Goal: Task Accomplishment & Management: Use online tool/utility

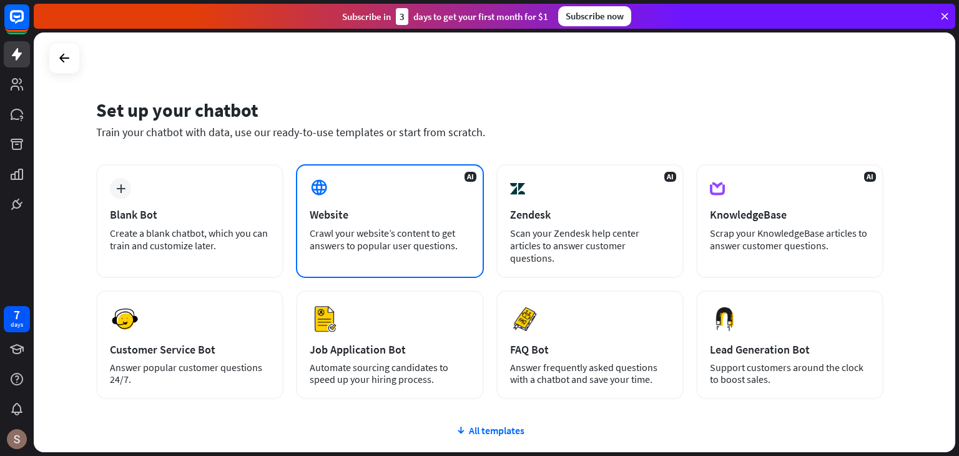
click at [400, 189] on div "AI Website Crawl your website’s content to get answers to popular user question…" at bounding box center [389, 221] width 187 height 114
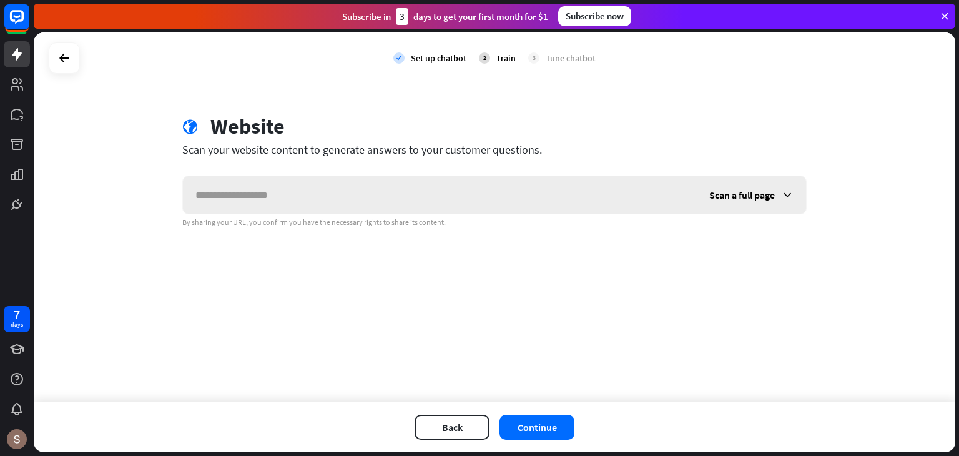
click at [380, 205] on input "text" at bounding box center [440, 194] width 514 height 37
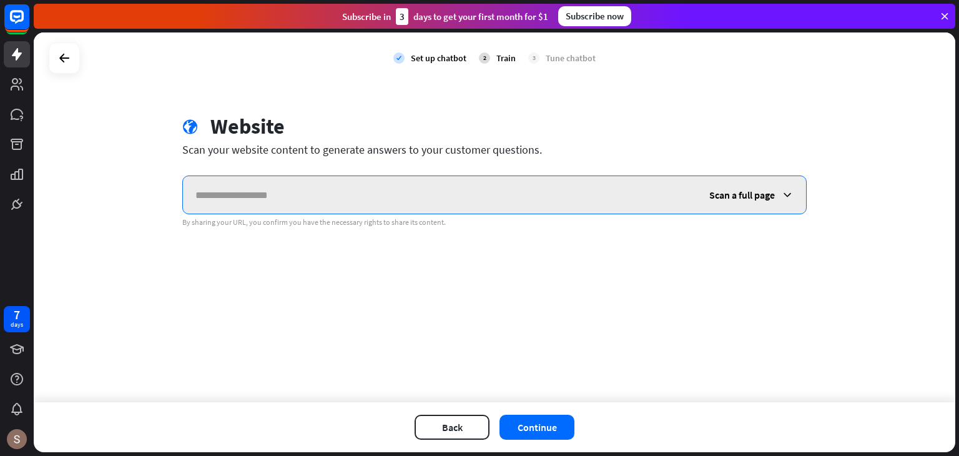
click at [470, 180] on input "text" at bounding box center [440, 194] width 514 height 37
type input "**********"
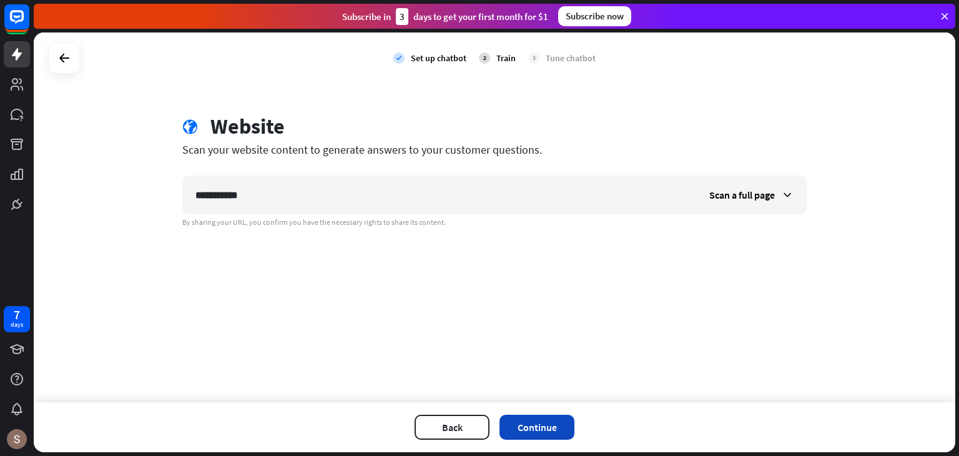
click at [524, 415] on button "Continue" at bounding box center [537, 427] width 75 height 25
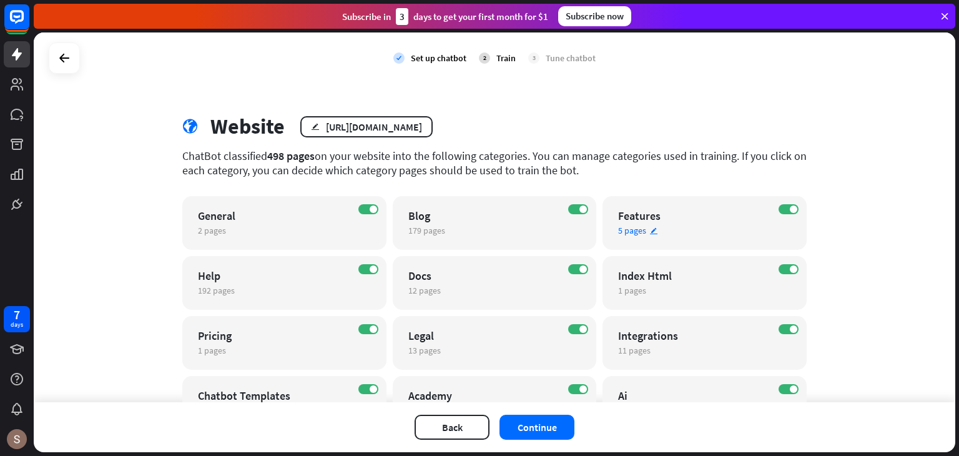
scroll to position [250, 0]
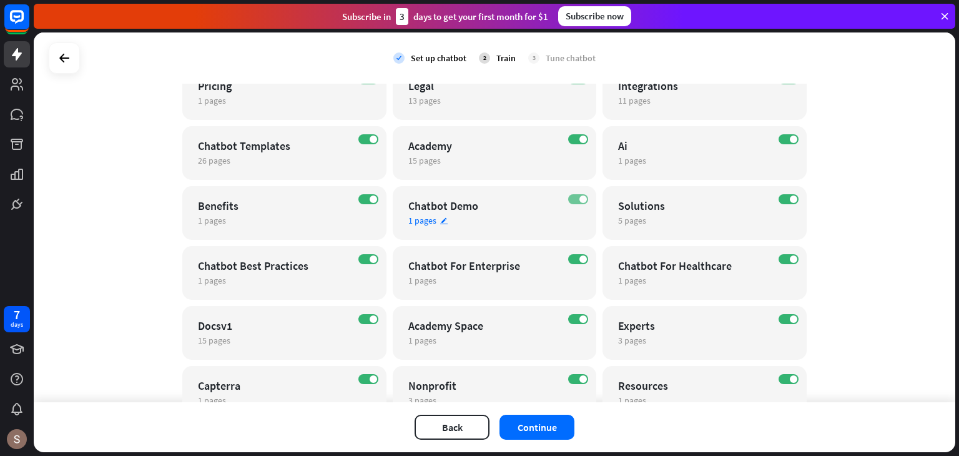
click at [572, 197] on label "ON" at bounding box center [578, 199] width 20 height 10
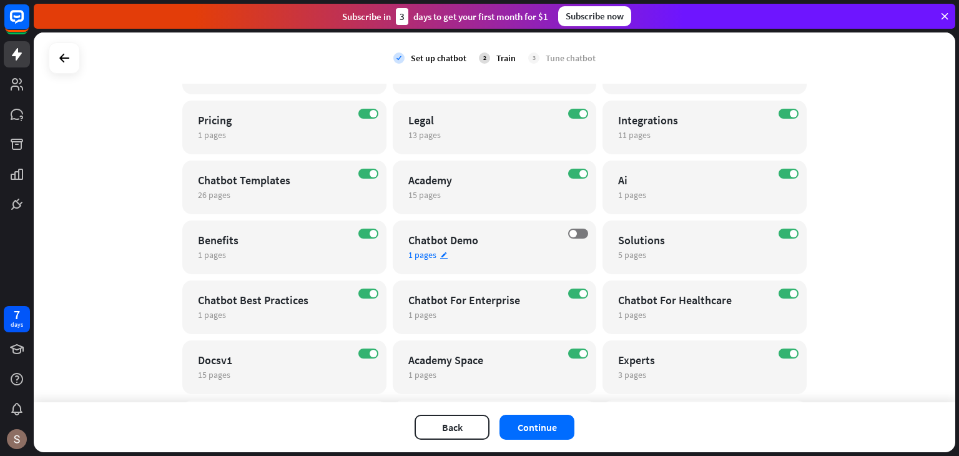
scroll to position [187, 0]
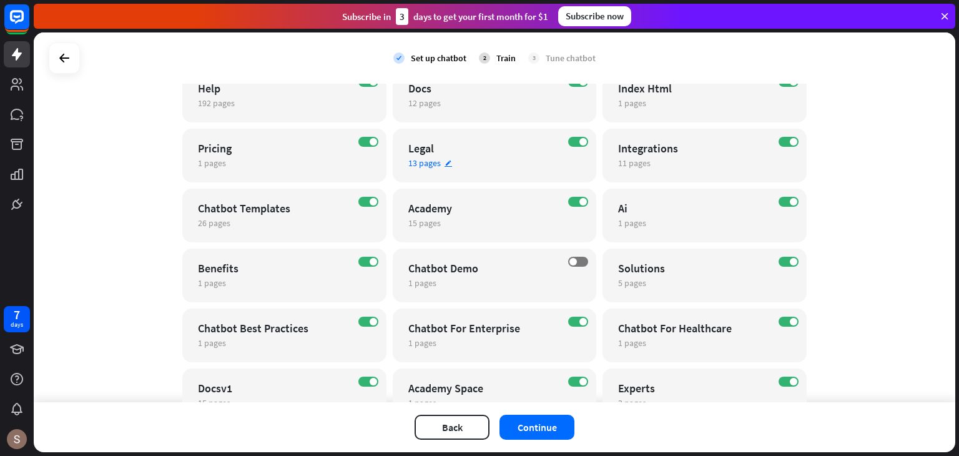
click at [580, 136] on div "ON Legal 13 pages edit" at bounding box center [495, 156] width 204 height 54
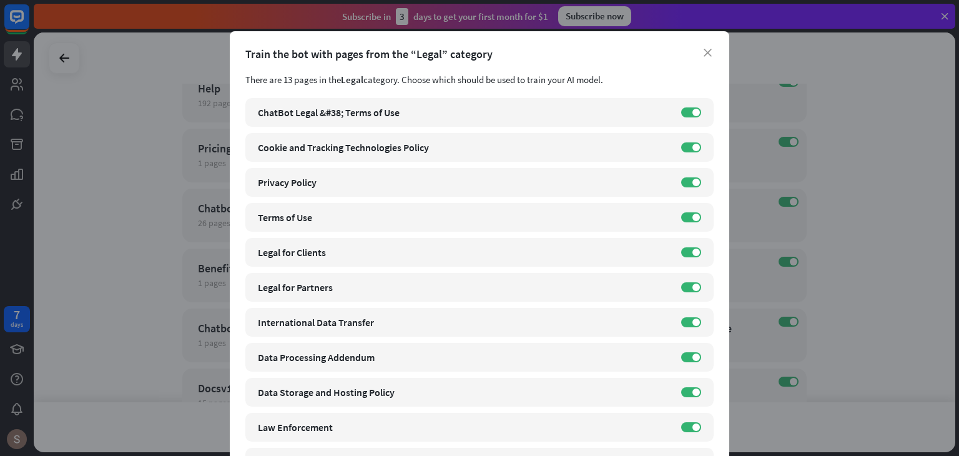
click at [846, 195] on div "close Train the bot with pages from the “Legal” category There are 13 pages in …" at bounding box center [479, 228] width 959 height 456
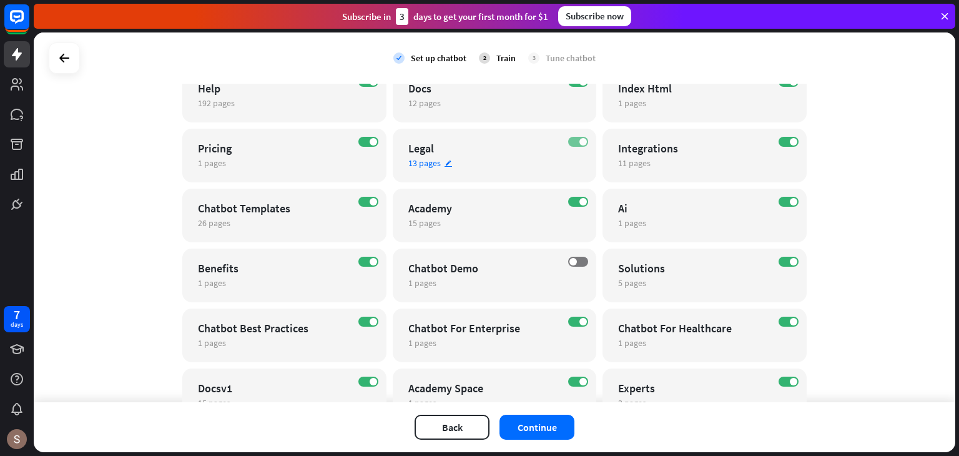
click at [580, 144] on span at bounding box center [583, 141] width 7 height 7
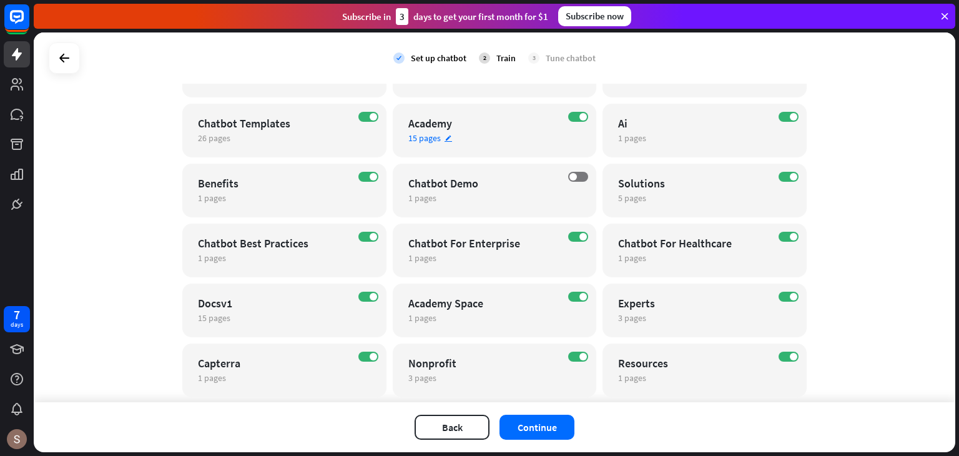
scroll to position [427, 0]
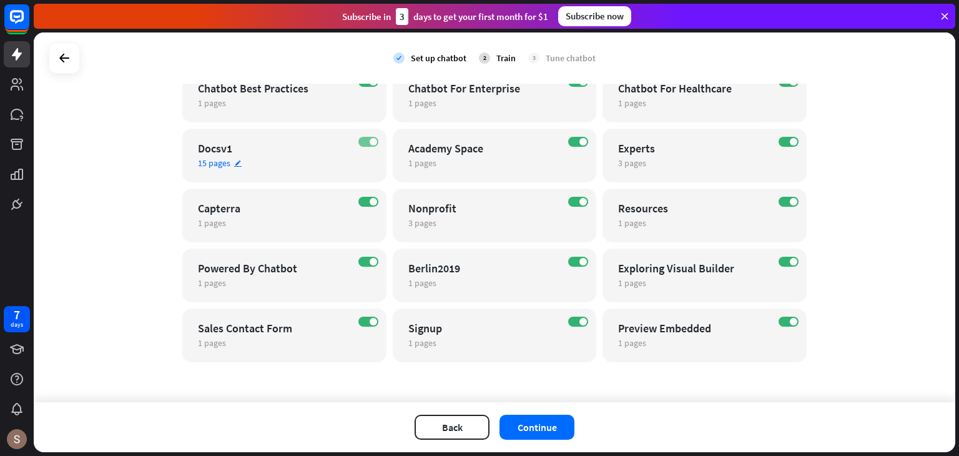
click at [370, 142] on span at bounding box center [373, 141] width 7 height 7
click at [533, 430] on button "Continue" at bounding box center [537, 427] width 75 height 25
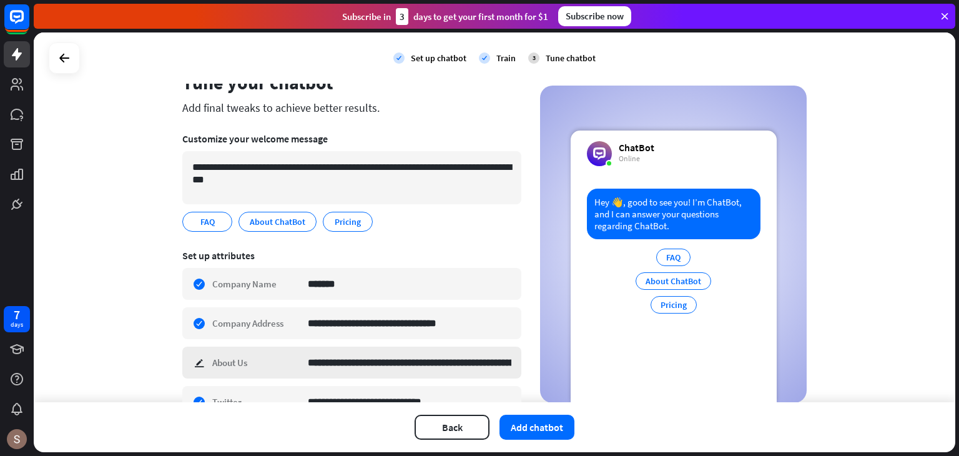
scroll to position [62, 0]
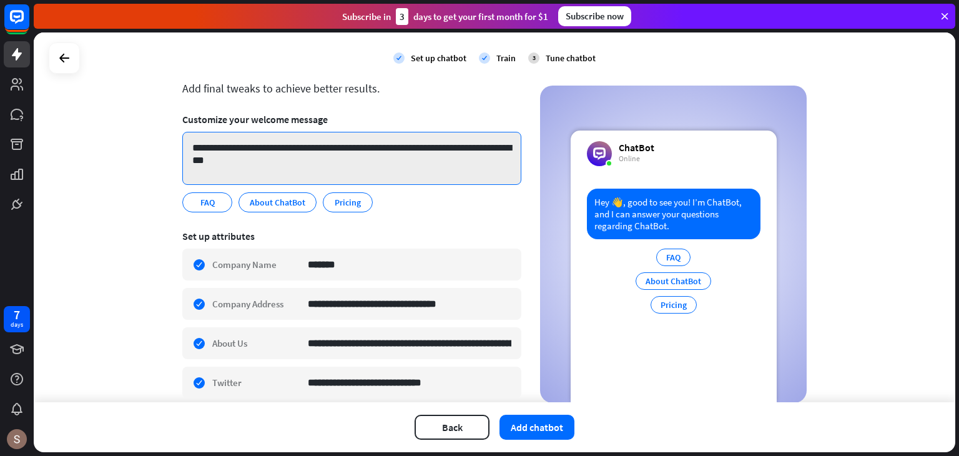
click at [340, 177] on textarea "**********" at bounding box center [351, 158] width 339 height 53
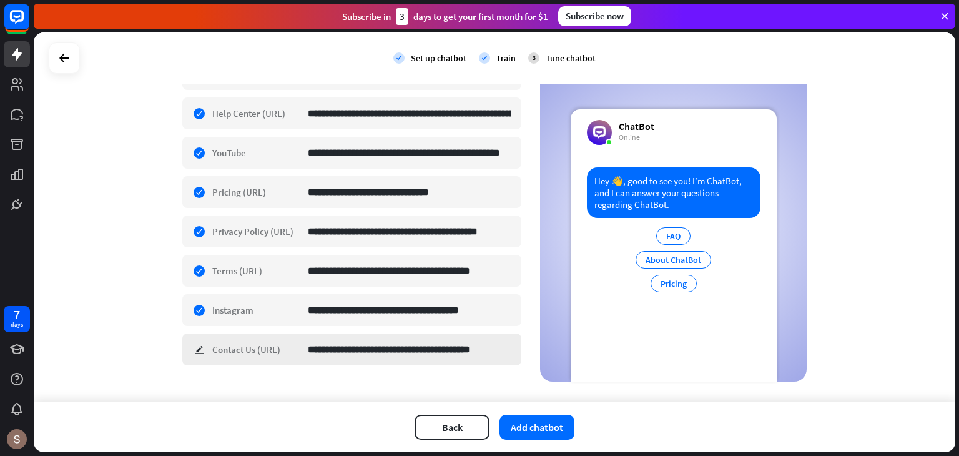
scroll to position [461, 0]
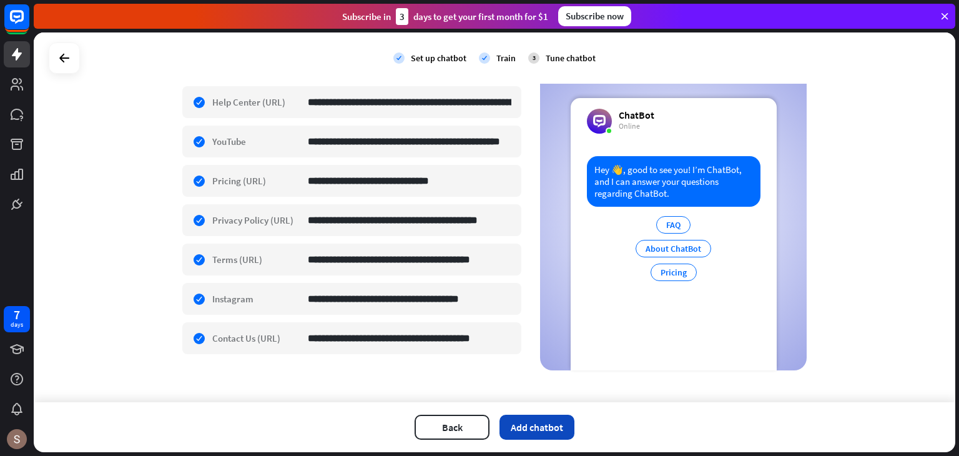
click at [550, 423] on button "Add chatbot" at bounding box center [537, 427] width 75 height 25
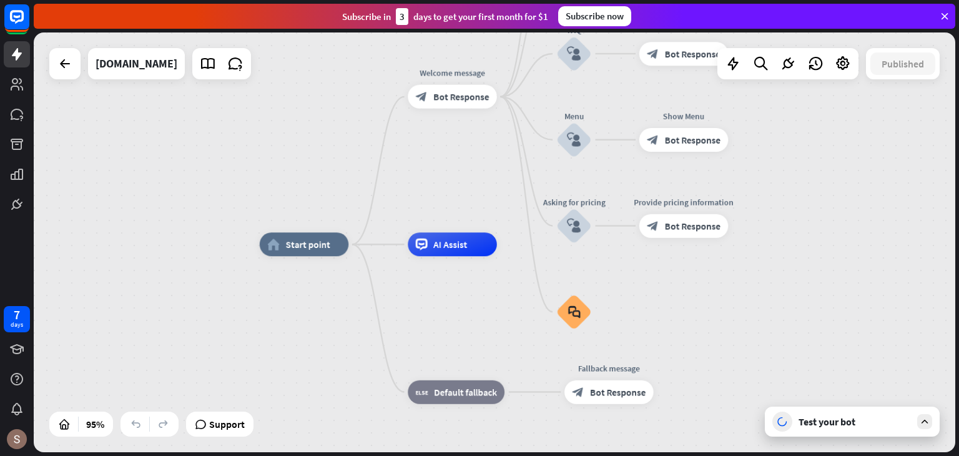
click at [856, 430] on div "Test your bot" at bounding box center [852, 422] width 175 height 30
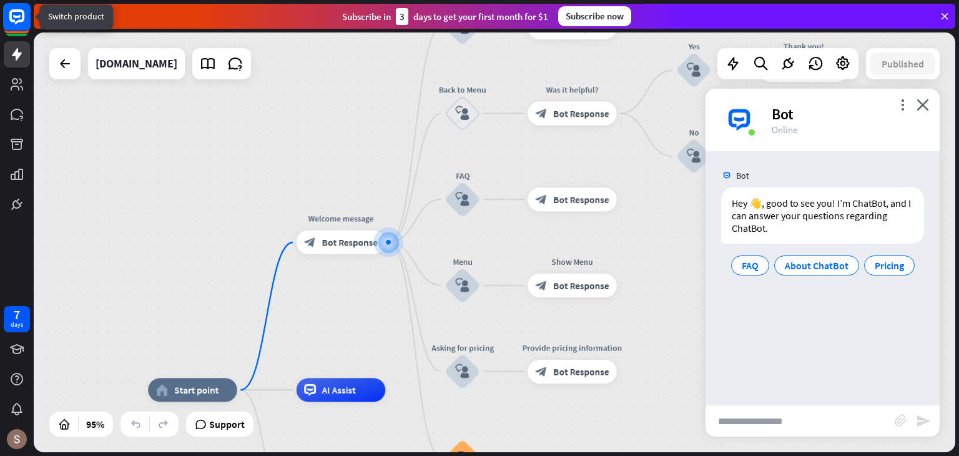
click at [17, 13] on rect at bounding box center [16, 16] width 27 height 27
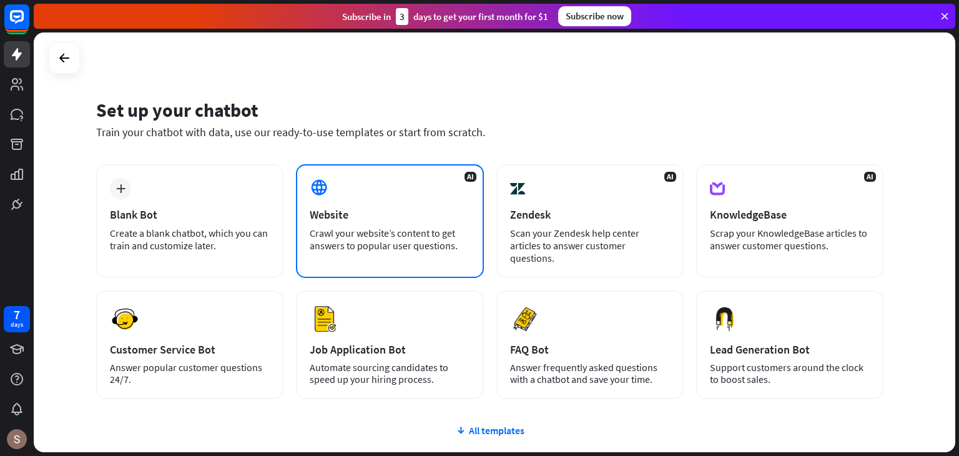
click at [327, 196] on div at bounding box center [320, 188] width 21 height 21
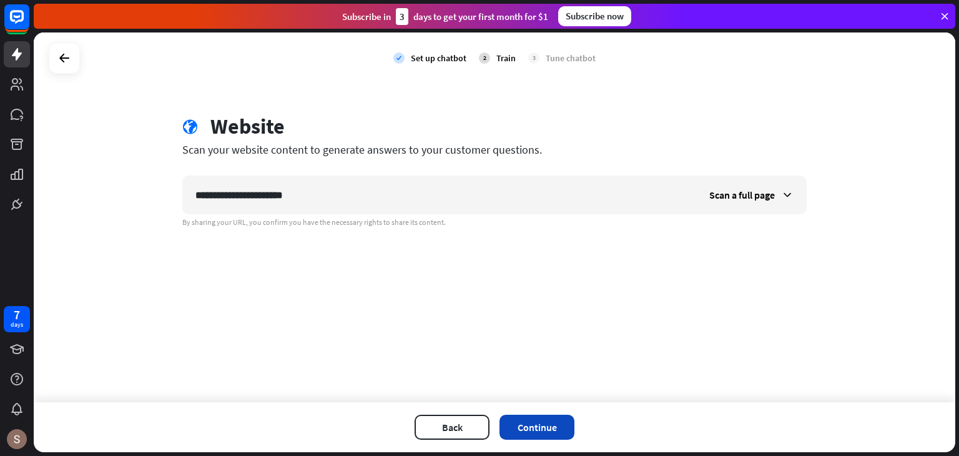
type input "**********"
click at [546, 428] on button "Continue" at bounding box center [537, 427] width 75 height 25
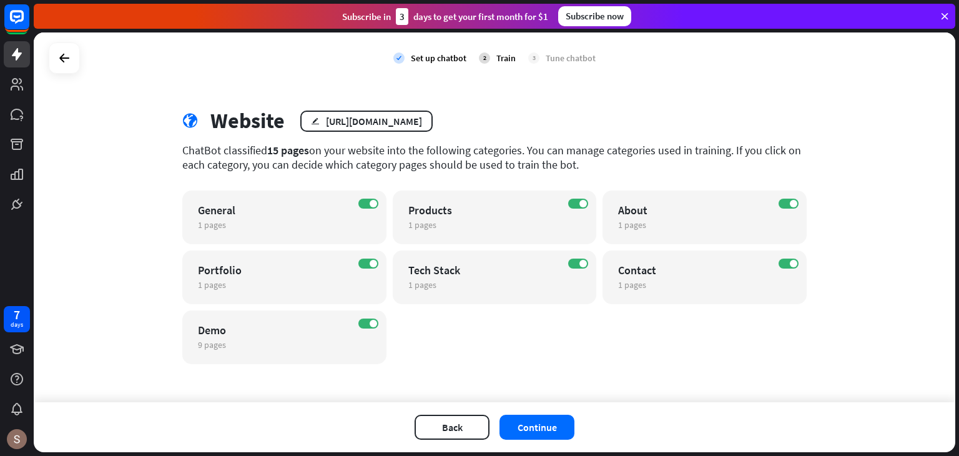
scroll to position [7, 0]
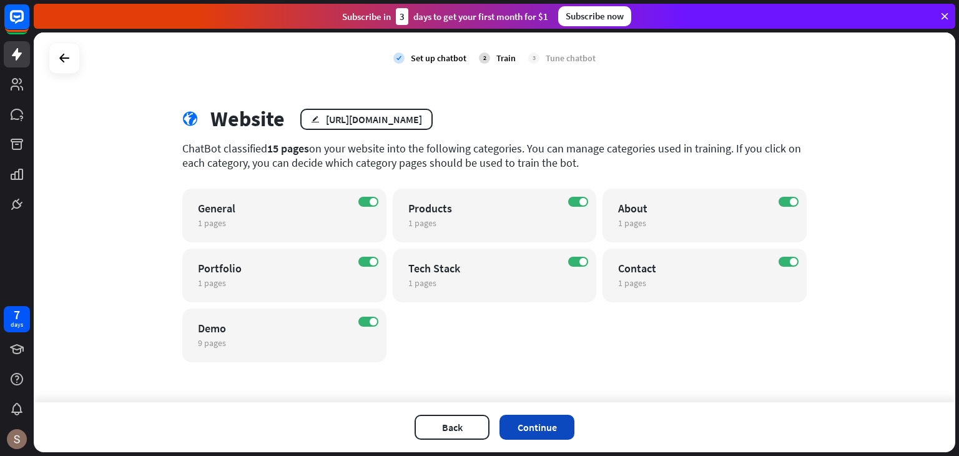
click at [562, 430] on button "Continue" at bounding box center [537, 427] width 75 height 25
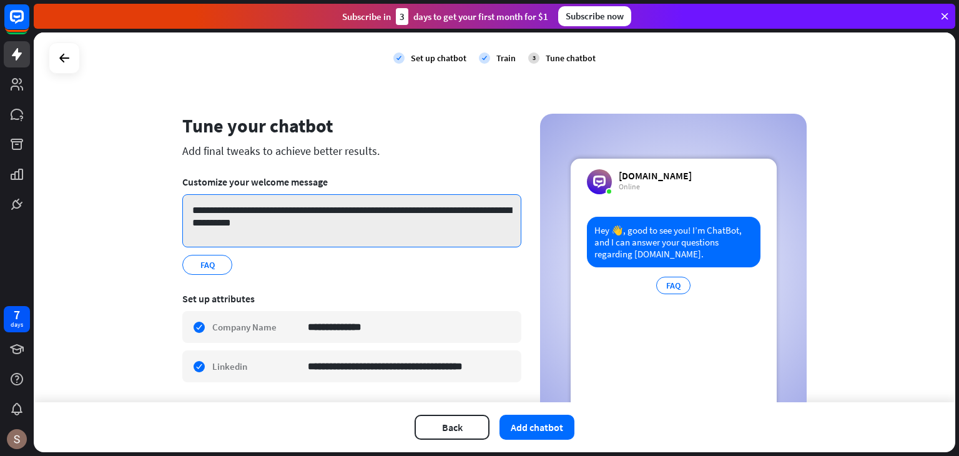
drag, startPoint x: 186, startPoint y: 205, endPoint x: 260, endPoint y: 242, distance: 82.4
click at [260, 242] on textarea "**********" at bounding box center [351, 220] width 339 height 53
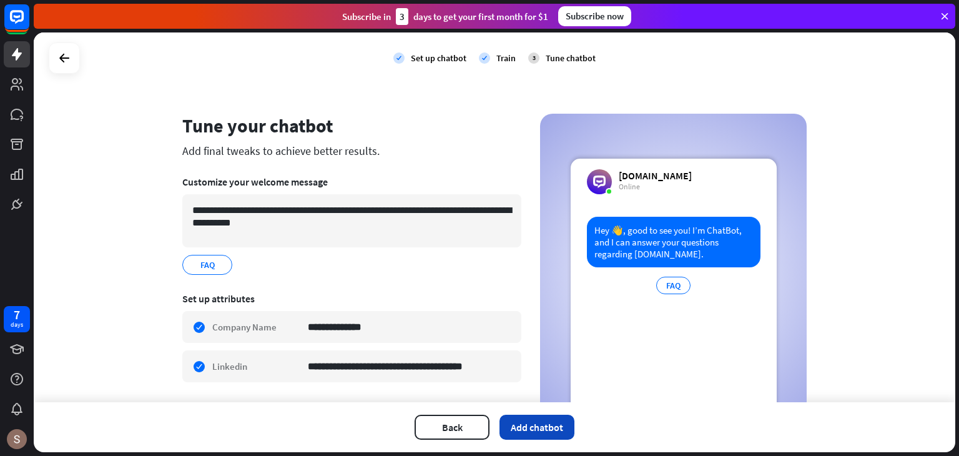
click at [525, 433] on button "Add chatbot" at bounding box center [537, 427] width 75 height 25
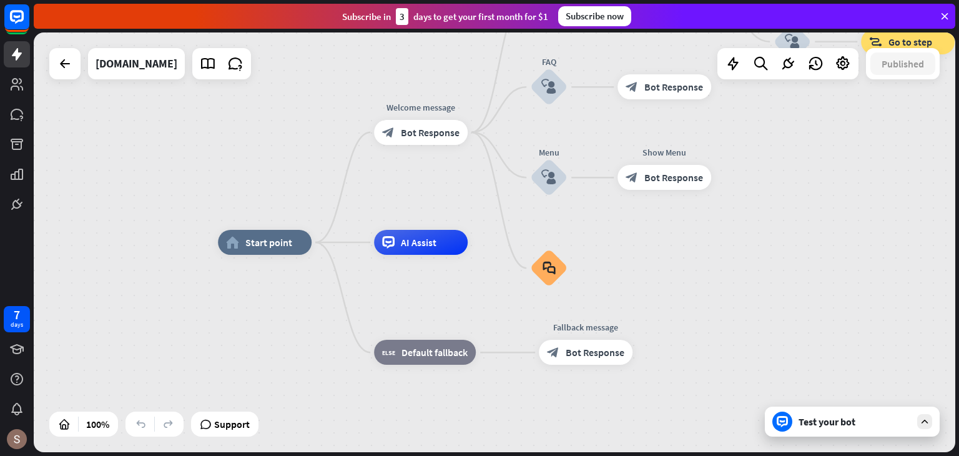
click at [821, 415] on div "Test your bot" at bounding box center [855, 421] width 112 height 12
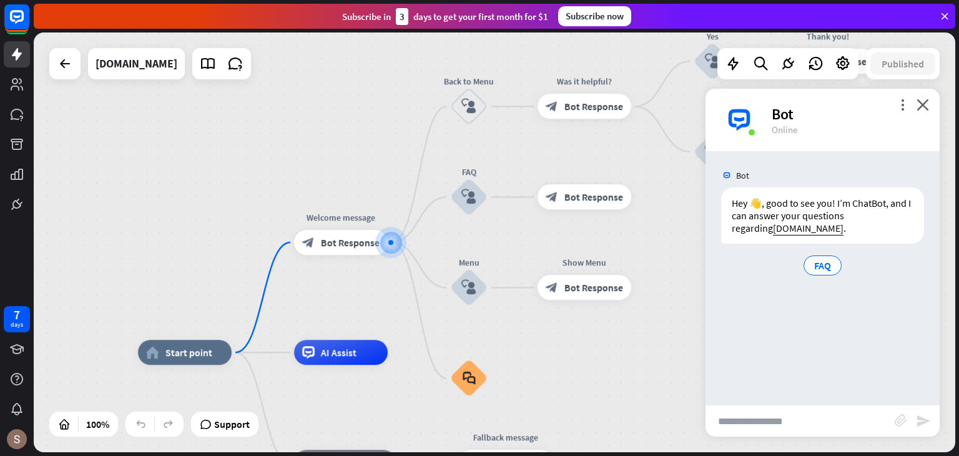
click at [764, 425] on input "text" at bounding box center [800, 420] width 189 height 31
type input "**********"
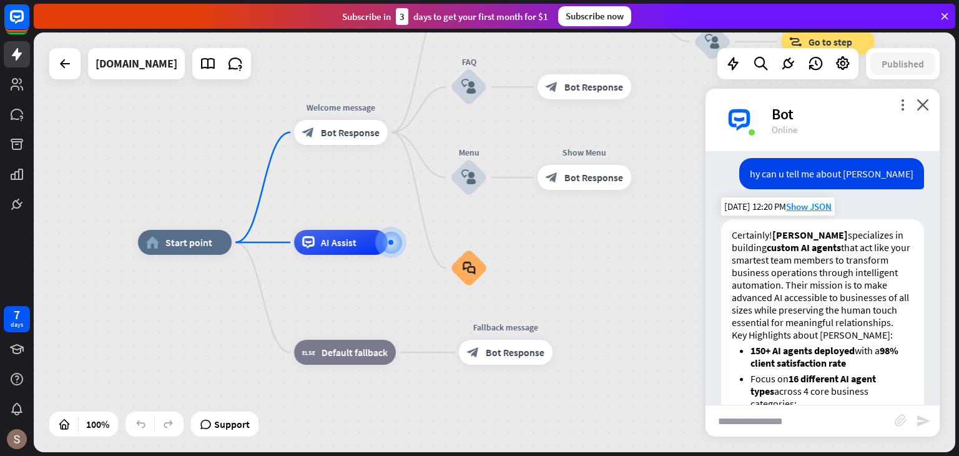
scroll to position [111, 0]
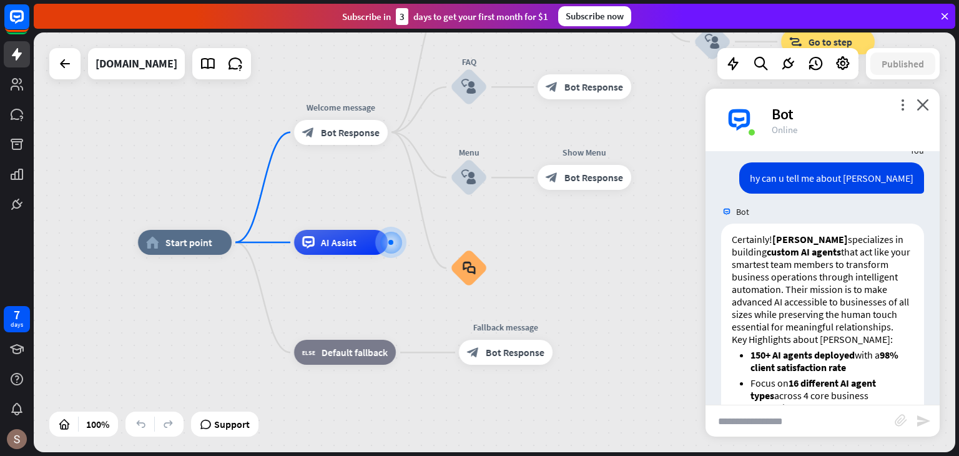
click at [857, 430] on input "text" at bounding box center [800, 420] width 189 height 31
type input "**********"
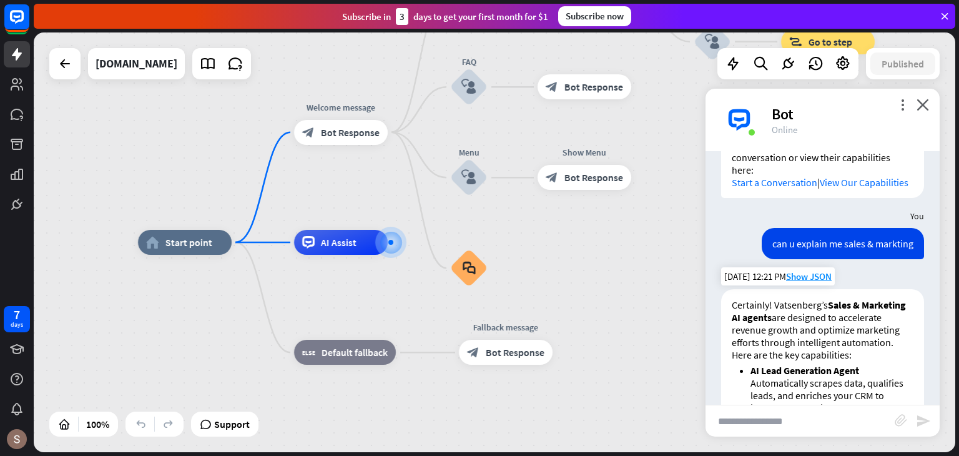
scroll to position [749, 0]
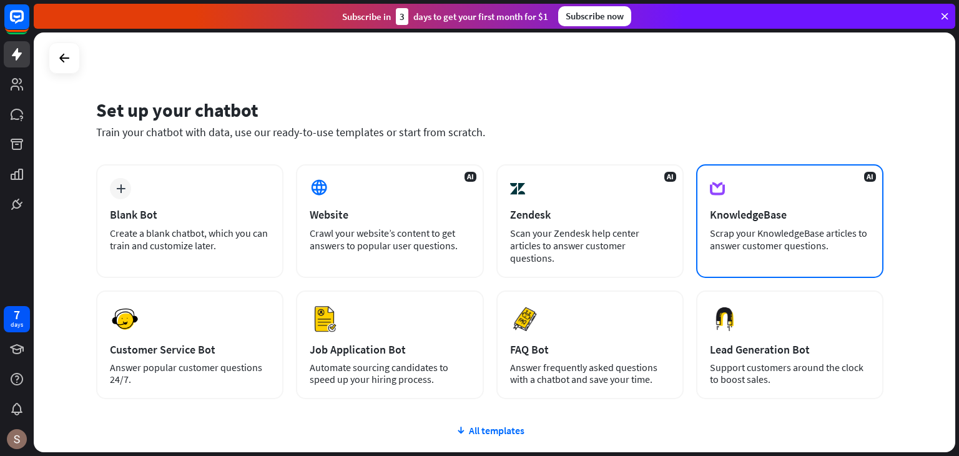
click at [757, 202] on div "AI KnowledgeBase Scrap your KnowledgeBase articles to answer customer questions." at bounding box center [789, 221] width 187 height 114
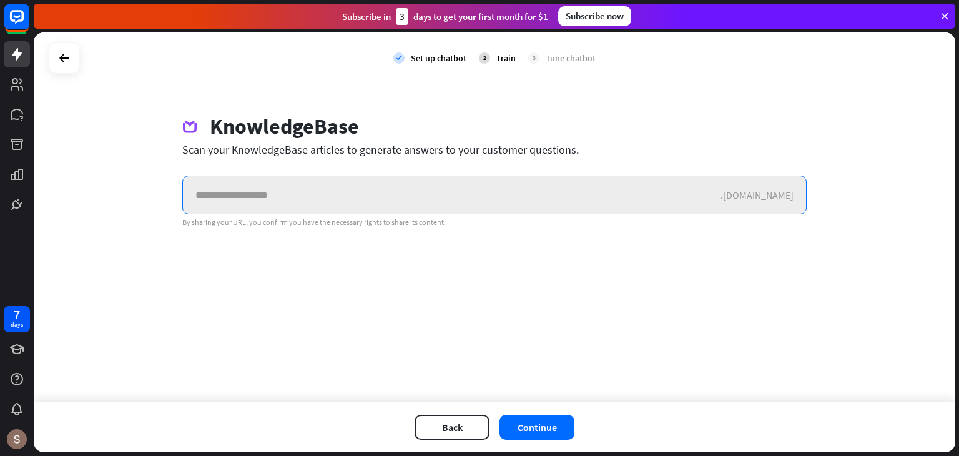
drag, startPoint x: 352, startPoint y: 209, endPoint x: 352, endPoint y: 202, distance: 6.9
click at [352, 203] on input "text" at bounding box center [452, 194] width 538 height 37
paste input "**********"
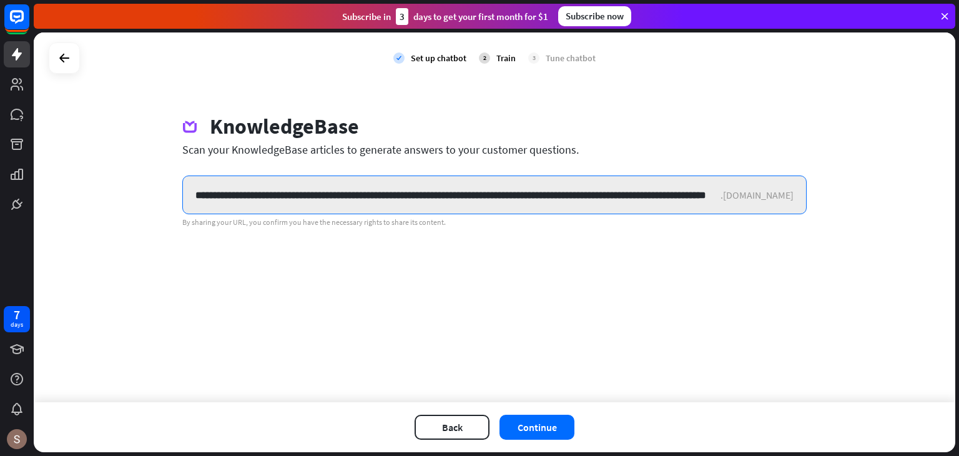
scroll to position [0, 103]
type input "**********"
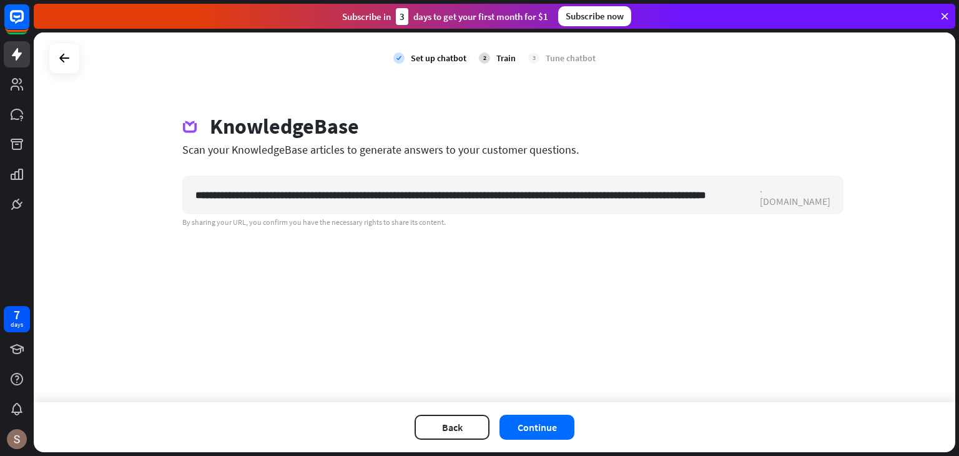
scroll to position [0, 0]
click at [518, 432] on button "Continue" at bounding box center [537, 427] width 75 height 25
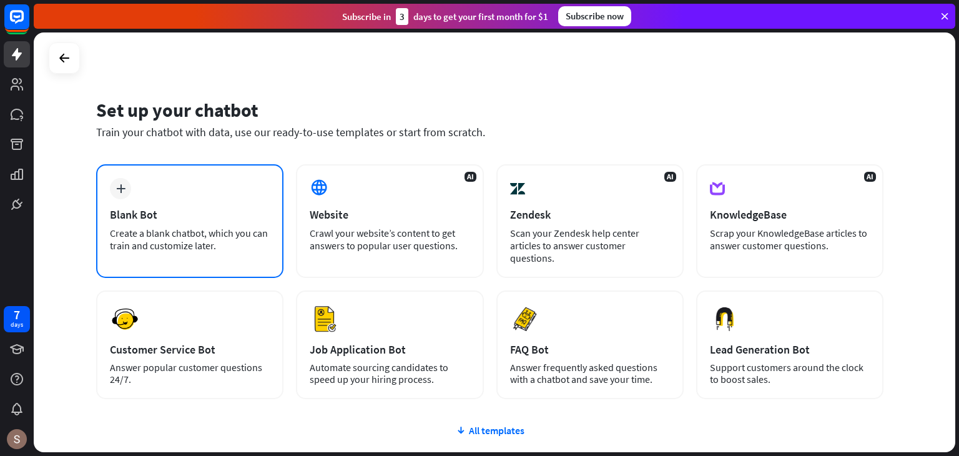
click at [192, 187] on div "plus Blank Bot Create a blank chatbot, which you can train and customize later." at bounding box center [189, 221] width 187 height 114
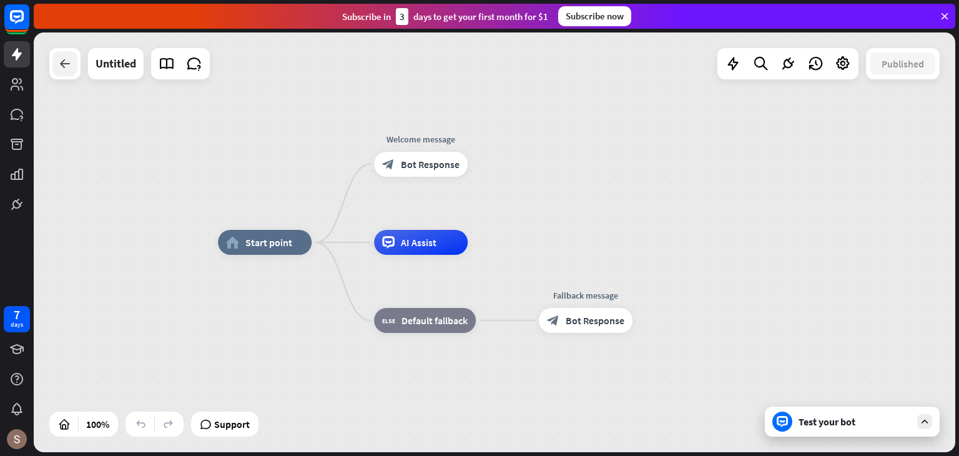
click at [61, 67] on icon at bounding box center [64, 63] width 15 height 15
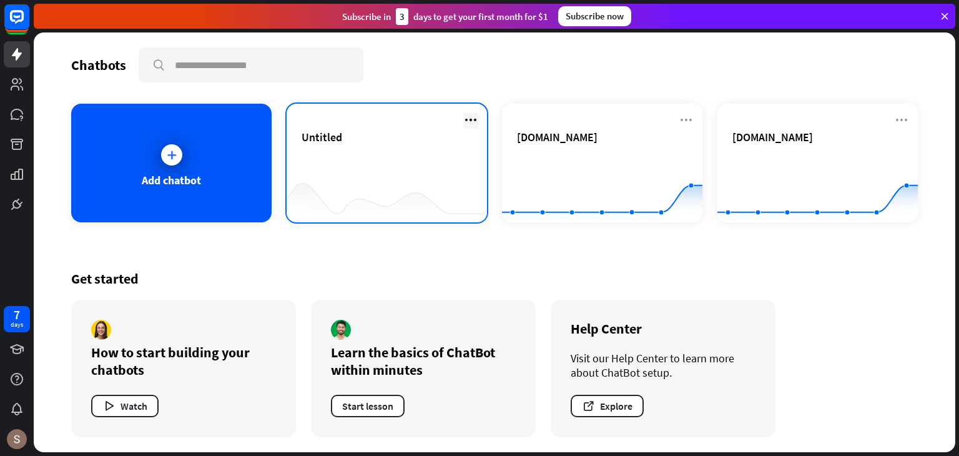
click at [467, 116] on icon at bounding box center [470, 119] width 15 height 15
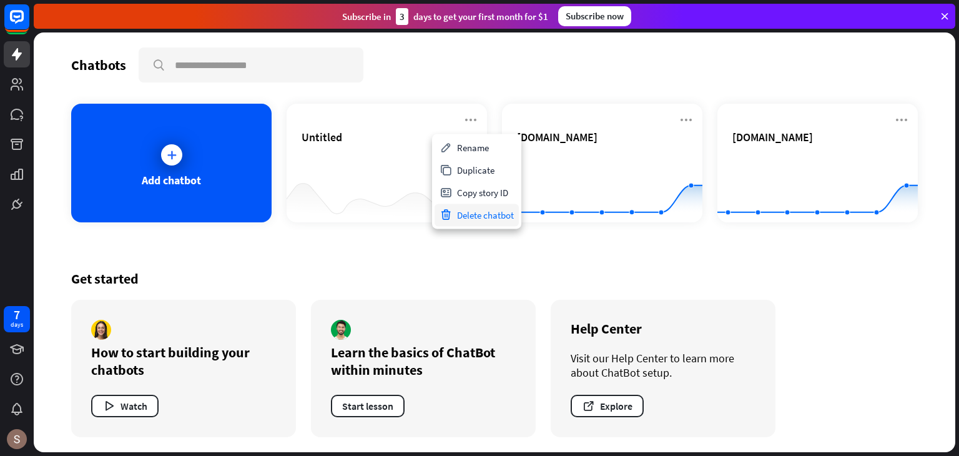
click at [470, 215] on div "Delete chatbot" at bounding box center [477, 215] width 84 height 22
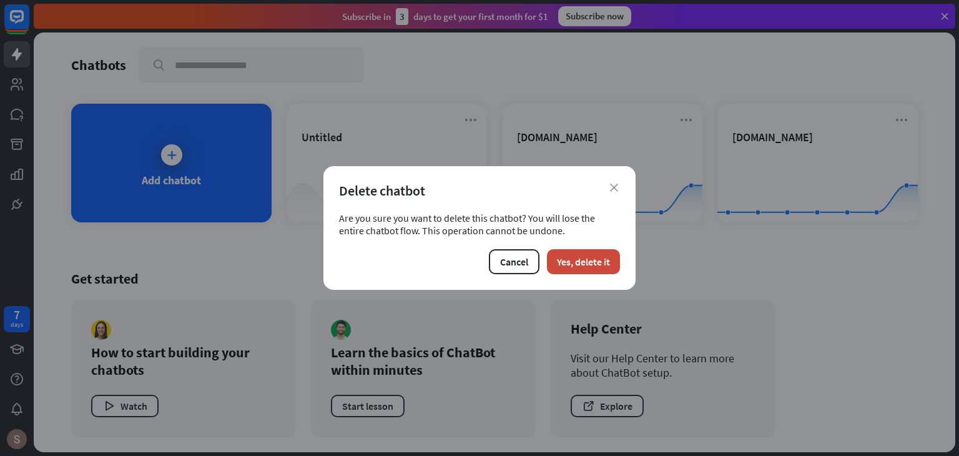
click at [623, 271] on div "close Delete chatbot Are you sure you want to delete this chatbot? You will los…" at bounding box center [479, 228] width 312 height 124
click at [581, 260] on button "Yes, delete it" at bounding box center [583, 261] width 73 height 25
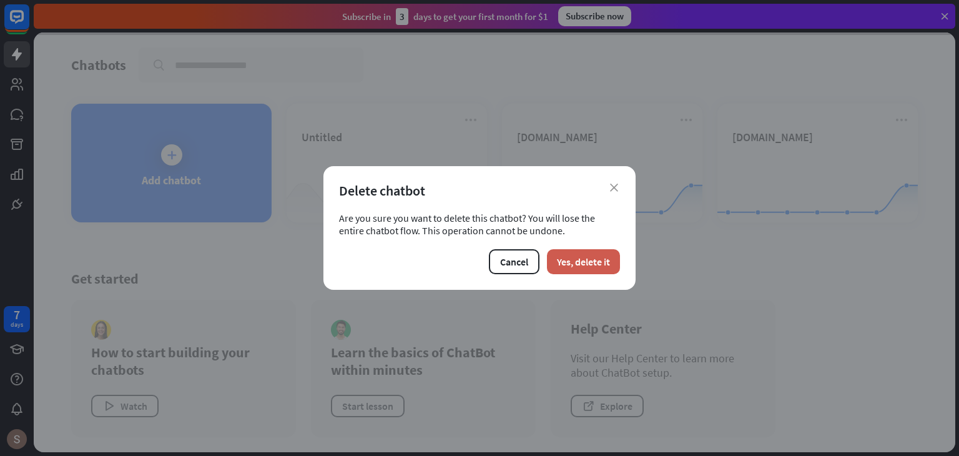
click at [583, 249] on button "Yes, delete it" at bounding box center [583, 261] width 73 height 25
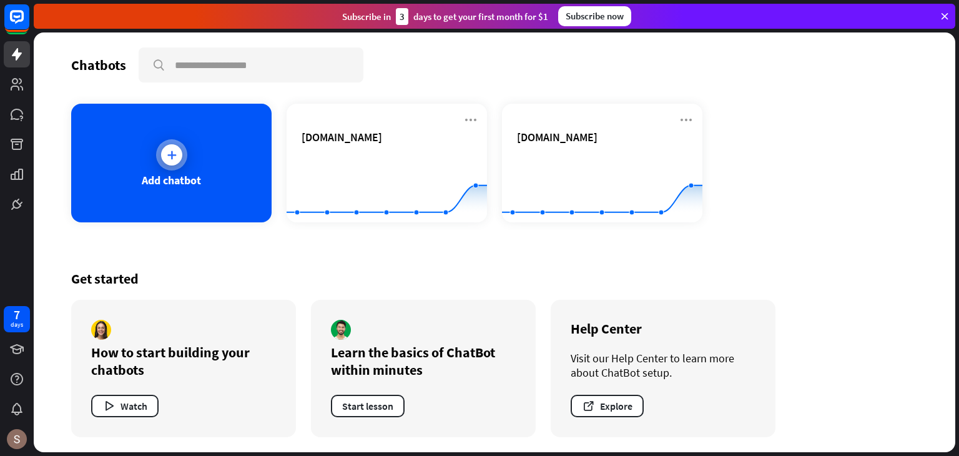
click at [142, 148] on div "Add chatbot" at bounding box center [171, 163] width 200 height 119
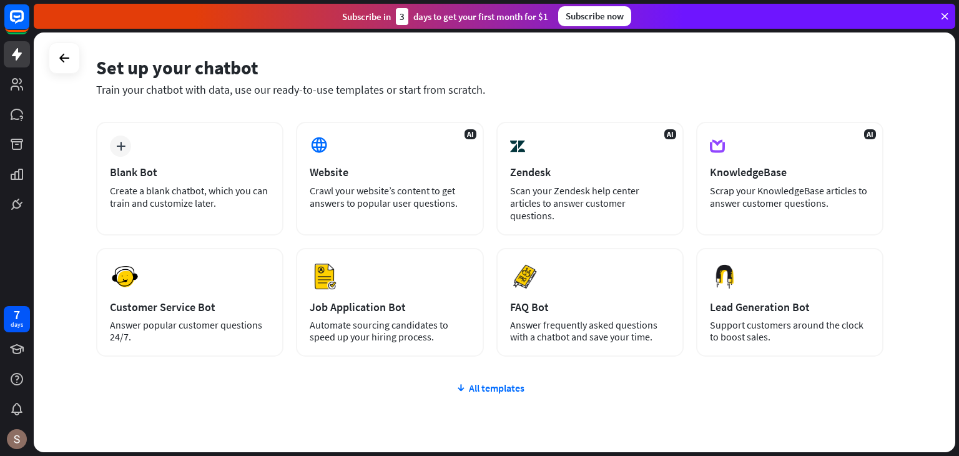
scroll to position [21, 0]
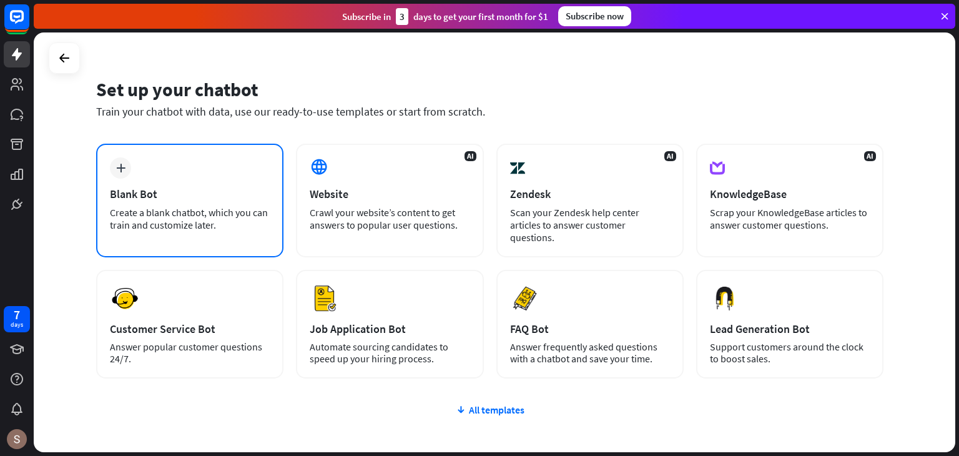
click at [145, 240] on div "plus Blank Bot Create a blank chatbot, which you can train and customize later." at bounding box center [189, 201] width 187 height 114
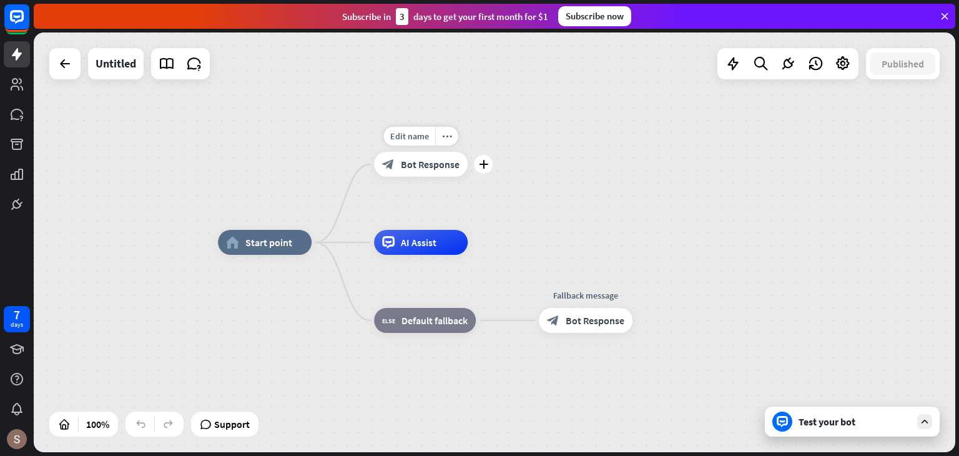
click at [398, 162] on div "block_bot_response Bot Response" at bounding box center [421, 164] width 94 height 25
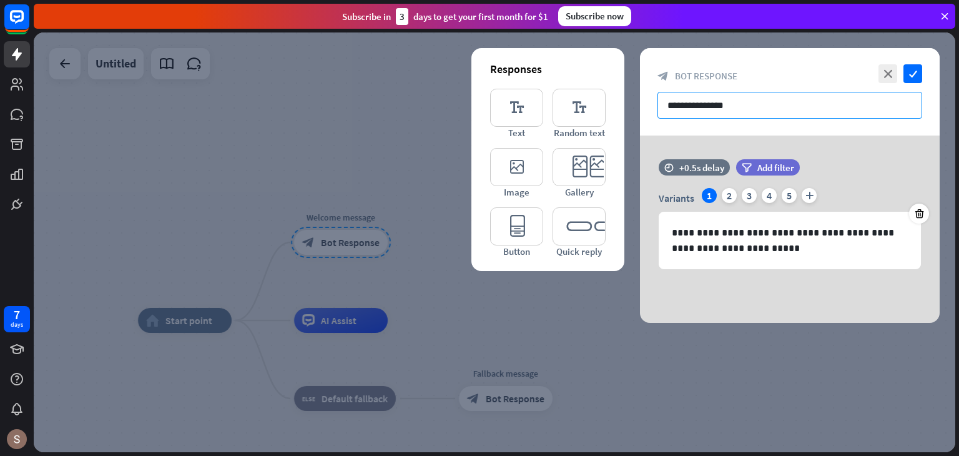
click at [774, 112] on input "**********" at bounding box center [790, 105] width 265 height 27
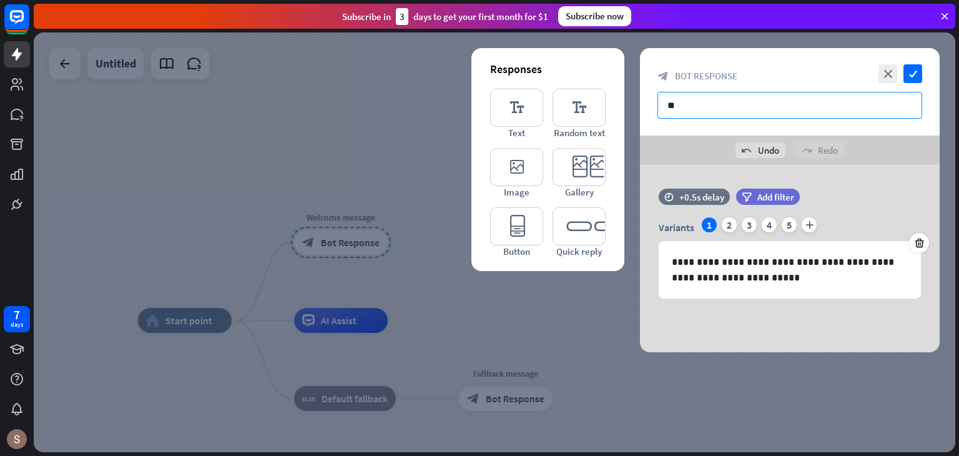
type input "*"
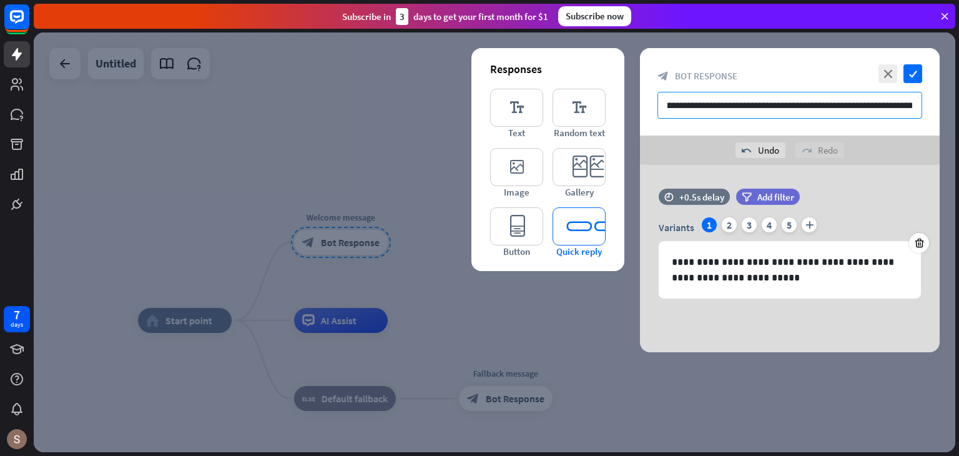
type input "**********"
click at [575, 225] on icon "editor_quick_replies" at bounding box center [579, 226] width 53 height 38
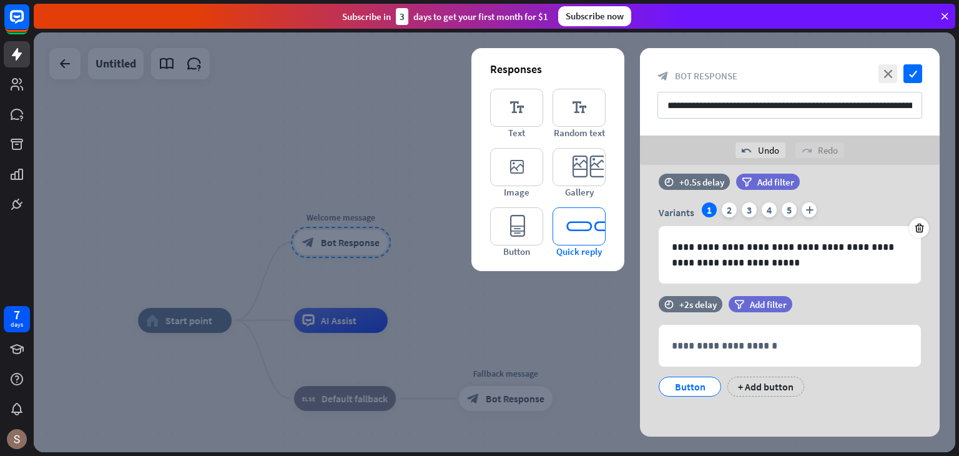
scroll to position [17, 0]
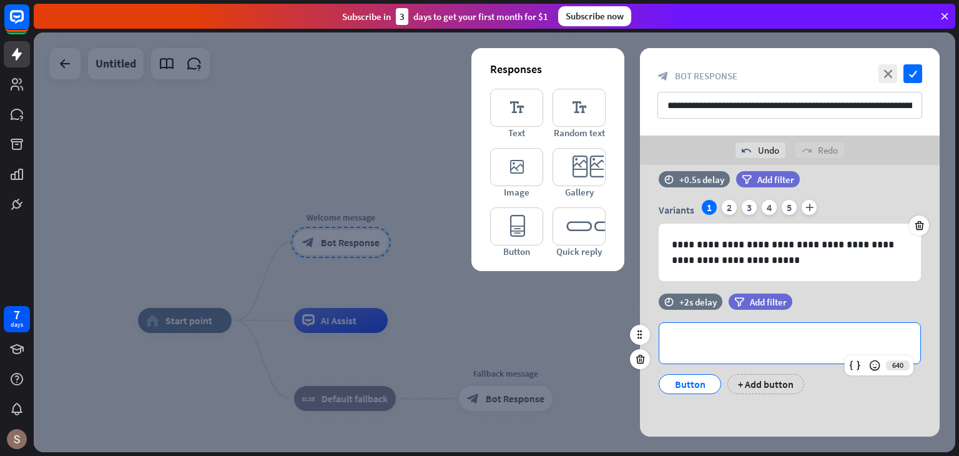
click at [726, 343] on p "**********" at bounding box center [790, 343] width 236 height 16
click at [924, 225] on icon at bounding box center [920, 225] width 12 height 11
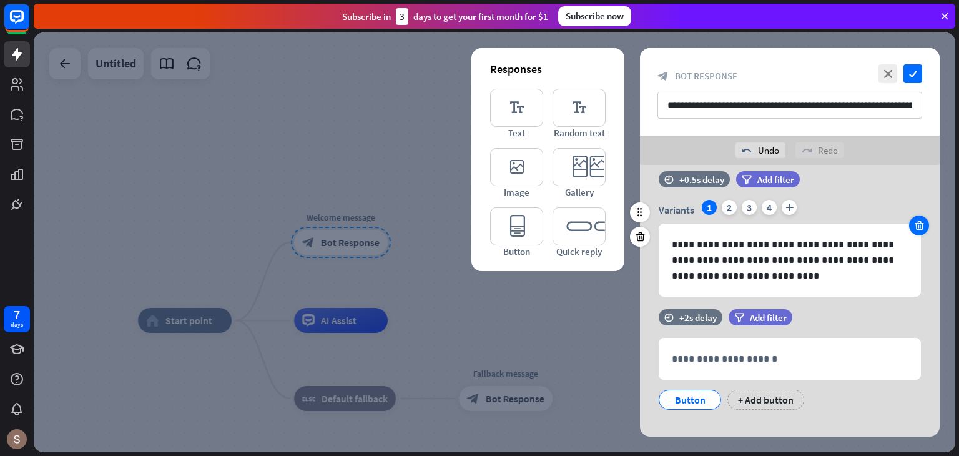
click at [923, 225] on icon at bounding box center [920, 225] width 12 height 11
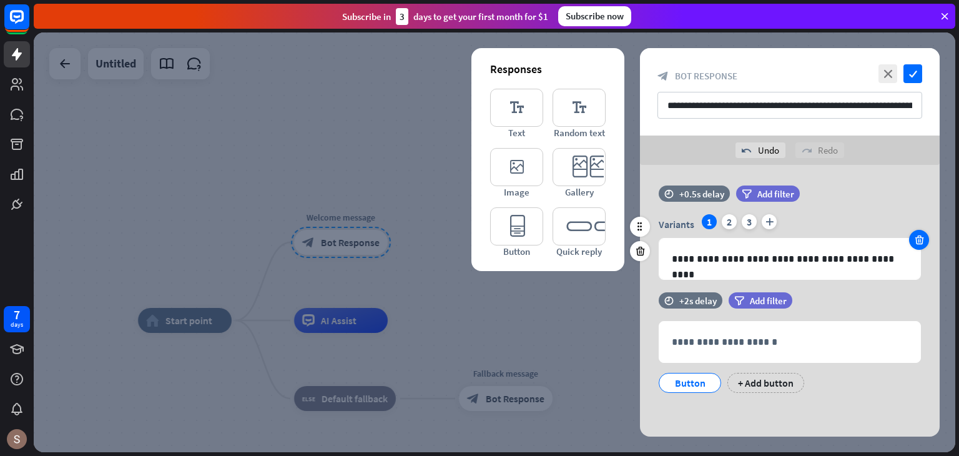
scroll to position [2, 0]
click at [924, 235] on icon at bounding box center [920, 240] width 12 height 11
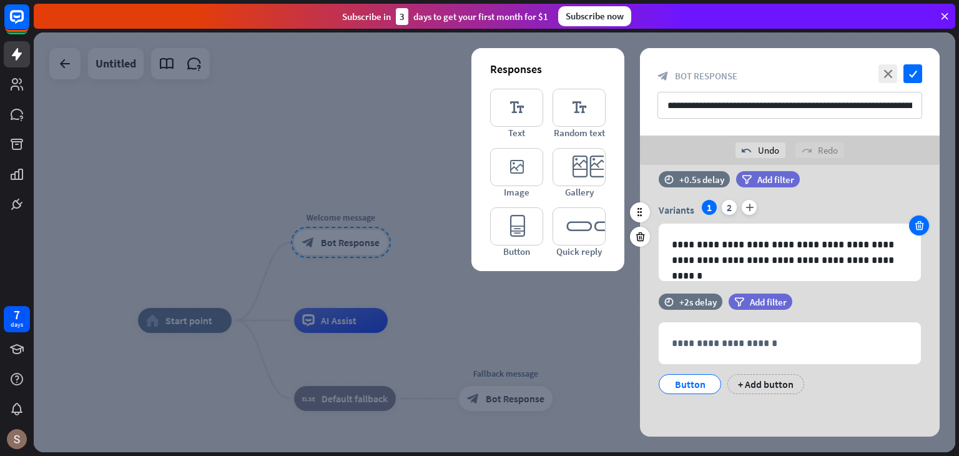
click at [924, 234] on div at bounding box center [919, 225] width 20 height 20
click at [644, 234] on icon at bounding box center [640, 236] width 12 height 11
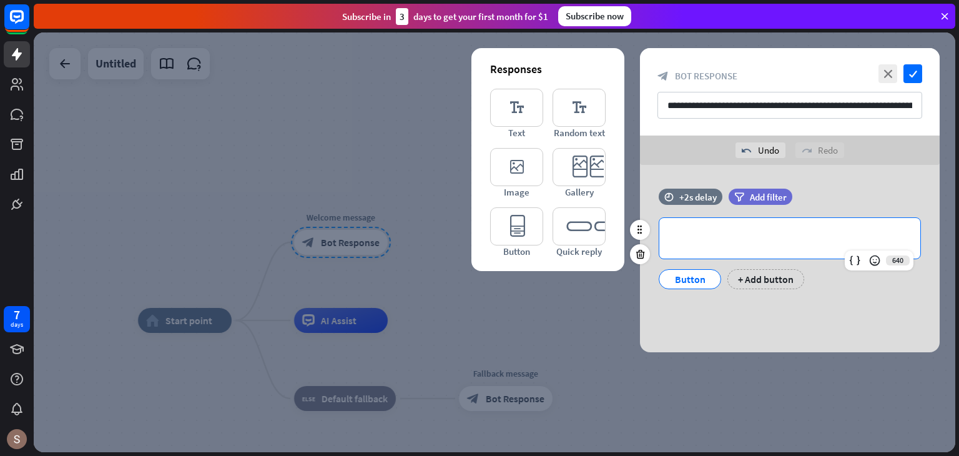
click at [697, 233] on p "**********" at bounding box center [790, 238] width 236 height 16
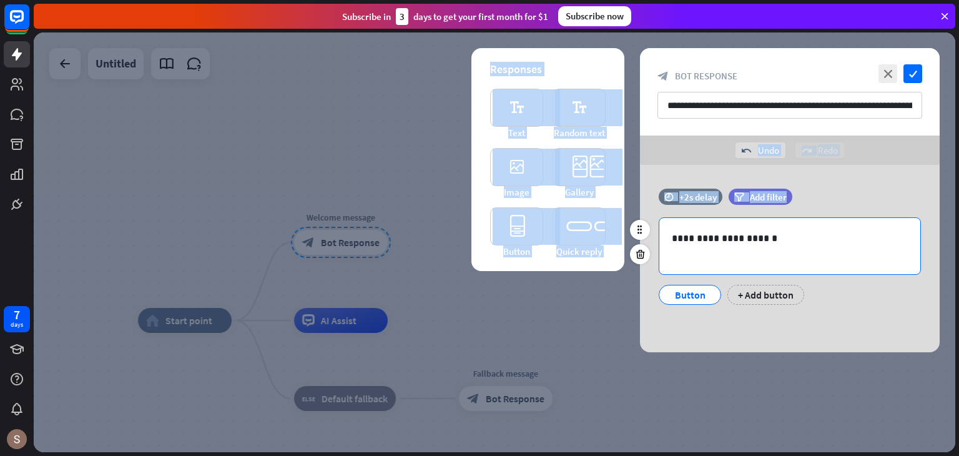
drag, startPoint x: 747, startPoint y: 183, endPoint x: 724, endPoint y: 249, distance: 70.1
click at [724, 249] on div "**********" at bounding box center [790, 200] width 300 height 304
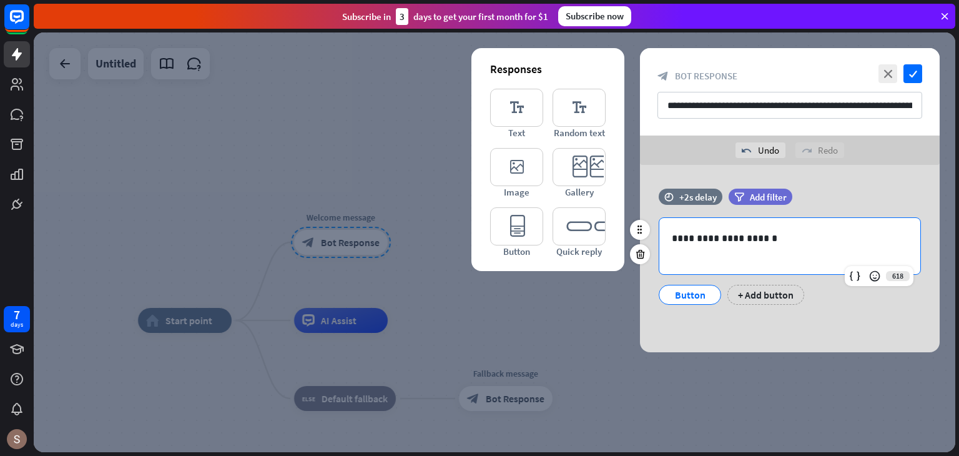
click at [687, 248] on p at bounding box center [790, 254] width 236 height 16
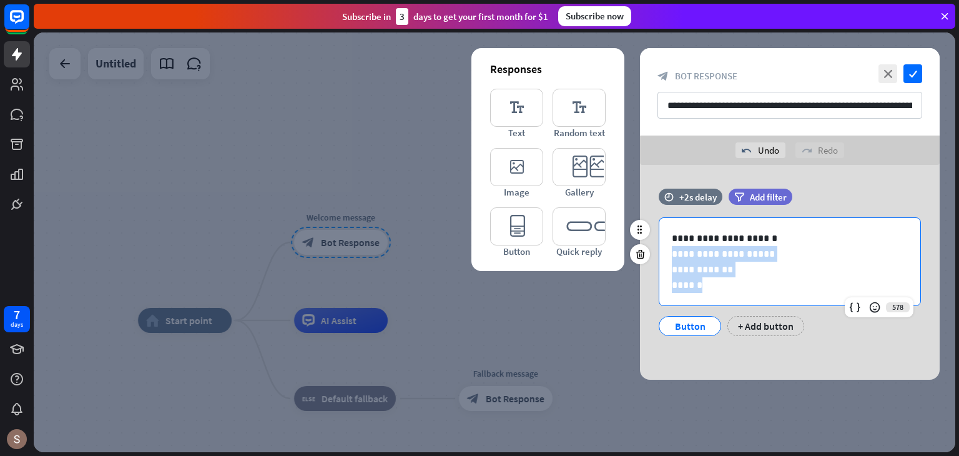
drag, startPoint x: 669, startPoint y: 250, endPoint x: 771, endPoint y: 312, distance: 118.2
click at [771, 312] on div "**********" at bounding box center [790, 276] width 262 height 119
copy div "**********"
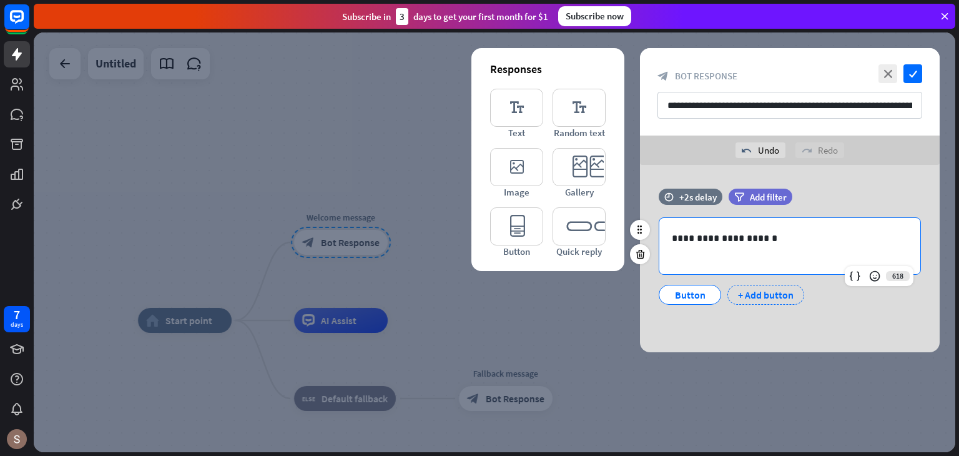
click at [752, 290] on div "+ Add button" at bounding box center [766, 295] width 77 height 20
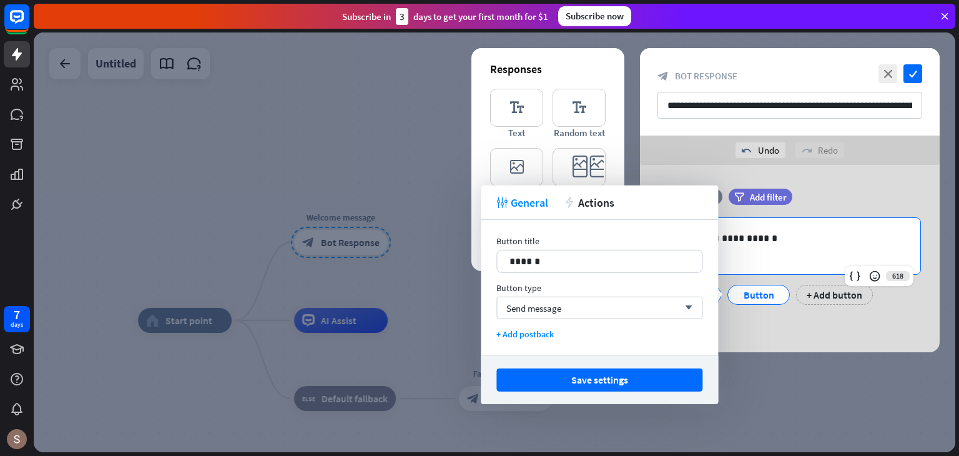
click at [733, 269] on div "**********" at bounding box center [789, 246] width 261 height 56
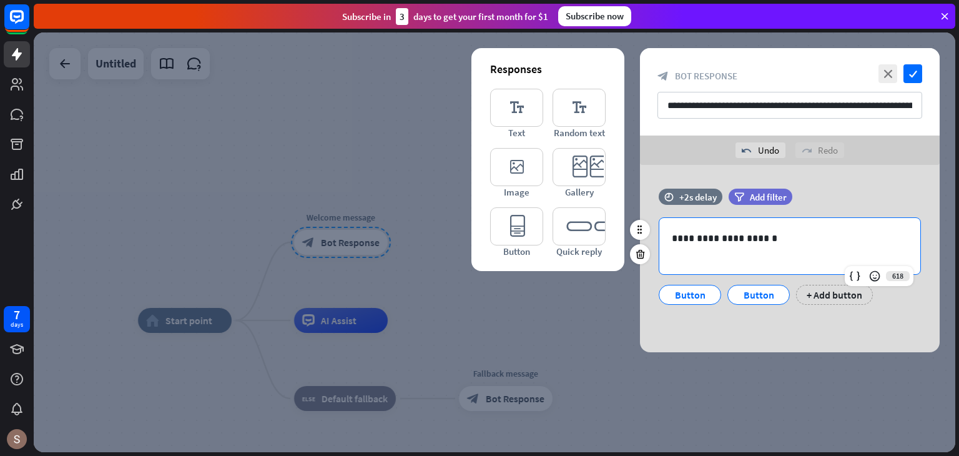
click at [679, 236] on p "**********" at bounding box center [790, 238] width 236 height 16
click at [644, 255] on icon at bounding box center [640, 254] width 12 height 11
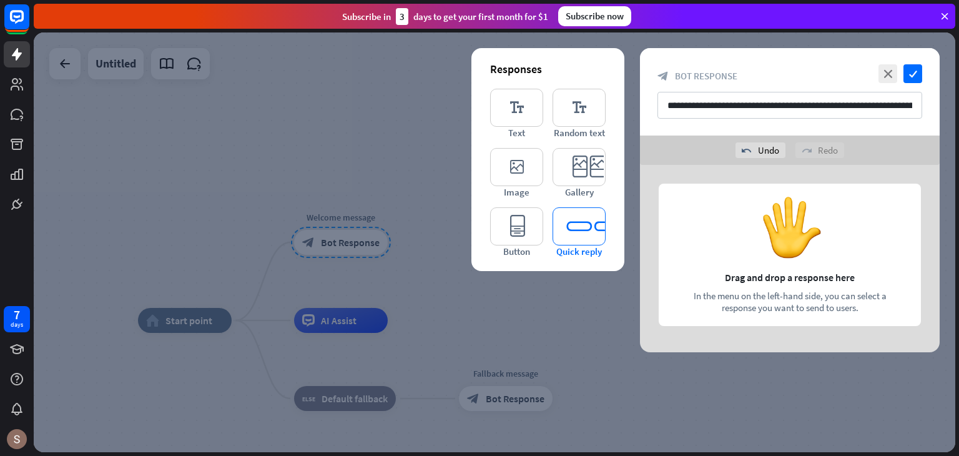
click at [596, 235] on icon "editor_quick_replies" at bounding box center [579, 226] width 53 height 38
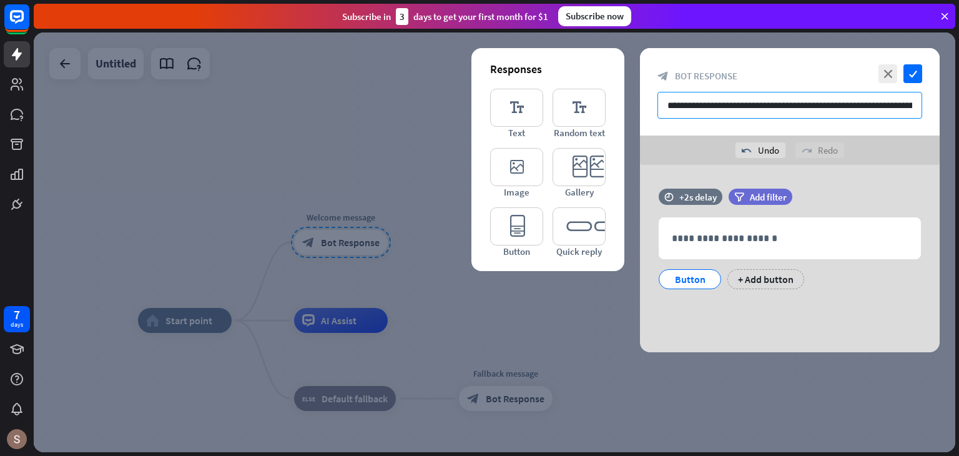
click at [912, 111] on input "**********" at bounding box center [790, 105] width 265 height 27
click at [914, 108] on input "**********" at bounding box center [790, 105] width 265 height 27
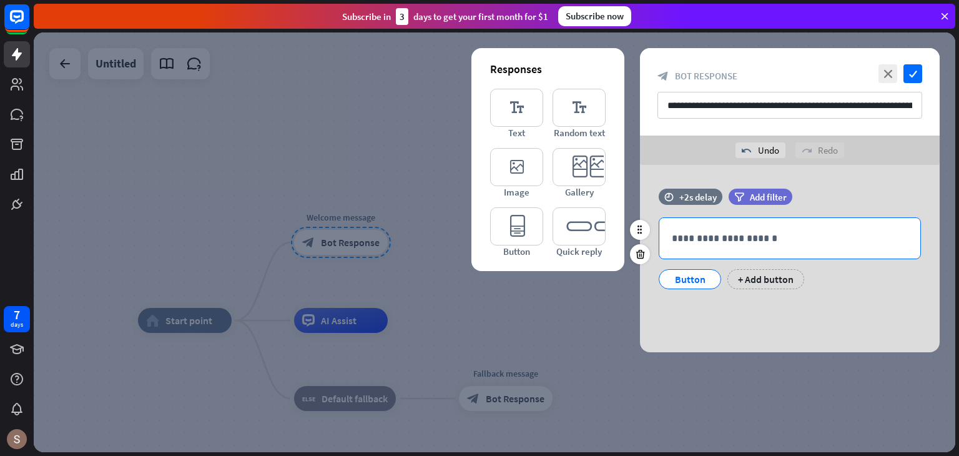
click at [754, 251] on div "**********" at bounding box center [789, 238] width 261 height 41
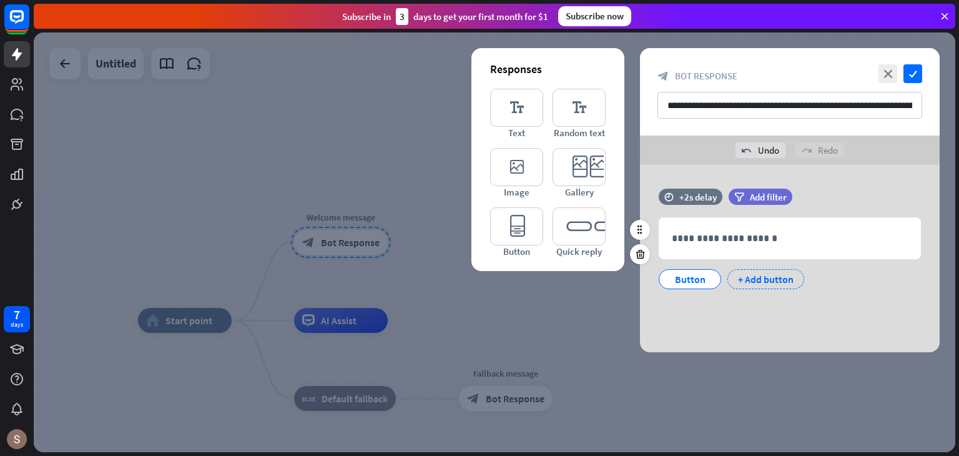
click at [772, 282] on div "+ Add button" at bounding box center [766, 279] width 77 height 20
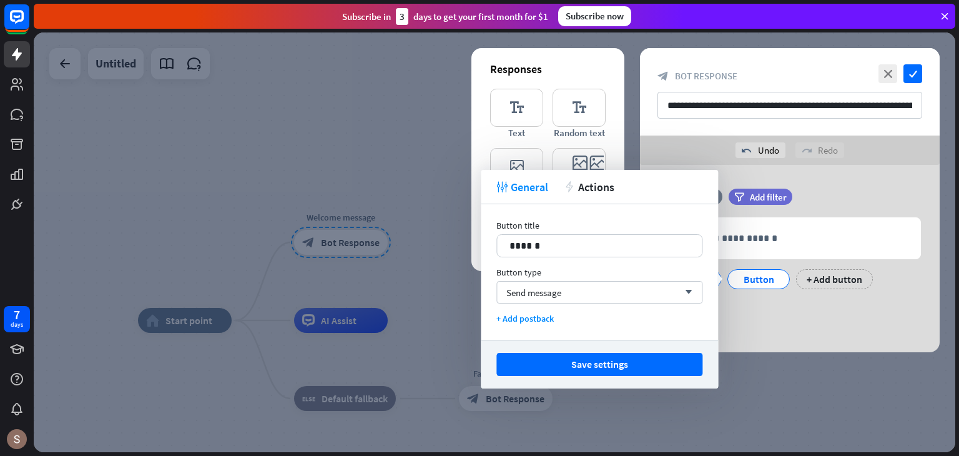
click at [559, 225] on div "Button title" at bounding box center [599, 225] width 206 height 11
click at [561, 246] on p "******" at bounding box center [600, 246] width 180 height 16
click at [547, 294] on span "Send message" at bounding box center [533, 293] width 55 height 12
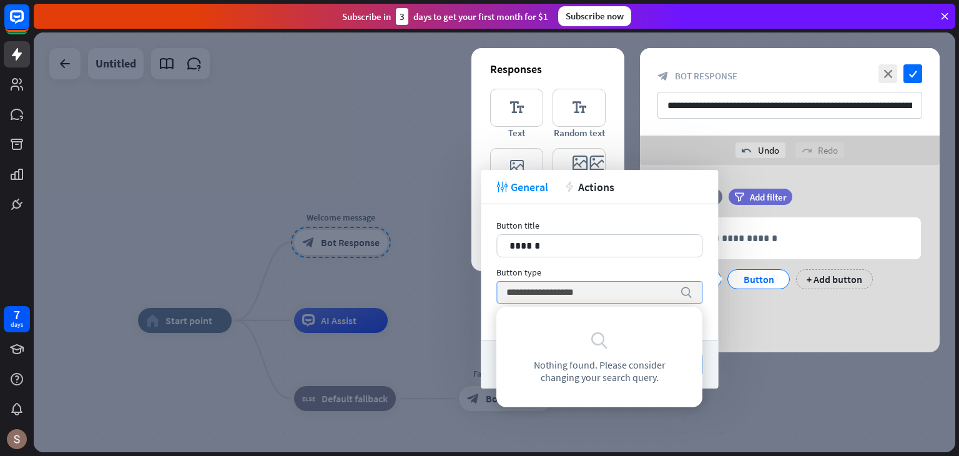
click at [557, 291] on input "**********" at bounding box center [589, 292] width 167 height 21
type input "**********"
click at [618, 287] on input "**********" at bounding box center [589, 292] width 167 height 21
click at [618, 302] on input "**********" at bounding box center [589, 292] width 167 height 21
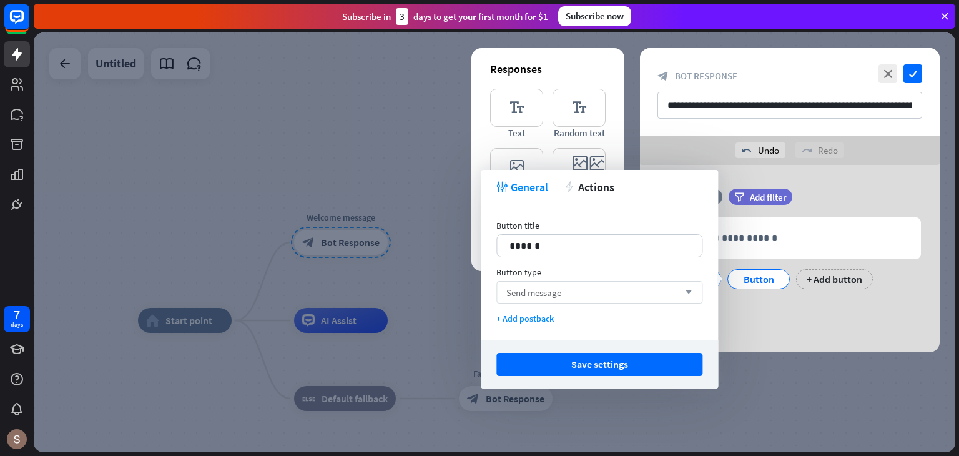
click at [607, 297] on div "Send message arrow_down" at bounding box center [599, 292] width 206 height 22
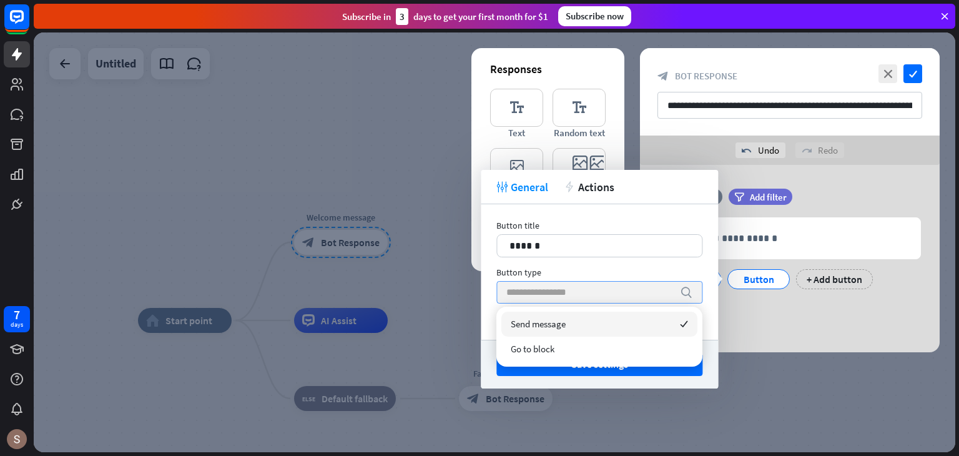
click at [615, 293] on input "search" at bounding box center [589, 292] width 167 height 21
click at [617, 322] on div "Send message checked" at bounding box center [599, 324] width 196 height 25
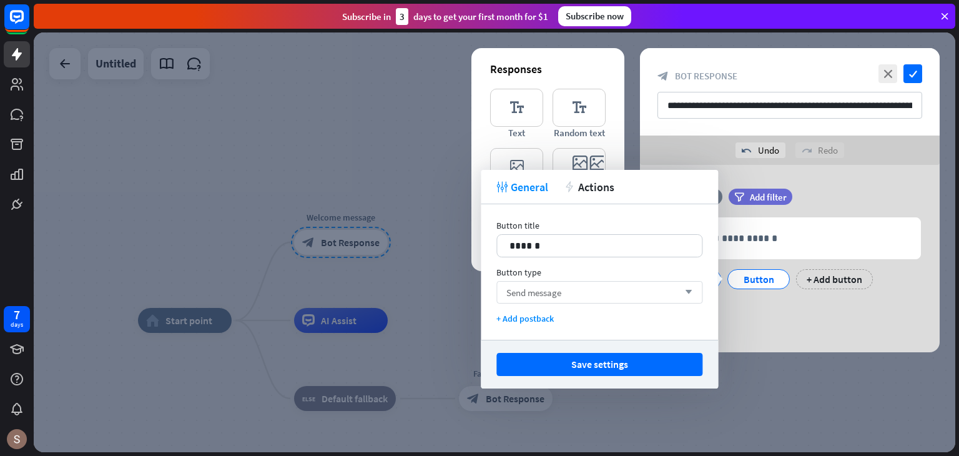
click at [605, 294] on div "Send message arrow_down" at bounding box center [599, 292] width 206 height 22
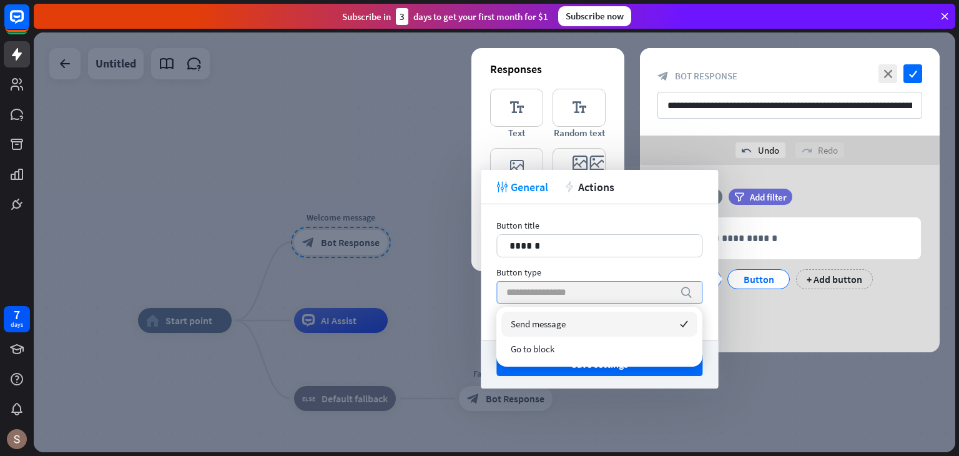
click at [596, 297] on input "search" at bounding box center [589, 292] width 167 height 21
click at [597, 287] on input "search" at bounding box center [589, 292] width 167 height 21
click at [607, 233] on div "Button title 14 ******" at bounding box center [599, 238] width 206 height 37
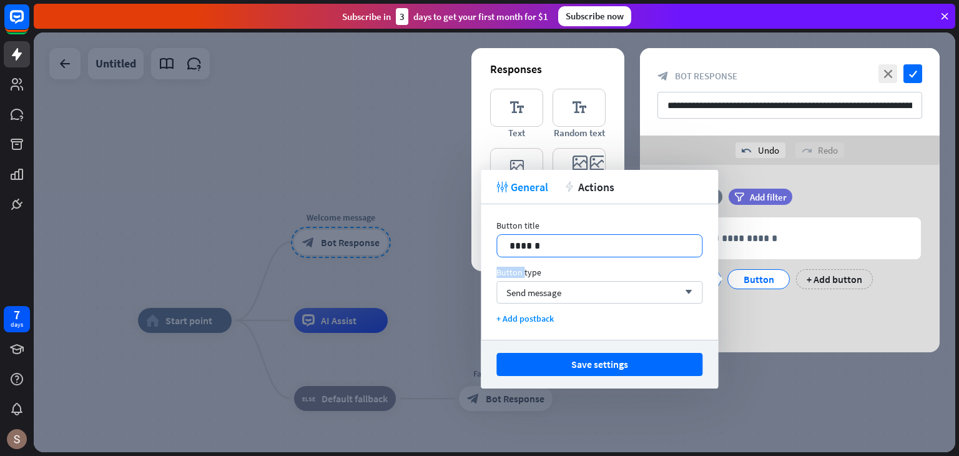
click at [607, 234] on div "******" at bounding box center [599, 245] width 206 height 23
click at [606, 273] on div "Button type" at bounding box center [599, 272] width 206 height 11
click at [604, 287] on div "Send message arrow_down" at bounding box center [599, 292] width 206 height 22
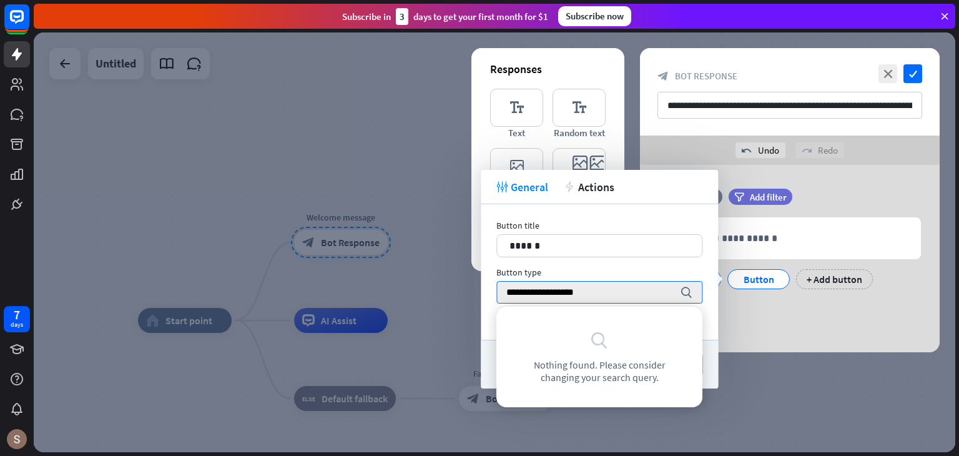
type input "**********"
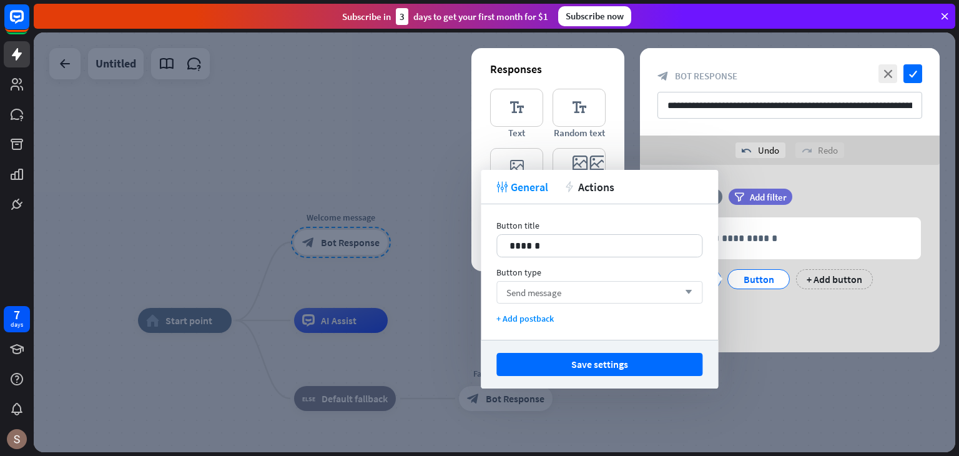
click at [582, 285] on div "Send message arrow_down" at bounding box center [599, 292] width 206 height 22
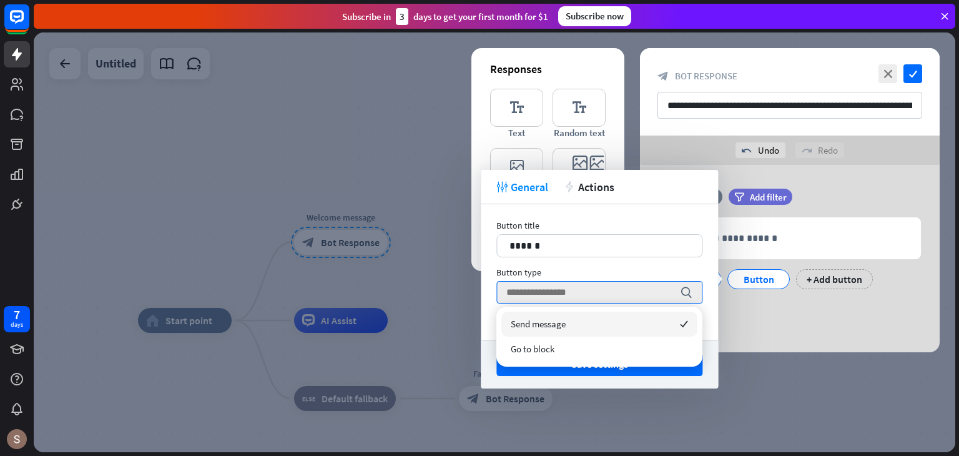
click at [567, 320] on div "Send message checked" at bounding box center [599, 324] width 196 height 25
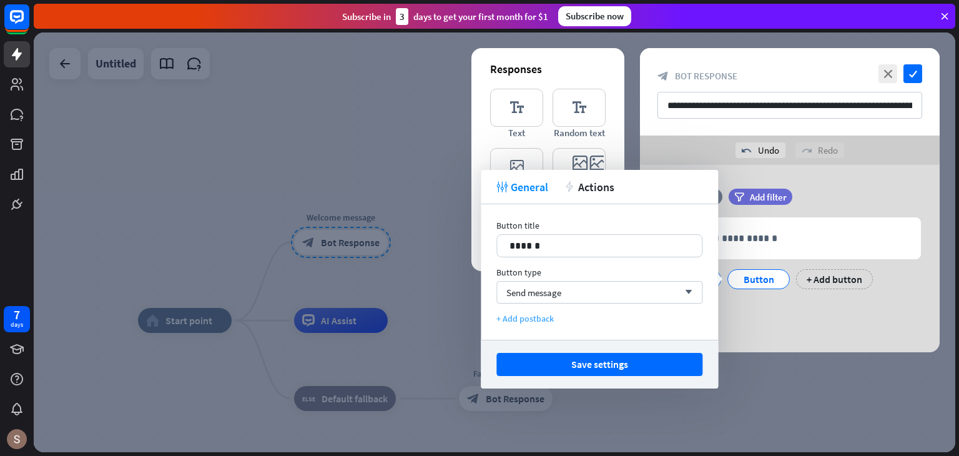
click at [563, 315] on div "+ Add postback" at bounding box center [599, 318] width 206 height 11
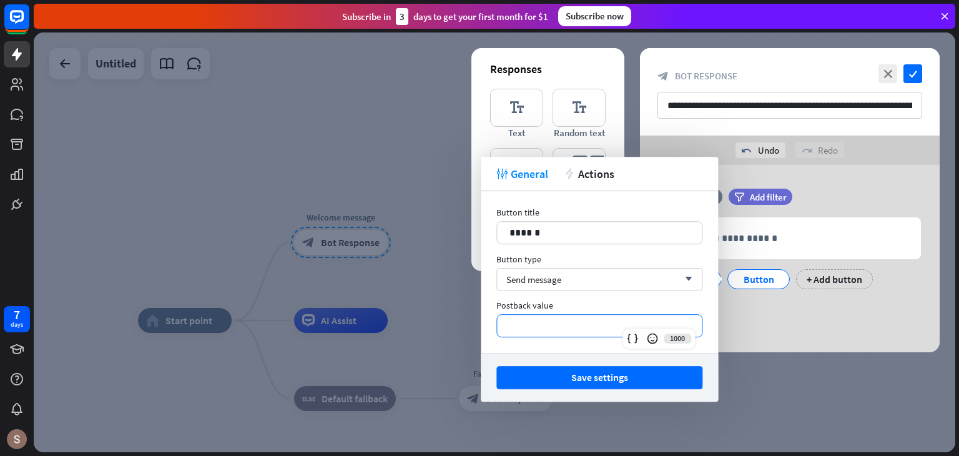
click at [563, 315] on div "**********" at bounding box center [599, 326] width 205 height 22
click at [540, 323] on p "**********" at bounding box center [600, 326] width 180 height 16
click at [547, 302] on div "Postback value" at bounding box center [599, 305] width 206 height 11
click at [548, 332] on p "***" at bounding box center [600, 326] width 180 height 16
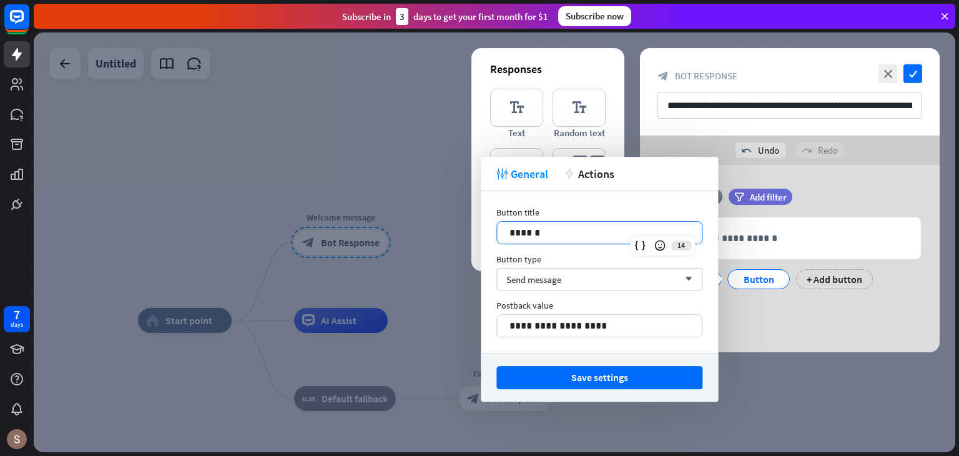
click at [622, 225] on p "******" at bounding box center [600, 233] width 180 height 16
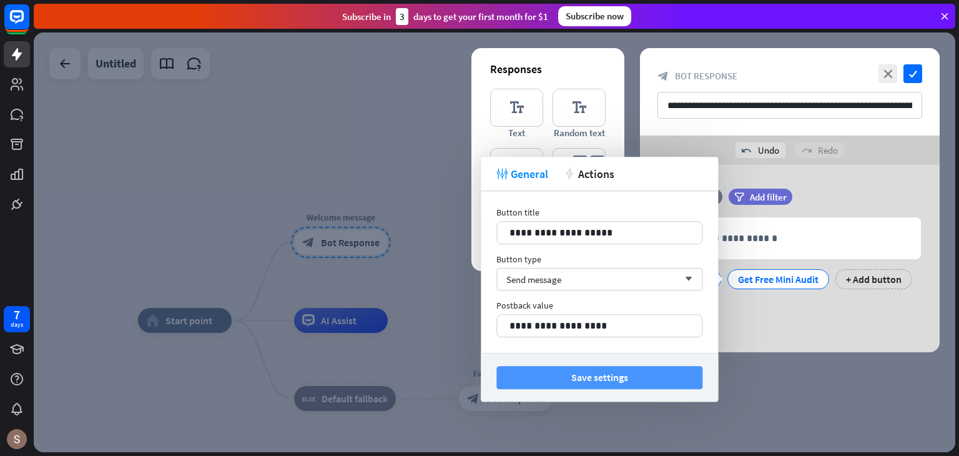
click at [584, 368] on button "Save settings" at bounding box center [599, 377] width 206 height 23
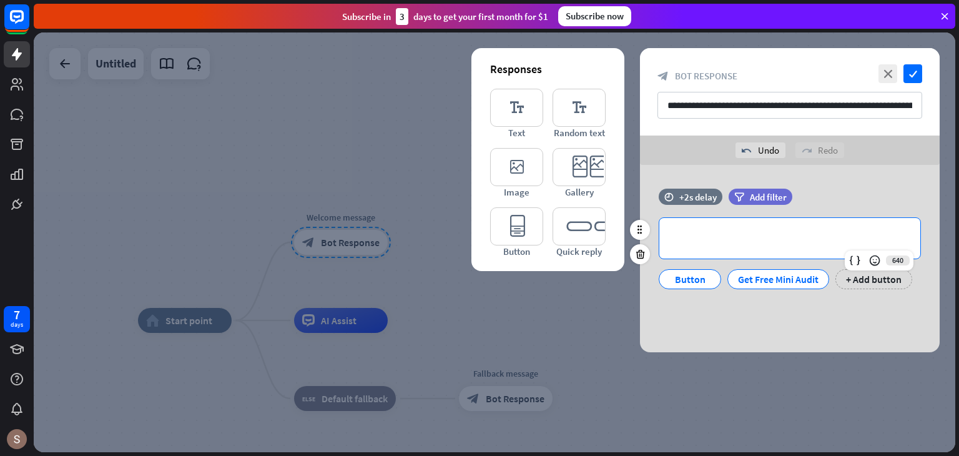
click at [784, 225] on div "**********" at bounding box center [789, 238] width 261 height 41
click at [698, 201] on div "+2s delay" at bounding box center [697, 197] width 37 height 12
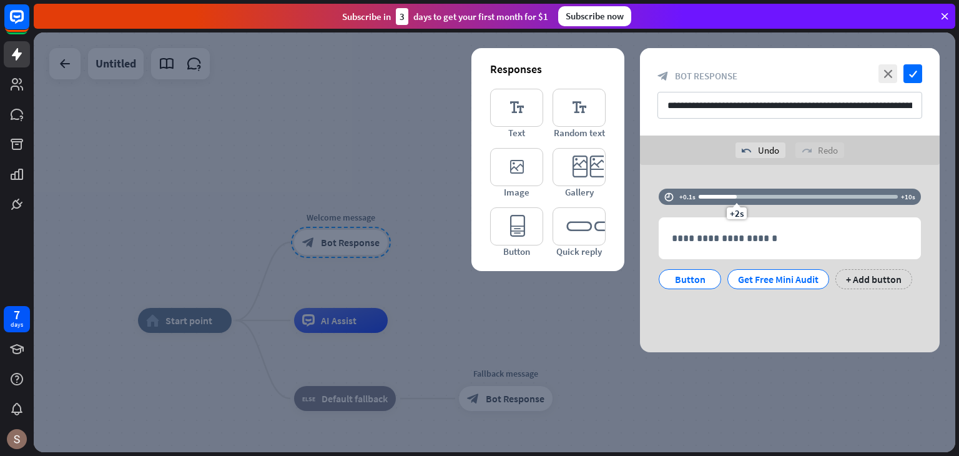
click at [799, 134] on div "**********" at bounding box center [790, 91] width 300 height 87
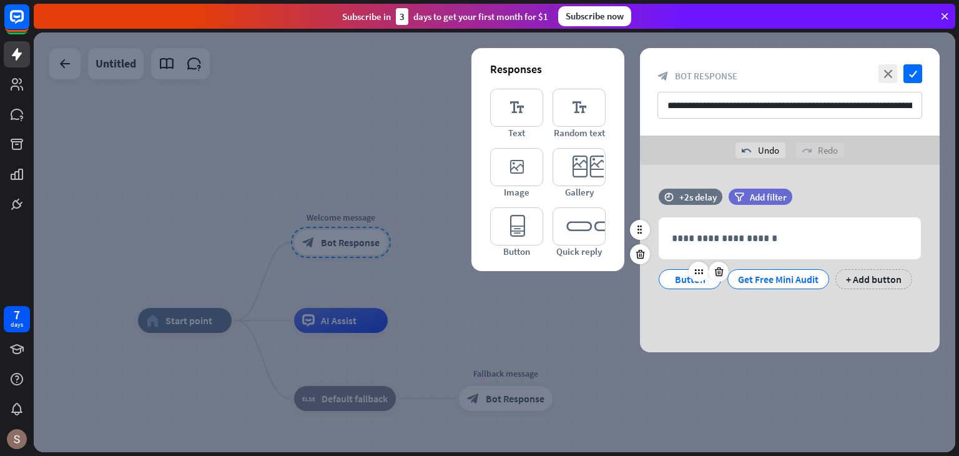
click at [696, 282] on div "Button" at bounding box center [689, 279] width 41 height 19
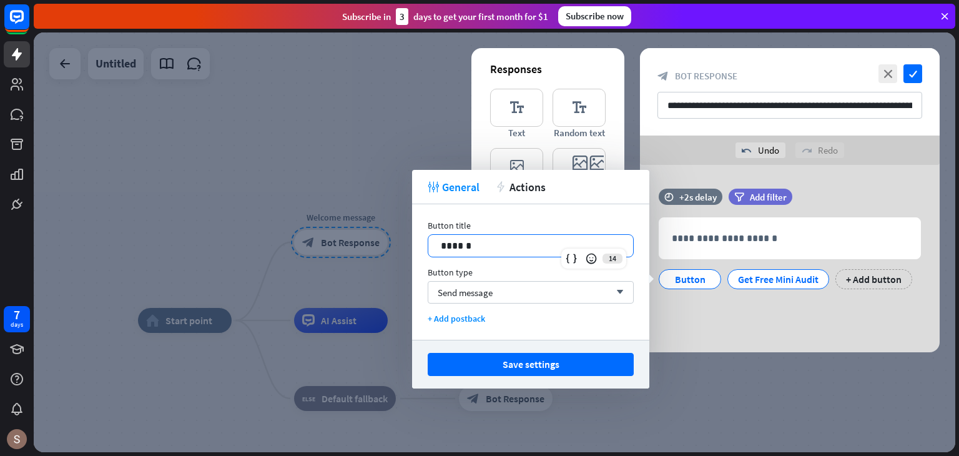
drag, startPoint x: 494, startPoint y: 245, endPoint x: 403, endPoint y: 271, distance: 94.7
click at [406, 270] on body "7 days close Product Help First steps Get started with ChatBot Help Center Foll…" at bounding box center [479, 228] width 959 height 456
drag, startPoint x: 435, startPoint y: 244, endPoint x: 486, endPoint y: 244, distance: 51.2
click at [486, 244] on div "******" at bounding box center [530, 246] width 205 height 22
click at [716, 274] on icon at bounding box center [719, 271] width 12 height 11
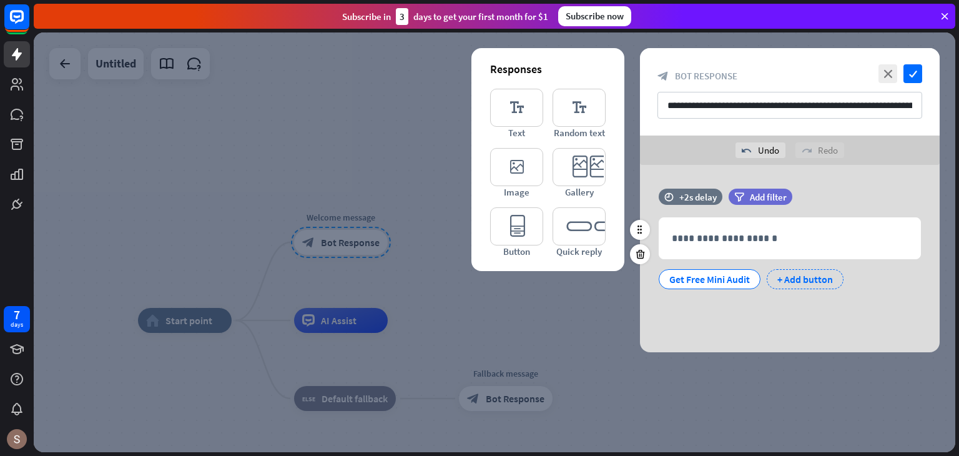
click at [795, 274] on div "+ Add button" at bounding box center [805, 279] width 77 height 20
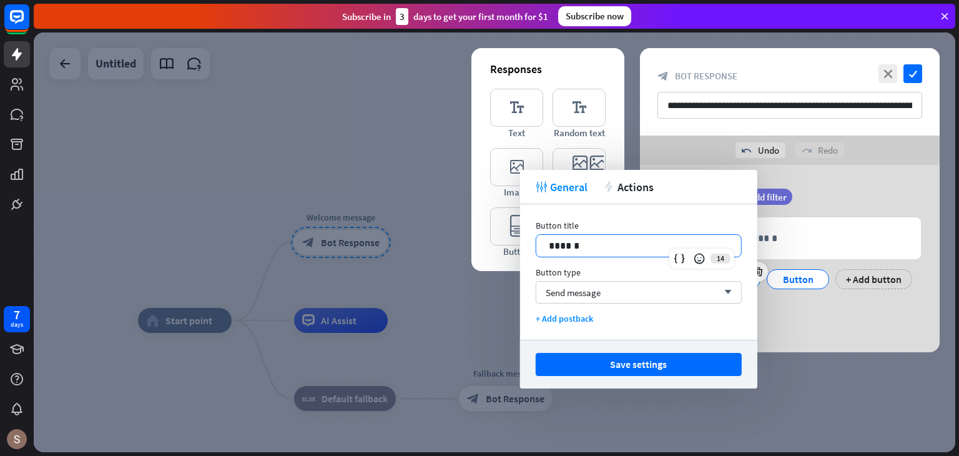
drag, startPoint x: 634, startPoint y: 246, endPoint x: 490, endPoint y: 263, distance: 145.2
click at [490, 263] on body "7 days close Product Help First steps Get started with ChatBot Help Center Foll…" at bounding box center [479, 228] width 959 height 456
drag, startPoint x: 583, startPoint y: 252, endPoint x: 530, endPoint y: 260, distance: 53.2
click at [530, 260] on div "Button title 14 ****** Button type Send message arrow_down + Add postback" at bounding box center [638, 272] width 237 height 136
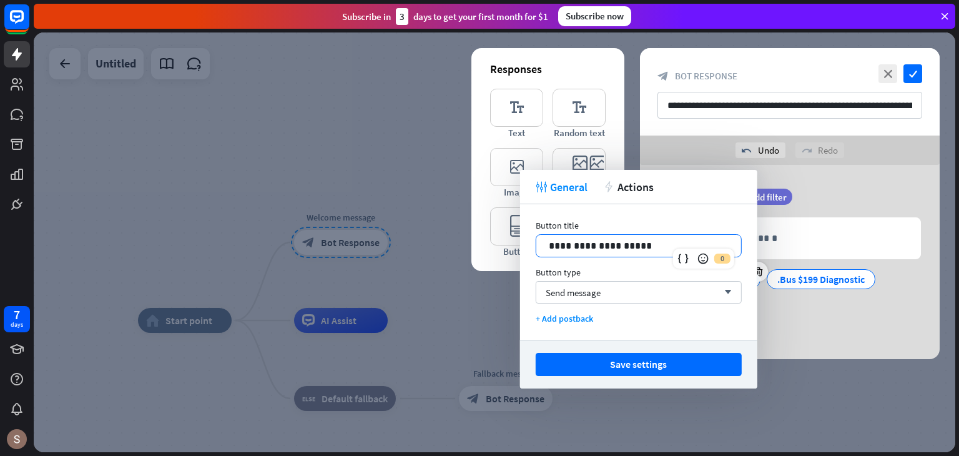
click at [864, 358] on div at bounding box center [495, 242] width 922 height 420
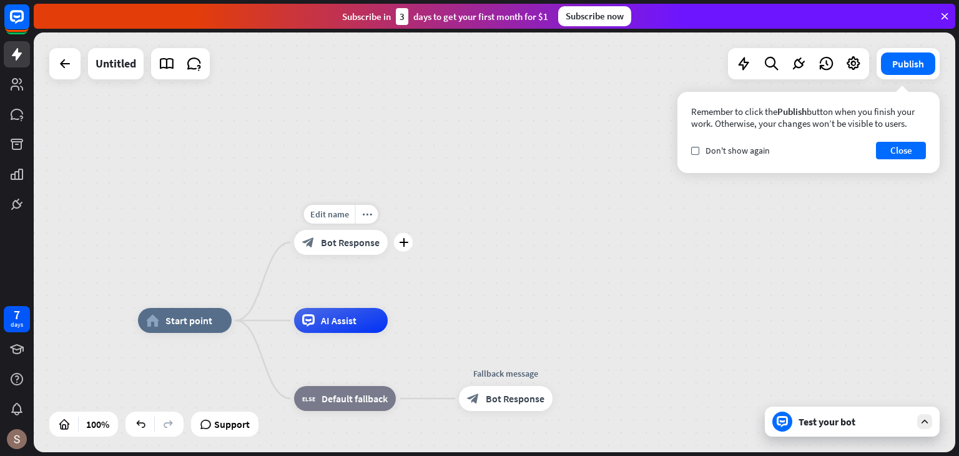
click at [338, 249] on div "block_bot_response Bot Response" at bounding box center [341, 242] width 94 height 25
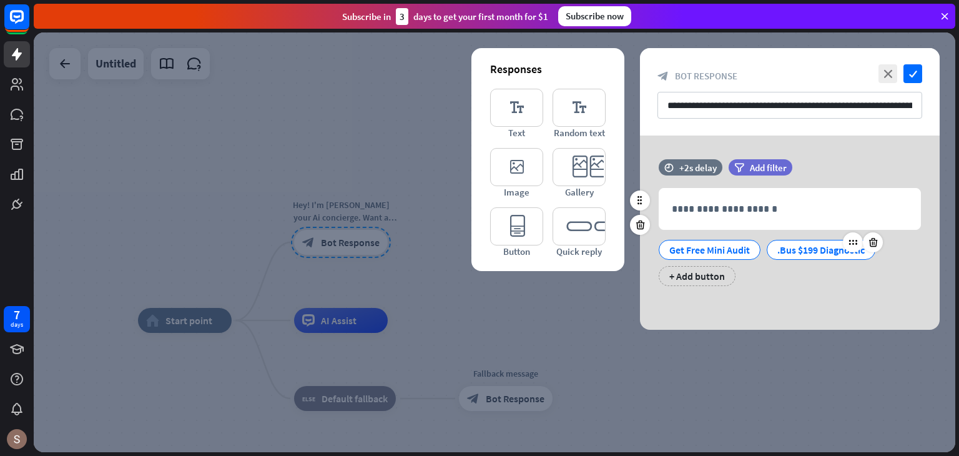
click at [839, 246] on div ".Bus $199 Diagnostic" at bounding box center [821, 249] width 87 height 19
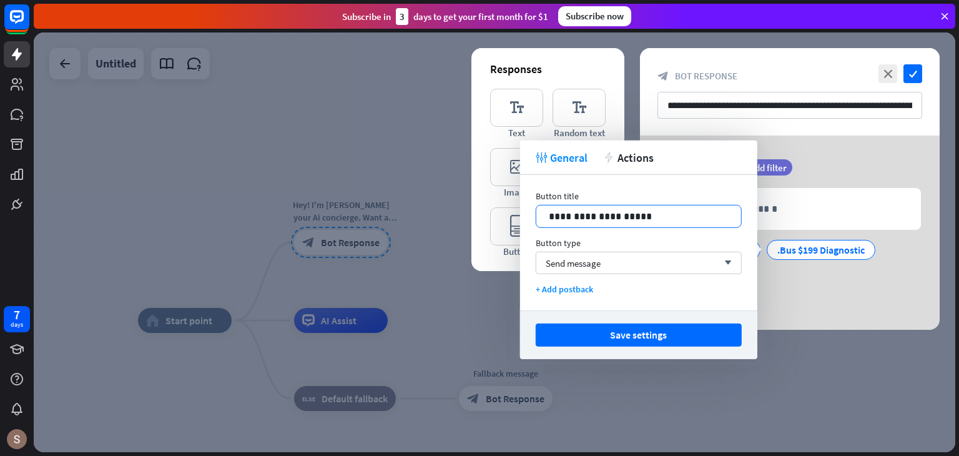
click at [657, 224] on div "**********" at bounding box center [638, 216] width 205 height 22
click at [816, 274] on div "Get Free Mini Audit .Bus $199 Diagnostic + Add button" at bounding box center [787, 260] width 262 height 52
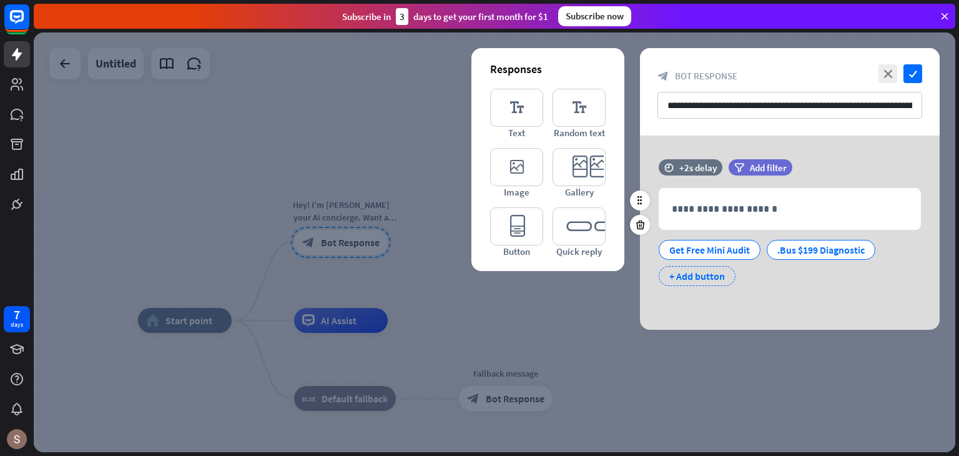
click at [723, 280] on div "+ Add button" at bounding box center [697, 276] width 77 height 20
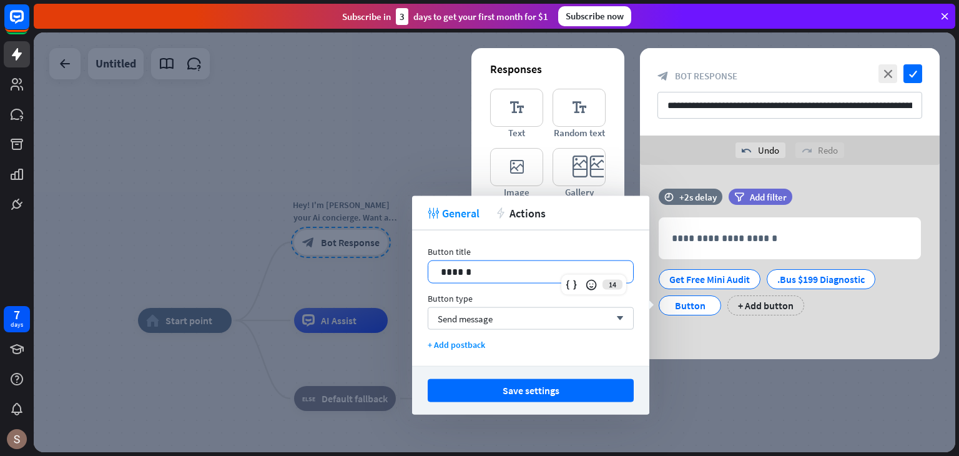
drag, startPoint x: 492, startPoint y: 276, endPoint x: 322, endPoint y: 310, distance: 173.3
click at [322, 310] on body "7 days close Product Help First steps Get started with ChatBot Help Center Foll…" at bounding box center [479, 228] width 959 height 456
drag, startPoint x: 480, startPoint y: 272, endPoint x: 426, endPoint y: 281, distance: 54.5
click at [426, 281] on div "Button title 14 ****** Button type Send message arrow_down + Add postback" at bounding box center [530, 298] width 237 height 136
drag, startPoint x: 464, startPoint y: 269, endPoint x: 471, endPoint y: 268, distance: 7.5
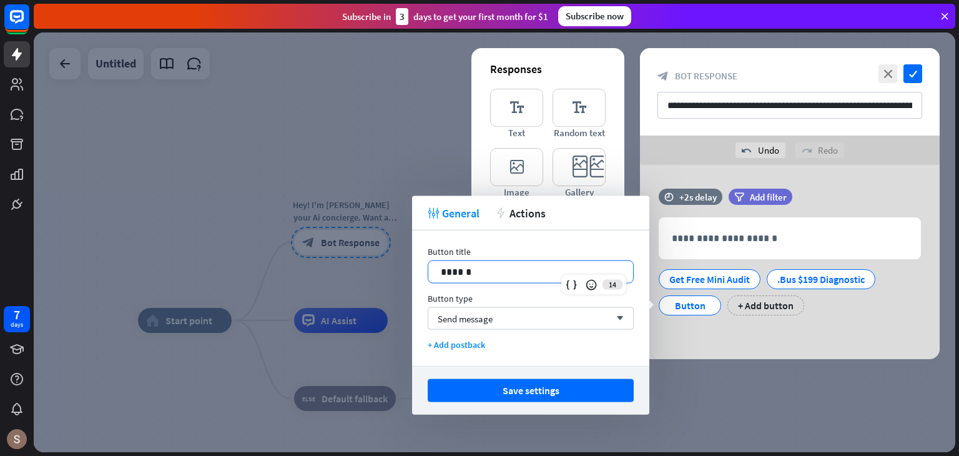
click at [464, 268] on p "******" at bounding box center [531, 272] width 180 height 16
drag, startPoint x: 484, startPoint y: 268, endPoint x: 432, endPoint y: 293, distance: 57.5
click at [432, 293] on div "Button title 14 ****** Button type Send message arrow_down + Add postback" at bounding box center [530, 298] width 237 height 136
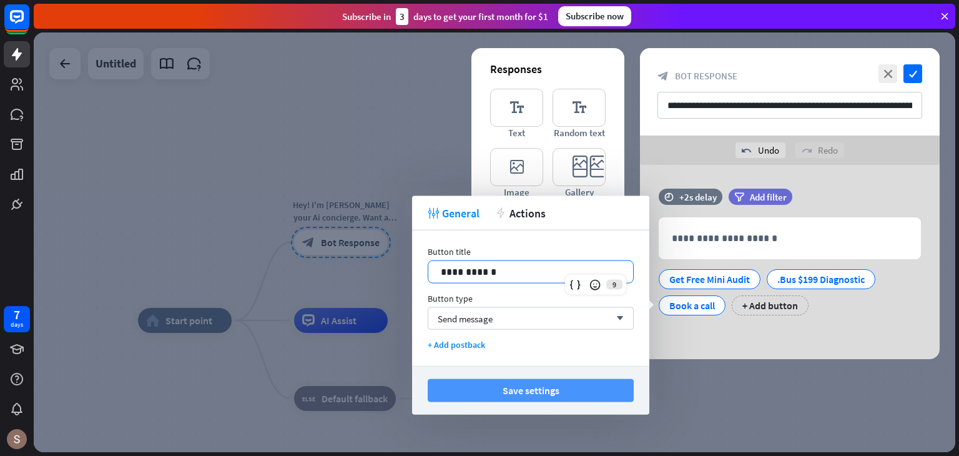
click at [513, 398] on button "Save settings" at bounding box center [531, 390] width 206 height 23
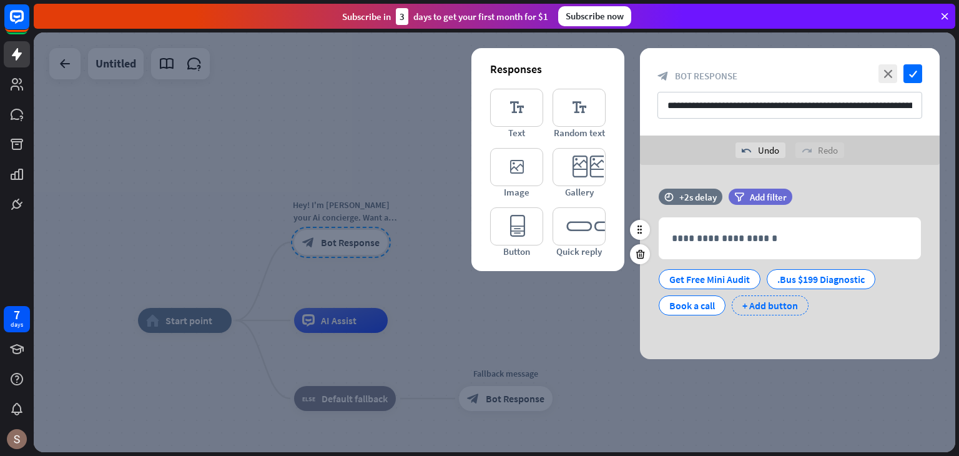
click at [768, 313] on div "+ Add button" at bounding box center [770, 305] width 77 height 20
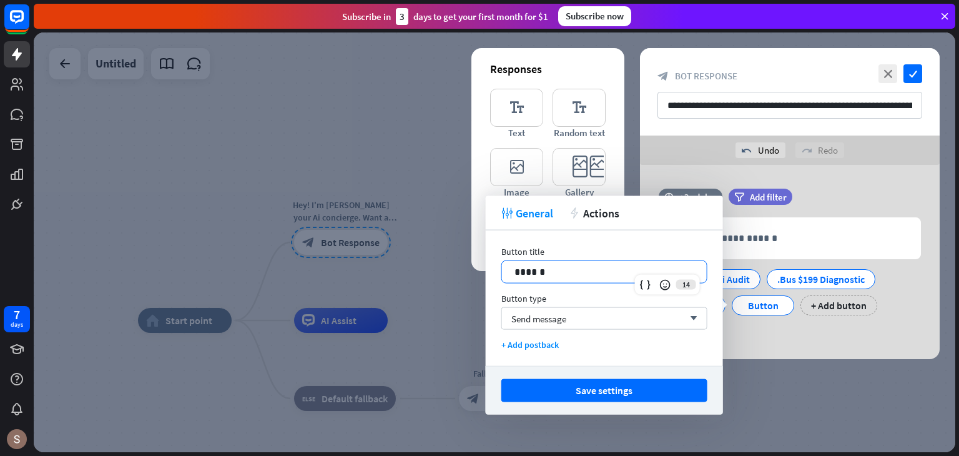
drag, startPoint x: 552, startPoint y: 271, endPoint x: 460, endPoint y: 286, distance: 93.6
click at [460, 286] on body "7 days close Product Help First steps Get started with ChatBot Help Center Foll…" at bounding box center [479, 228] width 959 height 456
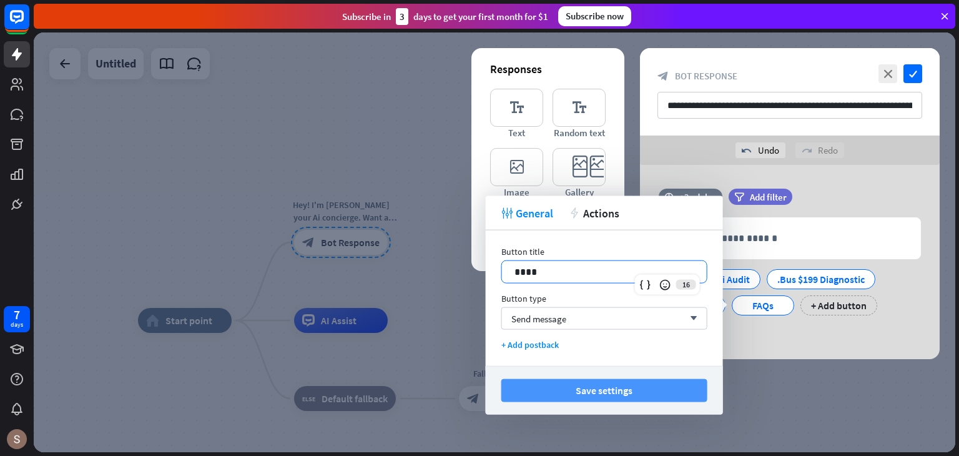
click at [639, 393] on button "Save settings" at bounding box center [604, 390] width 206 height 23
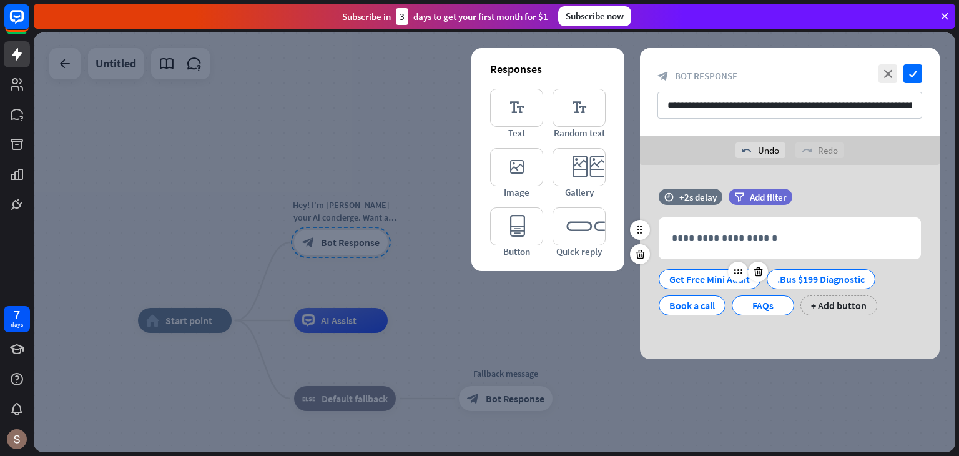
click at [722, 280] on div "Get Free Mini Audit" at bounding box center [709, 279] width 81 height 19
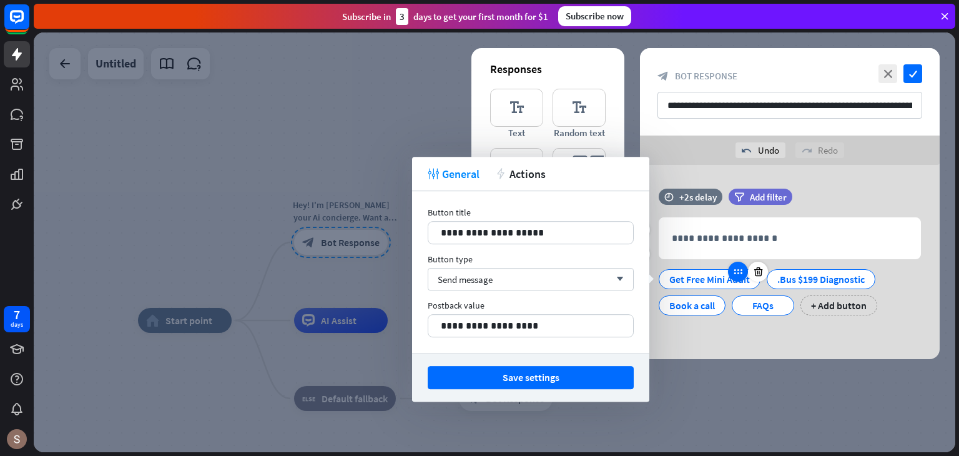
click at [734, 278] on div at bounding box center [738, 272] width 20 height 20
click at [739, 213] on div "filter Add filter" at bounding box center [792, 203] width 126 height 29
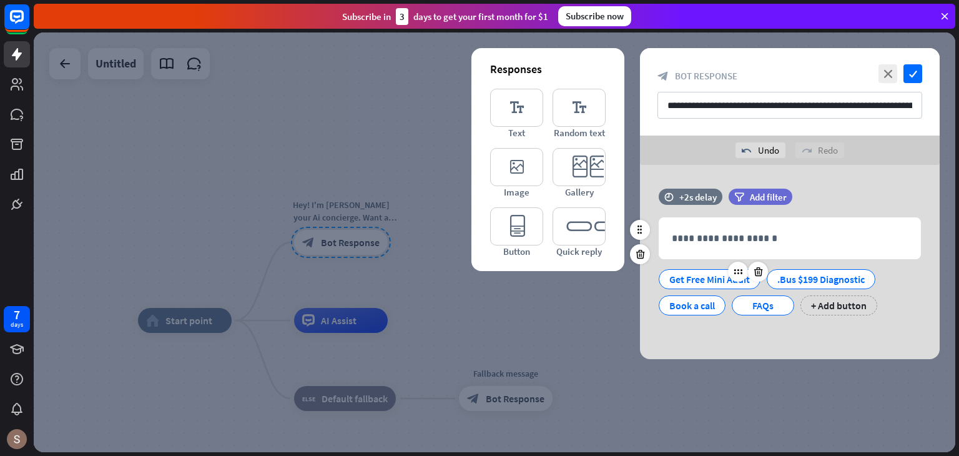
click at [713, 277] on div "Get Free Mini Audit" at bounding box center [709, 279] width 81 height 19
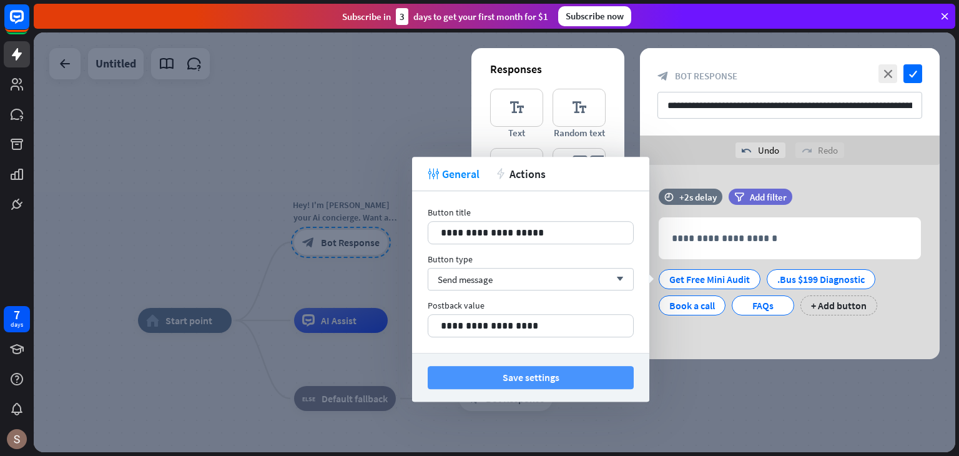
click at [485, 385] on button "Save settings" at bounding box center [531, 377] width 206 height 23
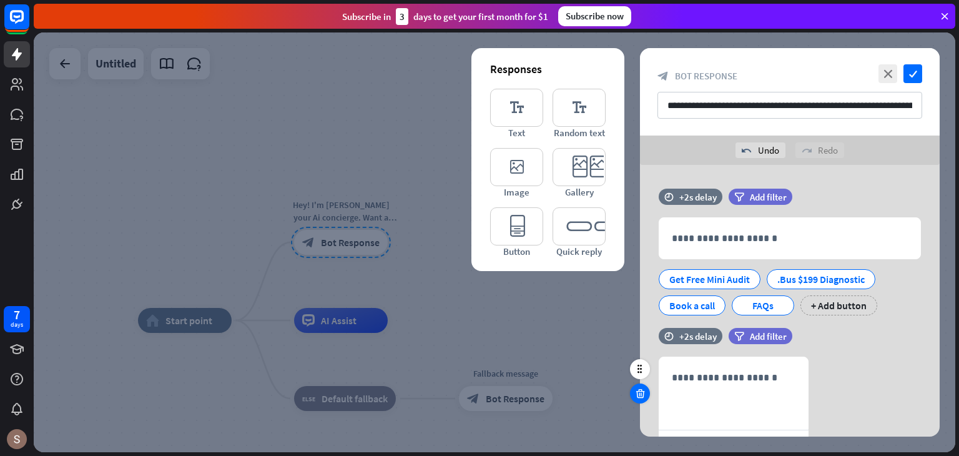
click at [649, 395] on div at bounding box center [640, 393] width 20 height 20
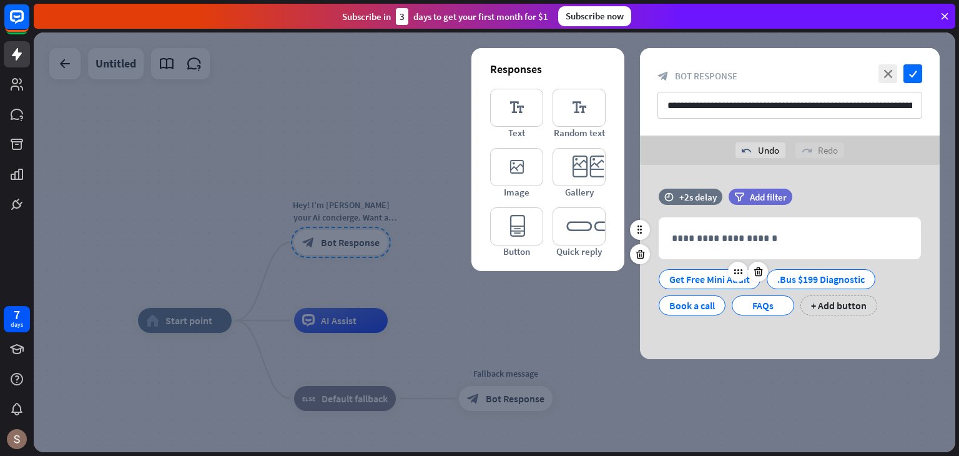
click at [724, 274] on div "Get Free Mini Audit" at bounding box center [709, 279] width 81 height 19
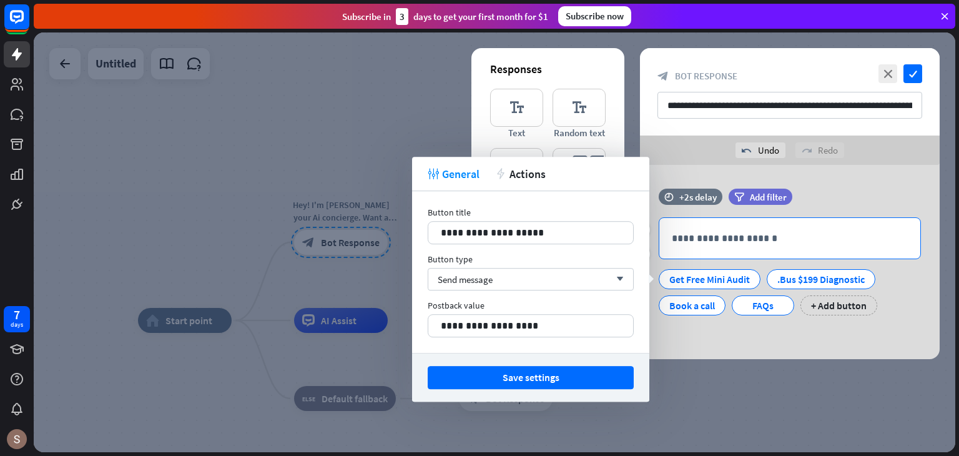
click at [694, 249] on div "**********" at bounding box center [789, 238] width 261 height 41
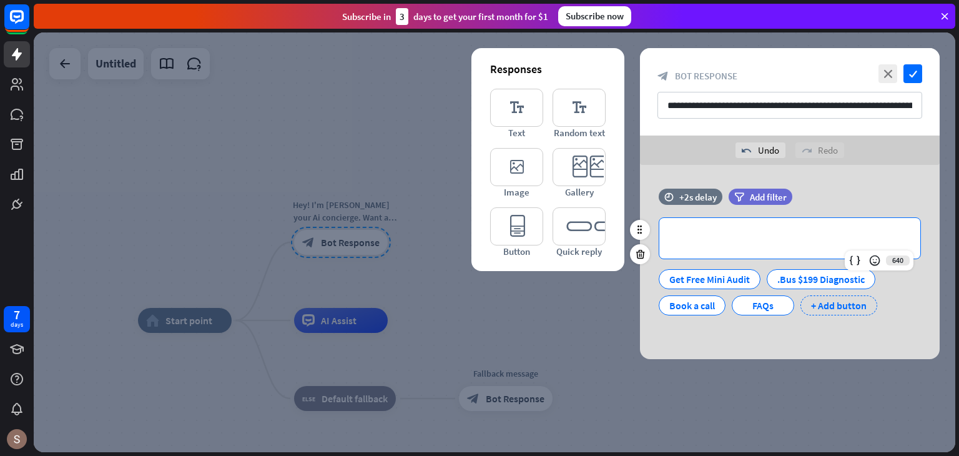
click at [834, 302] on div "+ Add button" at bounding box center [839, 305] width 77 height 20
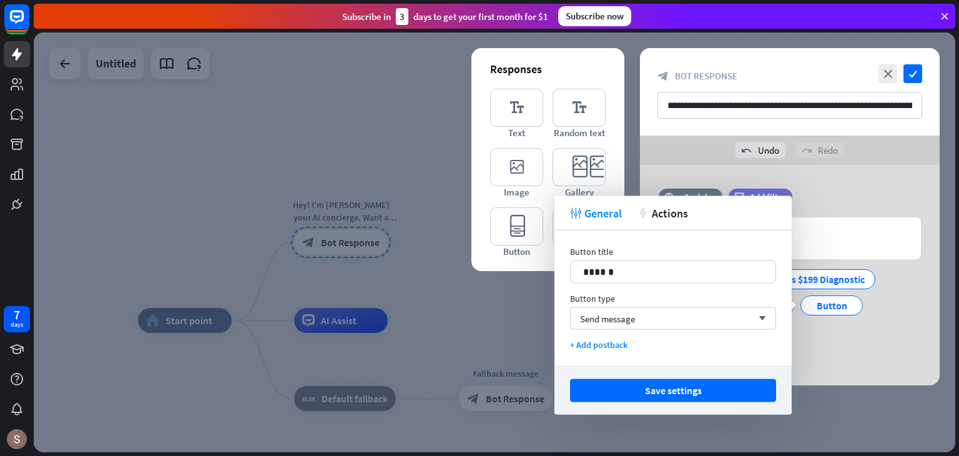
click at [838, 333] on div "Get Free Mini Audit .Bus $199 Diagnostic Book a call FAQs Button + Add button" at bounding box center [787, 302] width 262 height 79
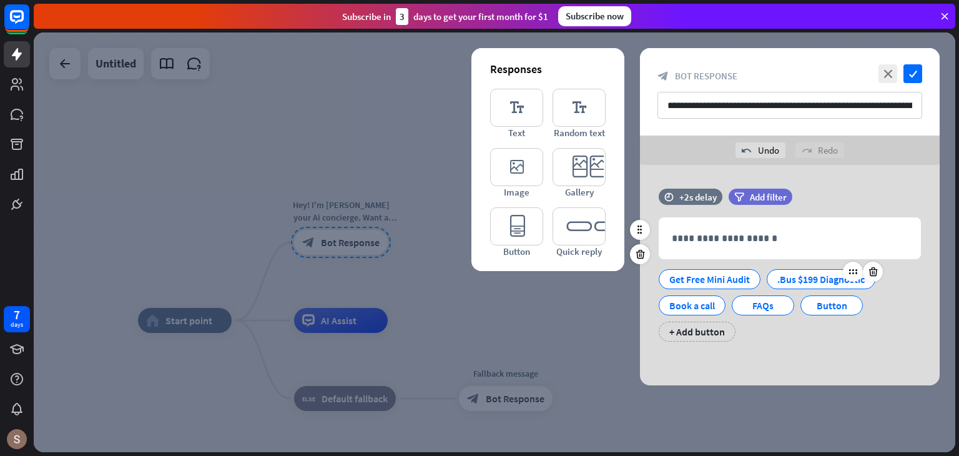
drag, startPoint x: 821, startPoint y: 302, endPoint x: 789, endPoint y: 280, distance: 38.3
click at [763, 275] on div "Get Free Mini Audit .Bus $199 Diagnostic Book a call FAQs Button + Add button" at bounding box center [787, 302] width 262 height 79
click at [850, 344] on div "**********" at bounding box center [790, 271] width 300 height 165
click at [859, 295] on icon at bounding box center [861, 297] width 12 height 11
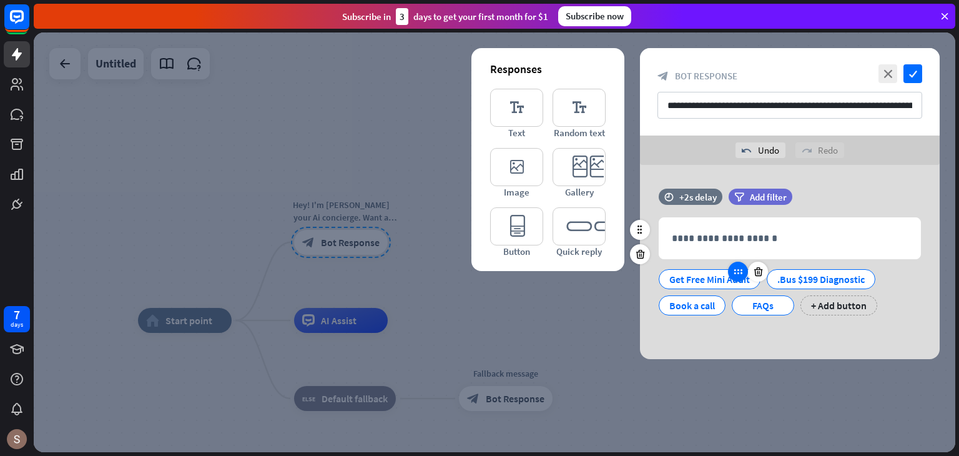
click at [734, 272] on icon at bounding box center [738, 271] width 11 height 11
click at [738, 272] on icon at bounding box center [738, 271] width 11 height 11
click at [739, 272] on icon at bounding box center [738, 271] width 11 height 11
click at [741, 274] on icon at bounding box center [738, 271] width 11 height 11
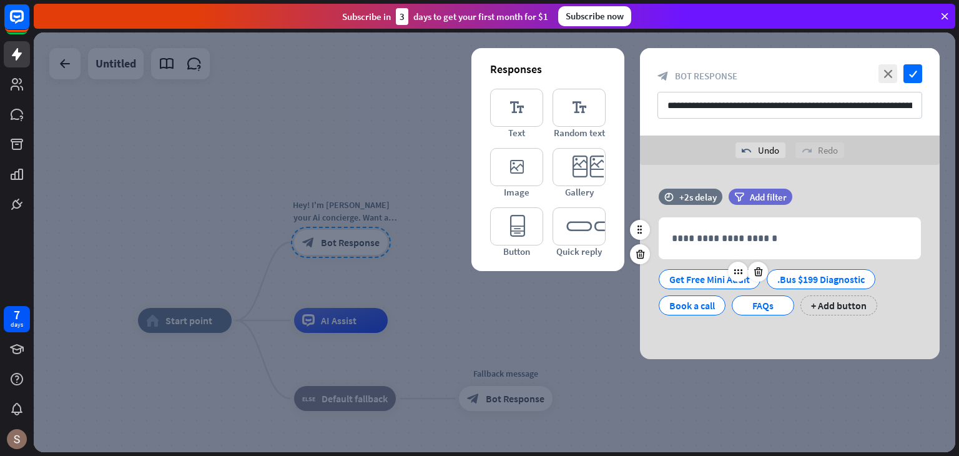
click at [719, 278] on div "Get Free Mini Audit" at bounding box center [709, 279] width 81 height 19
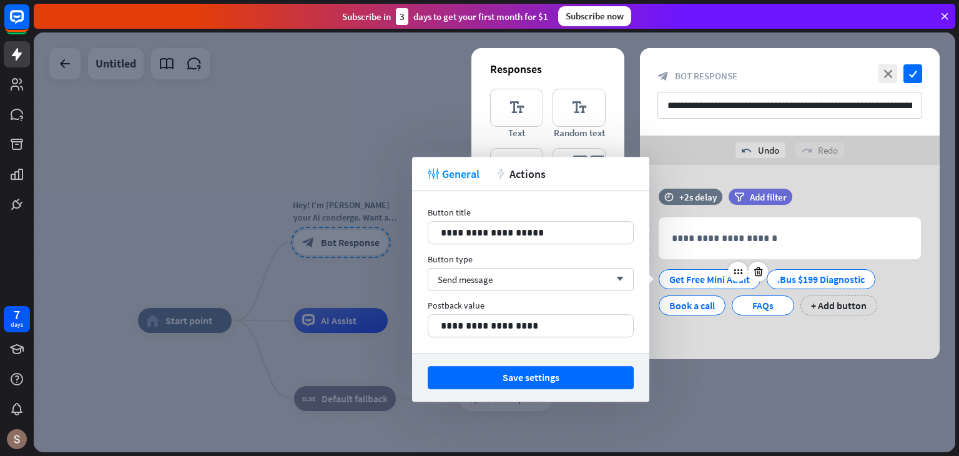
click at [719, 278] on div "Get Free Mini Audit" at bounding box center [709, 279] width 81 height 19
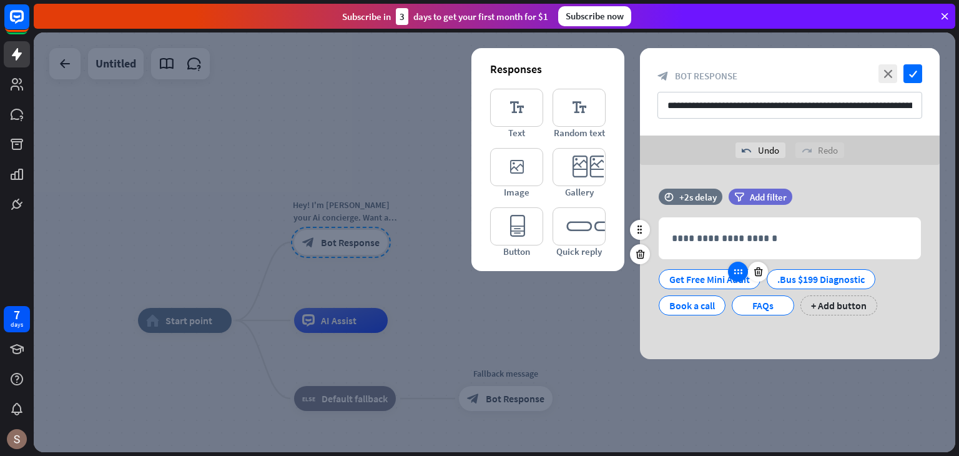
click at [743, 270] on icon at bounding box center [738, 271] width 11 height 11
click at [724, 281] on div "Get Free Mini Audit" at bounding box center [709, 279] width 81 height 19
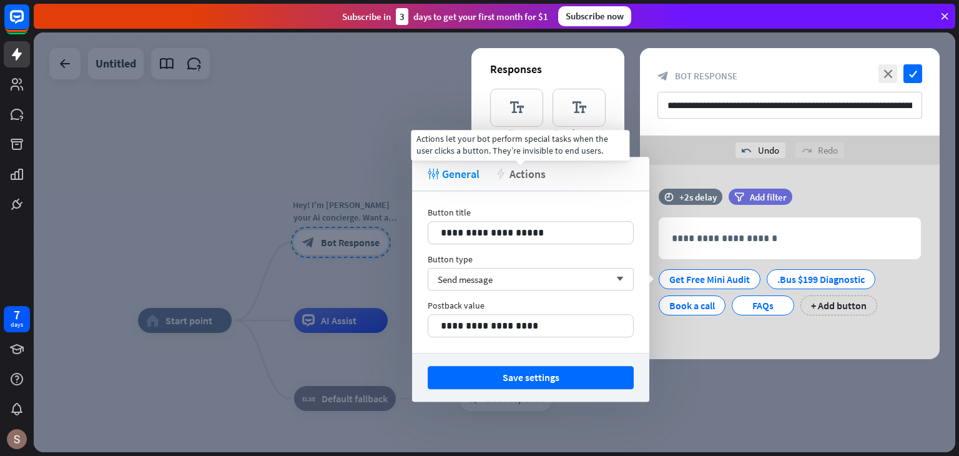
click at [525, 175] on span "Actions" at bounding box center [528, 174] width 36 height 14
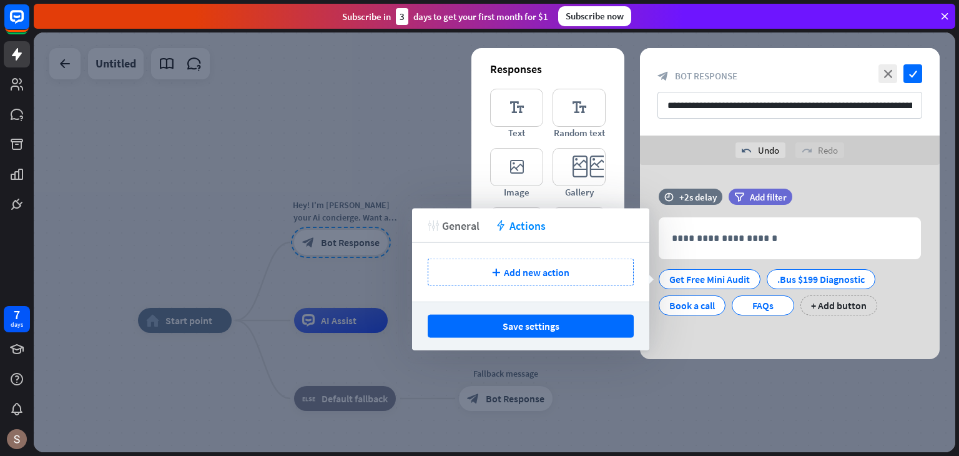
click at [470, 228] on span "General" at bounding box center [460, 225] width 37 height 14
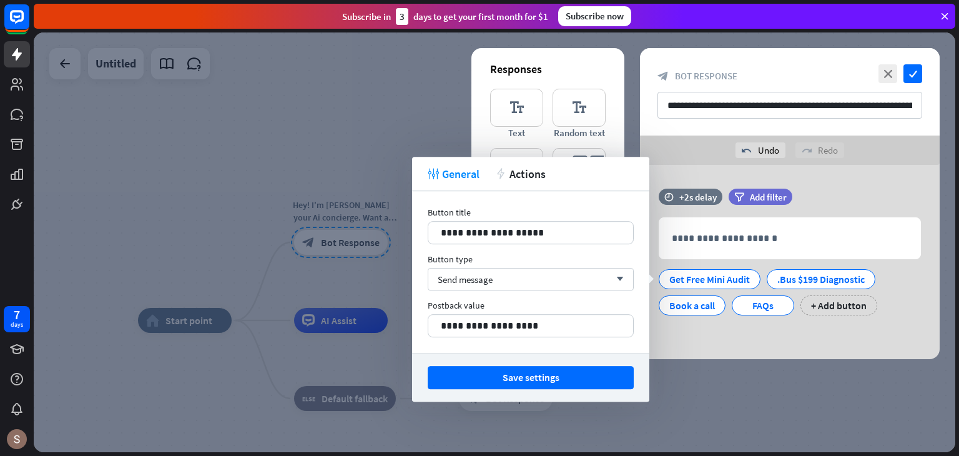
click at [821, 402] on div at bounding box center [495, 242] width 922 height 420
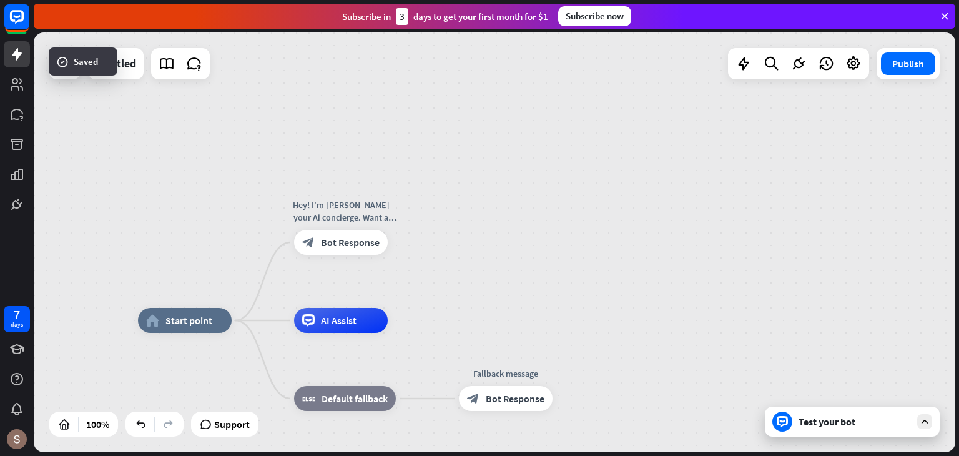
drag, startPoint x: 821, startPoint y: 402, endPoint x: 827, endPoint y: 398, distance: 7.0
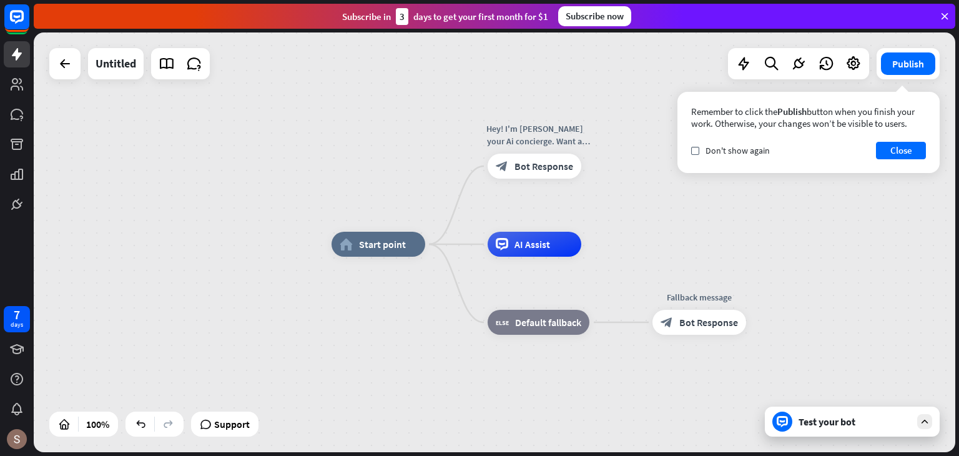
drag, startPoint x: 520, startPoint y: 240, endPoint x: 707, endPoint y: 168, distance: 200.9
click at [707, 167] on div "home_2 Start point Hey! I'm [PERSON_NAME] your Ai concierge. Want a quick free …" at bounding box center [495, 242] width 922 height 420
click at [634, 162] on div "home_2 Start point Hey! I'm [PERSON_NAME] your Ai concierge. Want a quick free …" at bounding box center [495, 242] width 922 height 420
click at [922, 150] on button "Close" at bounding box center [901, 150] width 50 height 17
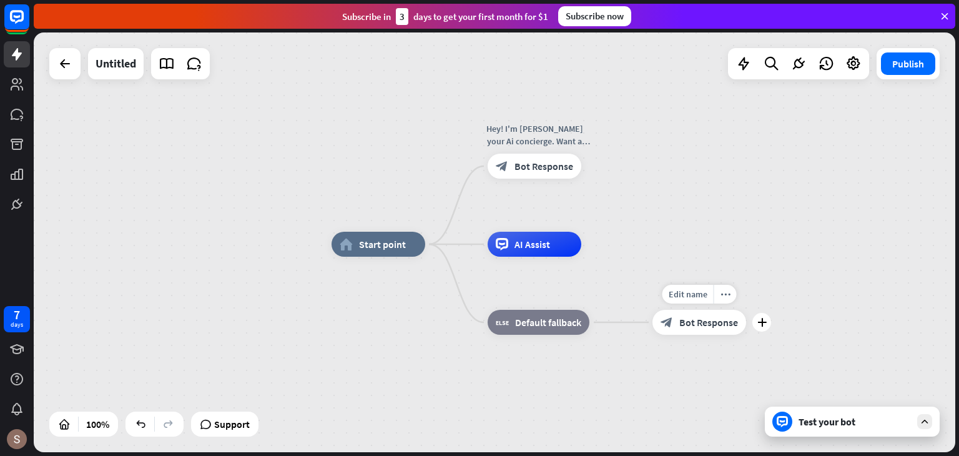
click at [722, 325] on span "Bot Response" at bounding box center [708, 322] width 59 height 12
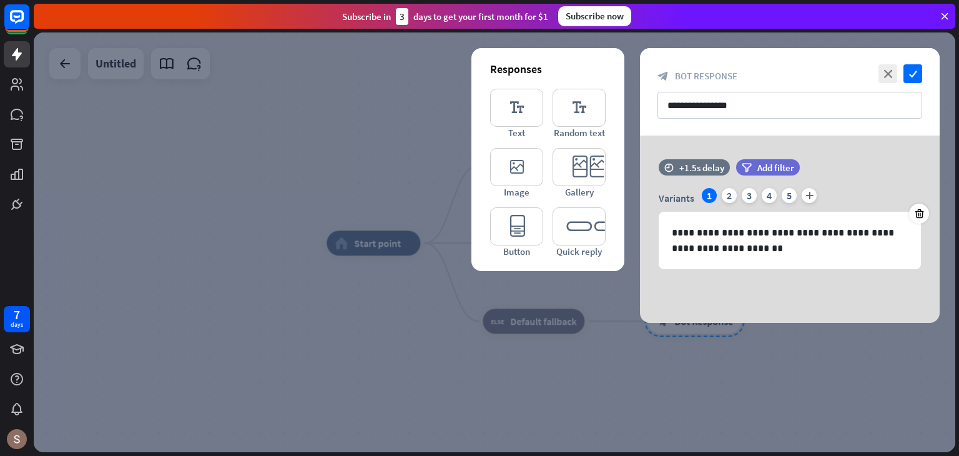
click at [476, 353] on div at bounding box center [495, 242] width 922 height 420
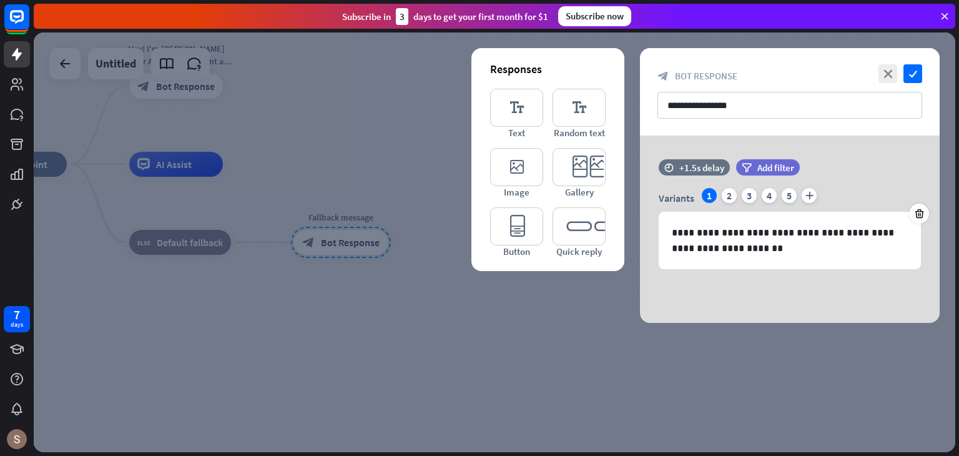
click at [475, 353] on div at bounding box center [495, 242] width 922 height 420
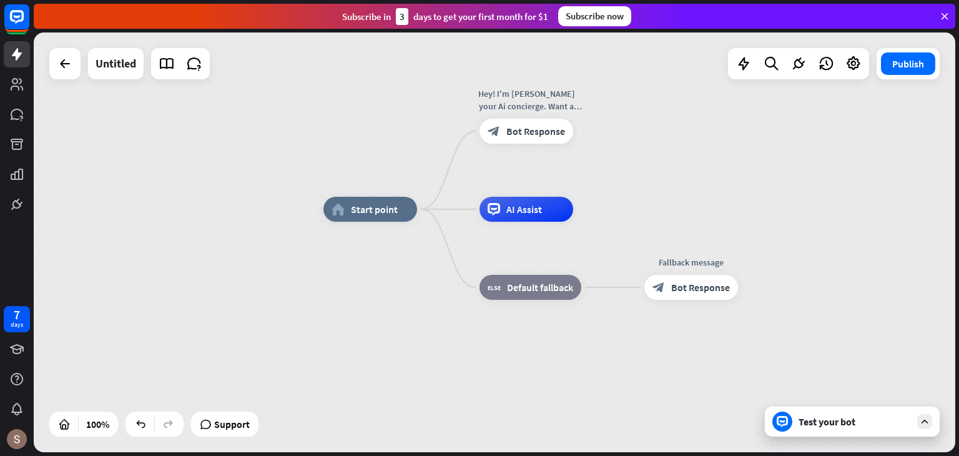
drag, startPoint x: 464, startPoint y: 338, endPoint x: 814, endPoint y: 383, distance: 353.2
click at [814, 383] on div "home_2 Start point Hey! I'm [PERSON_NAME] your Ai concierge. Want a quick free …" at bounding box center [784, 419] width 922 height 420
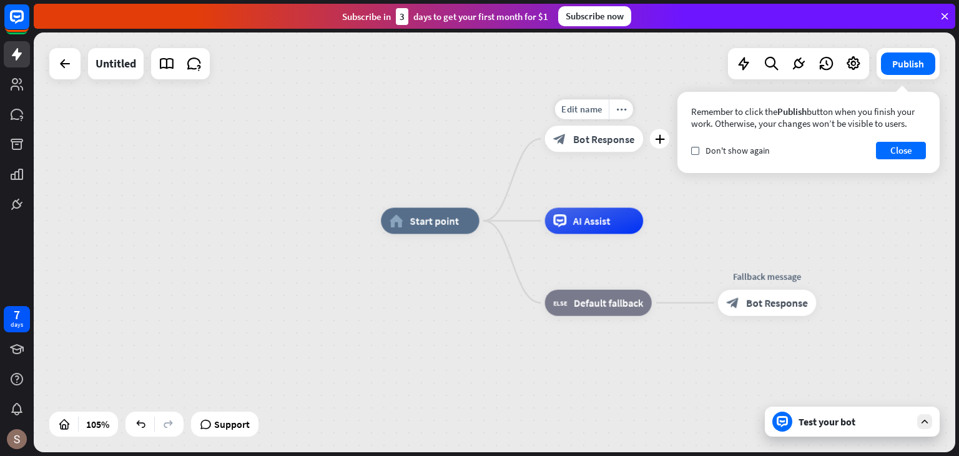
click at [624, 147] on div "block_bot_response Bot Response" at bounding box center [594, 139] width 99 height 26
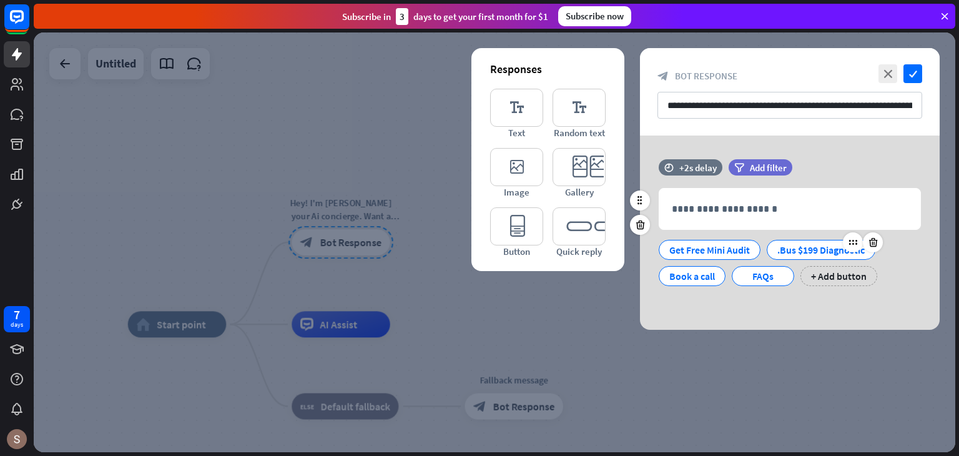
click at [817, 273] on div "+ Add button" at bounding box center [839, 276] width 77 height 20
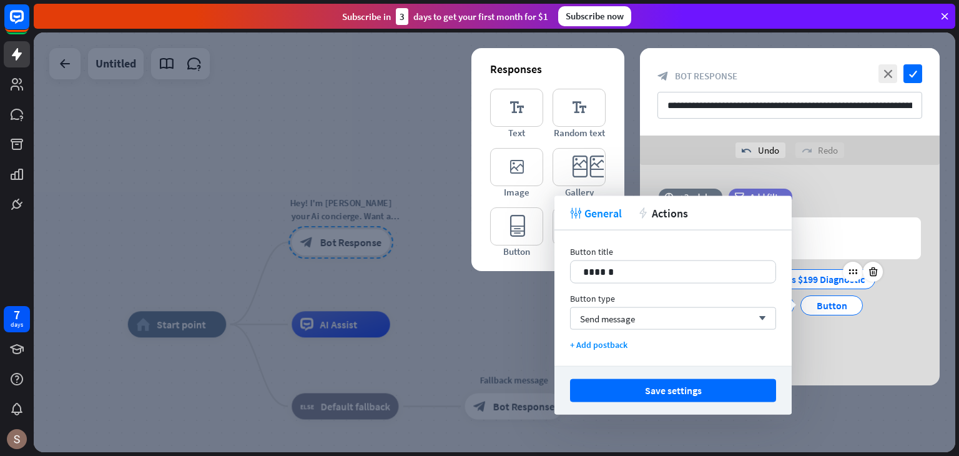
click at [817, 273] on div ".Bus $199 Diagnostic" at bounding box center [821, 279] width 87 height 19
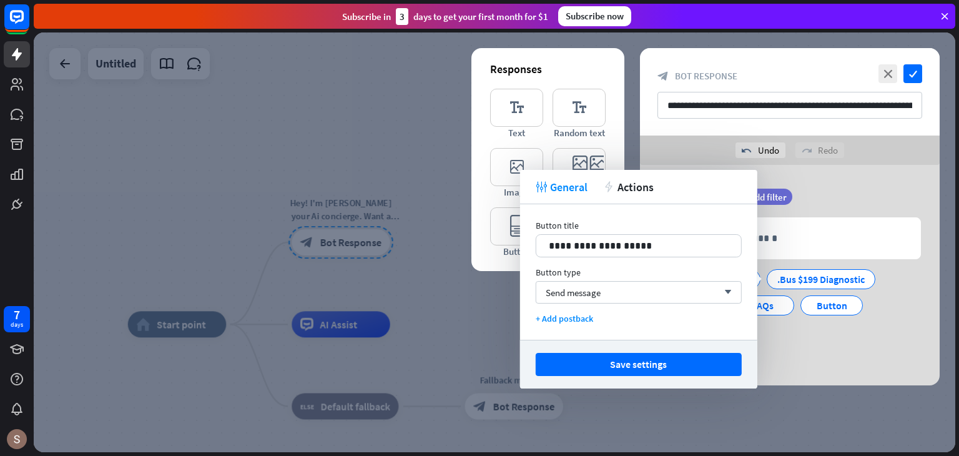
click at [826, 328] on div "Get Free Mini Audit .Bus $199 Diagnostic Book a call FAQs Button + Add button" at bounding box center [787, 302] width 262 height 79
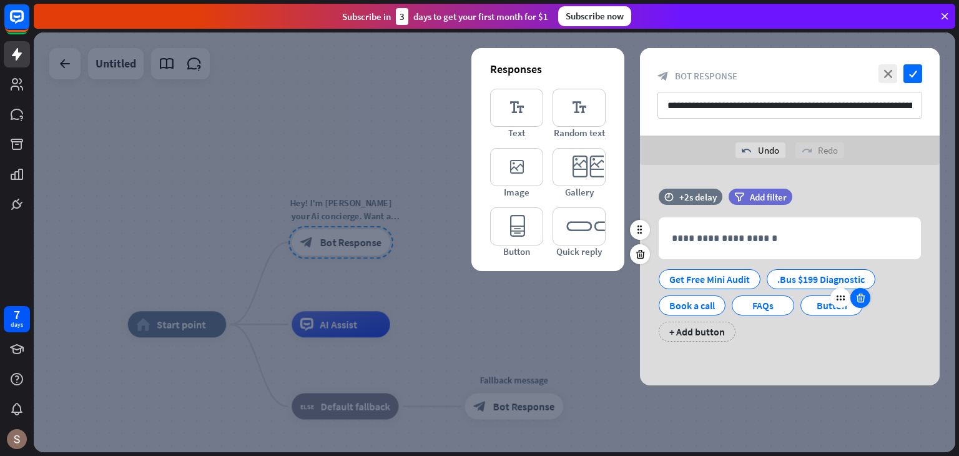
click at [858, 299] on icon at bounding box center [861, 297] width 12 height 11
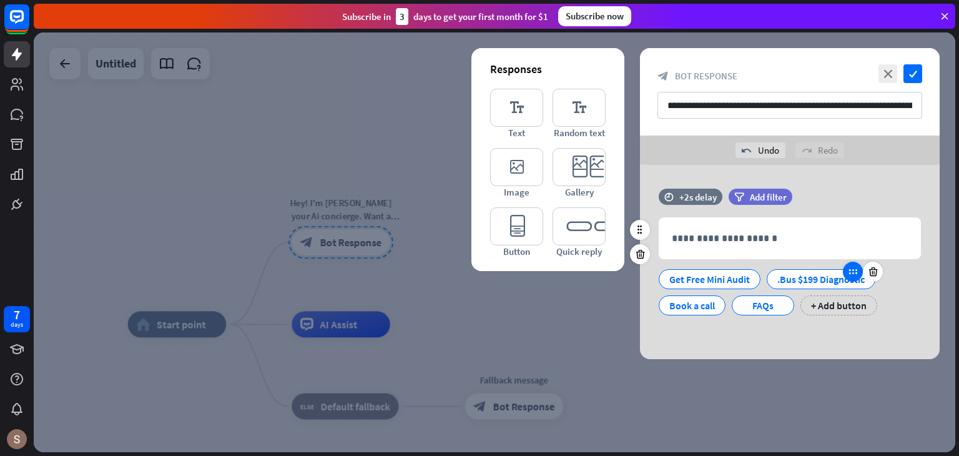
click at [855, 266] on icon at bounding box center [852, 271] width 11 height 11
click at [753, 199] on span "Add filter" at bounding box center [768, 197] width 37 height 12
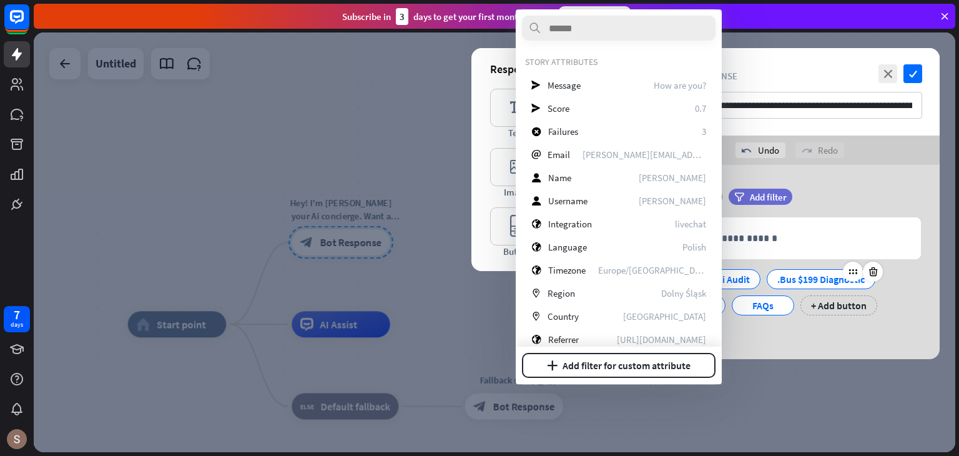
click at [797, 269] on div ".Bus $199 Diagnostic" at bounding box center [821, 279] width 109 height 20
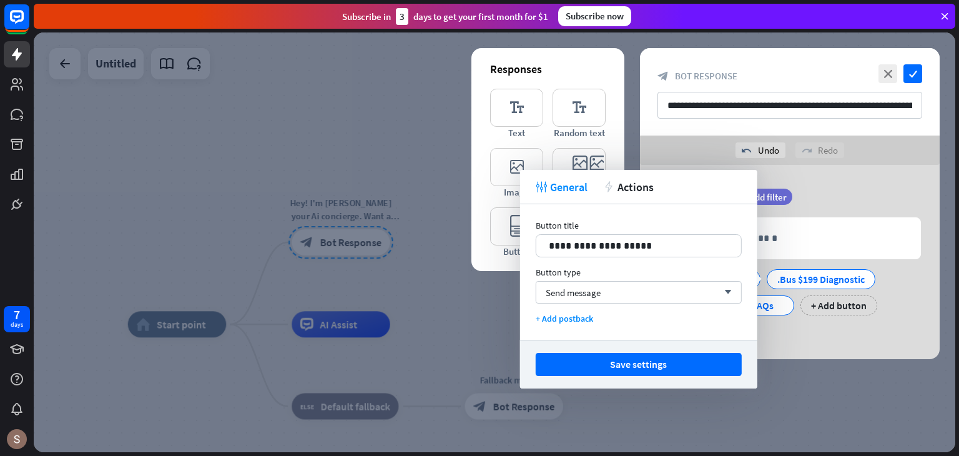
click at [694, 383] on div "Save settings" at bounding box center [638, 364] width 237 height 49
drag, startPoint x: 817, startPoint y: 352, endPoint x: 826, endPoint y: 360, distance: 11.9
click at [819, 355] on div "**********" at bounding box center [790, 262] width 300 height 194
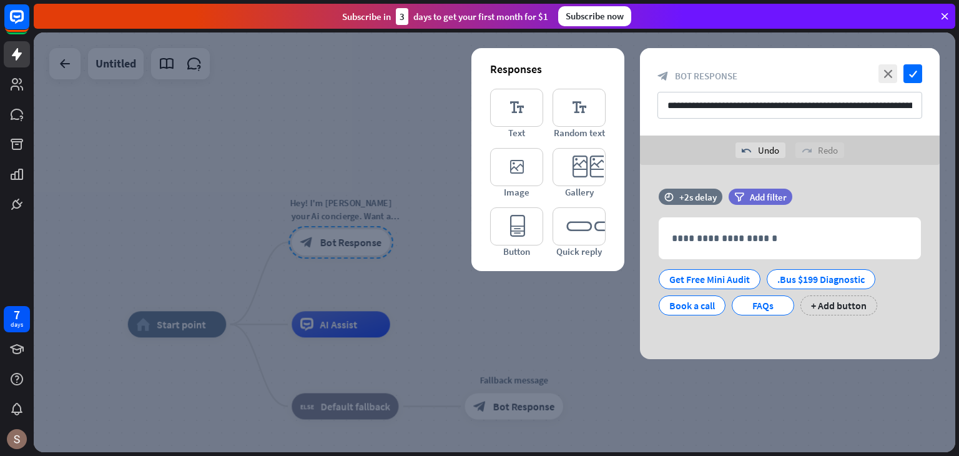
click at [299, 111] on div at bounding box center [495, 242] width 922 height 420
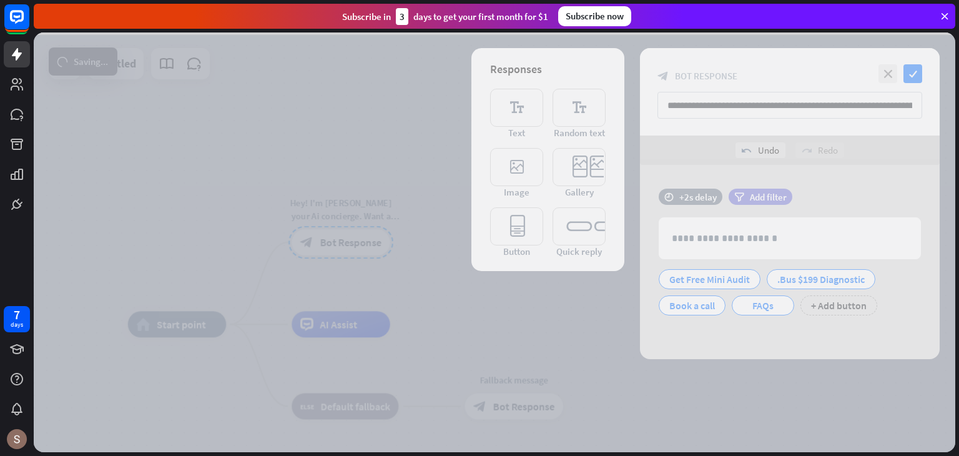
click at [199, 107] on div at bounding box center [495, 242] width 922 height 420
drag, startPoint x: 199, startPoint y: 107, endPoint x: 957, endPoint y: 78, distance: 758.7
click at [898, 76] on div at bounding box center [495, 242] width 922 height 420
click at [954, 13] on div "Subscribe [DATE] to get your first month for $1 Subscribe now" at bounding box center [495, 16] width 922 height 25
click at [783, 102] on div at bounding box center [495, 242] width 922 height 420
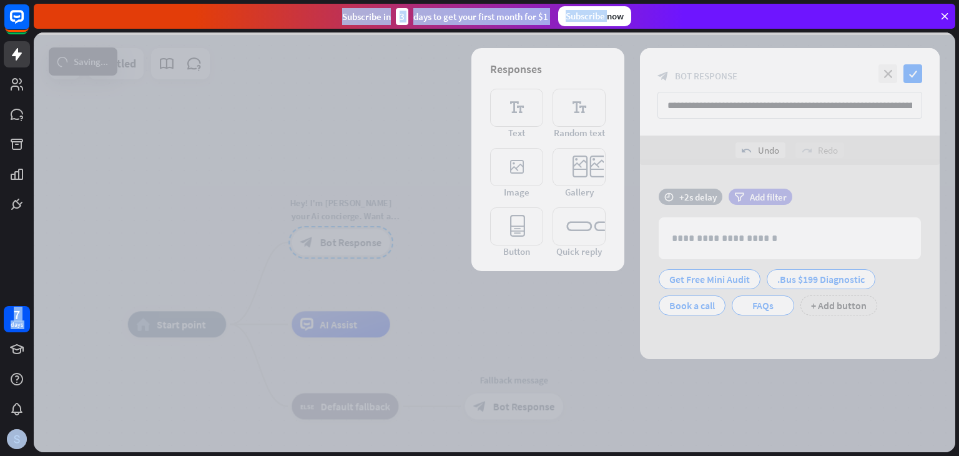
drag, startPoint x: 495, startPoint y: -54, endPoint x: 137, endPoint y: -4, distance: 360.7
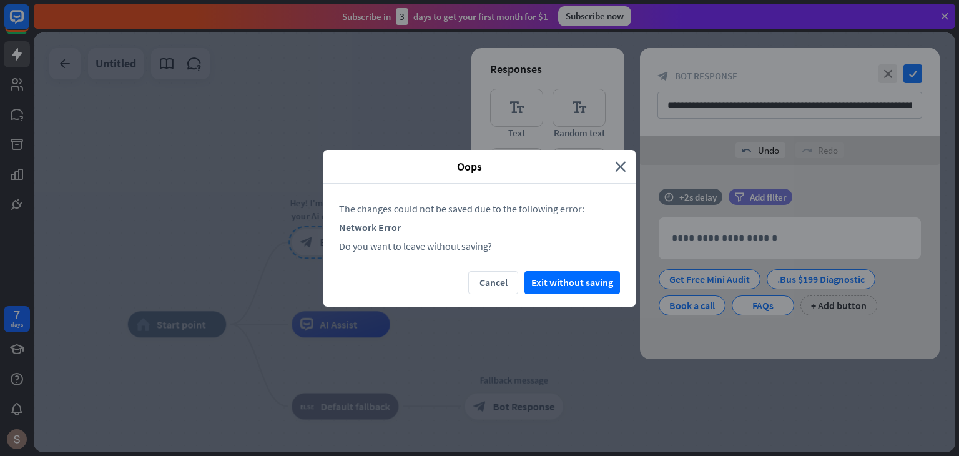
click at [618, 295] on div "Cancel Exit without saving" at bounding box center [479, 289] width 312 height 36
click at [586, 282] on button "Exit without saving" at bounding box center [573, 282] width 96 height 23
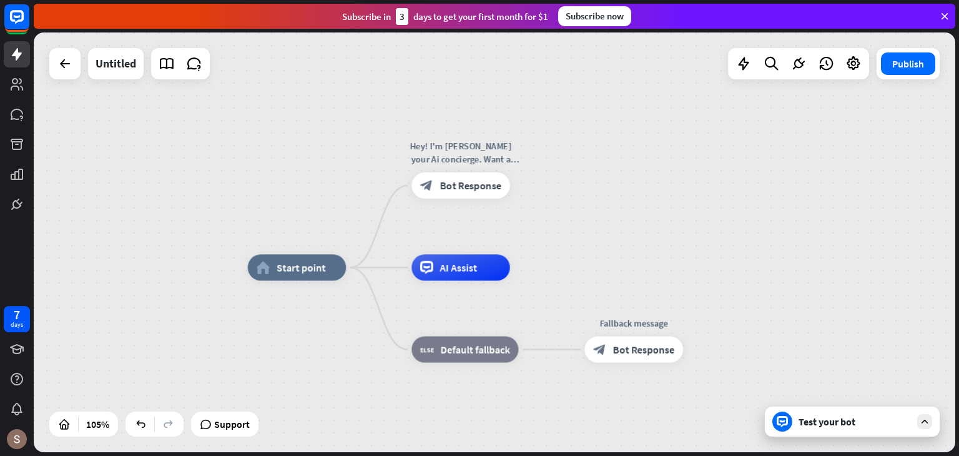
drag, startPoint x: 449, startPoint y: 264, endPoint x: 595, endPoint y: 202, distance: 158.4
click at [595, 202] on div "home_2 Start point Hey! I'm [PERSON_NAME] your Ai concierge. Want a quick free …" at bounding box center [495, 242] width 922 height 420
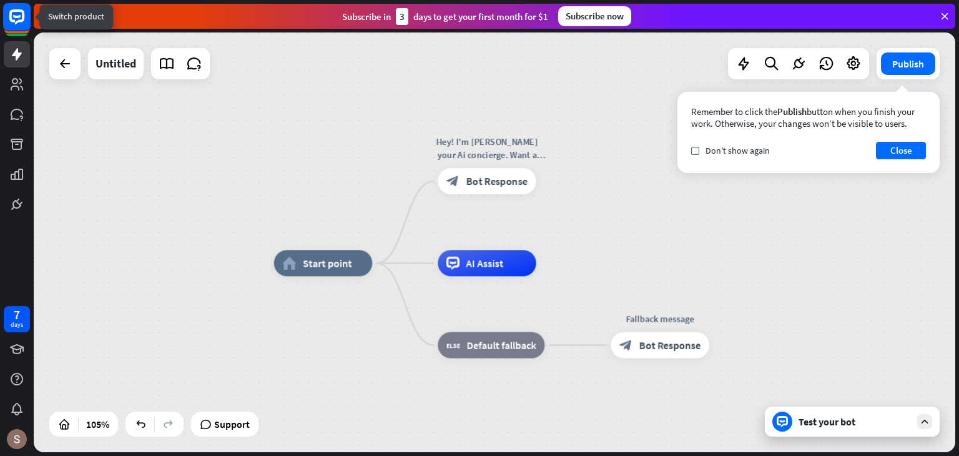
click at [17, 9] on icon at bounding box center [16, 16] width 15 height 15
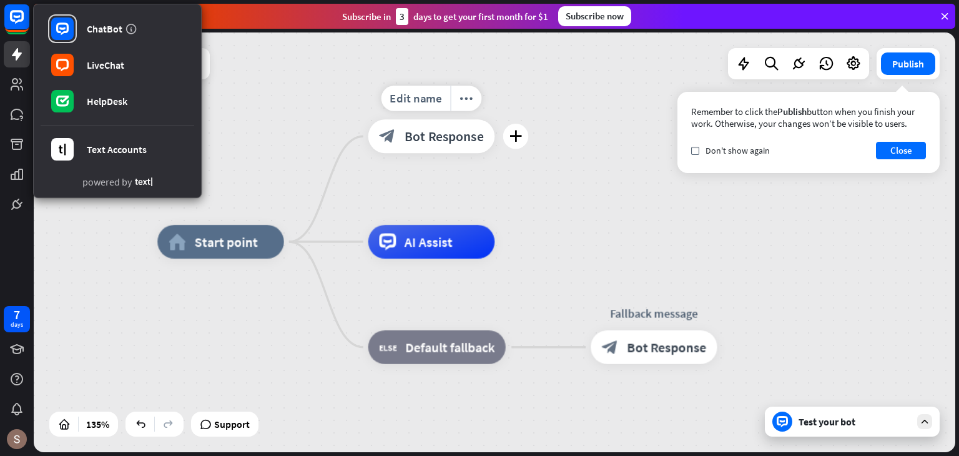
click at [467, 129] on span "Bot Response" at bounding box center [444, 136] width 79 height 17
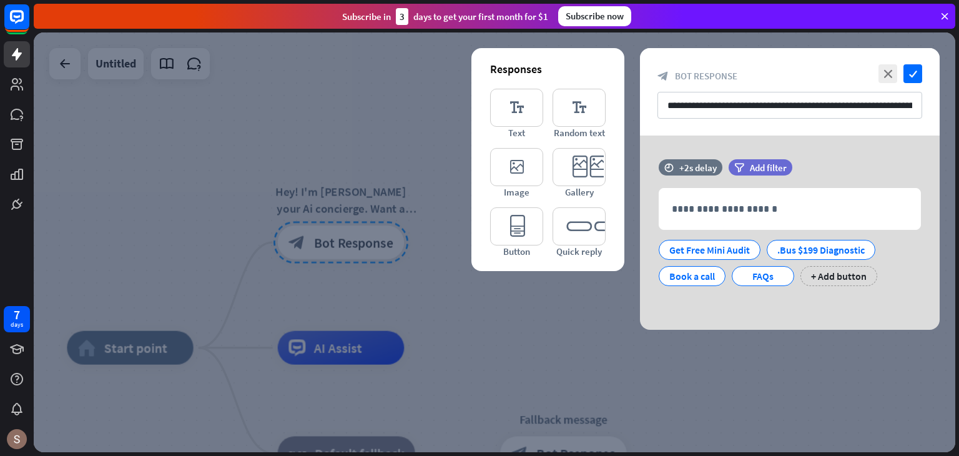
drag, startPoint x: 3, startPoint y: 423, endPoint x: 45, endPoint y: 403, distance: 46.6
click at [2, 423] on div "7 days" at bounding box center [17, 377] width 34 height 150
drag, startPoint x: 111, startPoint y: 173, endPoint x: 102, endPoint y: 156, distance: 19.5
click at [104, 159] on div at bounding box center [495, 242] width 922 height 420
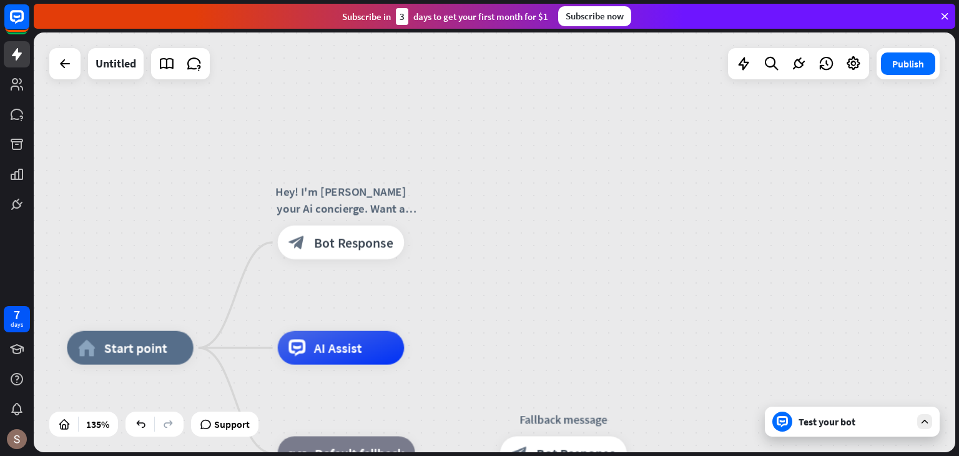
click at [102, 156] on div "home_2 Start point Hey! I'm [PERSON_NAME] your Ai concierge. Want a quick free …" at bounding box center [495, 242] width 922 height 420
click at [62, 68] on icon at bounding box center [64, 63] width 15 height 15
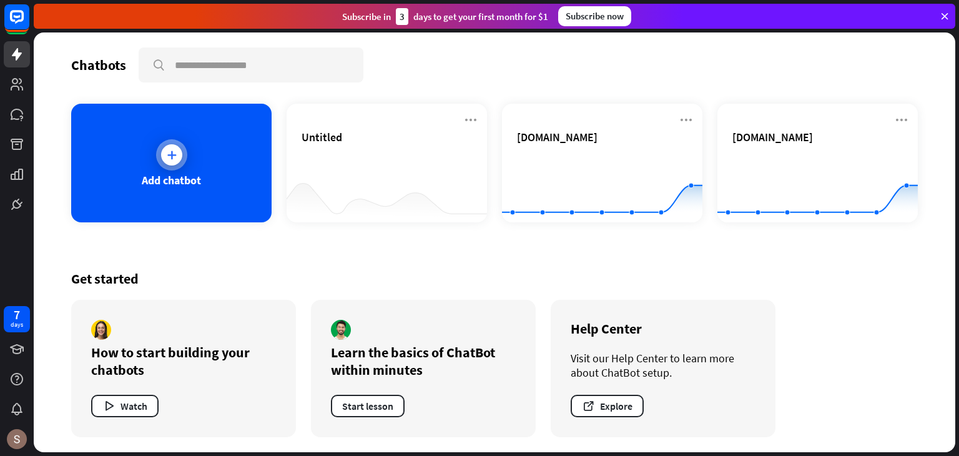
click at [175, 167] on div at bounding box center [171, 154] width 31 height 31
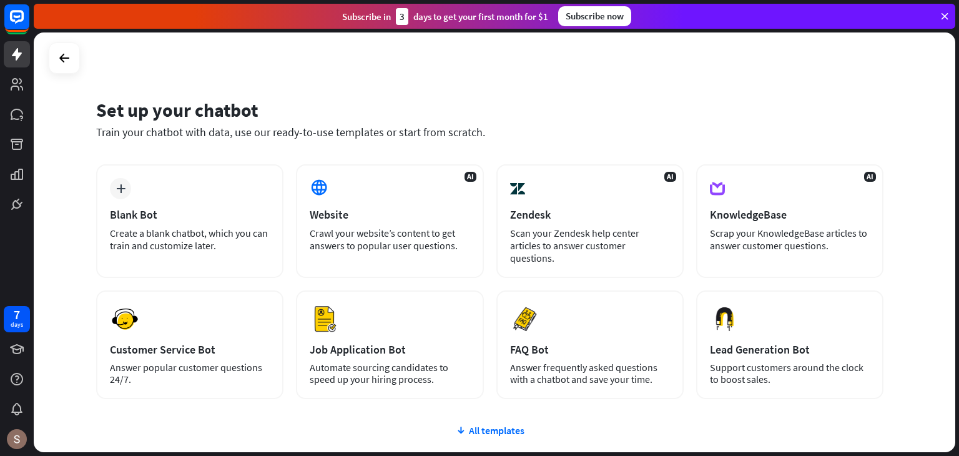
click at [408, 195] on div "AI Website Crawl your website’s content to get answers to popular user question…" at bounding box center [389, 221] width 187 height 114
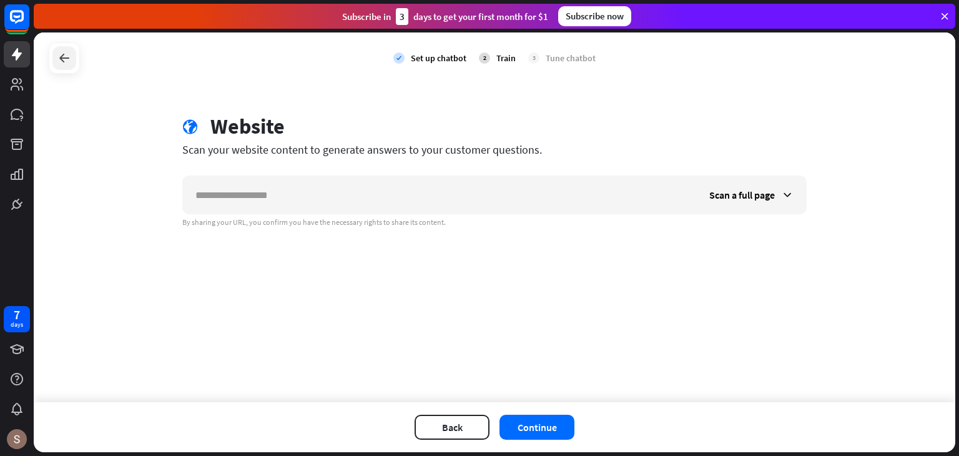
click at [69, 61] on icon at bounding box center [64, 58] width 15 height 15
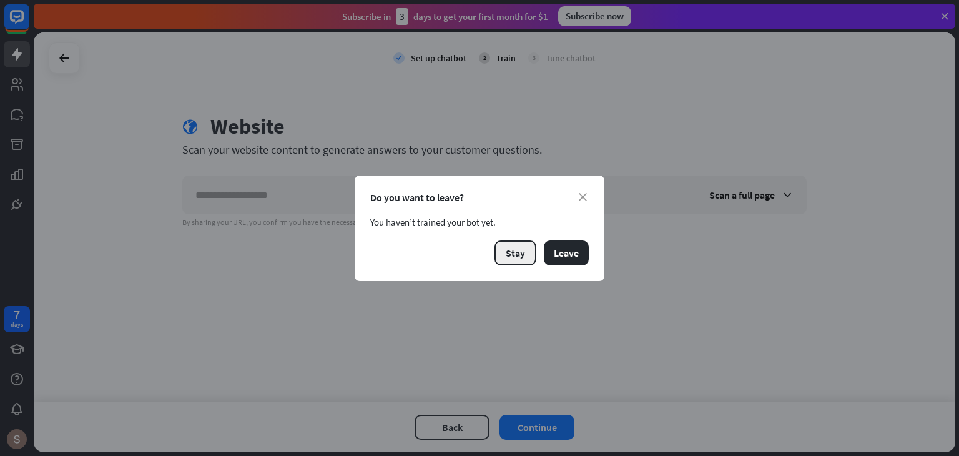
click at [503, 248] on button "Stay" at bounding box center [516, 252] width 42 height 25
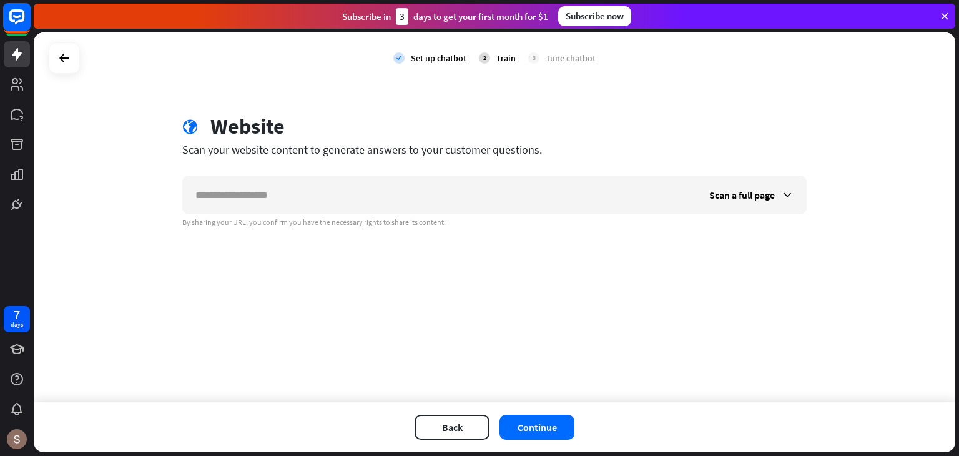
click at [2, 27] on icon at bounding box center [16, 16] width 29 height 29
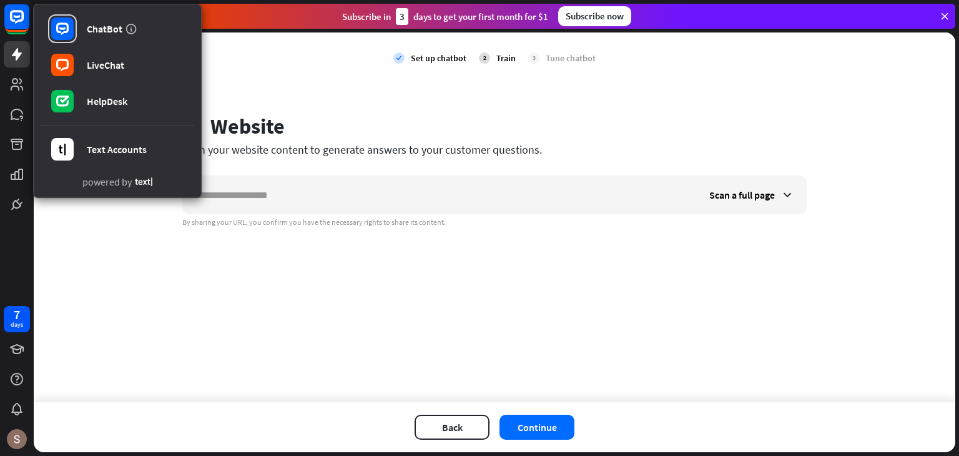
click at [0, 47] on div "ChatBot LiveChat HelpDesk Text Accounts powered by" at bounding box center [17, 108] width 34 height 217
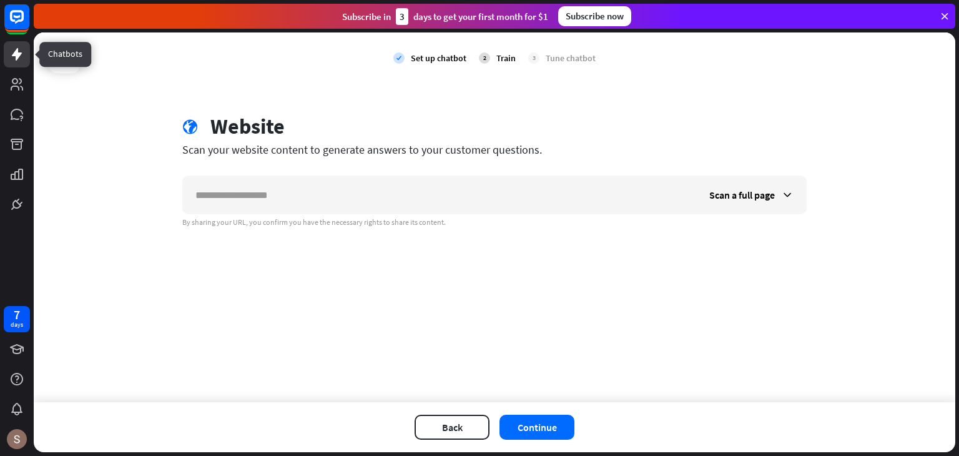
click at [9, 60] on icon at bounding box center [16, 54] width 15 height 15
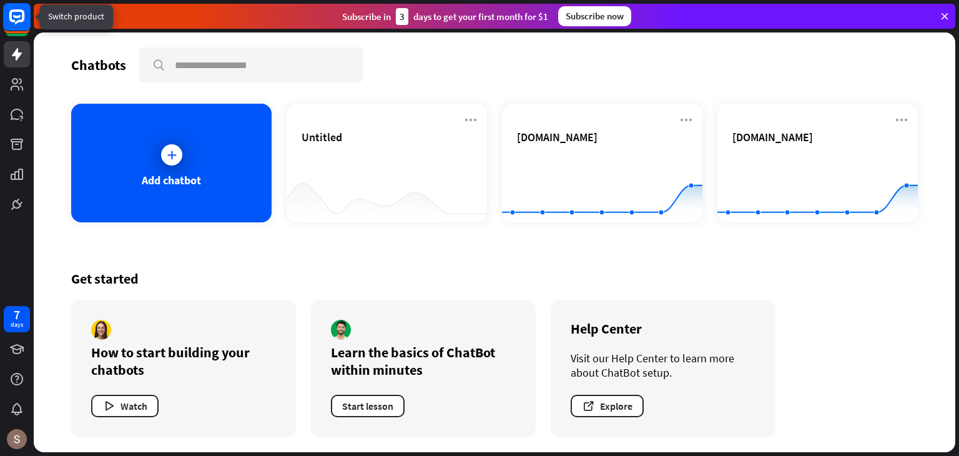
click at [19, 23] on rect at bounding box center [16, 16] width 27 height 27
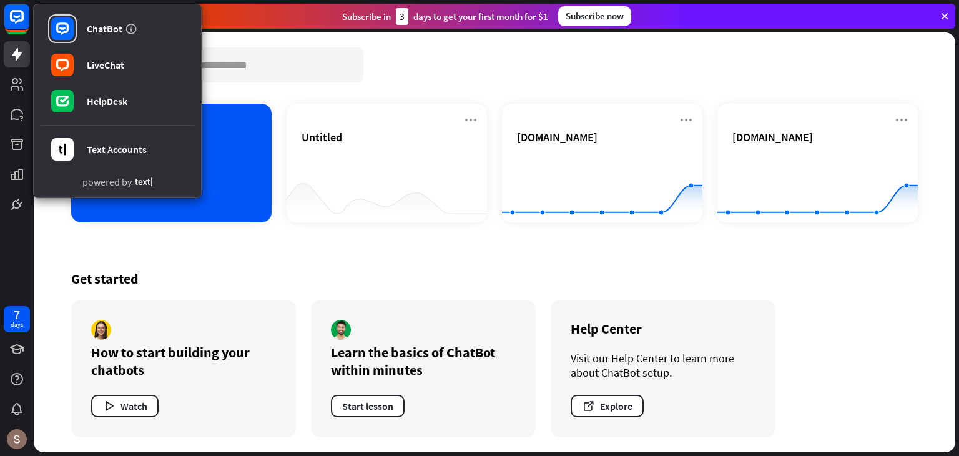
click at [302, 93] on div "Chatbots search Add chatbot Untitled [DOMAIN_NAME] Created with Highcharts 10.1…" at bounding box center [495, 242] width 922 height 420
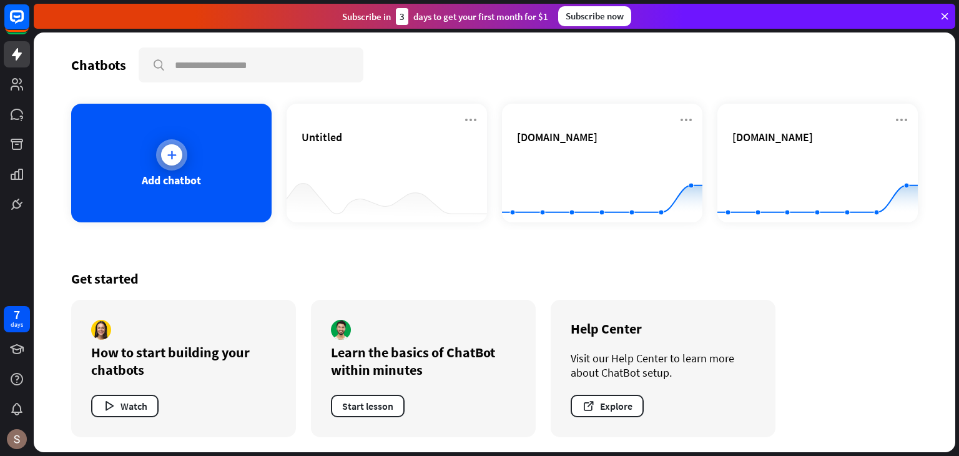
click at [115, 142] on div "Add chatbot" at bounding box center [171, 163] width 200 height 119
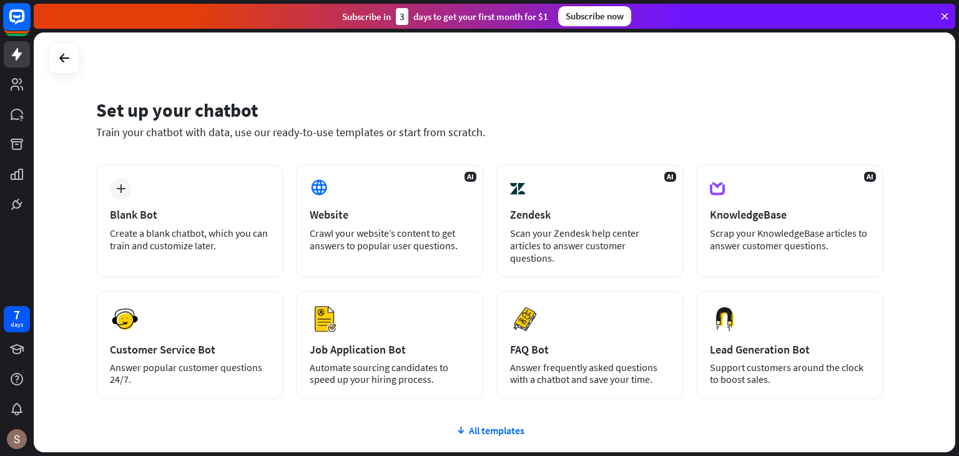
click at [7, 21] on rect at bounding box center [16, 16] width 27 height 27
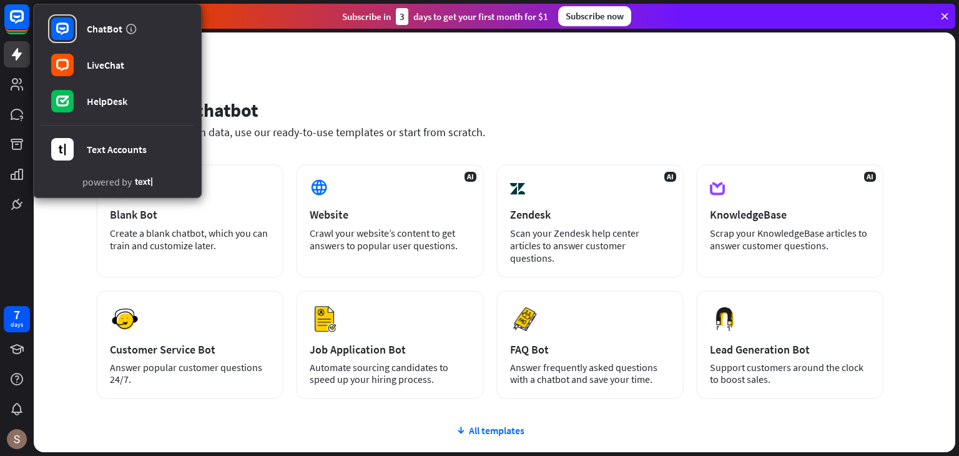
click at [196, 31] on div "ChatBot LiveChat HelpDesk Text Accounts powered by" at bounding box center [117, 101] width 169 height 194
click at [358, 91] on div "Set up your chatbot Train your chatbot with data, use our ready-to-use template…" at bounding box center [489, 127] width 787 height 76
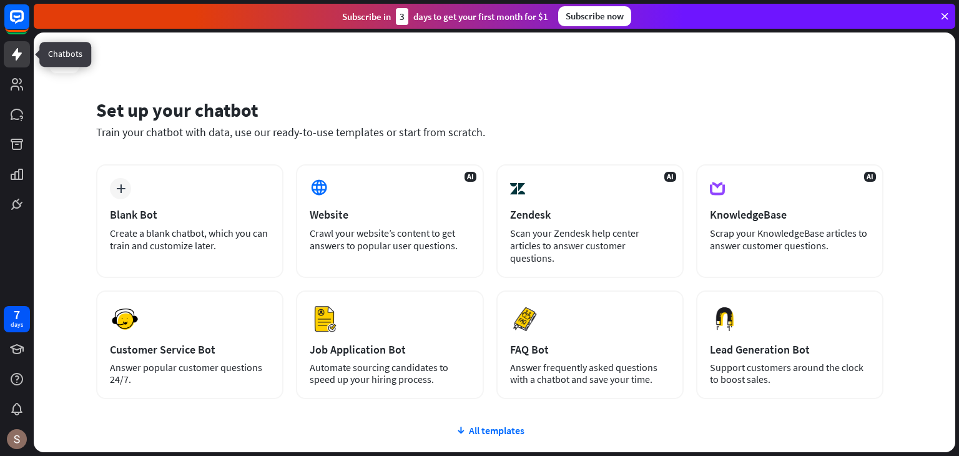
click at [12, 47] on icon at bounding box center [16, 54] width 15 height 15
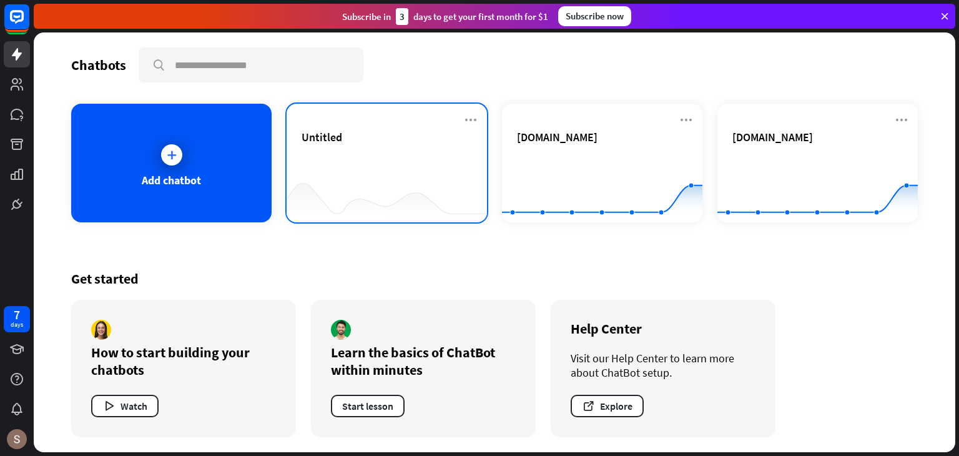
click at [372, 131] on div "Untitled" at bounding box center [387, 137] width 170 height 14
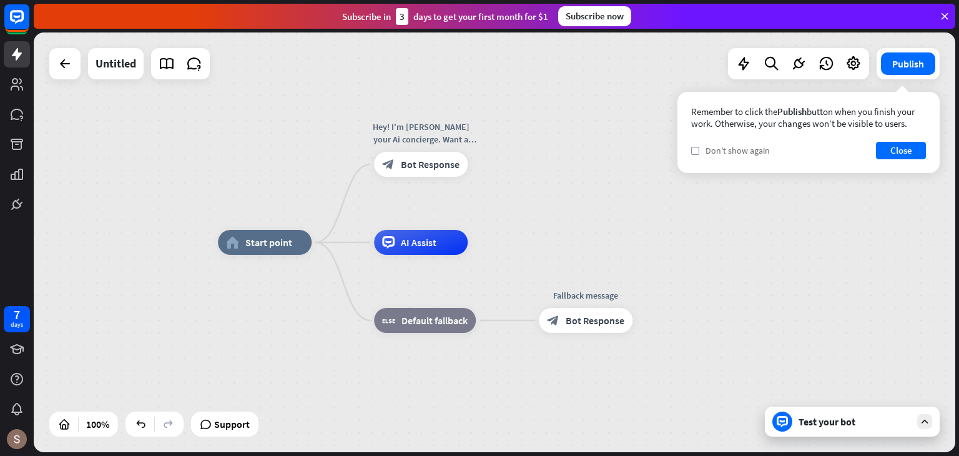
click at [701, 152] on div "check Don't show again" at bounding box center [730, 150] width 79 height 11
click at [922, 152] on button "Close" at bounding box center [901, 150] width 50 height 17
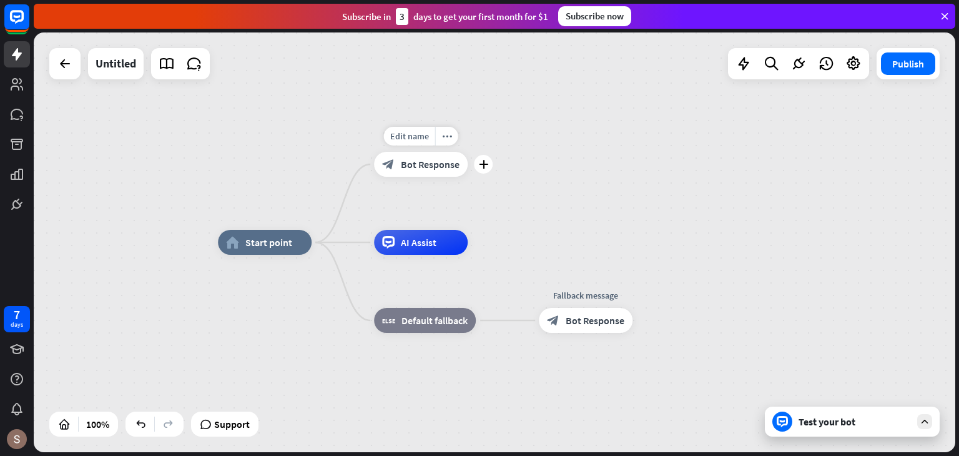
click at [403, 177] on div "Edit name more_horiz plus Hey! I'm [PERSON_NAME] your Ai concierge. Want a quic…" at bounding box center [421, 164] width 94 height 25
click at [403, 174] on div "block_bot_response Bot Response" at bounding box center [421, 164] width 94 height 25
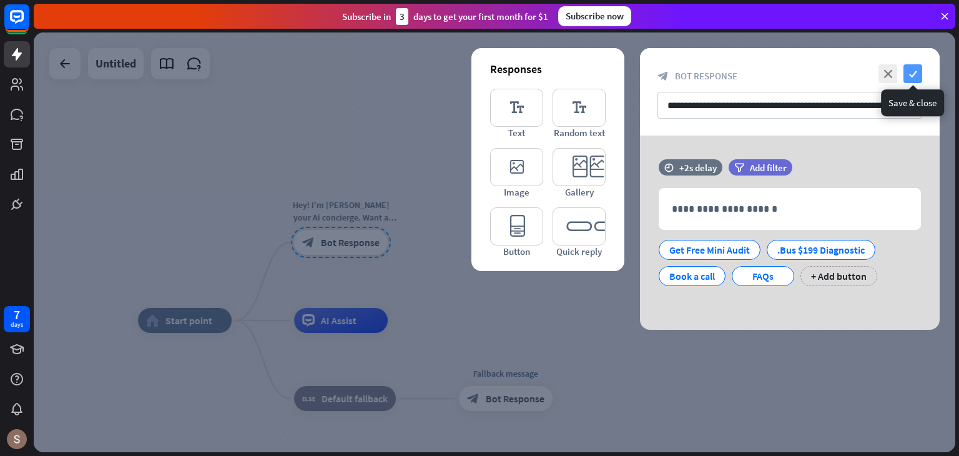
click at [918, 68] on icon "check" at bounding box center [913, 73] width 19 height 19
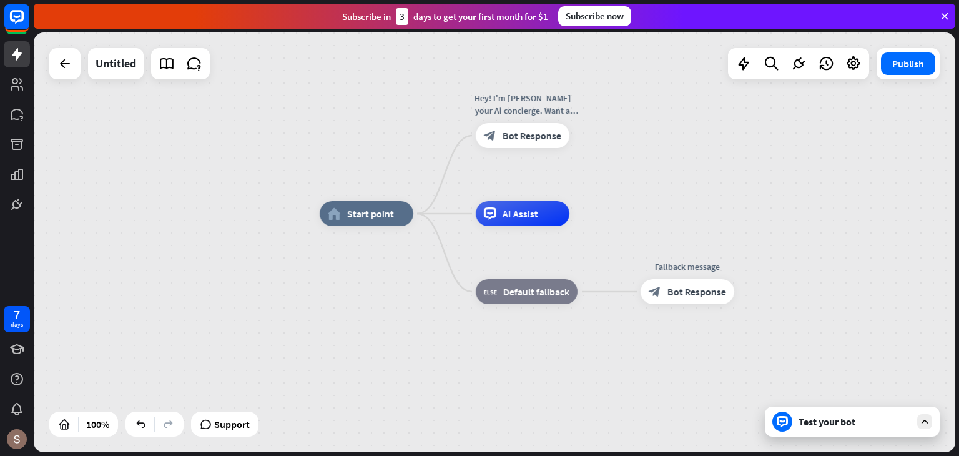
drag, startPoint x: 542, startPoint y: 239, endPoint x: 724, endPoint y: 132, distance: 210.8
click at [724, 132] on div "home_2 Start point Hey! I'm [PERSON_NAME] your Ai concierge. Want a quick free …" at bounding box center [495, 242] width 922 height 420
click at [578, 137] on div "plus" at bounding box center [585, 135] width 19 height 19
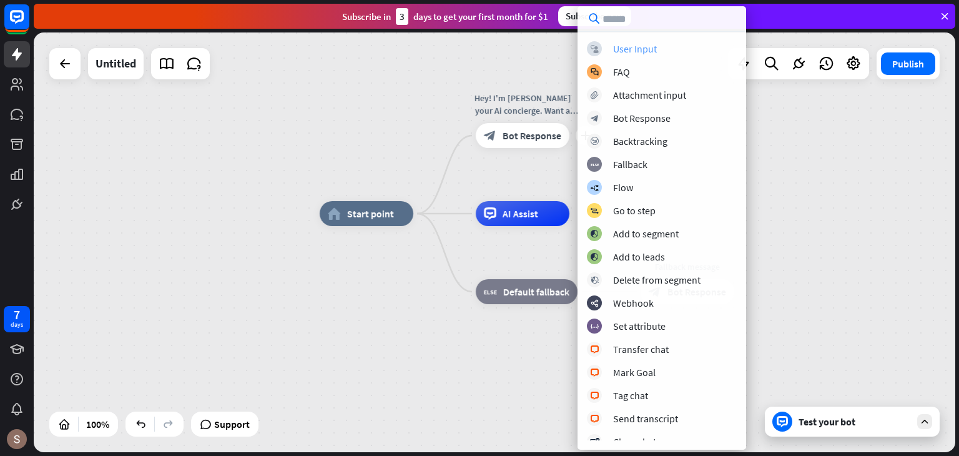
click at [643, 52] on div "User Input" at bounding box center [635, 48] width 44 height 12
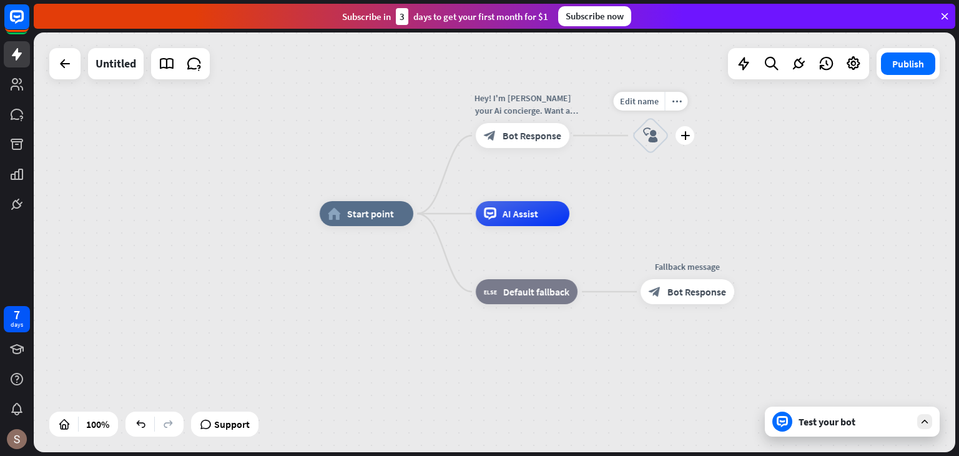
click at [647, 131] on icon "block_user_input" at bounding box center [650, 135] width 15 height 15
click at [647, 131] on div at bounding box center [495, 242] width 922 height 420
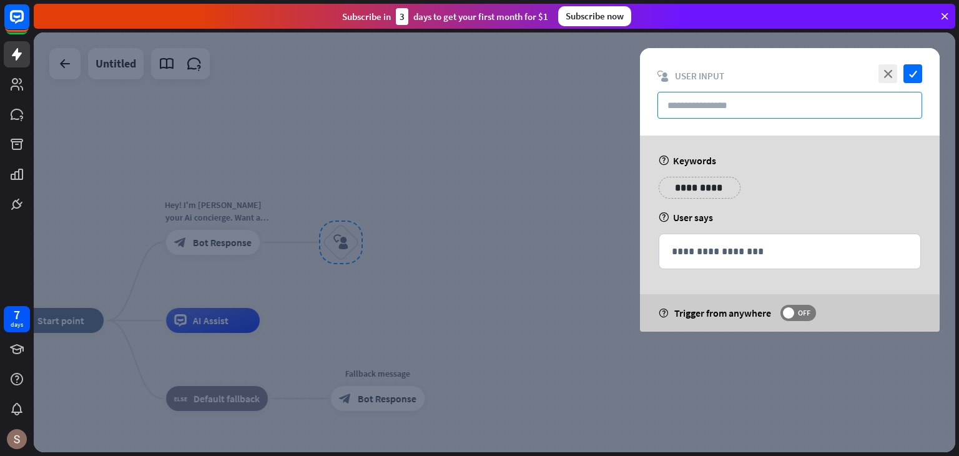
click at [677, 101] on input "text" at bounding box center [790, 105] width 265 height 27
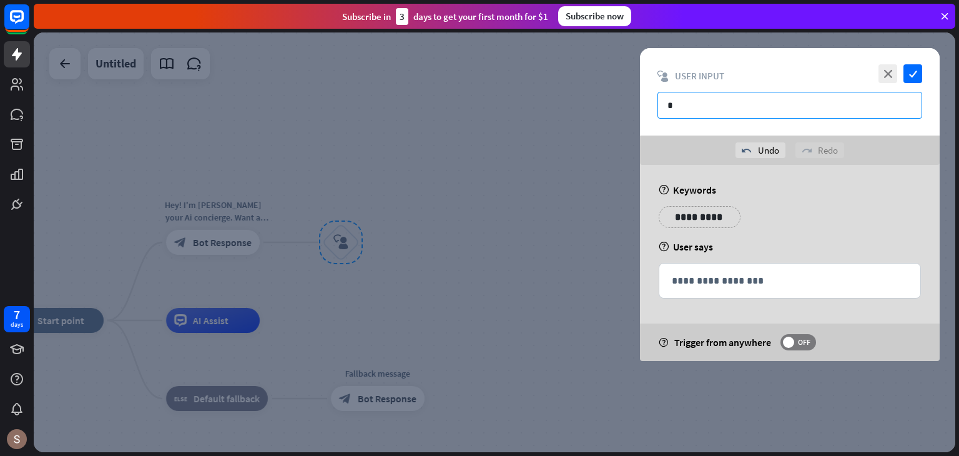
type input "*"
click at [727, 214] on div "**********" at bounding box center [693, 217] width 69 height 22
click at [923, 72] on div "close check block_user_input User Input *" at bounding box center [790, 91] width 300 height 87
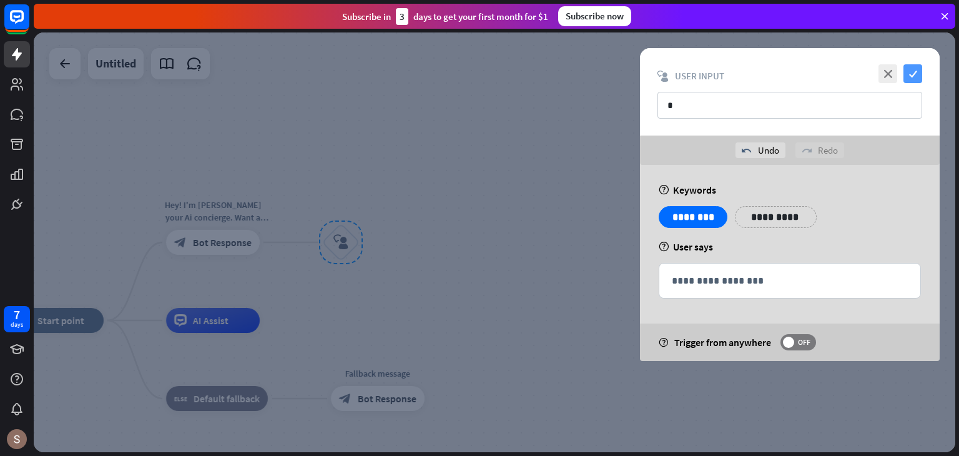
click at [911, 75] on icon "check" at bounding box center [913, 73] width 19 height 19
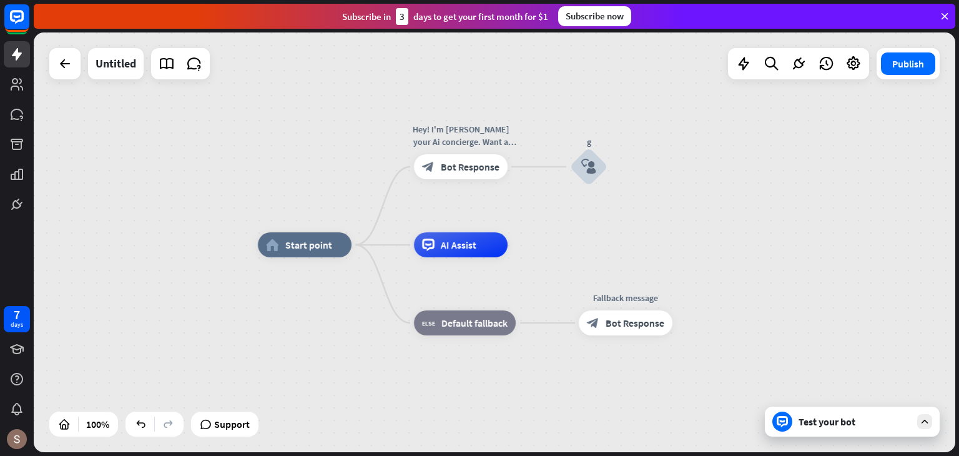
drag, startPoint x: 473, startPoint y: 159, endPoint x: 721, endPoint y: 81, distance: 259.9
click at [721, 81] on div "home_2 Start point Hey! I'm [PERSON_NAME] your Ai concierge. Want a quick free …" at bounding box center [495, 242] width 922 height 420
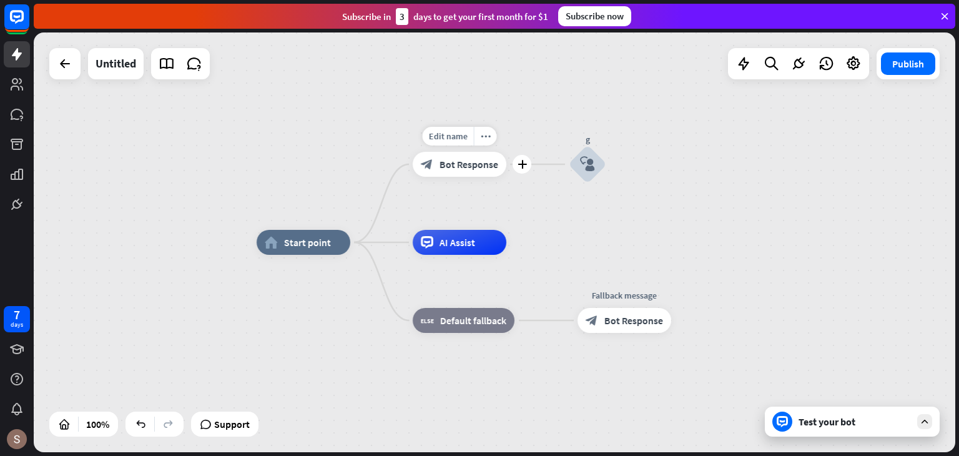
click at [478, 160] on span "Bot Response" at bounding box center [469, 164] width 59 height 12
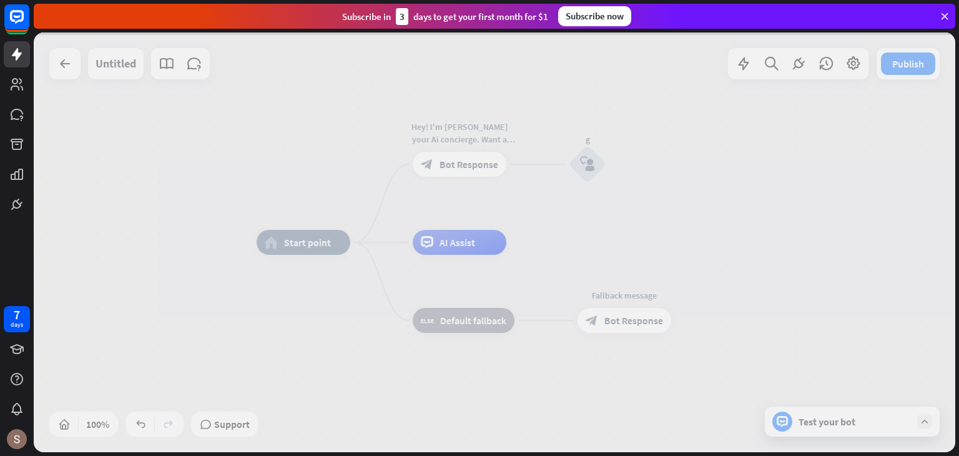
click at [478, 160] on div at bounding box center [495, 242] width 922 height 420
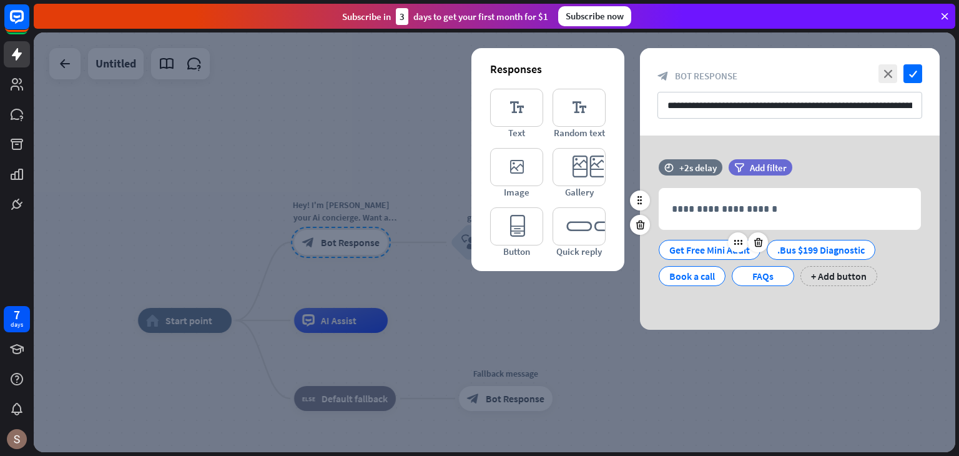
click at [686, 253] on div "Get Free Mini Audit" at bounding box center [709, 249] width 81 height 19
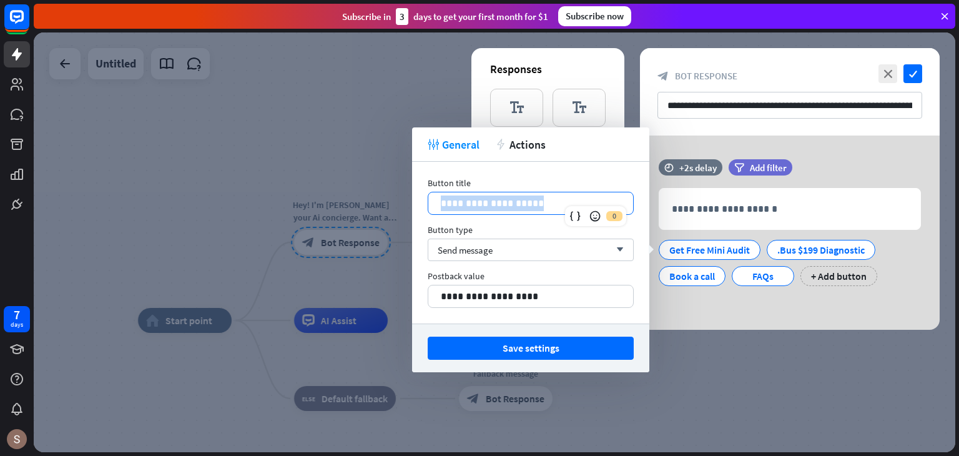
drag, startPoint x: 437, startPoint y: 198, endPoint x: 558, endPoint y: 214, distance: 122.2
click at [558, 214] on div "**********" at bounding box center [531, 203] width 206 height 23
copy p "**********"
click at [370, 136] on div at bounding box center [495, 242] width 922 height 420
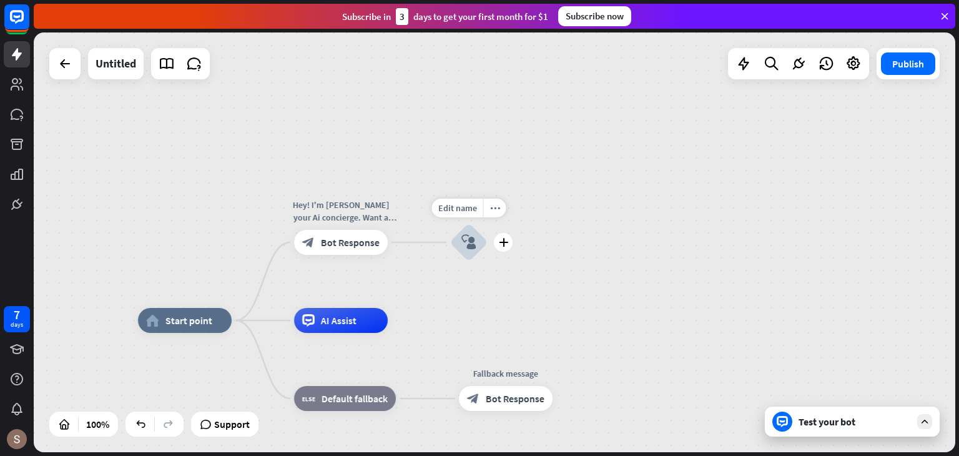
click at [475, 254] on div "block_user_input" at bounding box center [468, 242] width 37 height 37
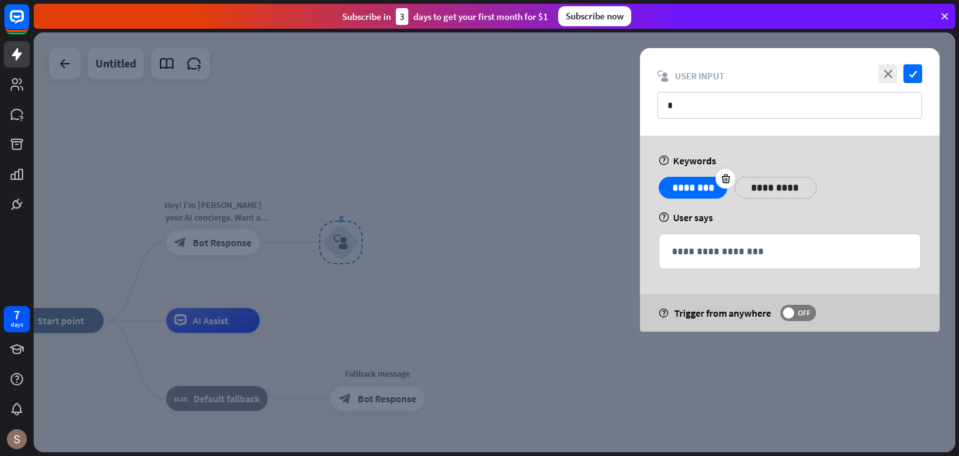
click at [702, 185] on p "********" at bounding box center [693, 188] width 50 height 16
click at [706, 185] on p "********" at bounding box center [693, 188] width 50 height 16
drag, startPoint x: 711, startPoint y: 187, endPoint x: 578, endPoint y: 200, distance: 134.3
click at [578, 200] on div "**********" at bounding box center [495, 242] width 922 height 420
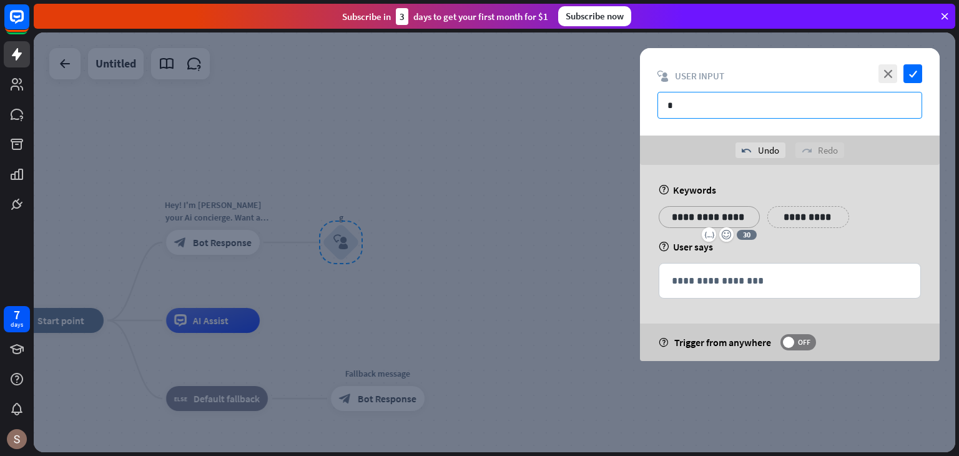
click at [747, 106] on input "*" at bounding box center [790, 105] width 265 height 27
type input "*"
paste input "**********"
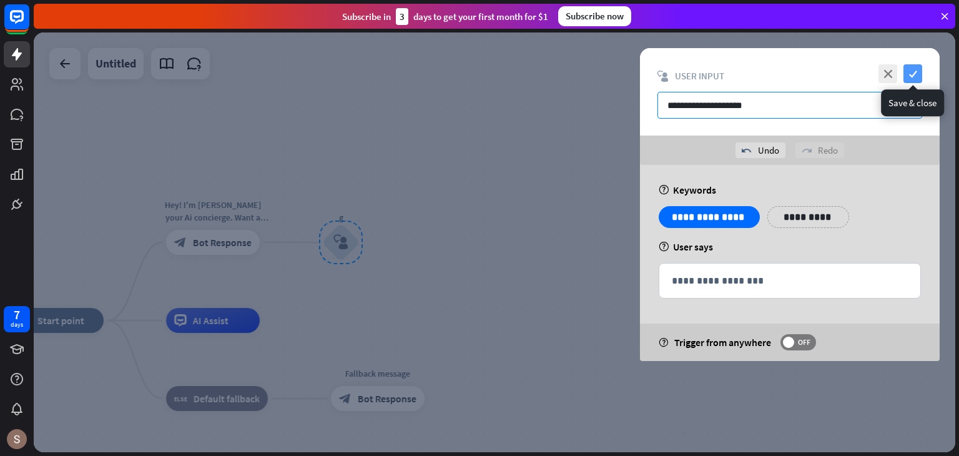
type input "**********"
click at [917, 69] on icon "check" at bounding box center [913, 73] width 19 height 19
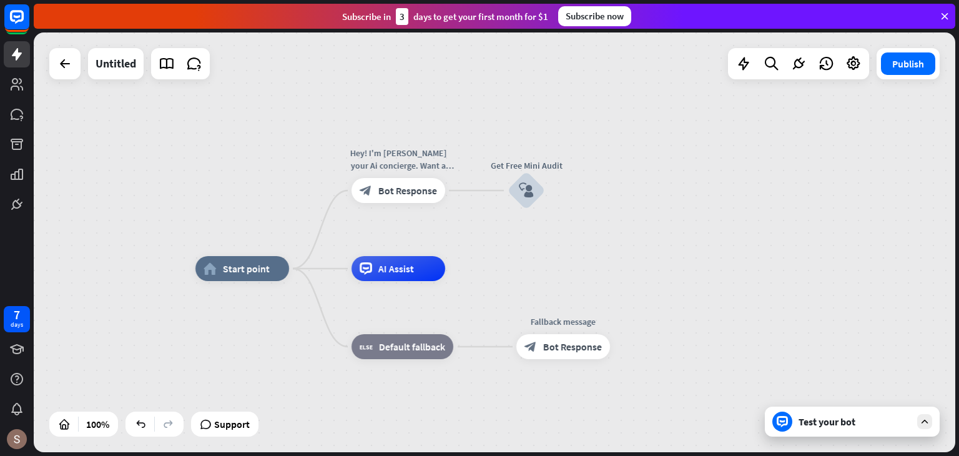
drag, startPoint x: 450, startPoint y: 97, endPoint x: 636, endPoint y: 45, distance: 192.6
click at [636, 45] on div "home_2 Start point Hey! I'm [PERSON_NAME] your Ai concierge. Want a quick free …" at bounding box center [495, 242] width 922 height 420
click at [422, 193] on span "Bot Response" at bounding box center [407, 190] width 59 height 12
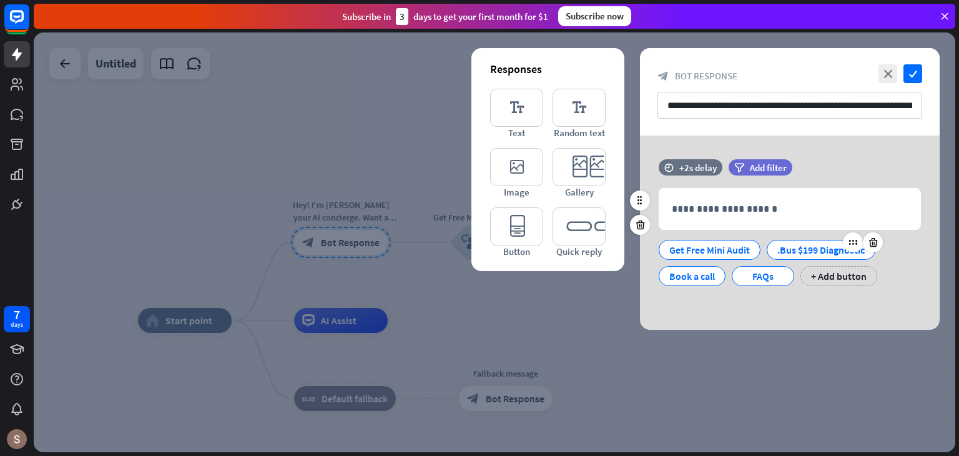
click at [779, 250] on div ".Bus $199 Diagnostic" at bounding box center [821, 249] width 87 height 19
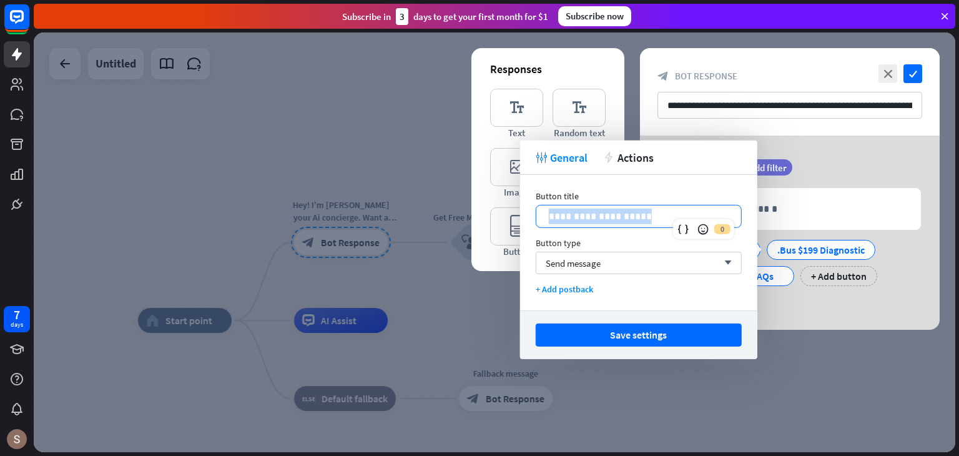
drag, startPoint x: 540, startPoint y: 211, endPoint x: 642, endPoint y: 224, distance: 102.6
click at [642, 224] on div "**********" at bounding box center [638, 216] width 205 height 22
click at [568, 216] on p "**********" at bounding box center [639, 217] width 180 height 16
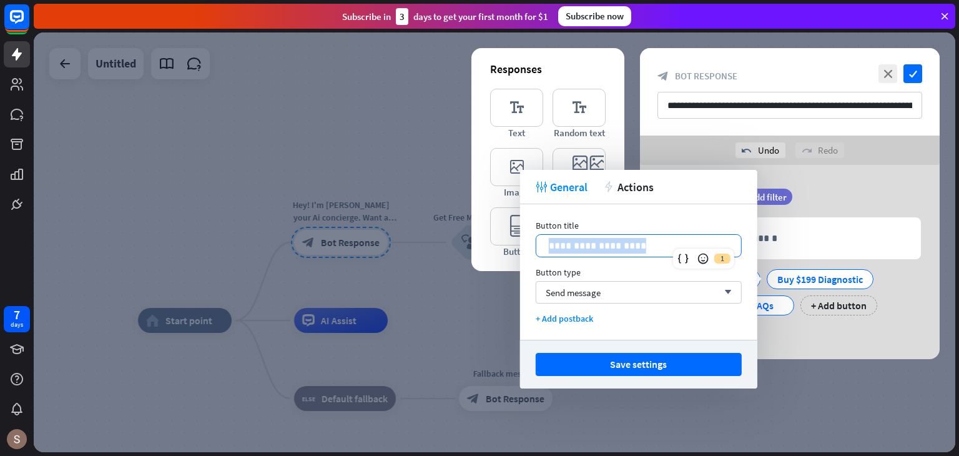
drag, startPoint x: 546, startPoint y: 243, endPoint x: 699, endPoint y: 270, distance: 154.8
click at [699, 270] on div "**********" at bounding box center [638, 272] width 237 height 136
copy p "**********"
click at [398, 117] on div at bounding box center [495, 242] width 922 height 420
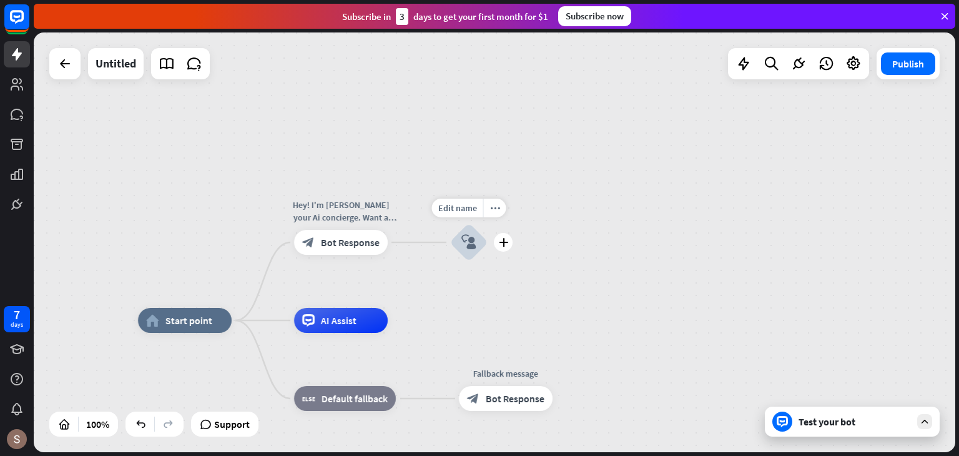
click at [488, 253] on div "Edit name more_horiz plus block_user_input" at bounding box center [468, 242] width 37 height 37
click at [402, 238] on icon "plus" at bounding box center [403, 242] width 9 height 9
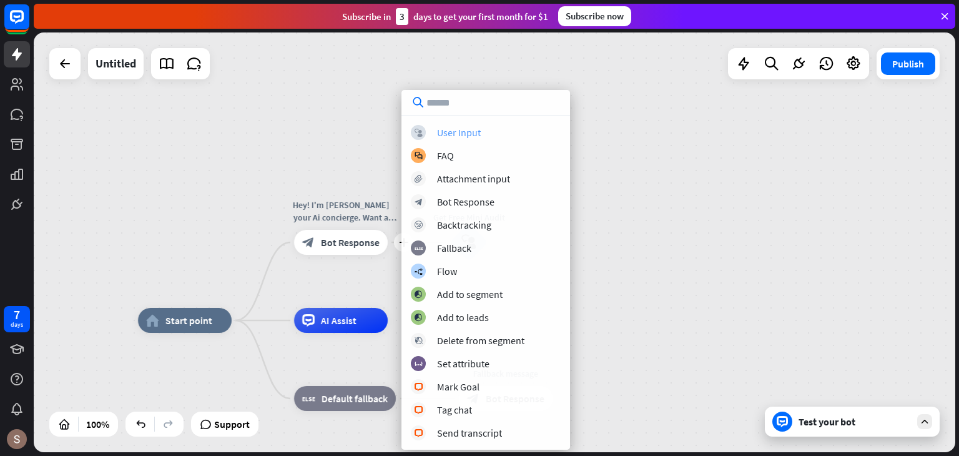
click at [514, 128] on div "block_user_input User Input" at bounding box center [486, 132] width 150 height 15
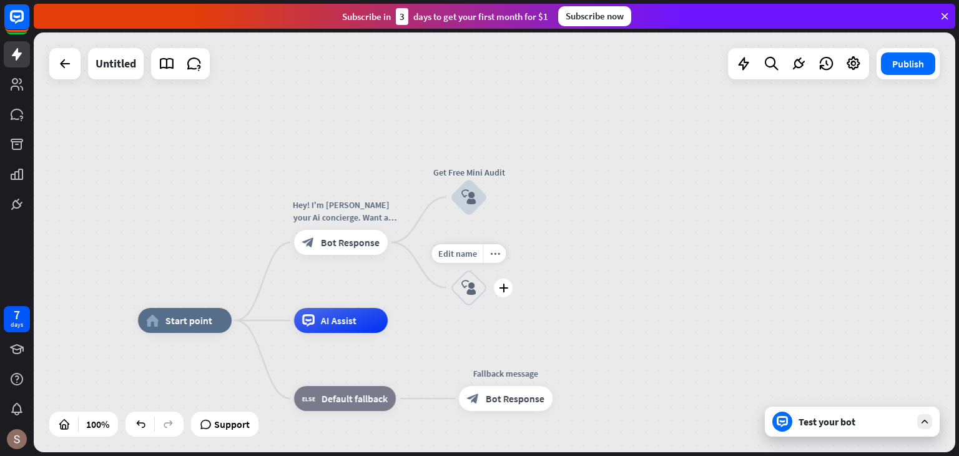
click at [464, 276] on div "block_user_input" at bounding box center [468, 287] width 37 height 37
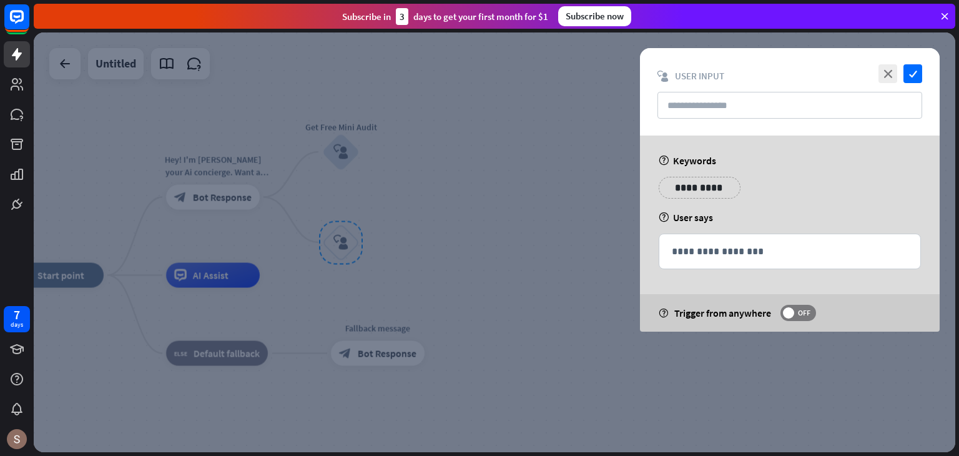
click at [719, 195] on div "**********" at bounding box center [700, 188] width 82 height 22
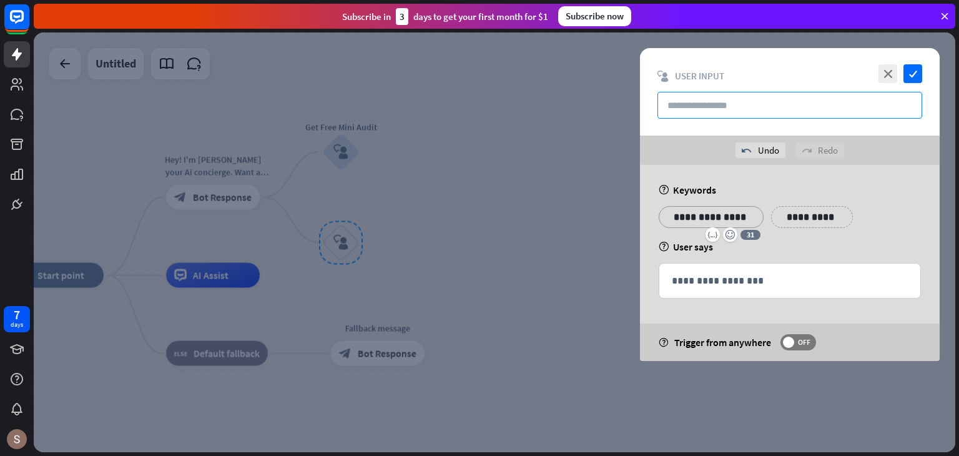
click at [807, 99] on input "text" at bounding box center [790, 105] width 265 height 27
paste input "**********"
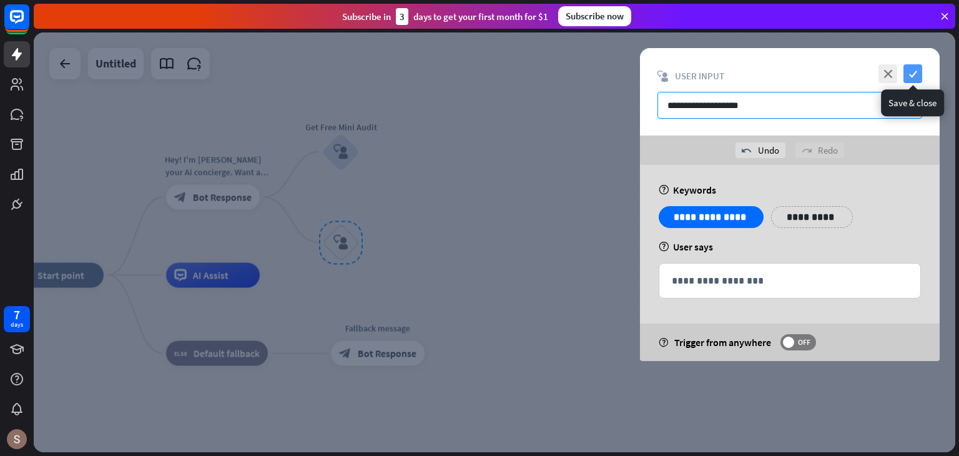
type input "**********"
click at [917, 77] on icon "check" at bounding box center [913, 73] width 19 height 19
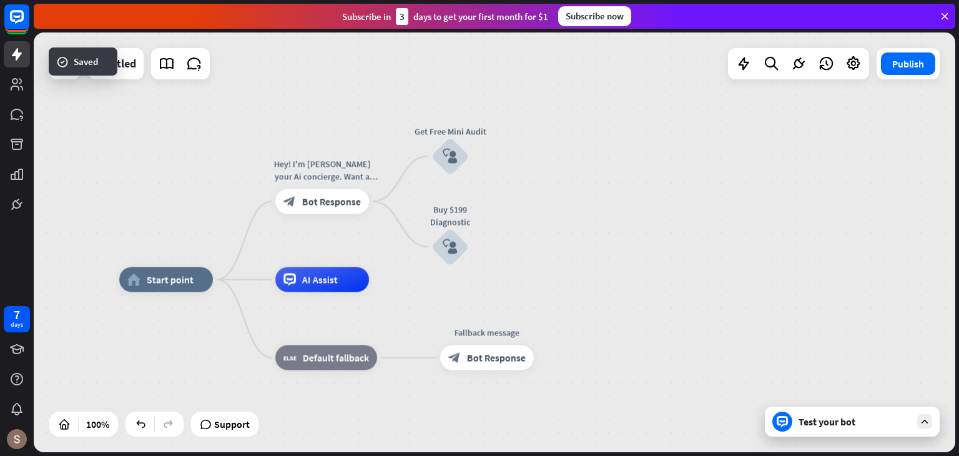
drag, startPoint x: 557, startPoint y: 167, endPoint x: 666, endPoint y: 171, distance: 109.4
click at [666, 171] on div "home_2 Start point Hey! I'm [PERSON_NAME] your Ai concierge. Want a quick free …" at bounding box center [495, 242] width 922 height 420
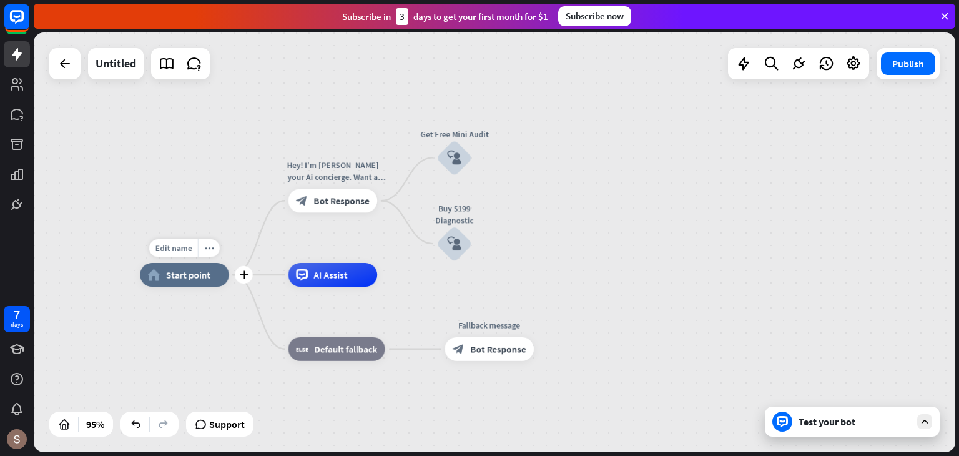
click at [200, 285] on div "home_2 Start point" at bounding box center [184, 275] width 89 height 24
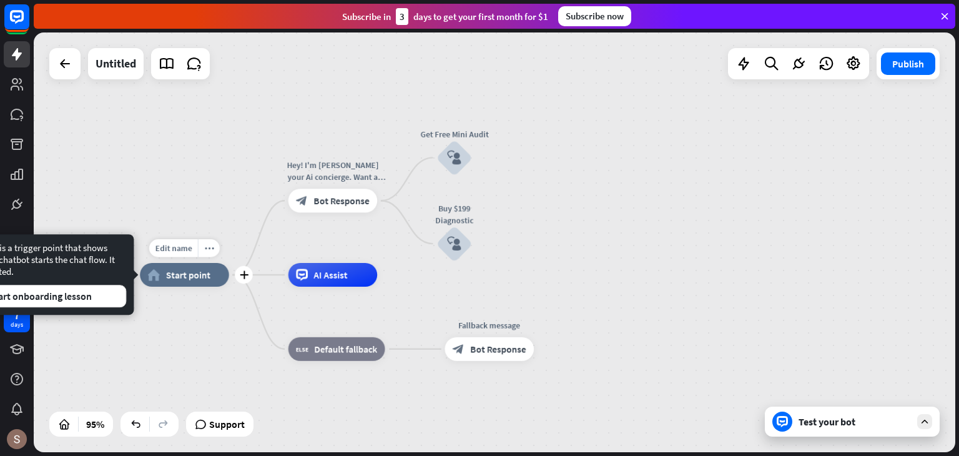
click at [199, 277] on span "Start point" at bounding box center [188, 275] width 44 height 12
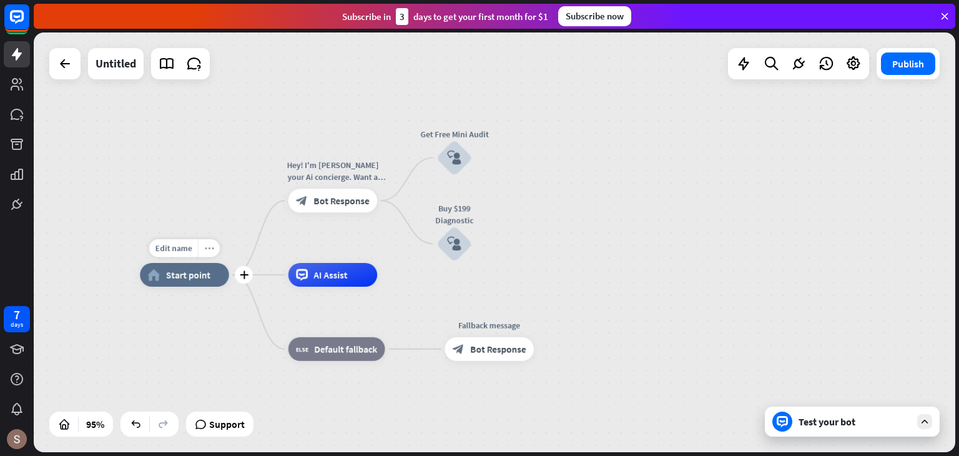
click at [204, 252] on icon "more_horiz" at bounding box center [208, 248] width 9 height 9
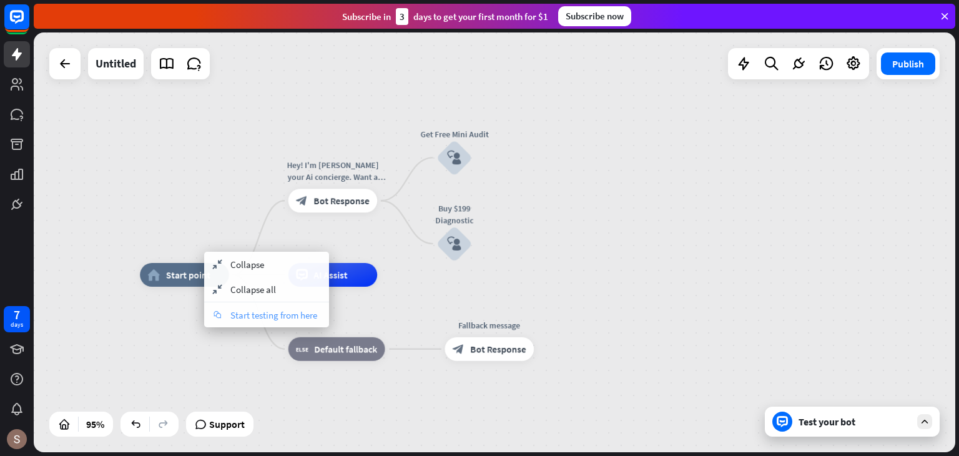
click at [260, 317] on span "Start testing from here" at bounding box center [273, 315] width 87 height 12
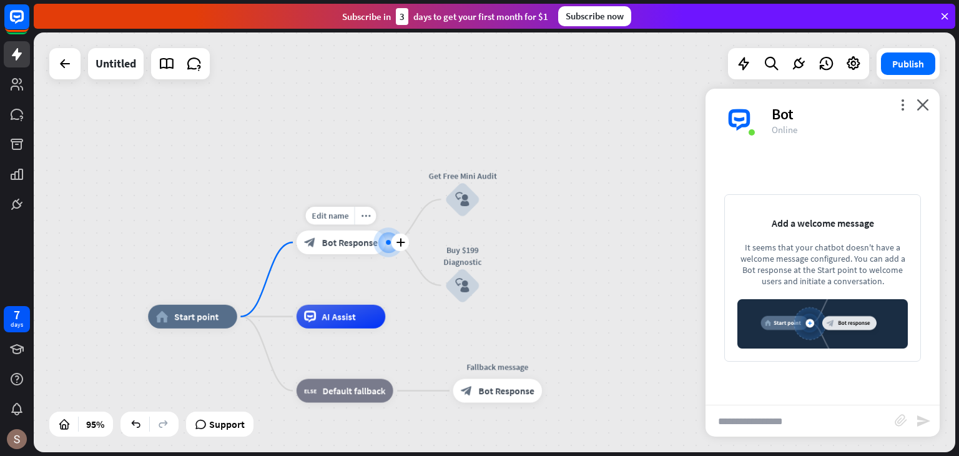
click at [343, 240] on span "Bot Response" at bounding box center [350, 243] width 56 height 12
click at [343, 240] on div at bounding box center [495, 242] width 922 height 420
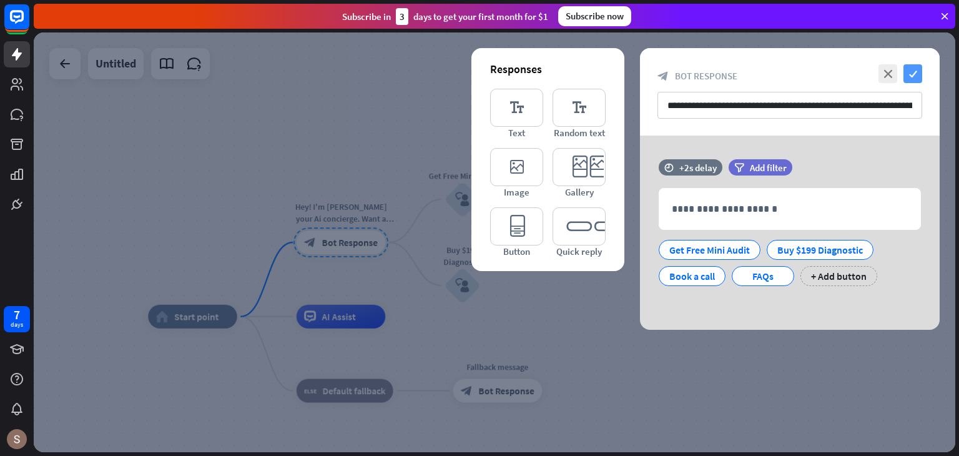
click at [910, 77] on icon "check" at bounding box center [913, 73] width 19 height 19
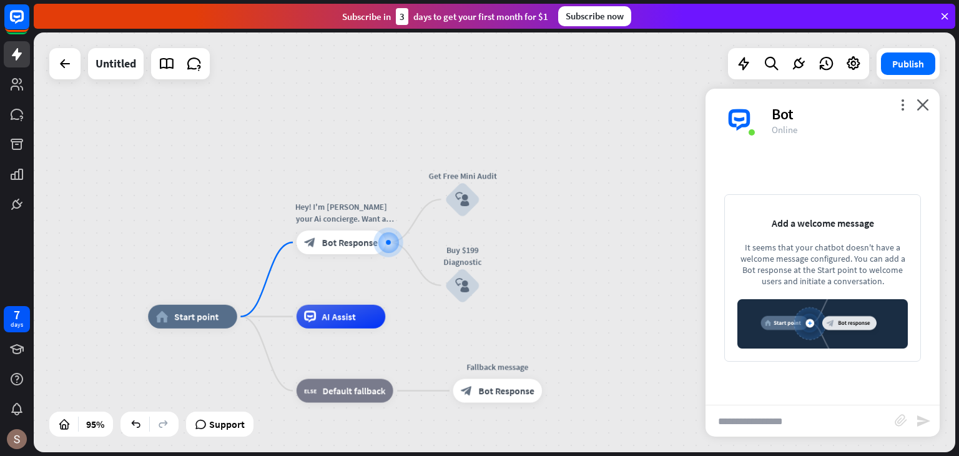
click at [746, 424] on input "text" at bounding box center [800, 420] width 189 height 31
type input "**"
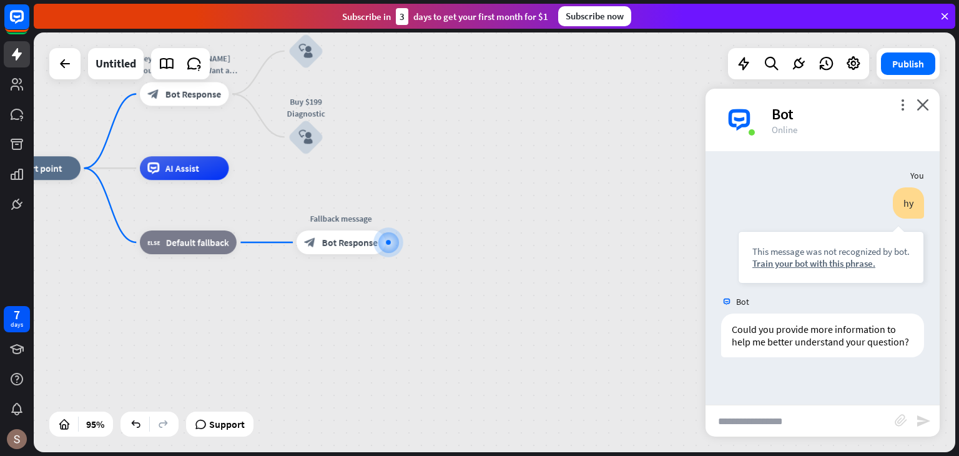
click at [769, 408] on input "text" at bounding box center [800, 420] width 189 height 31
click at [631, 322] on div "home_2 Start point Hey! I'm [PERSON_NAME] your Ai concierge. Want a quick free …" at bounding box center [429, 367] width 876 height 398
click at [920, 106] on icon "close" at bounding box center [923, 105] width 12 height 12
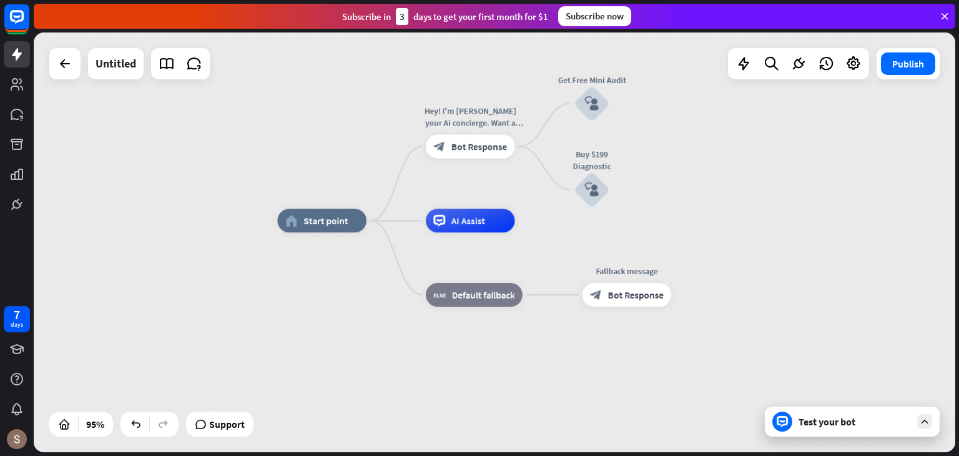
drag, startPoint x: 592, startPoint y: 153, endPoint x: 877, endPoint y: 205, distance: 289.6
click at [877, 205] on div "home_2 Start point Hey! I'm [PERSON_NAME] your Ai concierge. Want a quick free …" at bounding box center [495, 242] width 922 height 420
click at [339, 194] on div "more_horiz" at bounding box center [345, 194] width 22 height 18
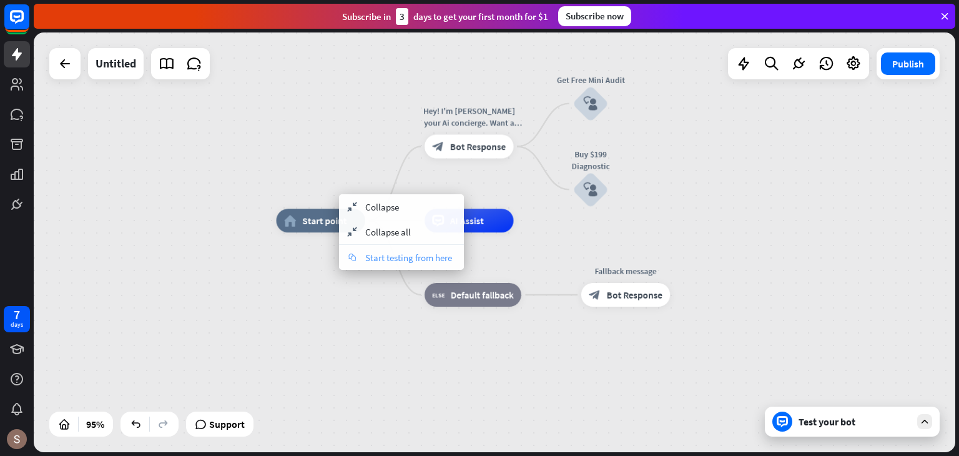
click at [363, 262] on div "chat Start testing from here" at bounding box center [401, 257] width 125 height 25
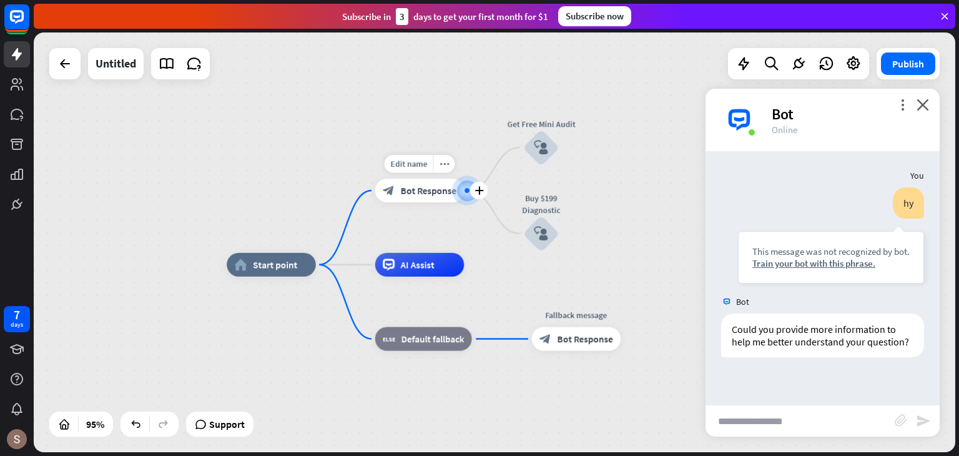
drag, startPoint x: 364, startPoint y: 262, endPoint x: 443, endPoint y: 210, distance: 94.2
click at [443, 202] on div "Edit name more_horiz plus block_bot_response Bot Response" at bounding box center [419, 191] width 89 height 24
click at [900, 108] on icon "more_vert" at bounding box center [903, 105] width 12 height 12
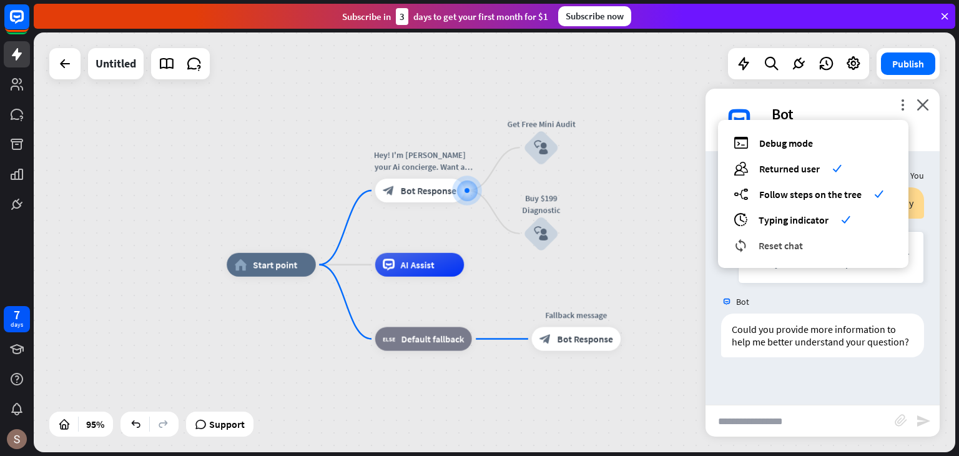
click at [834, 249] on div "reset_chat Reset chat" at bounding box center [813, 245] width 159 height 14
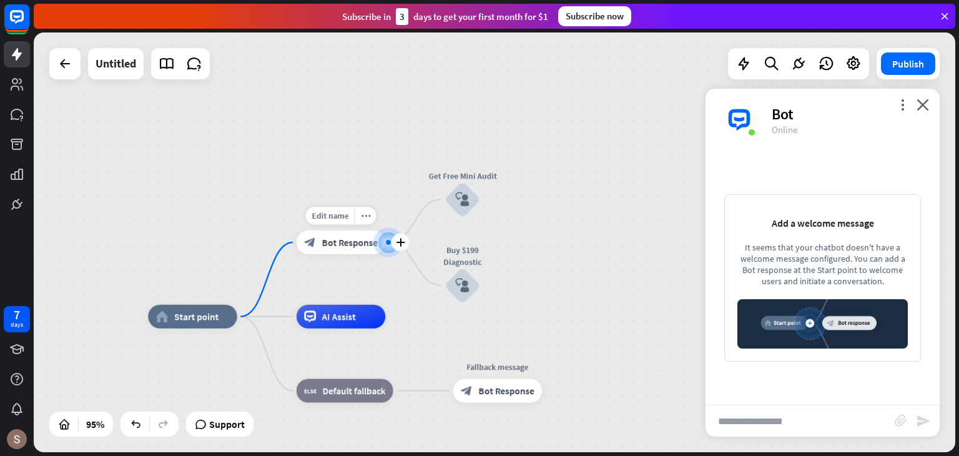
click at [353, 239] on span "Bot Response" at bounding box center [350, 243] width 56 height 12
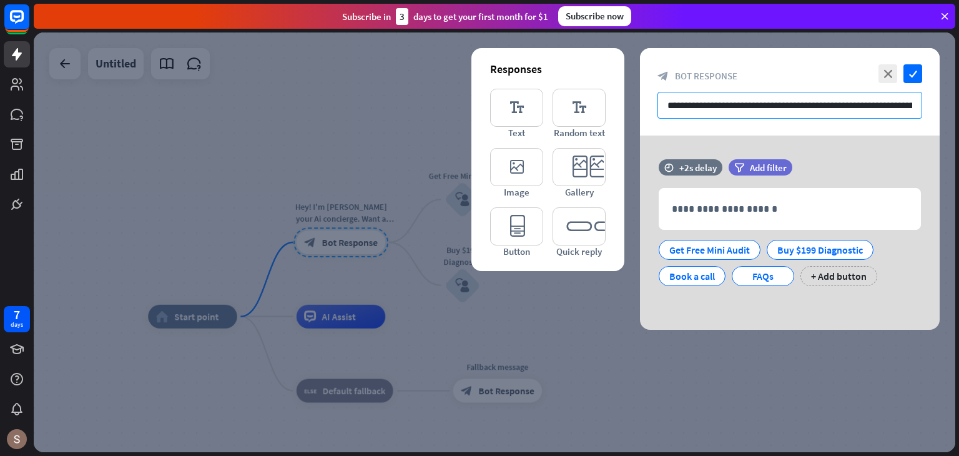
scroll to position [0, 166]
drag, startPoint x: 668, startPoint y: 97, endPoint x: 959, endPoint y: 137, distance: 293.1
click at [959, 137] on div "home_2 Start point Hey! I'm [PERSON_NAME] your Ai concierge. Want a quick free …" at bounding box center [497, 243] width 926 height 423
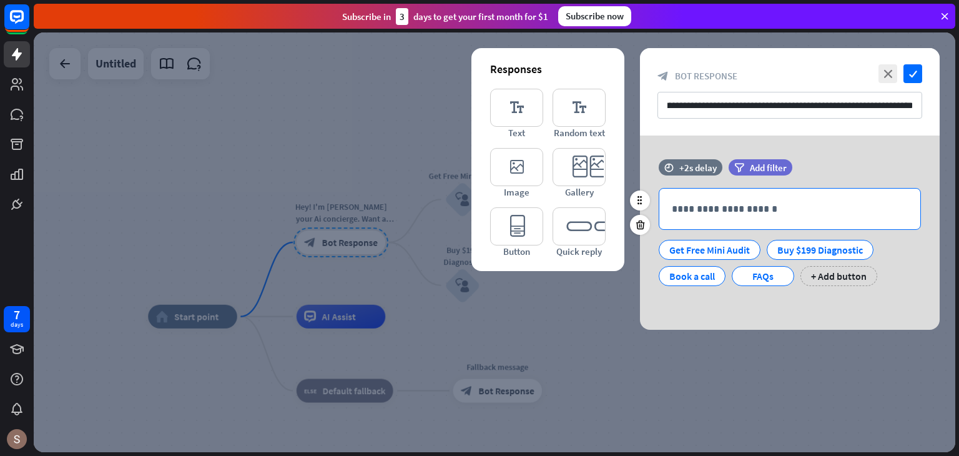
click at [822, 205] on p "**********" at bounding box center [790, 209] width 236 height 16
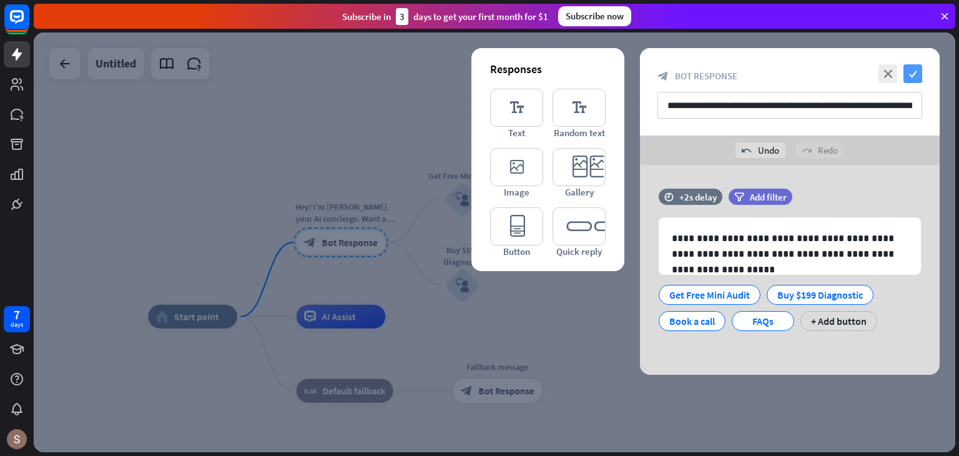
click at [909, 76] on icon "check" at bounding box center [913, 73] width 19 height 19
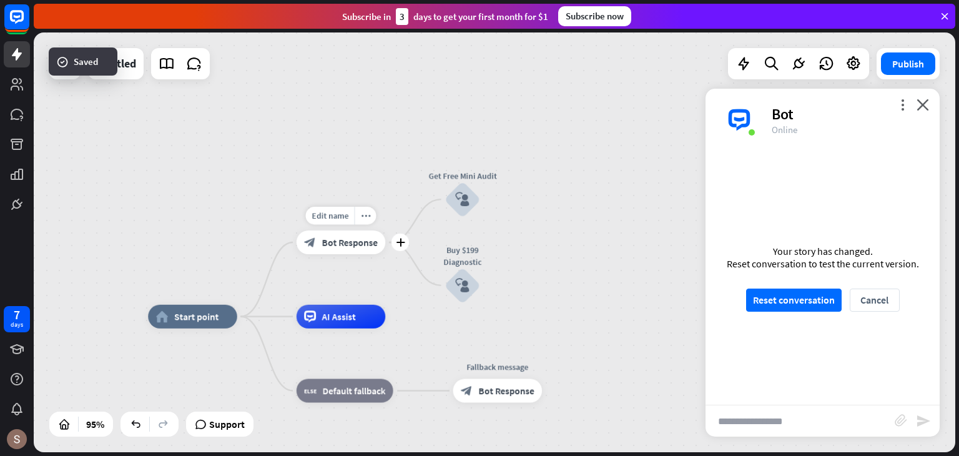
click at [320, 243] on div "block_bot_response Bot Response" at bounding box center [341, 242] width 89 height 24
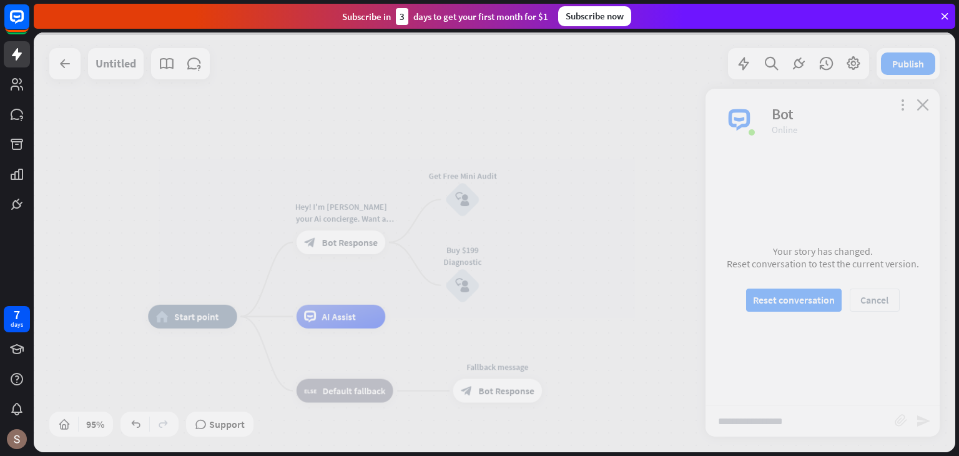
click at [320, 243] on div at bounding box center [495, 242] width 922 height 420
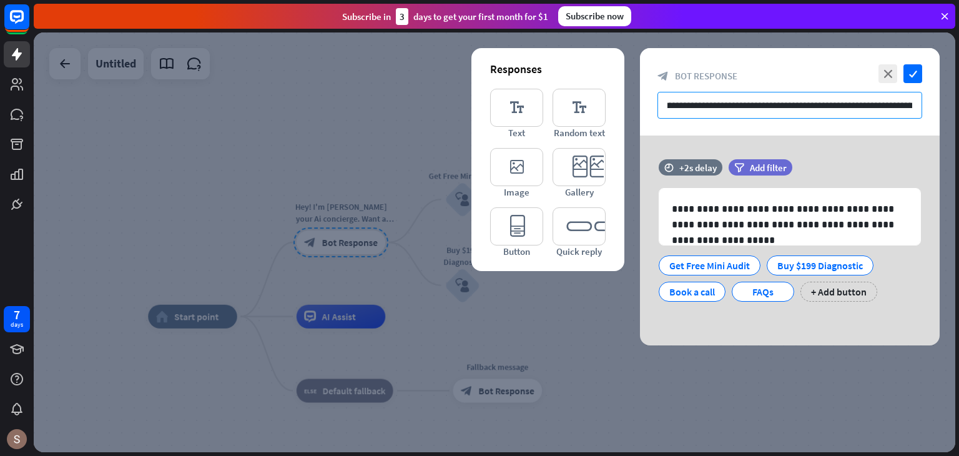
scroll to position [0, 166]
drag, startPoint x: 668, startPoint y: 106, endPoint x: 944, endPoint y: 138, distance: 277.9
click at [940, 138] on div "**********" at bounding box center [790, 196] width 300 height 297
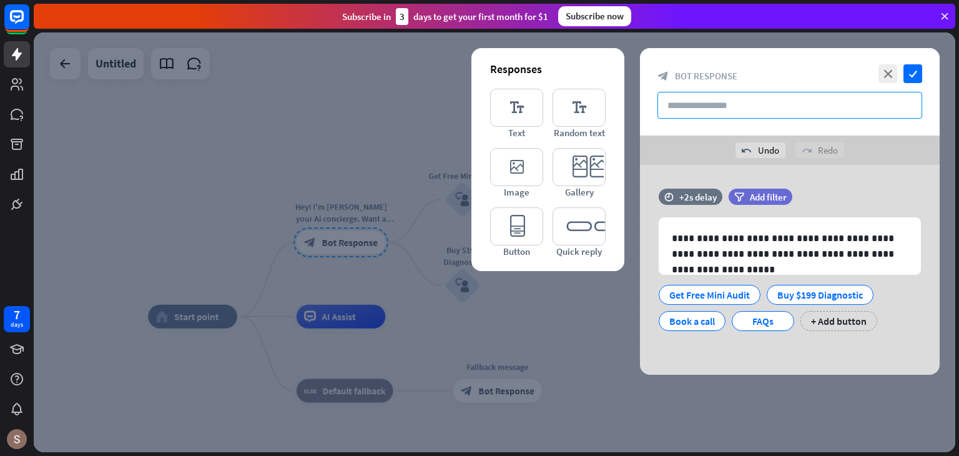
scroll to position [0, 0]
type input "*"
type input "**********"
click at [922, 68] on icon "check" at bounding box center [913, 73] width 19 height 19
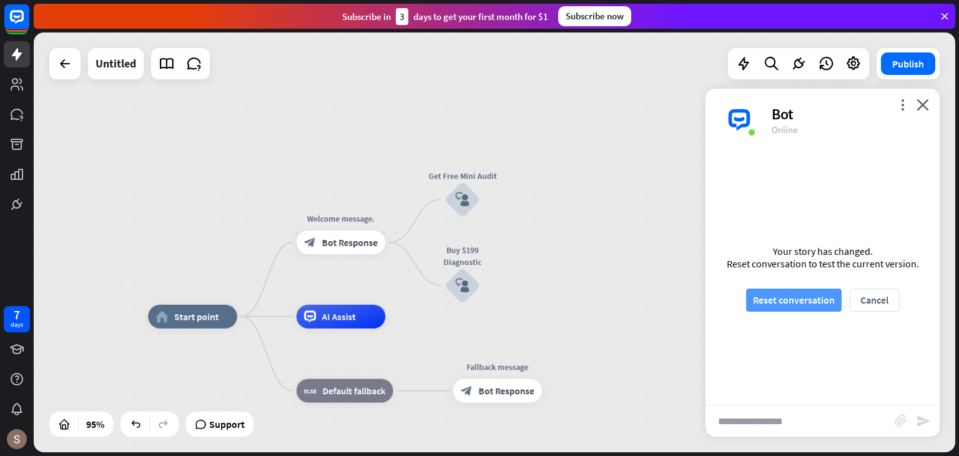
click at [794, 305] on button "Reset conversation" at bounding box center [794, 300] width 96 height 23
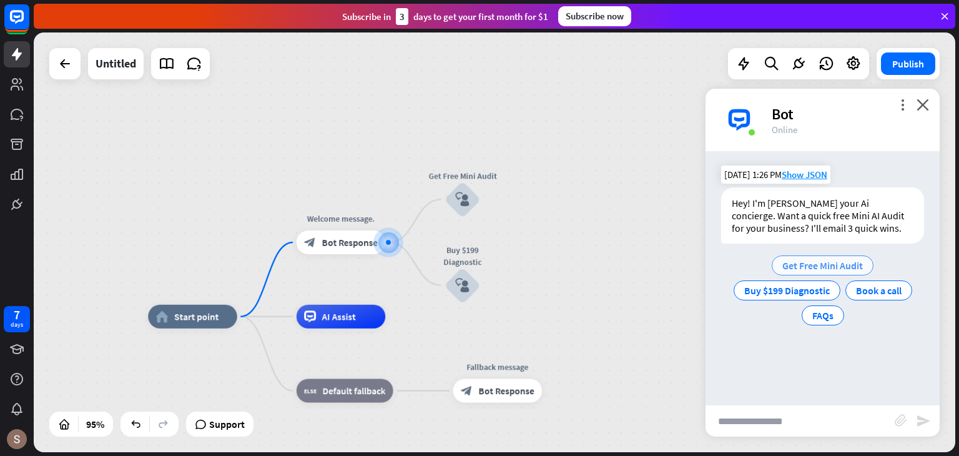
click at [827, 264] on span "Get Free Mini Audit" at bounding box center [822, 265] width 81 height 12
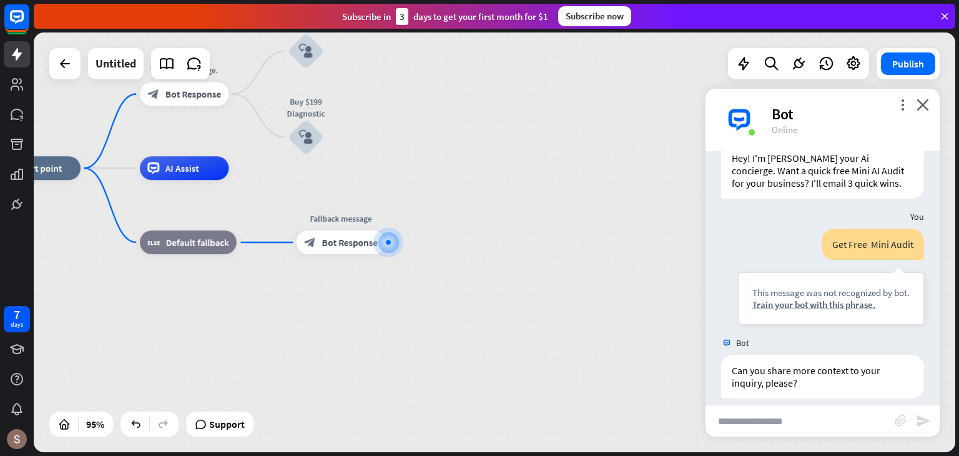
scroll to position [57, 0]
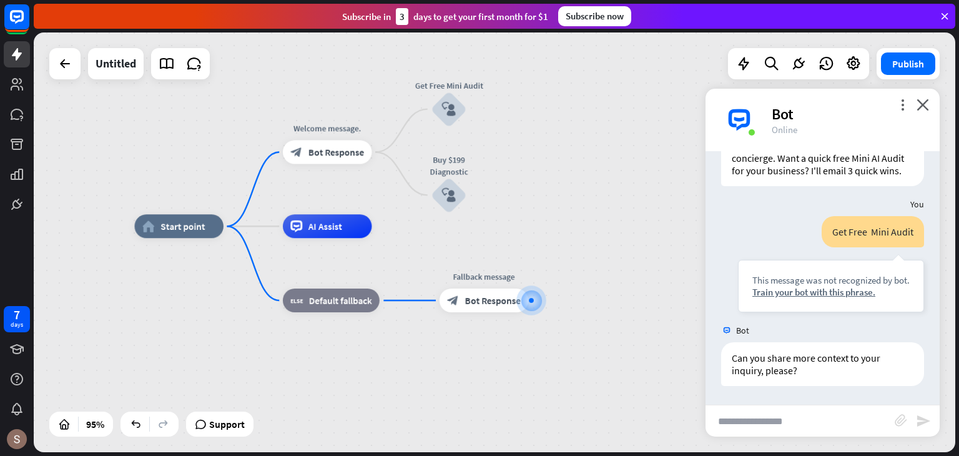
drag, startPoint x: 574, startPoint y: 275, endPoint x: 689, endPoint y: 327, distance: 126.1
click at [689, 327] on div "home_2 Start point Welcome message. block_bot_response Bot Response Get Free Mi…" at bounding box center [572, 425] width 876 height 398
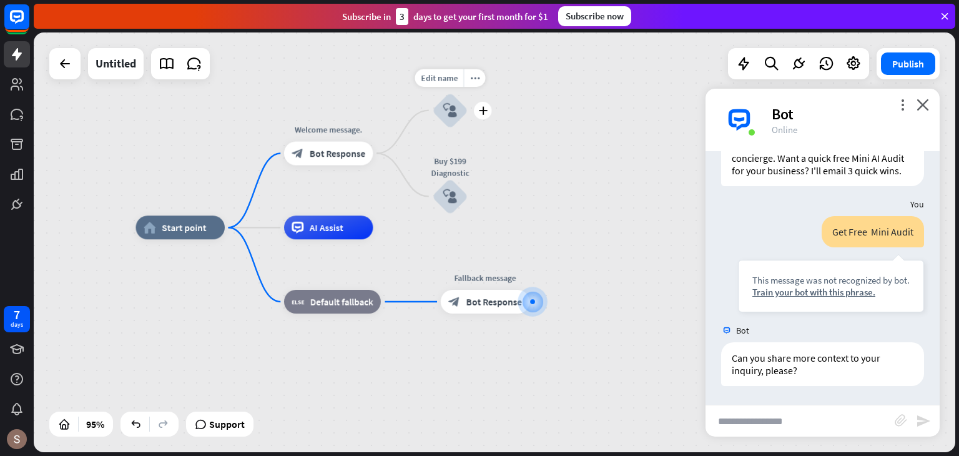
click at [453, 116] on icon "block_user_input" at bounding box center [450, 110] width 14 height 14
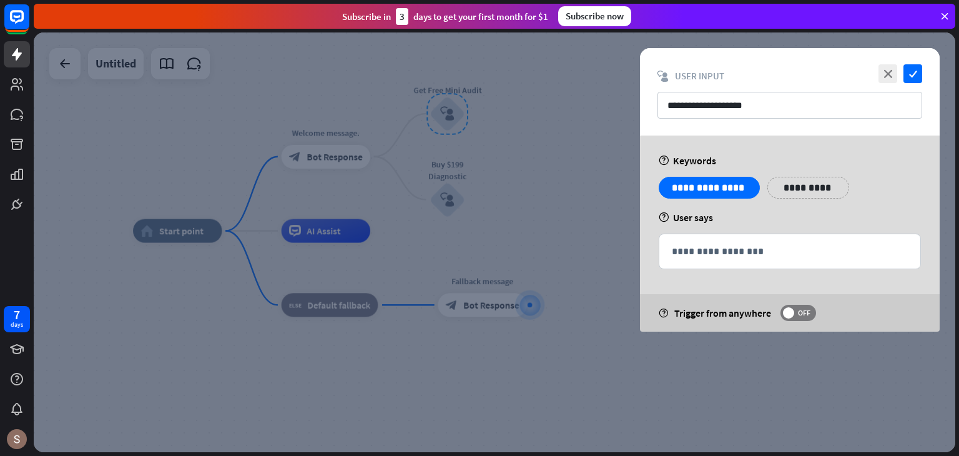
click at [453, 116] on div at bounding box center [495, 242] width 922 height 420
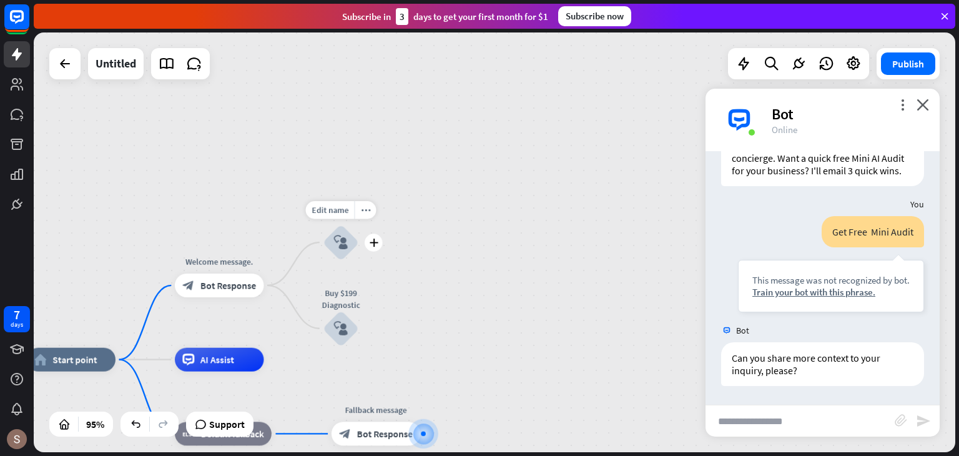
click at [334, 240] on icon "block_user_input" at bounding box center [341, 242] width 14 height 14
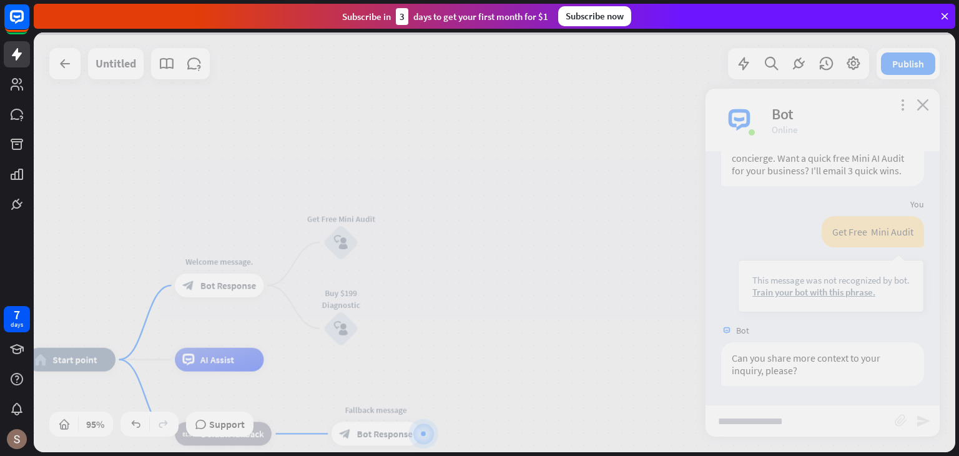
click at [333, 240] on div at bounding box center [495, 242] width 922 height 420
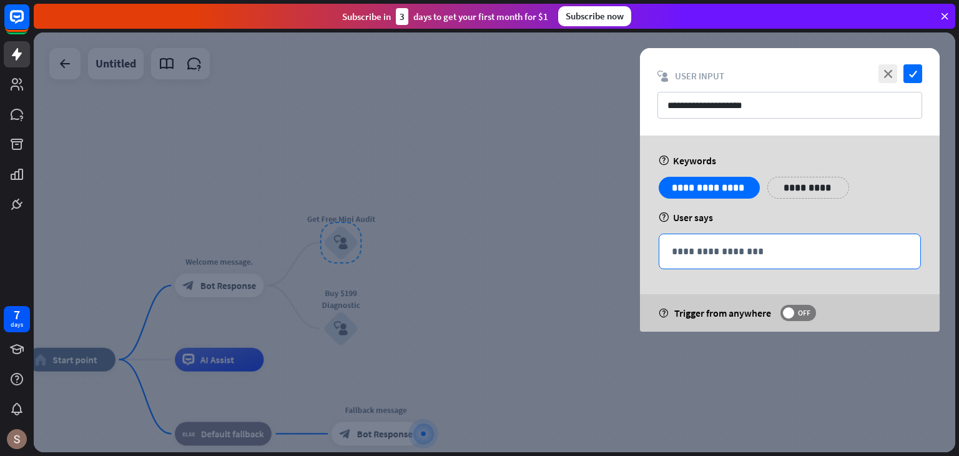
click at [735, 255] on p "**********" at bounding box center [790, 252] width 236 height 16
drag, startPoint x: 664, startPoint y: 103, endPoint x: 801, endPoint y: 114, distance: 136.6
click at [801, 114] on input "**********" at bounding box center [790, 105] width 265 height 27
click at [777, 267] on div "**********" at bounding box center [789, 251] width 261 height 34
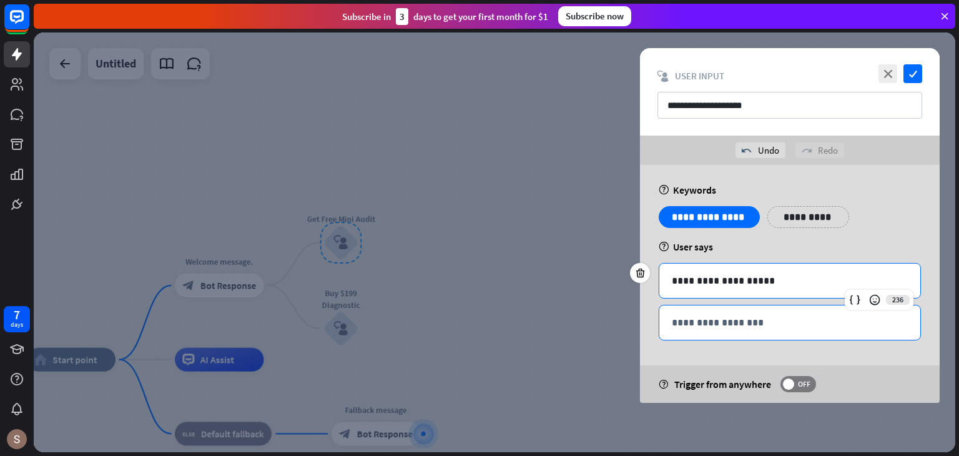
click at [708, 333] on div "**********" at bounding box center [789, 322] width 261 height 34
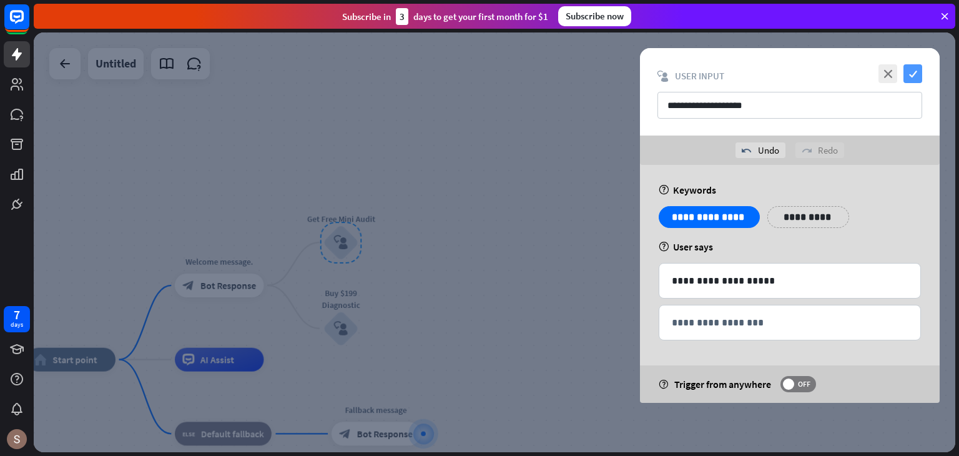
click at [913, 71] on icon "check" at bounding box center [913, 73] width 19 height 19
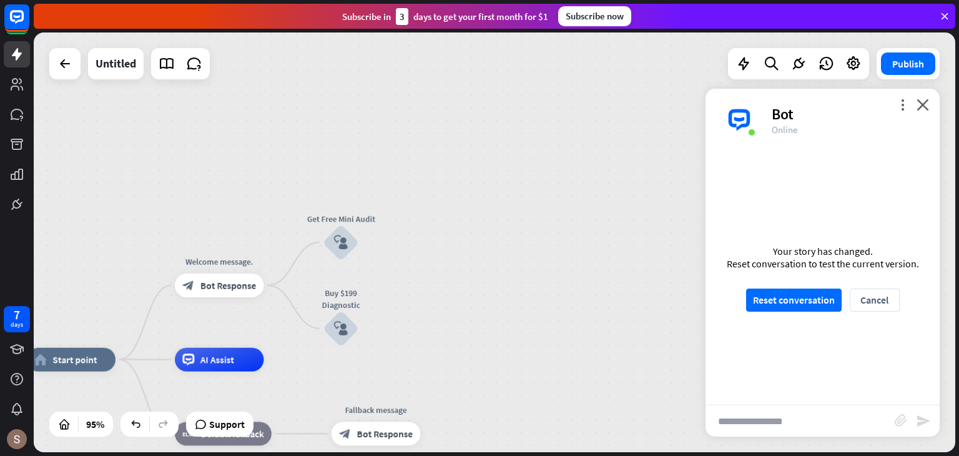
click at [571, 291] on div "home_2 Start point Welcome message. block_bot_response Bot Response Get Free Mi…" at bounding box center [495, 242] width 922 height 420
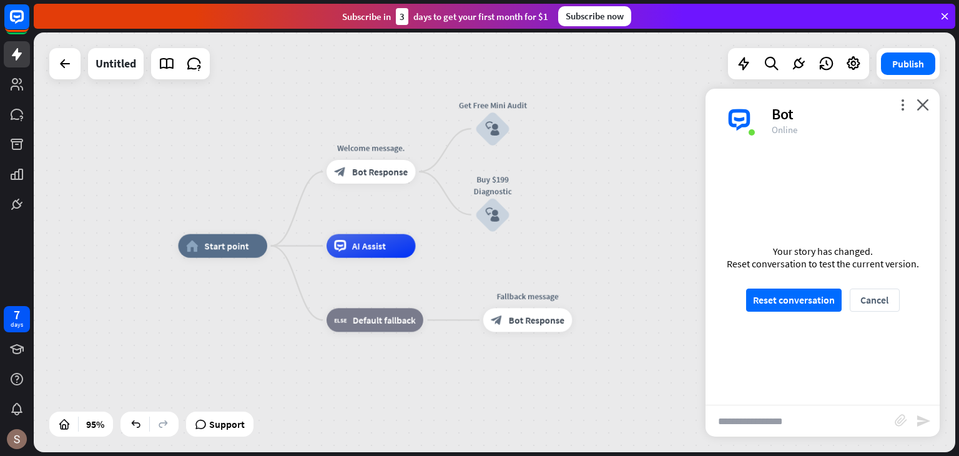
drag, startPoint x: 580, startPoint y: 184, endPoint x: 709, endPoint y: 107, distance: 150.4
click at [712, 91] on div "home_2 Start point Welcome message. block_bot_response Bot Response Get Free Mi…" at bounding box center [495, 242] width 922 height 420
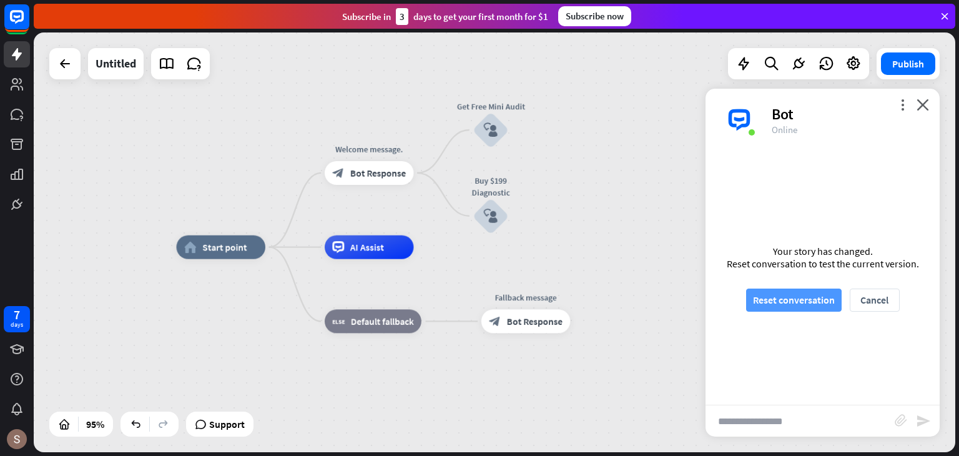
click at [819, 298] on button "Reset conversation" at bounding box center [794, 300] width 96 height 23
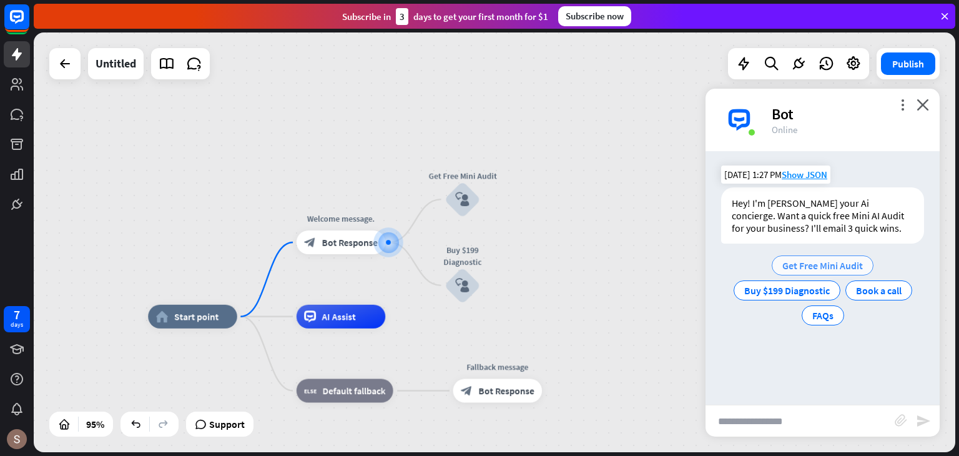
click at [812, 262] on span "Get Free Mini Audit" at bounding box center [822, 265] width 81 height 12
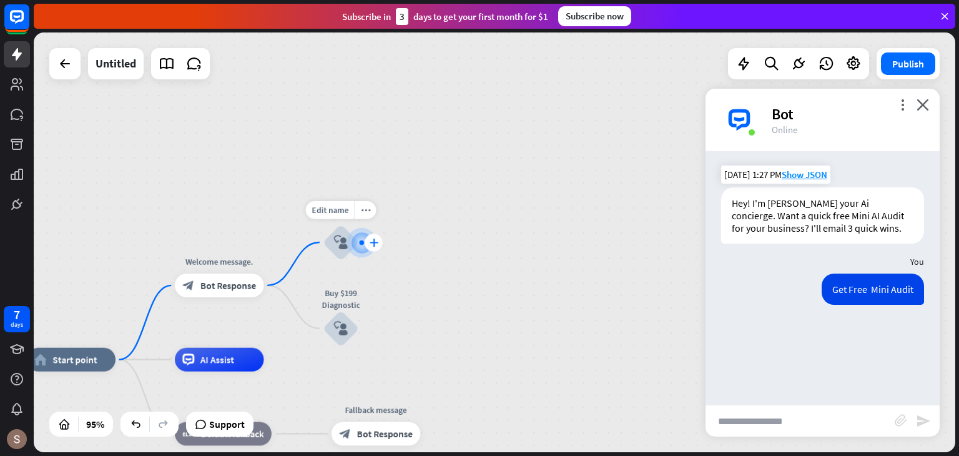
click at [372, 240] on icon "plus" at bounding box center [373, 242] width 9 height 8
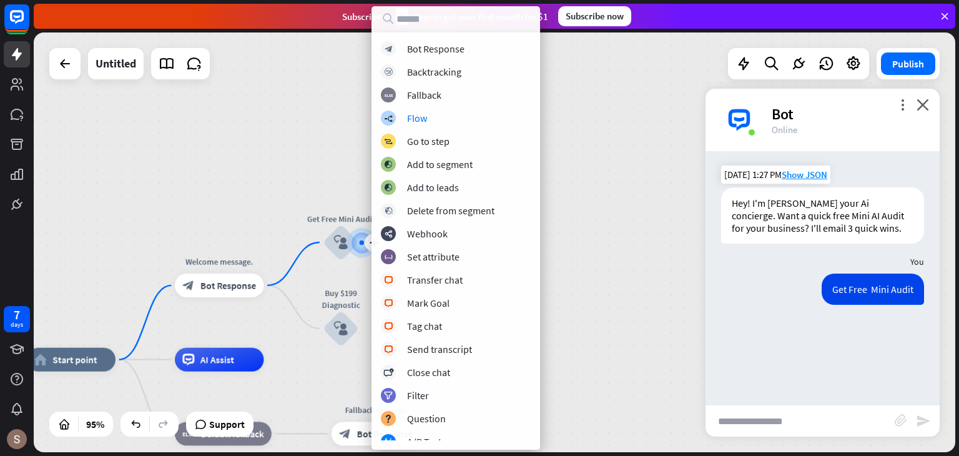
click at [674, 158] on div "home_2 Start point Welcome message. block_bot_response Bot Response plus Get Fr…" at bounding box center [495, 242] width 922 height 420
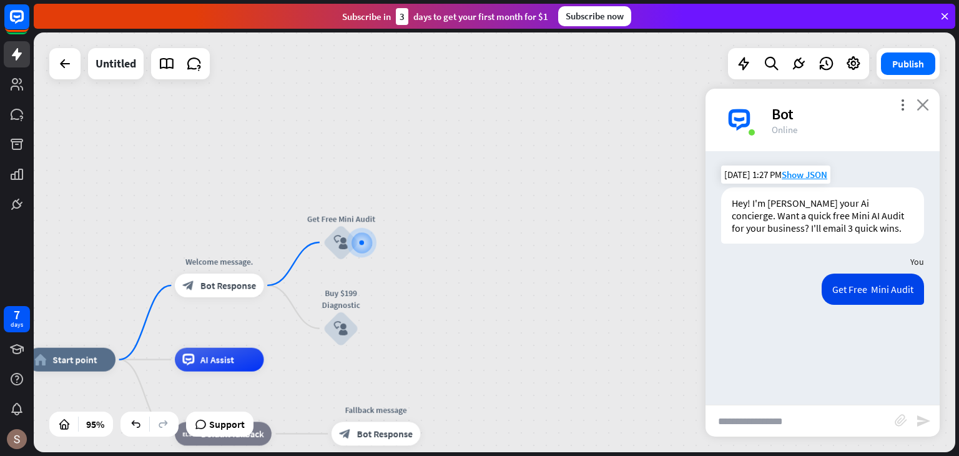
click at [919, 108] on icon "close" at bounding box center [923, 105] width 12 height 12
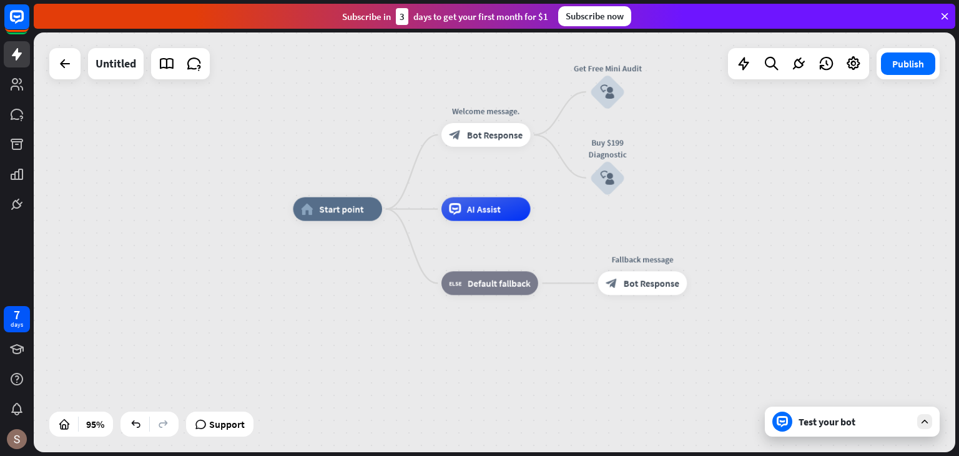
drag, startPoint x: 562, startPoint y: 200, endPoint x: 829, endPoint y: 50, distance: 306.2
click at [829, 50] on div "home_2 Start point Welcome message. block_bot_response Bot Response Get Free Mi…" at bounding box center [495, 242] width 922 height 420
click at [540, 135] on div "plus" at bounding box center [545, 135] width 18 height 18
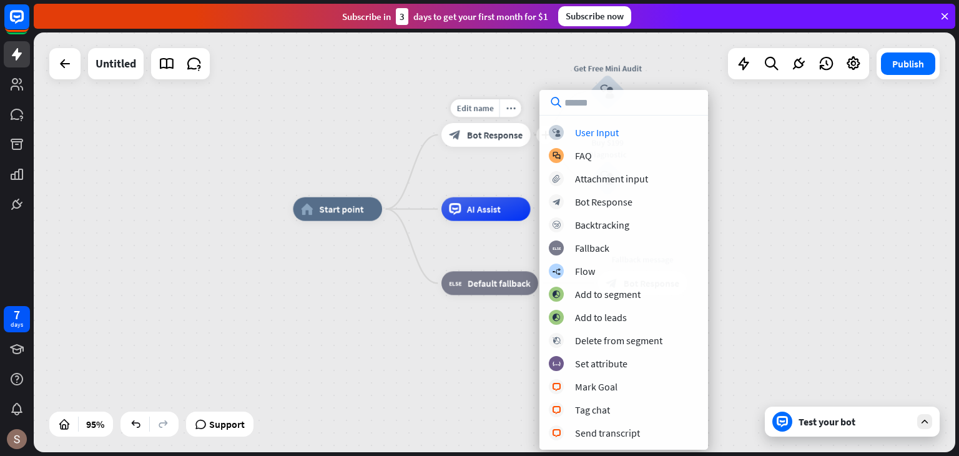
click at [522, 139] on span "Bot Response" at bounding box center [495, 135] width 56 height 12
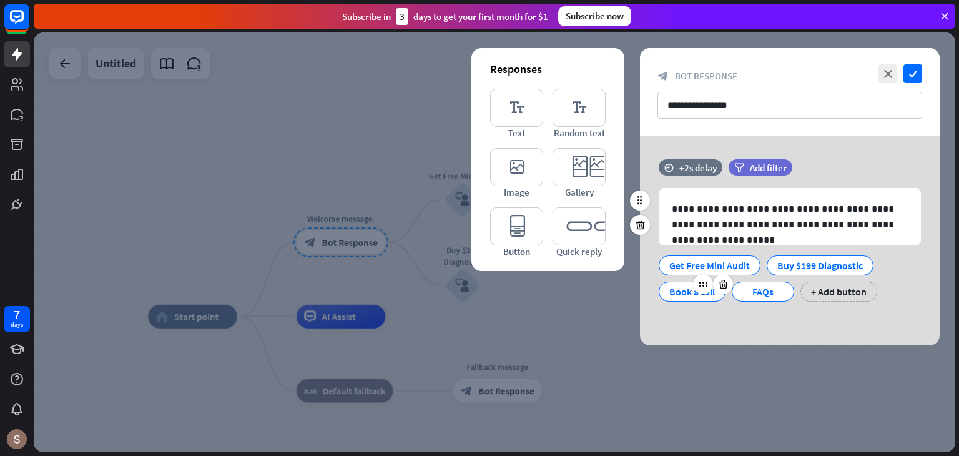
click at [691, 292] on div "Book a call" at bounding box center [692, 291] width 46 height 19
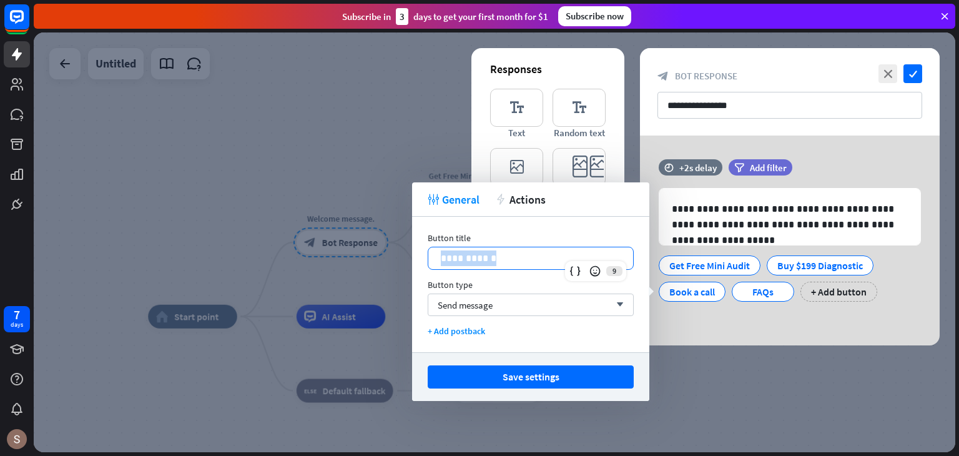
drag, startPoint x: 441, startPoint y: 259, endPoint x: 510, endPoint y: 270, distance: 70.1
click at [510, 270] on div "**********" at bounding box center [530, 285] width 237 height 136
copy p "**********"
click at [302, 121] on div at bounding box center [495, 242] width 922 height 420
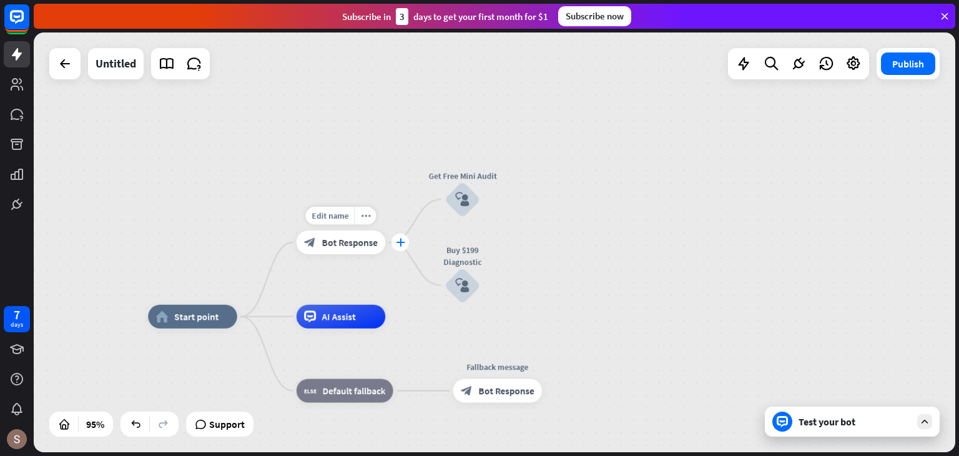
click at [407, 244] on div "plus" at bounding box center [401, 243] width 18 height 18
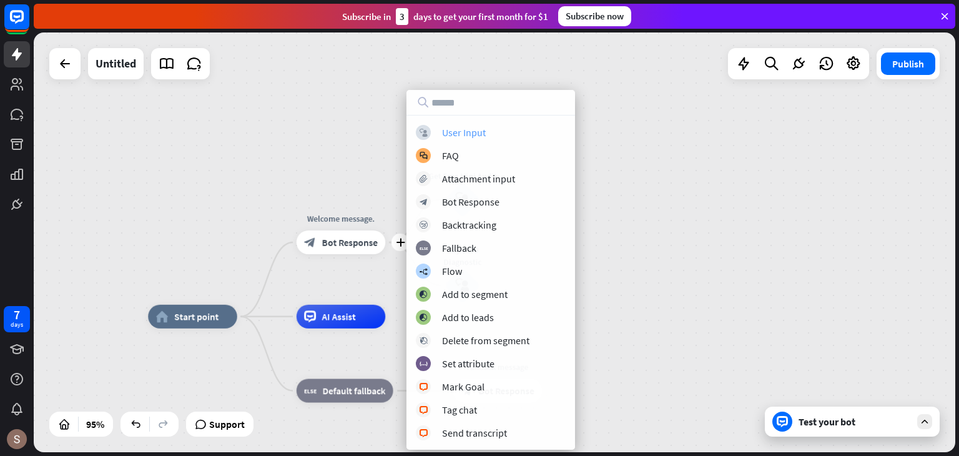
click at [502, 131] on div "block_user_input User Input" at bounding box center [491, 132] width 150 height 15
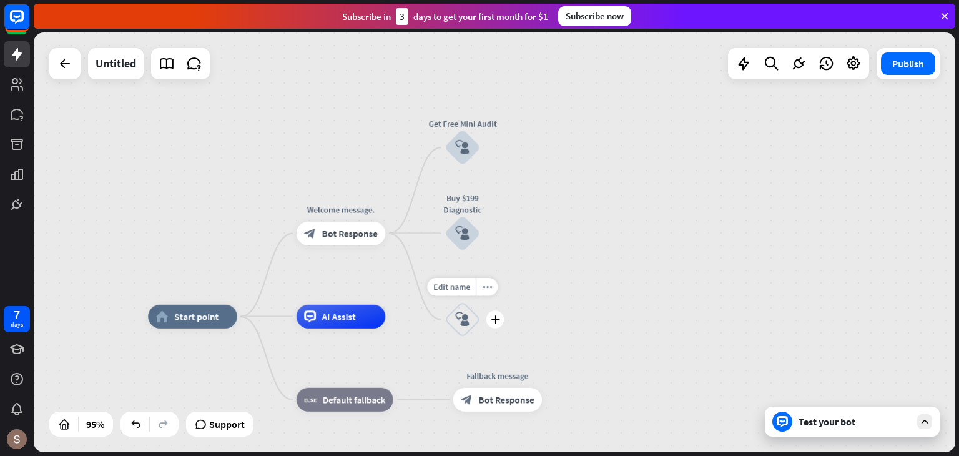
click at [469, 324] on icon "block_user_input" at bounding box center [462, 319] width 14 height 14
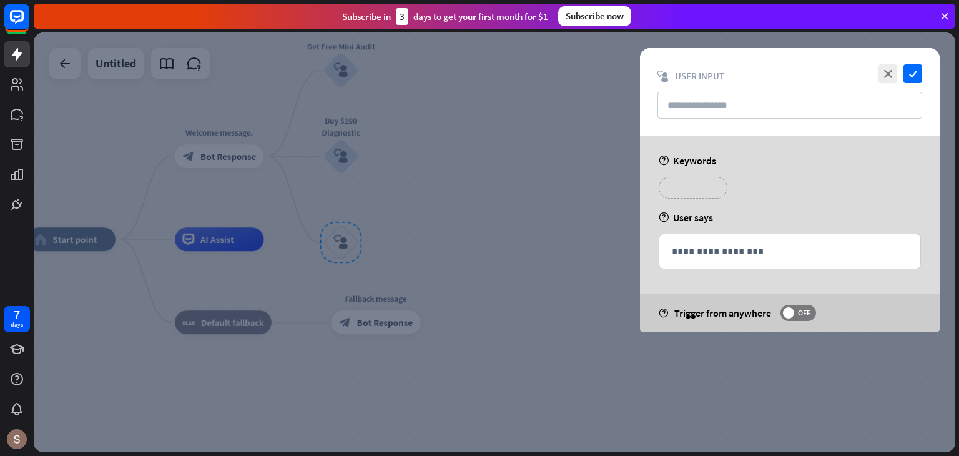
click at [702, 190] on p "**********" at bounding box center [693, 188] width 50 height 16
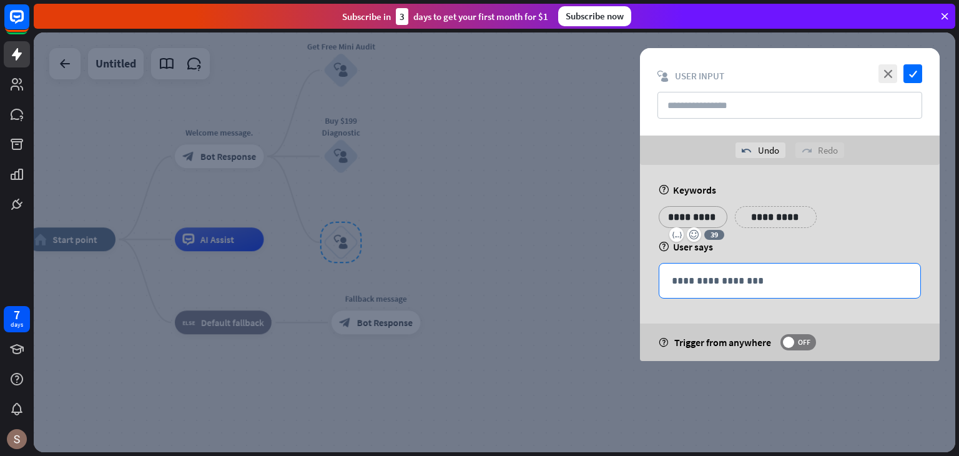
click at [682, 267] on div "**********" at bounding box center [789, 281] width 261 height 34
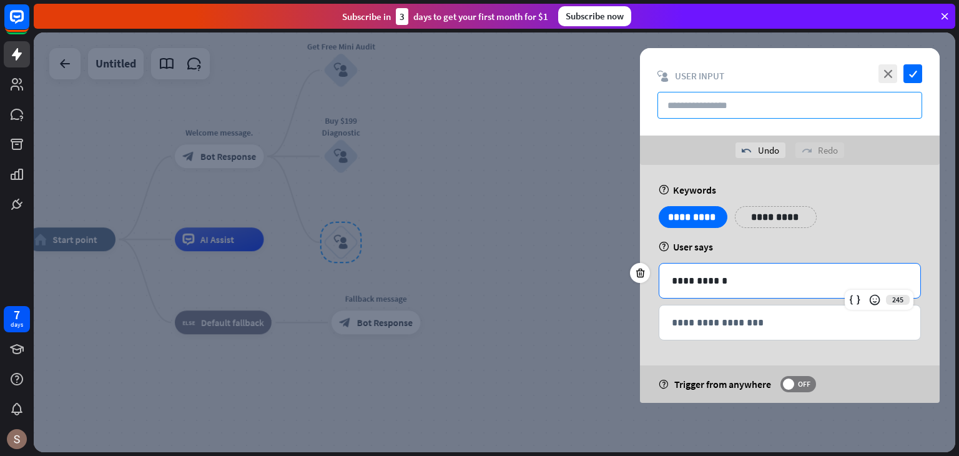
click at [739, 97] on input "text" at bounding box center [790, 105] width 265 height 27
paste input "**********"
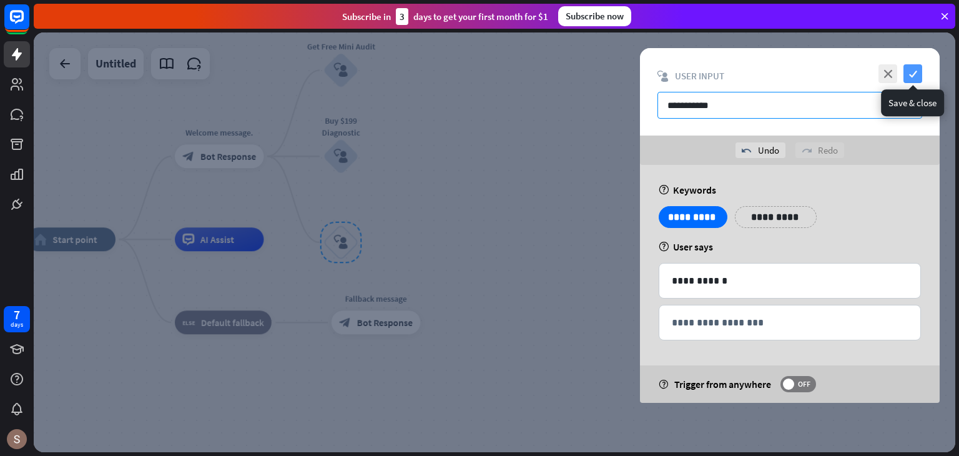
type input "**********"
click at [911, 66] on icon "check" at bounding box center [913, 73] width 19 height 19
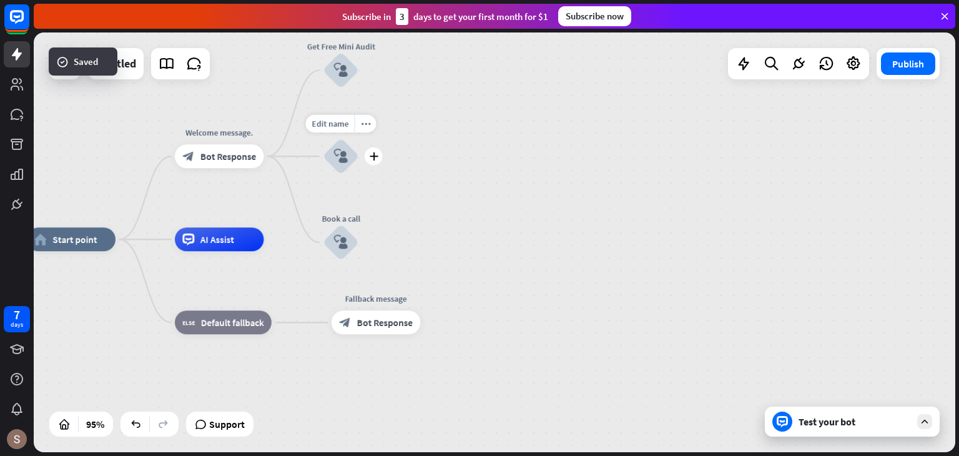
click at [338, 159] on icon "block_user_input" at bounding box center [341, 156] width 14 height 14
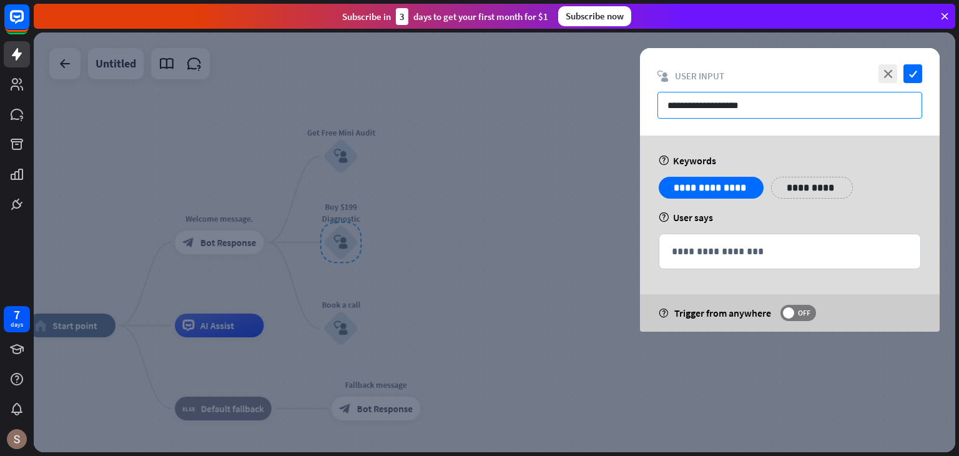
drag, startPoint x: 659, startPoint y: 104, endPoint x: 760, endPoint y: 109, distance: 101.3
click at [760, 109] on input "**********" at bounding box center [790, 105] width 265 height 27
paste input "text"
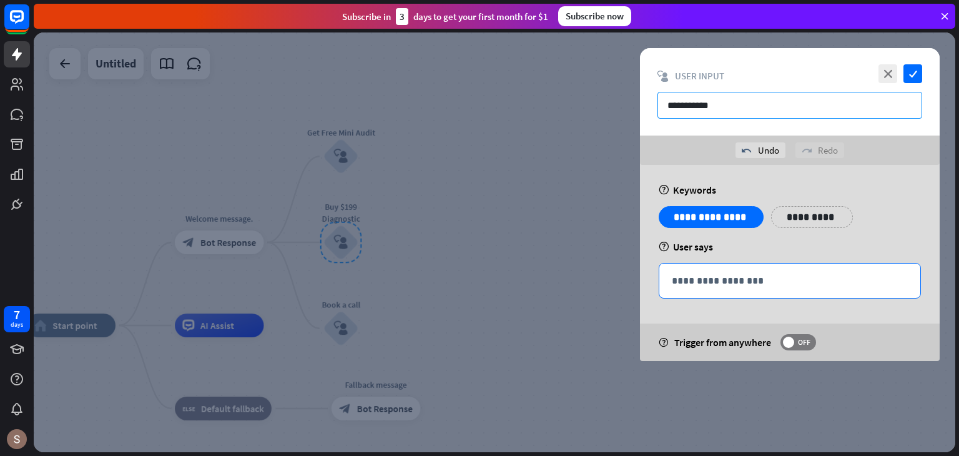
type input "**********"
click at [733, 268] on div "**********" at bounding box center [789, 281] width 261 height 34
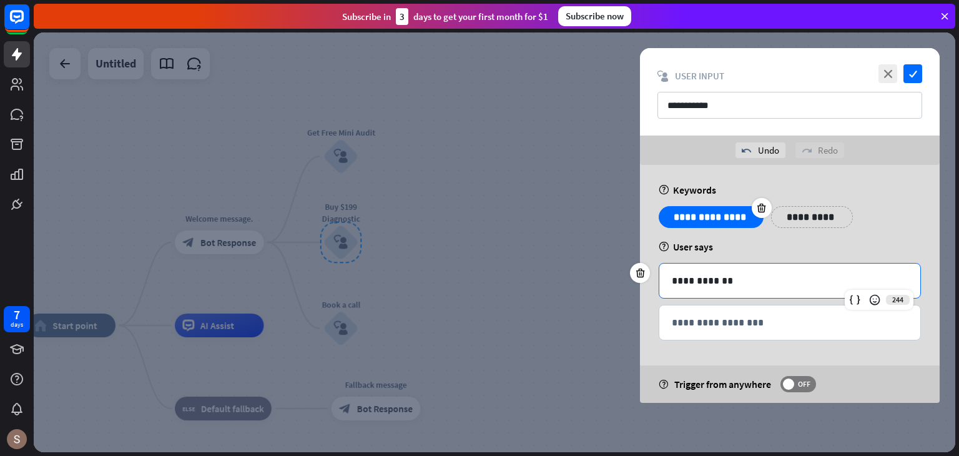
click at [722, 217] on p "**********" at bounding box center [711, 217] width 86 height 16
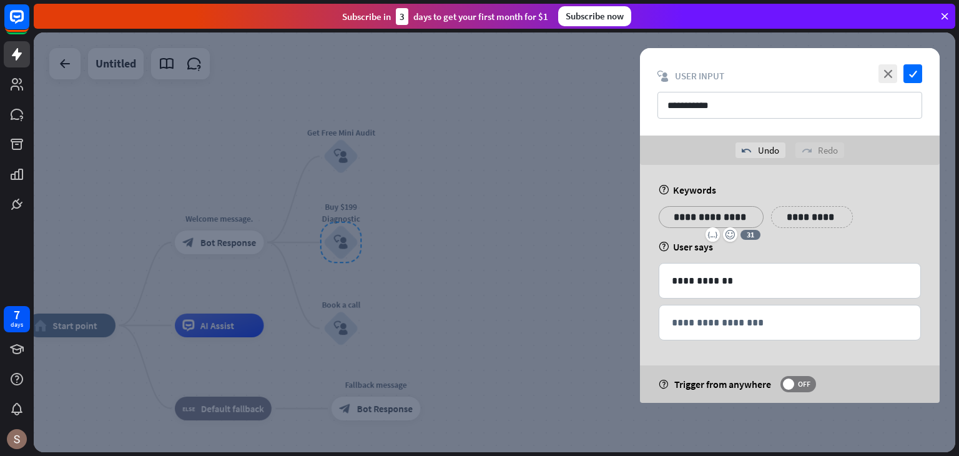
click at [430, 268] on div at bounding box center [495, 242] width 922 height 420
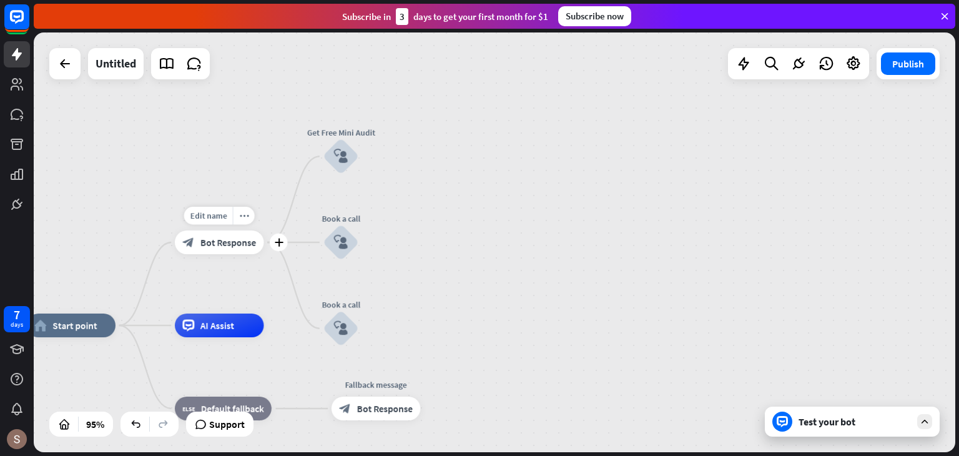
click at [245, 238] on span "Bot Response" at bounding box center [228, 243] width 56 height 12
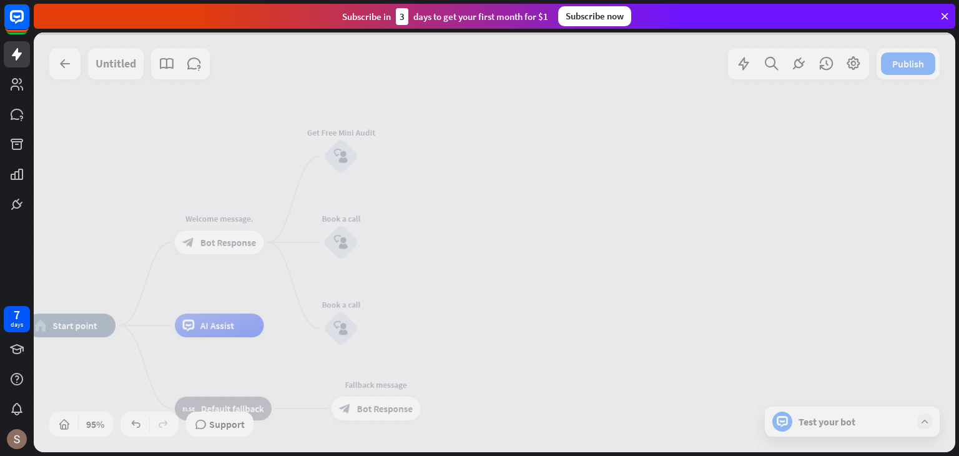
click at [245, 238] on div at bounding box center [495, 242] width 922 height 420
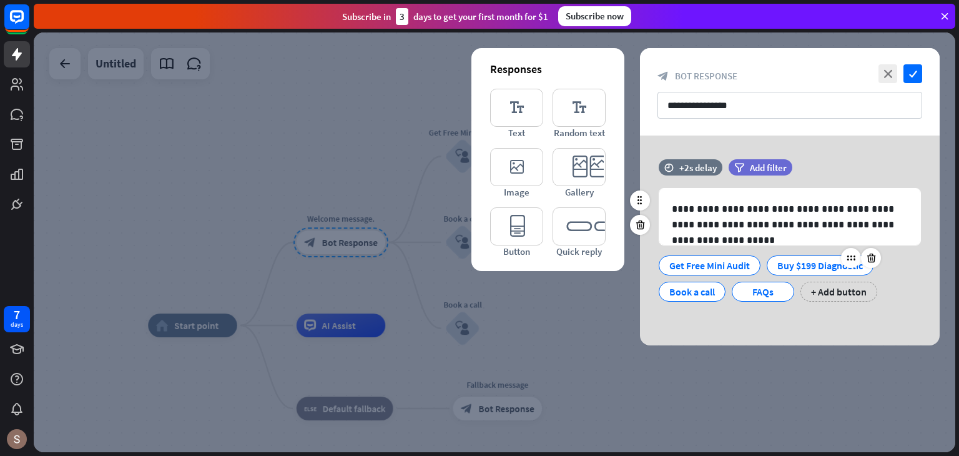
click at [789, 261] on div "Buy $199 Diagnostic" at bounding box center [821, 265] width 86 height 19
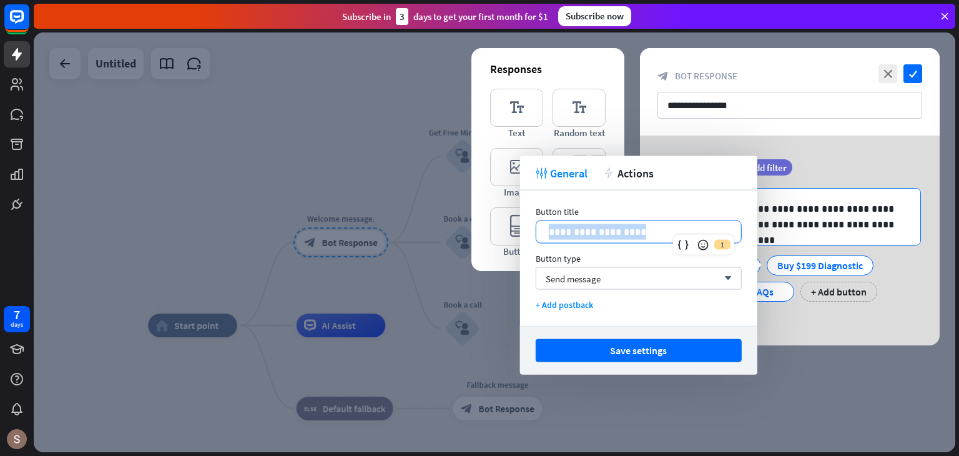
drag, startPoint x: 542, startPoint y: 229, endPoint x: 757, endPoint y: 229, distance: 214.8
click at [757, 229] on body "7 days close Product Help First steps Get started with ChatBot Help Center Foll…" at bounding box center [479, 228] width 959 height 456
copy p "**********"
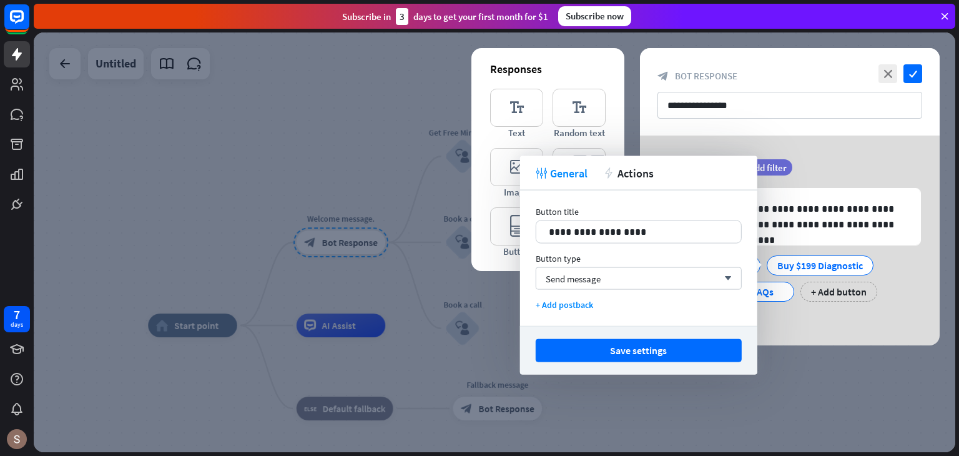
click at [343, 145] on div at bounding box center [495, 242] width 922 height 420
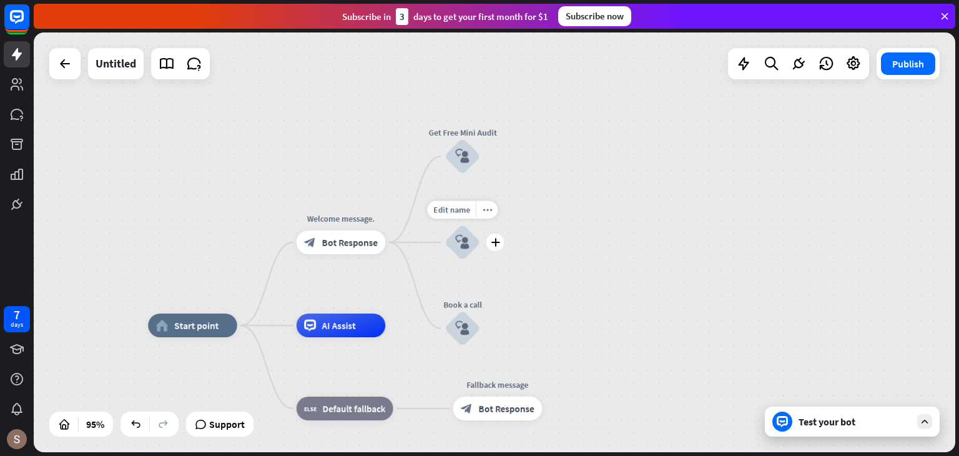
click at [458, 244] on icon "block_user_input" at bounding box center [462, 242] width 14 height 14
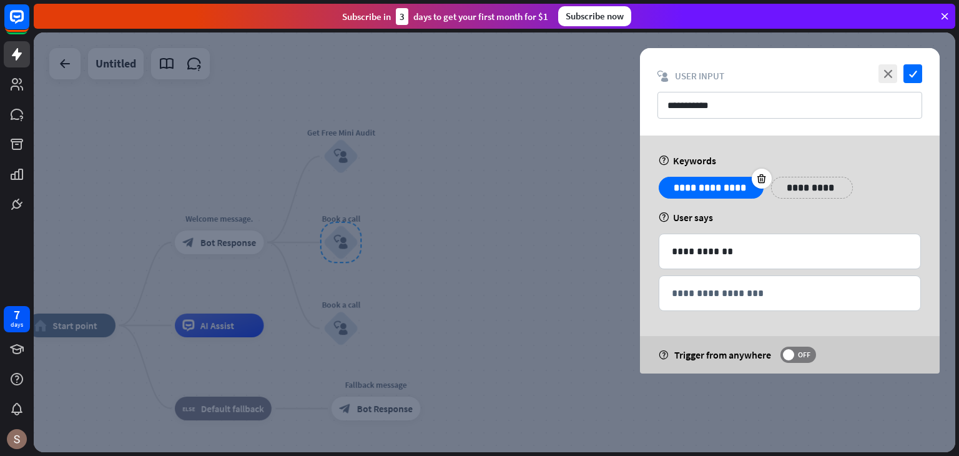
click at [697, 193] on p "**********" at bounding box center [711, 188] width 86 height 16
drag, startPoint x: 719, startPoint y: 101, endPoint x: 643, endPoint y: 104, distance: 76.3
click at [643, 104] on div "**********" at bounding box center [790, 91] width 300 height 87
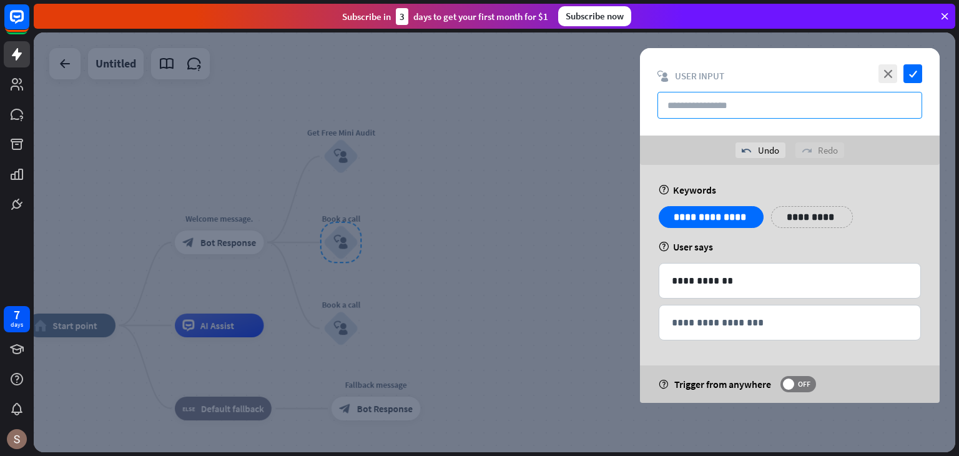
paste input "**********"
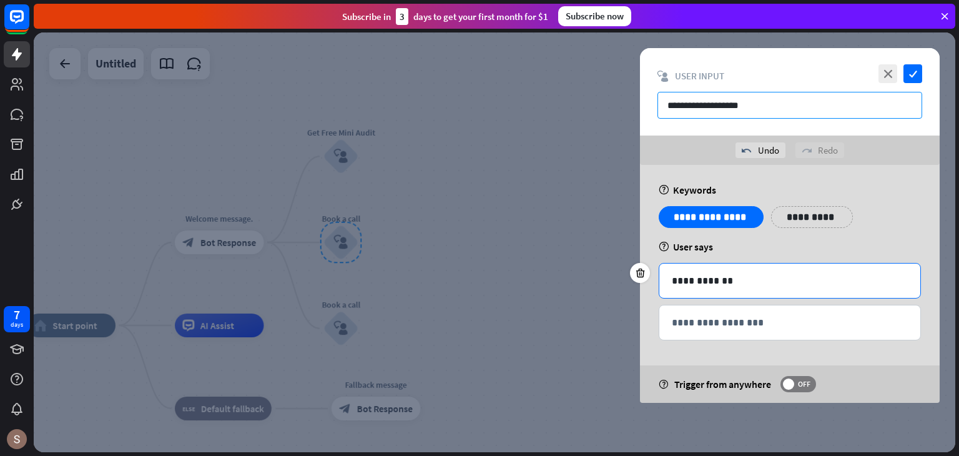
type input "**********"
drag, startPoint x: 744, startPoint y: 285, endPoint x: 540, endPoint y: 283, distance: 204.9
click at [540, 283] on div "**********" at bounding box center [495, 242] width 922 height 420
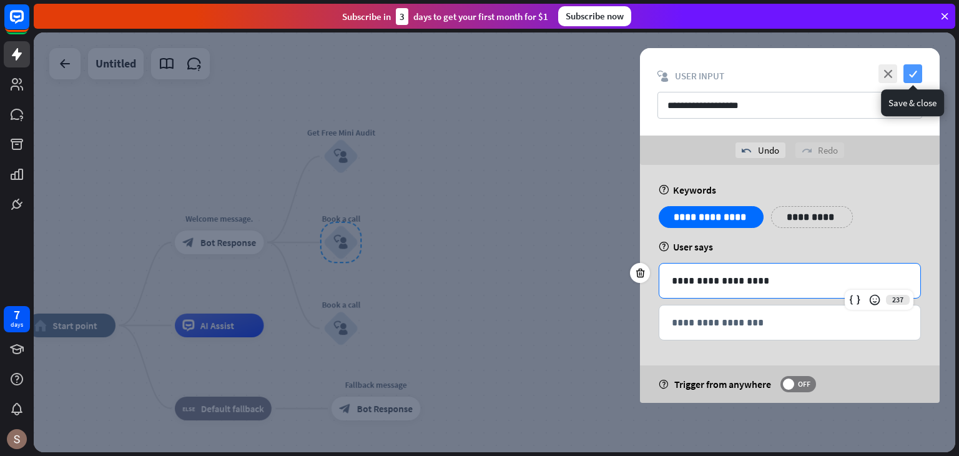
click at [909, 68] on icon "check" at bounding box center [913, 73] width 19 height 19
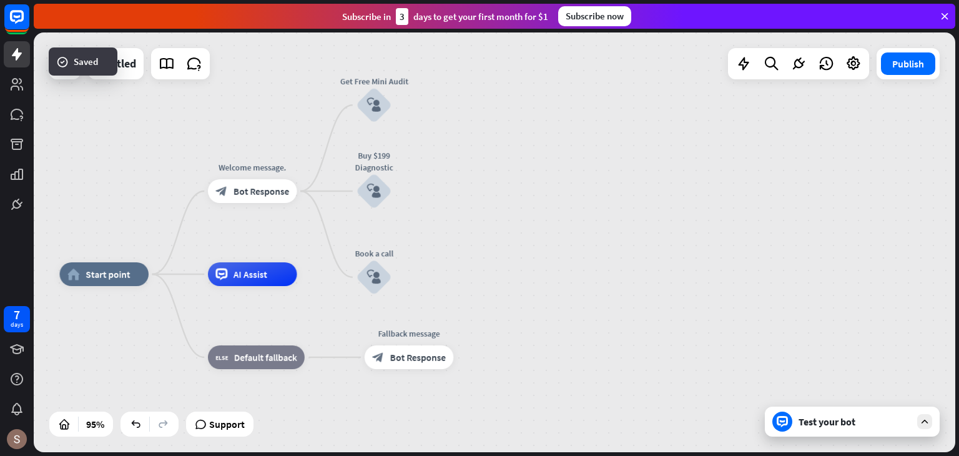
drag, startPoint x: 403, startPoint y: 174, endPoint x: 449, endPoint y: 109, distance: 80.2
click at [449, 109] on div "home_2 Start point Welcome message. block_bot_response Bot Response Get Free Mi…" at bounding box center [495, 242] width 922 height 420
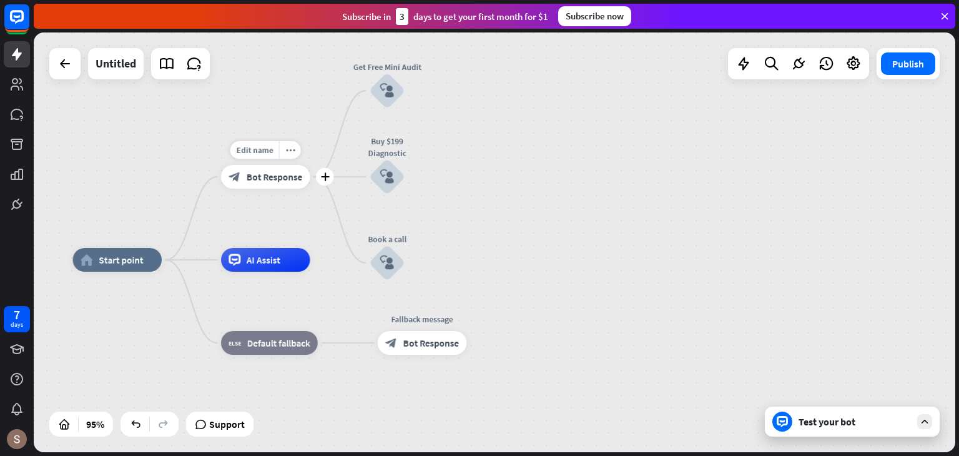
click at [280, 183] on div "block_bot_response Bot Response" at bounding box center [265, 177] width 89 height 24
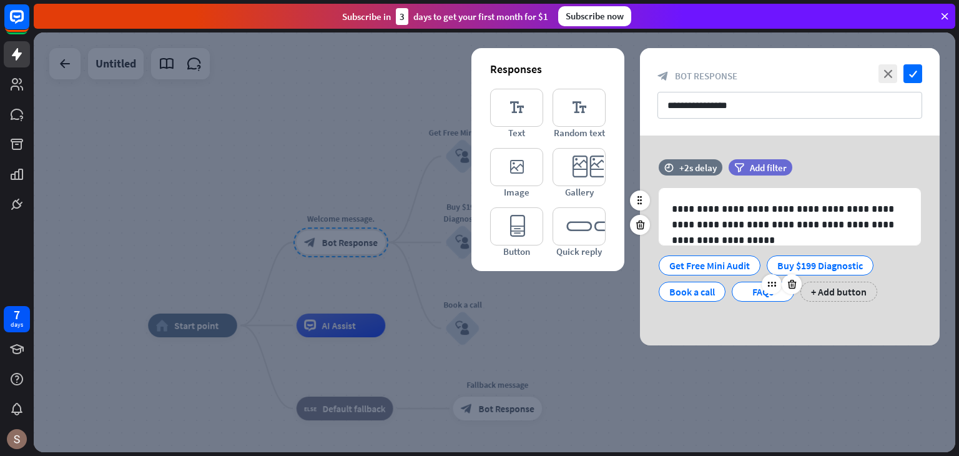
click at [766, 293] on div at bounding box center [782, 284] width 40 height 20
click at [767, 287] on div at bounding box center [772, 284] width 20 height 20
click at [746, 290] on div "FAQs" at bounding box center [763, 291] width 41 height 19
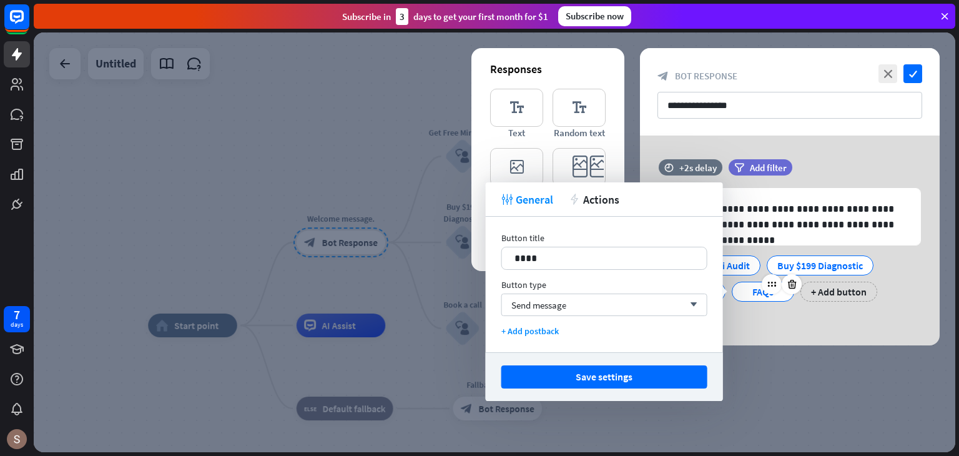
click at [746, 290] on div "FAQs" at bounding box center [763, 291] width 41 height 19
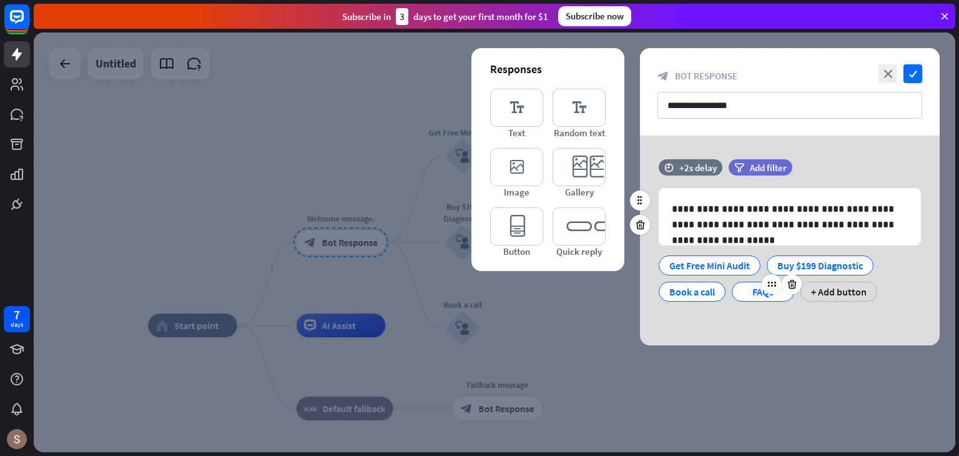
click at [746, 290] on div "FAQs" at bounding box center [763, 291] width 41 height 19
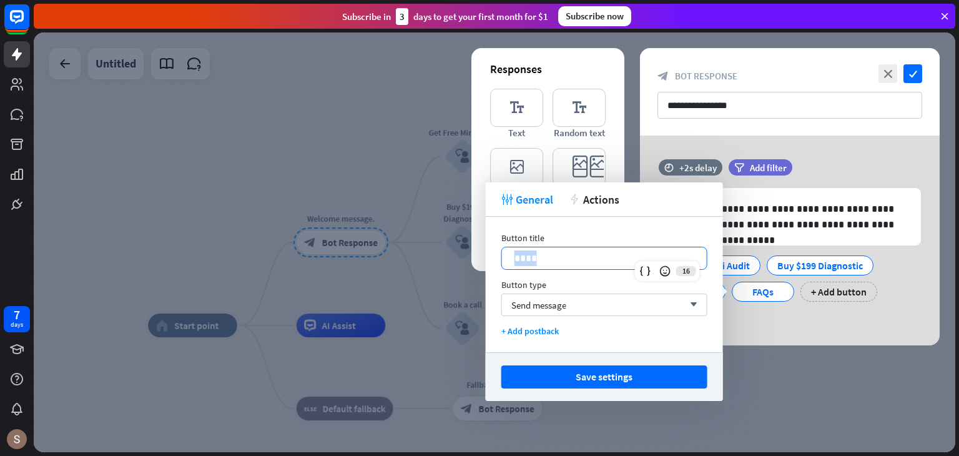
drag, startPoint x: 509, startPoint y: 258, endPoint x: 659, endPoint y: 287, distance: 153.2
click at [659, 287] on div "Button title 16 **** Button type Send message arrow_down + Add postback" at bounding box center [604, 285] width 237 height 136
copy p "****"
click at [375, 84] on div at bounding box center [495, 242] width 922 height 420
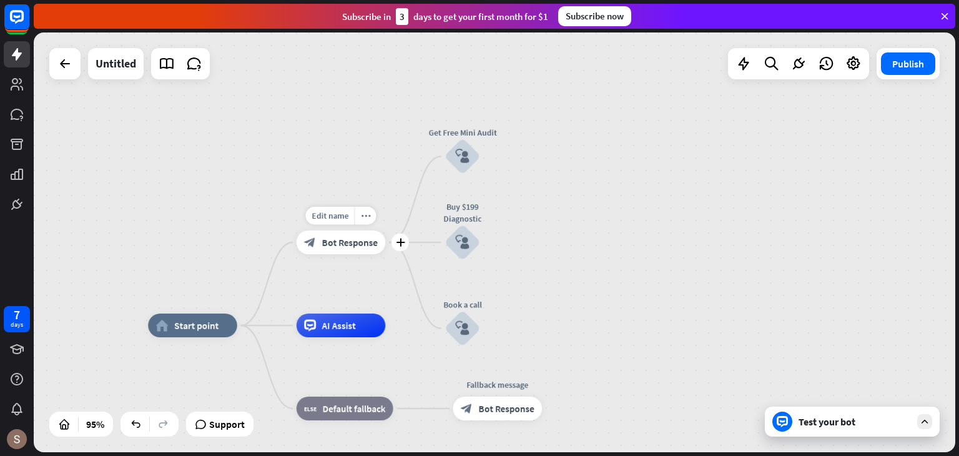
click at [402, 247] on div "plus" at bounding box center [401, 243] width 18 height 18
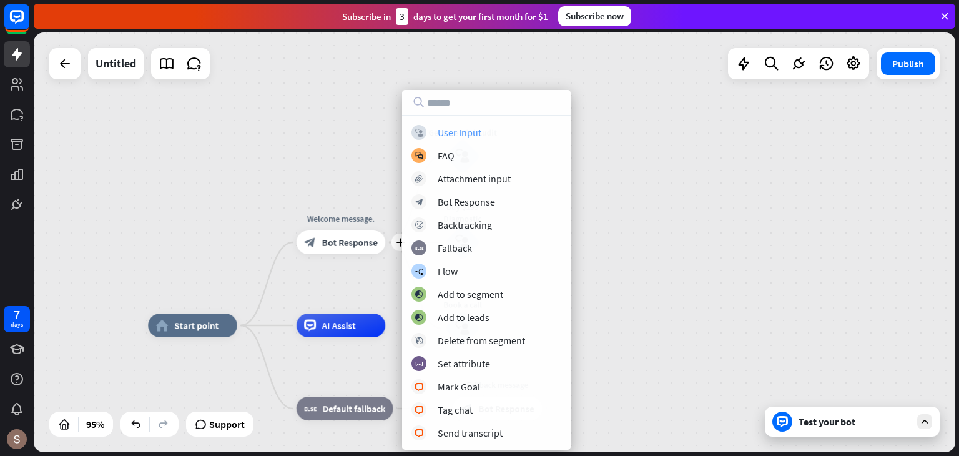
click at [438, 130] on div "User Input" at bounding box center [460, 132] width 44 height 12
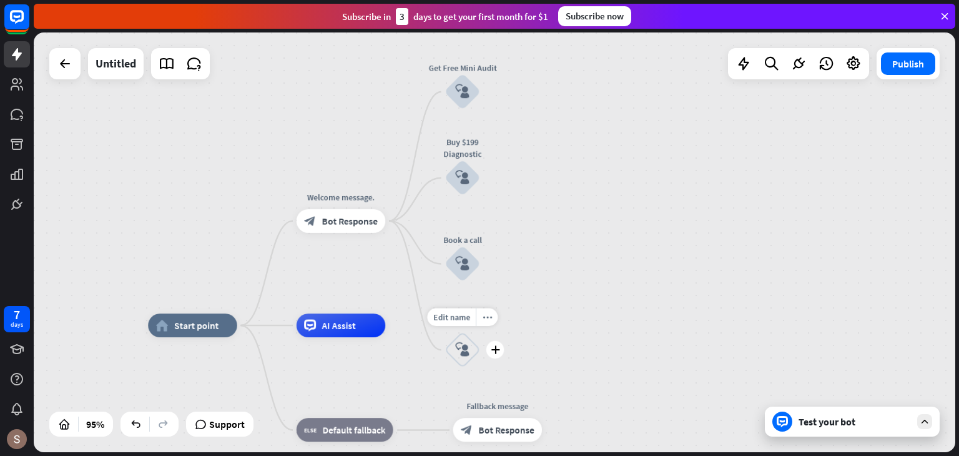
click at [466, 345] on icon "block_user_input" at bounding box center [462, 350] width 14 height 14
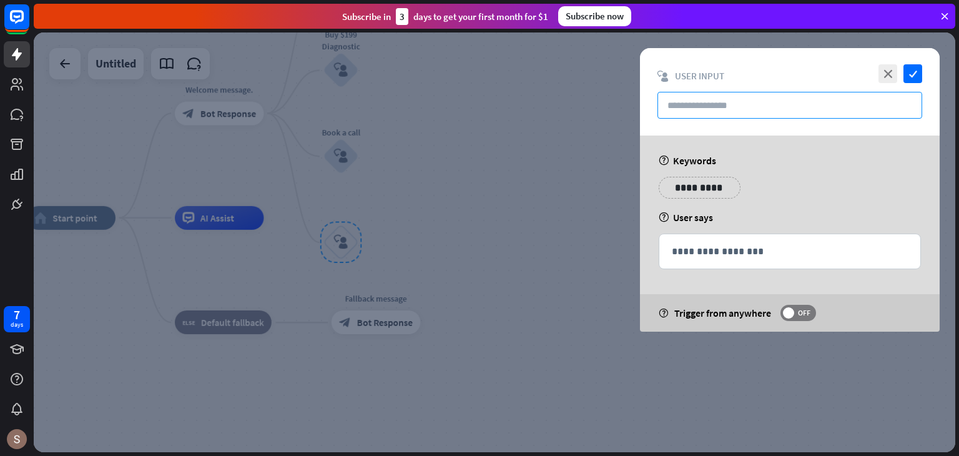
click at [731, 96] on input "text" at bounding box center [790, 105] width 265 height 27
paste input "****"
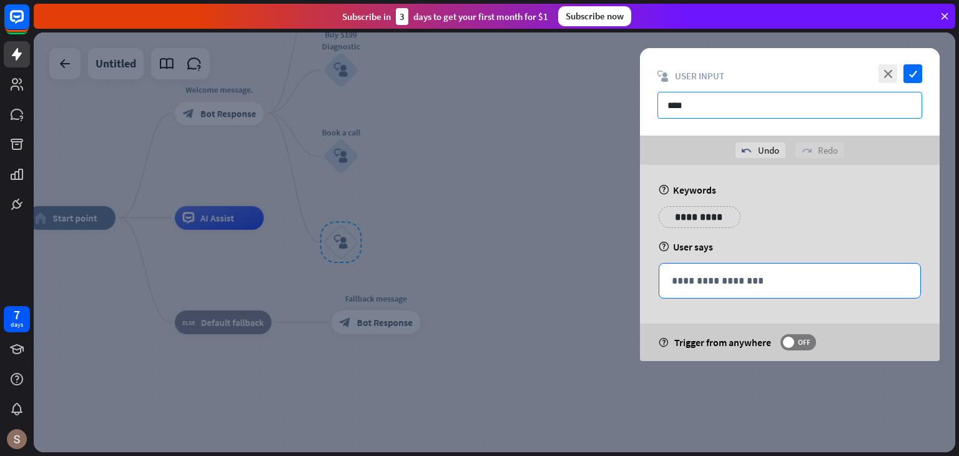
type input "****"
click at [708, 275] on p "**********" at bounding box center [790, 281] width 236 height 16
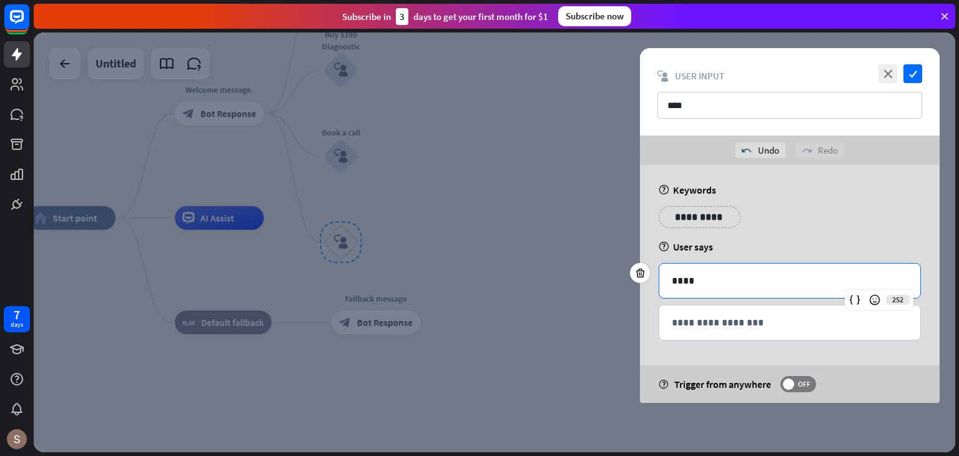
click at [699, 219] on p "**********" at bounding box center [699, 217] width 63 height 16
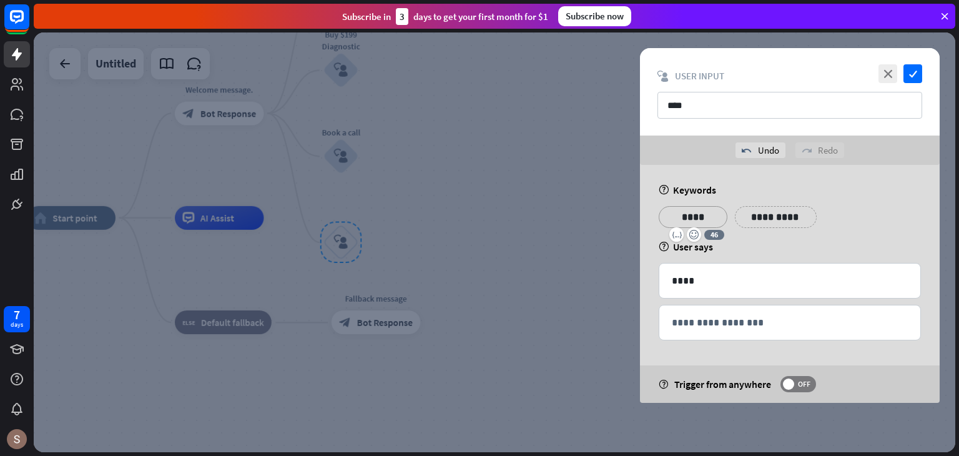
click at [904, 63] on div "close check block_user_input User Input ****" at bounding box center [790, 91] width 300 height 87
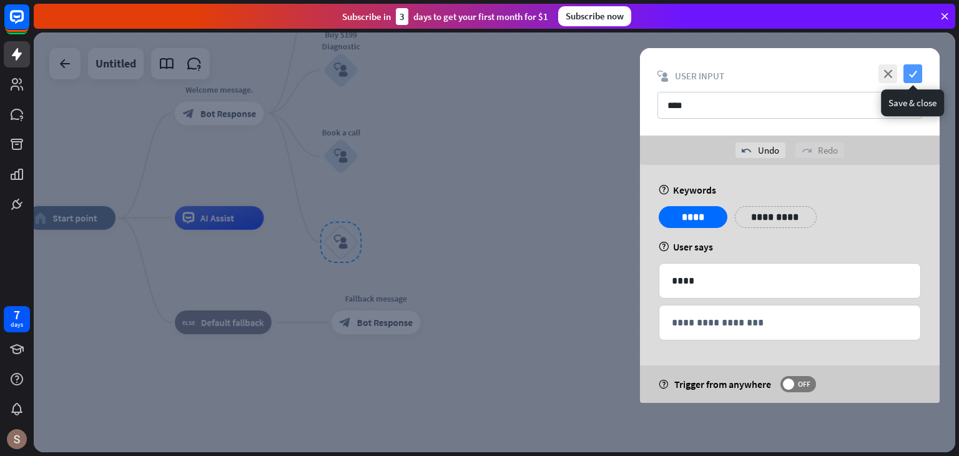
click at [909, 69] on icon "check" at bounding box center [913, 73] width 19 height 19
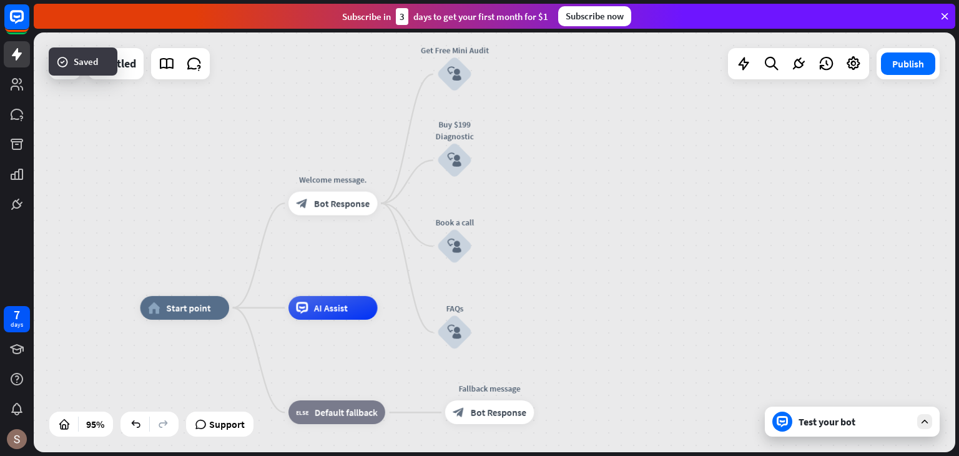
drag, startPoint x: 506, startPoint y: 201, endPoint x: 620, endPoint y: 291, distance: 144.9
click at [620, 291] on div "home_2 Start point Welcome message. block_bot_response Bot Response Get Free Mi…" at bounding box center [495, 242] width 922 height 420
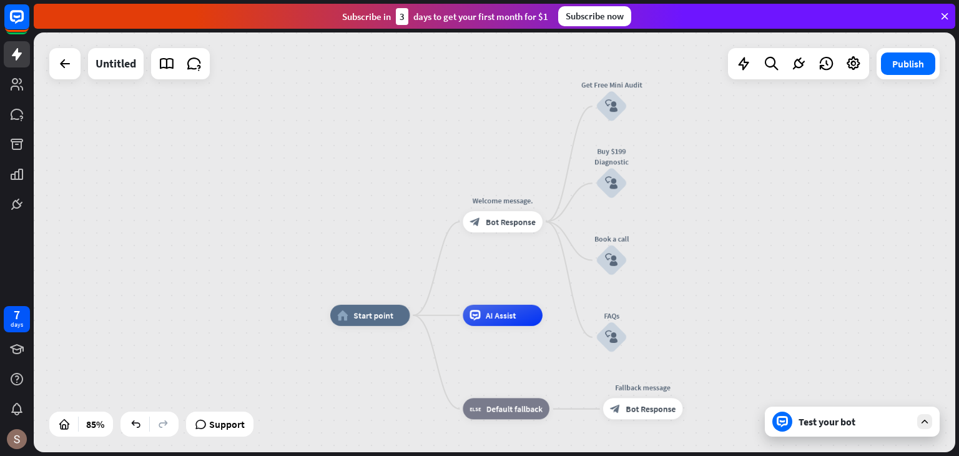
drag, startPoint x: 582, startPoint y: 117, endPoint x: 716, endPoint y: 123, distance: 134.4
click at [716, 123] on div "home_2 Start point Welcome message. block_bot_response Bot Response Get Free Mi…" at bounding box center [495, 242] width 922 height 420
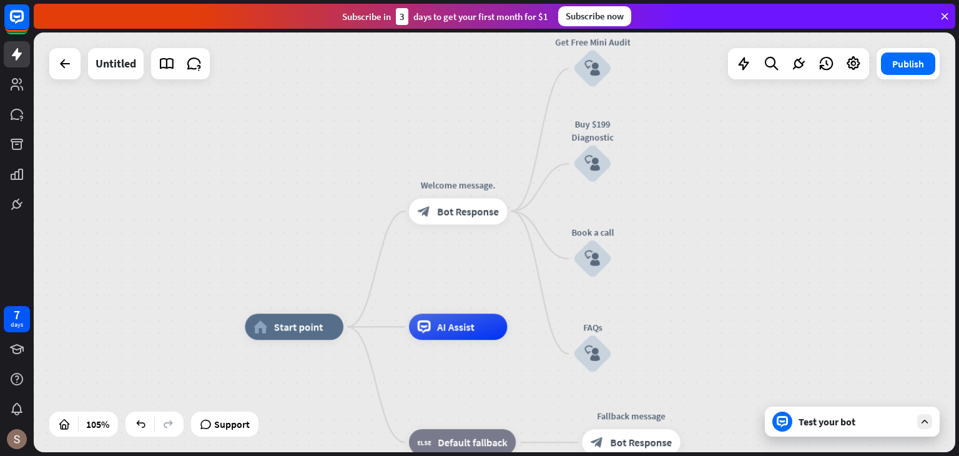
drag, startPoint x: 714, startPoint y: 126, endPoint x: 720, endPoint y: 92, distance: 34.2
click at [720, 92] on div "home_2 Start point Welcome message. block_bot_response Bot Response Get Free Mi…" at bounding box center [495, 242] width 922 height 420
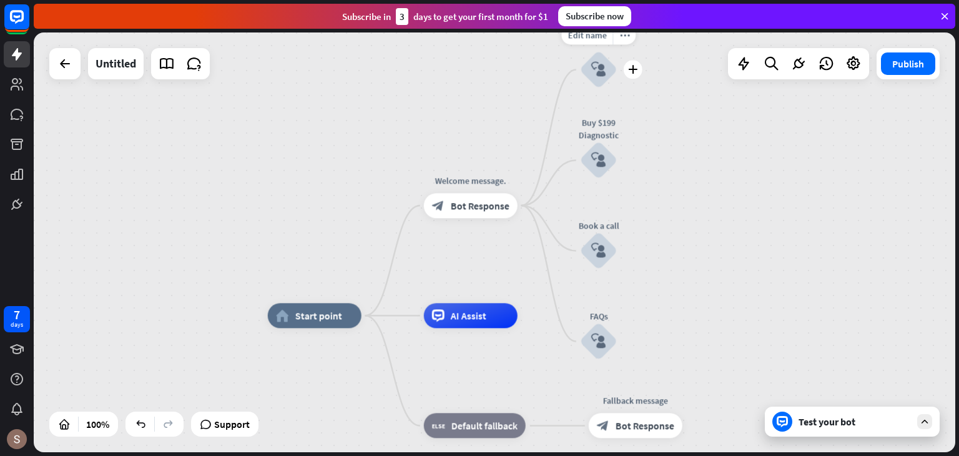
click at [593, 75] on icon "block_user_input" at bounding box center [598, 69] width 15 height 15
drag, startPoint x: 704, startPoint y: 136, endPoint x: 674, endPoint y: 214, distance: 82.8
click at [674, 214] on div "home_2 Start point Welcome message. block_bot_response Bot Response Get Free Mi…" at bounding box center [495, 242] width 922 height 420
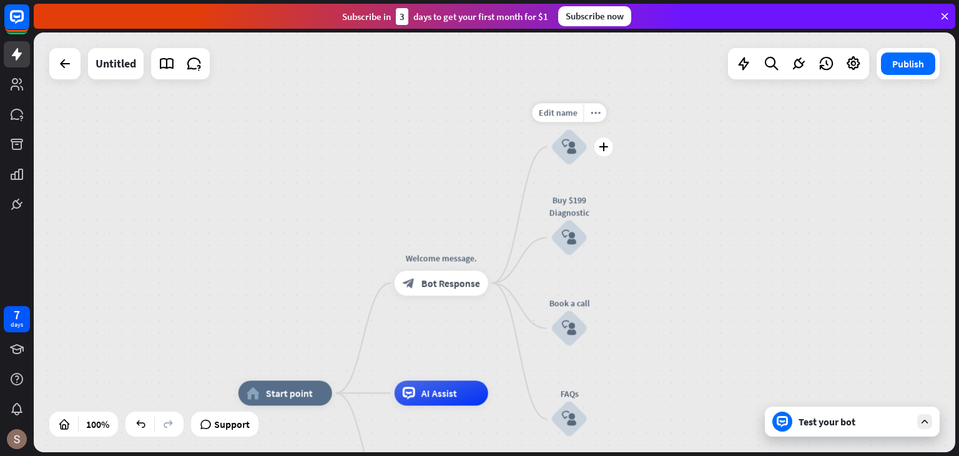
click at [571, 151] on icon "block_user_input" at bounding box center [569, 147] width 15 height 15
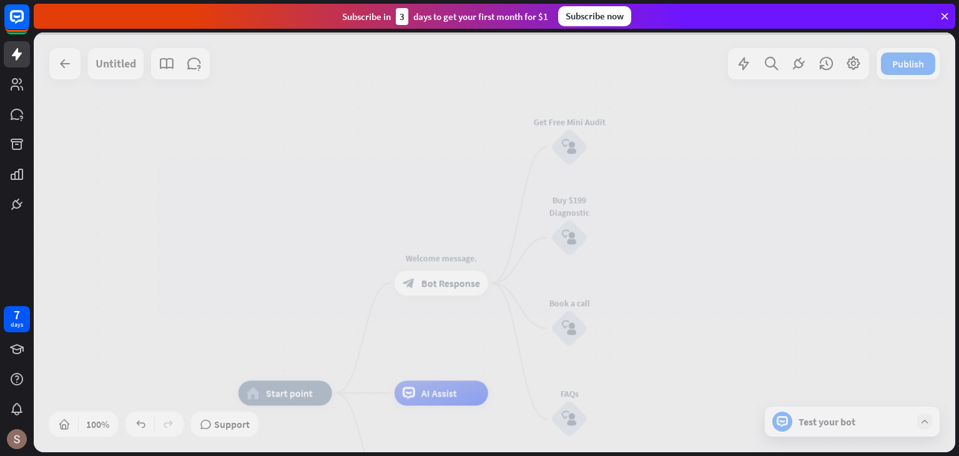
click at [572, 151] on div at bounding box center [495, 242] width 922 height 420
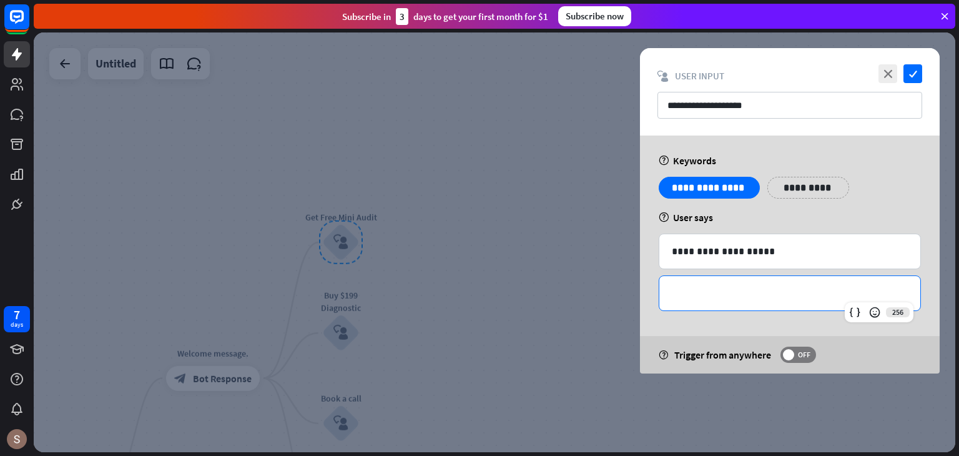
click at [705, 292] on p "**********" at bounding box center [790, 293] width 236 height 16
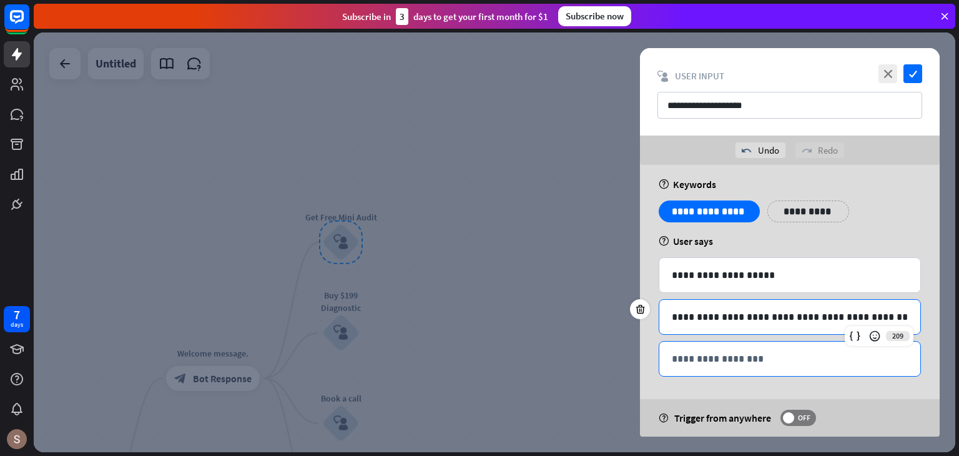
scroll to position [7, 0]
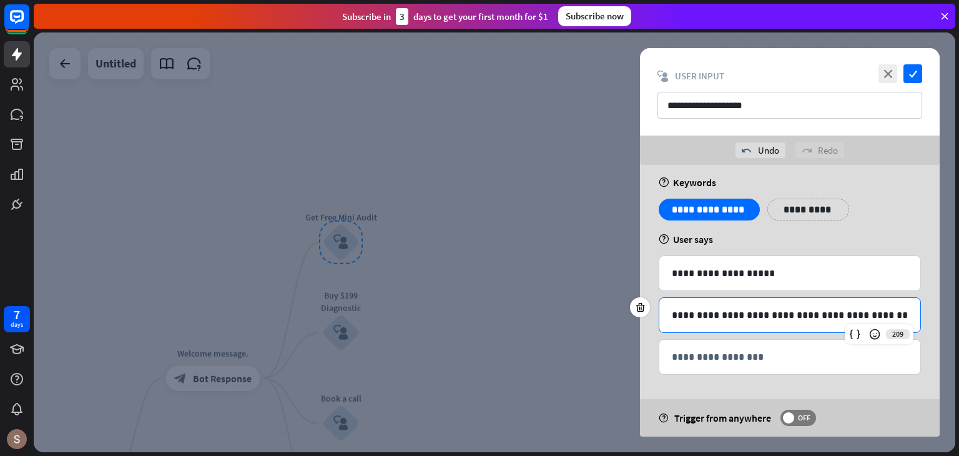
click at [870, 324] on div "209" at bounding box center [879, 334] width 69 height 20
click at [881, 423] on div "help Trigger from anywhere OFF" at bounding box center [790, 417] width 300 height 37
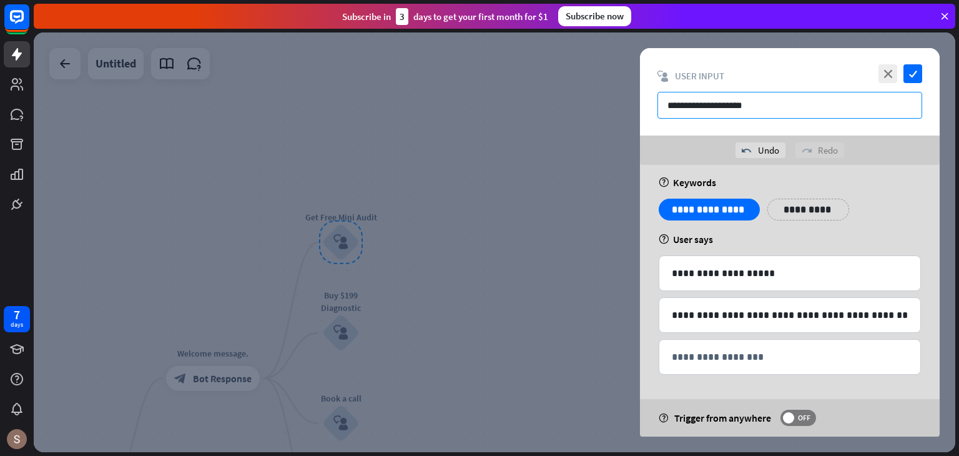
click at [763, 113] on input "**********" at bounding box center [790, 105] width 265 height 27
click at [910, 77] on icon "check" at bounding box center [913, 73] width 19 height 19
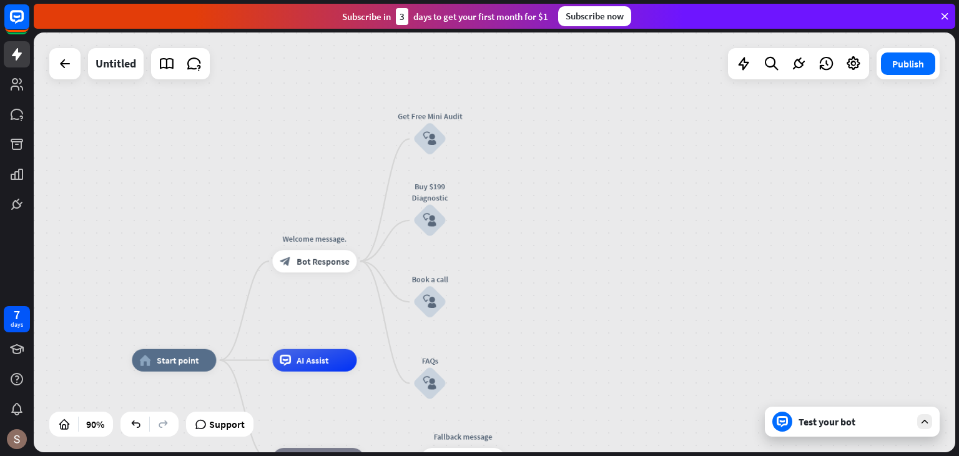
drag, startPoint x: 419, startPoint y: 312, endPoint x: 498, endPoint y: 210, distance: 128.7
click at [498, 210] on div "home_2 Start point Welcome message. block_bot_response Bot Response Get Free Mi…" at bounding box center [495, 242] width 922 height 420
click at [462, 142] on icon "plus" at bounding box center [461, 139] width 9 height 8
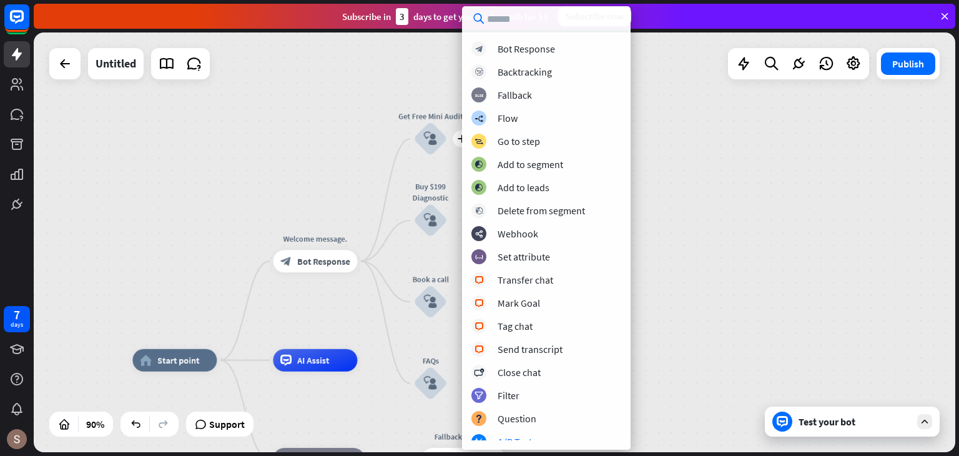
scroll to position [8, 0]
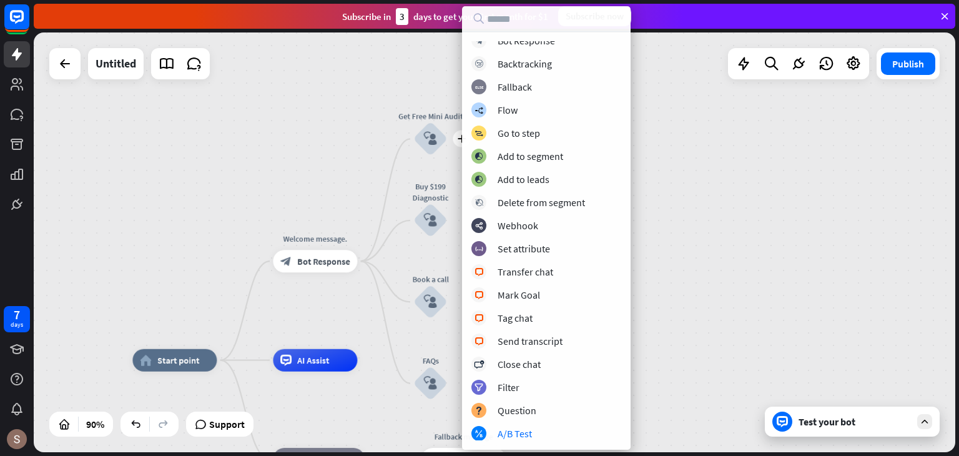
click at [460, 377] on div "home_2 Start point Welcome message. block_bot_response Bot Response plus Get Fr…" at bounding box center [495, 242] width 922 height 420
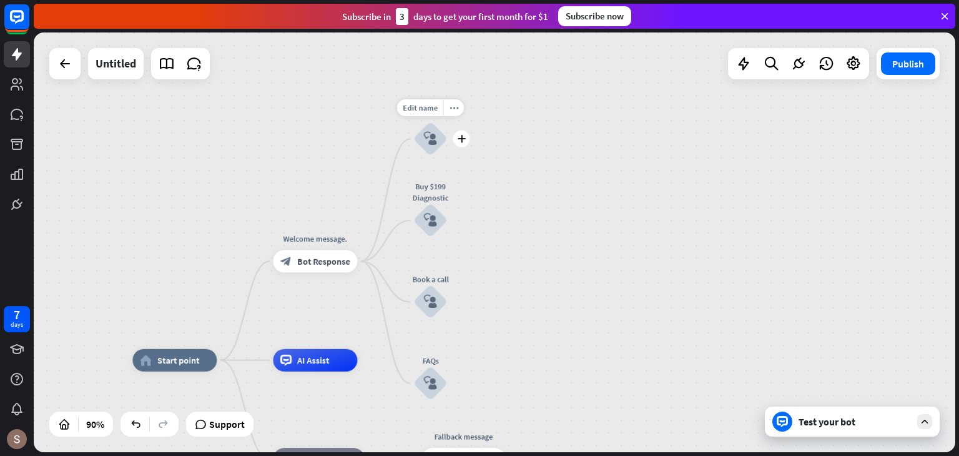
drag, startPoint x: 496, startPoint y: 438, endPoint x: 467, endPoint y: 137, distance: 302.4
click at [463, 140] on icon "plus" at bounding box center [461, 139] width 9 height 8
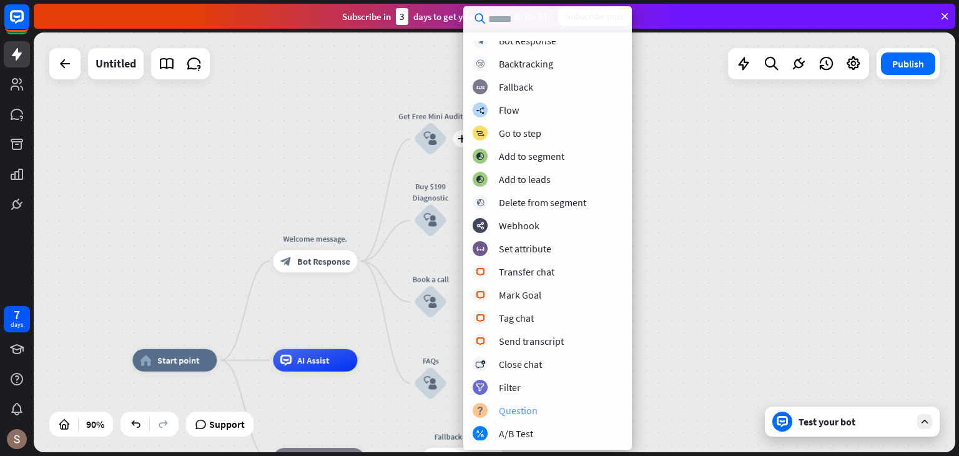
click at [513, 410] on div "Question" at bounding box center [518, 410] width 39 height 12
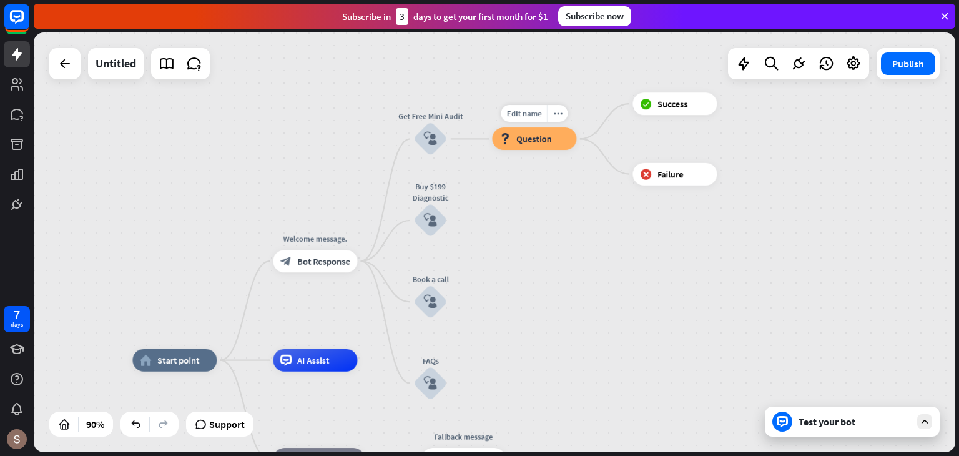
click at [537, 146] on div "block_question Question" at bounding box center [534, 138] width 84 height 22
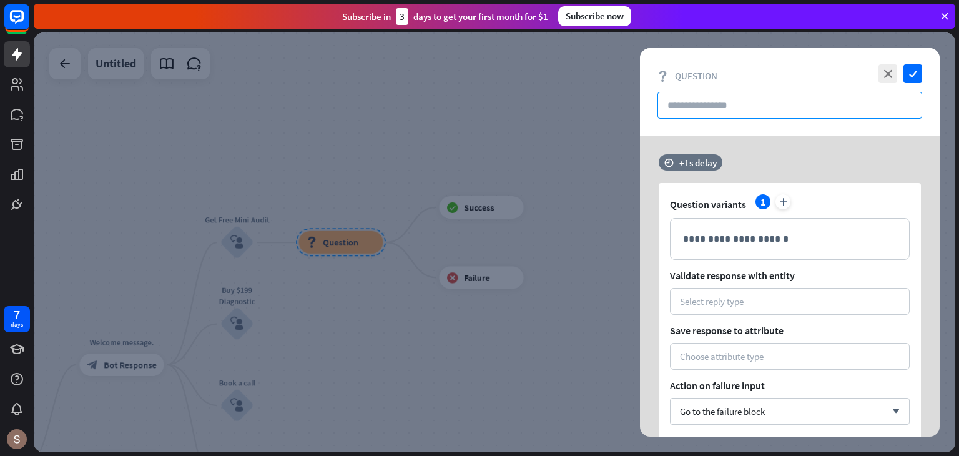
click at [679, 92] on input "text" at bounding box center [790, 105] width 265 height 27
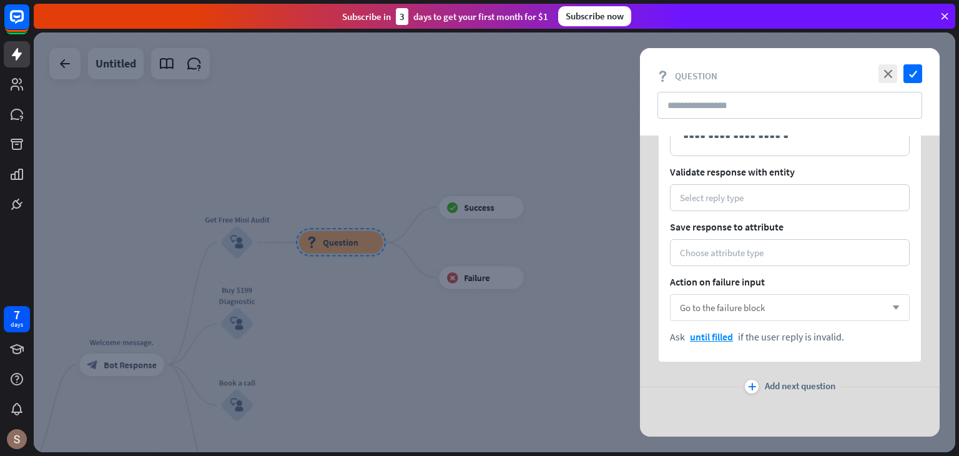
click at [801, 300] on div "Go to the failure block arrow_down" at bounding box center [790, 307] width 240 height 27
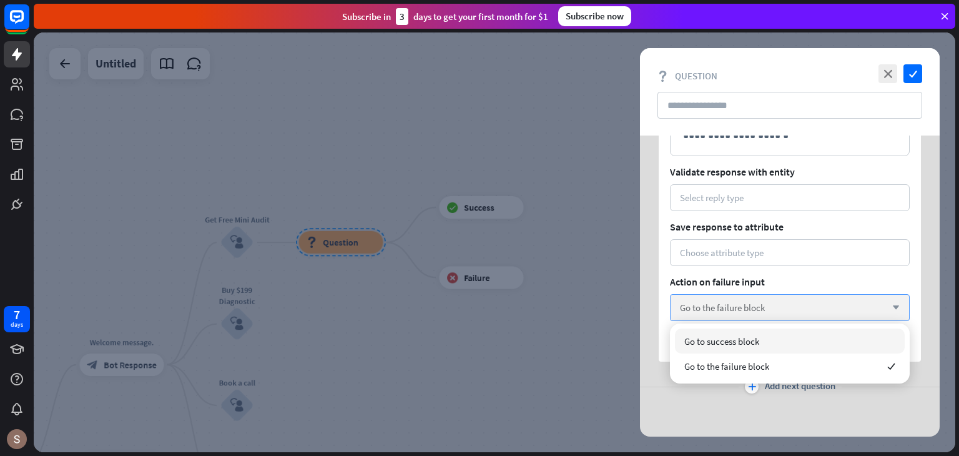
click at [800, 300] on div "Go to the failure block arrow_down" at bounding box center [790, 307] width 240 height 27
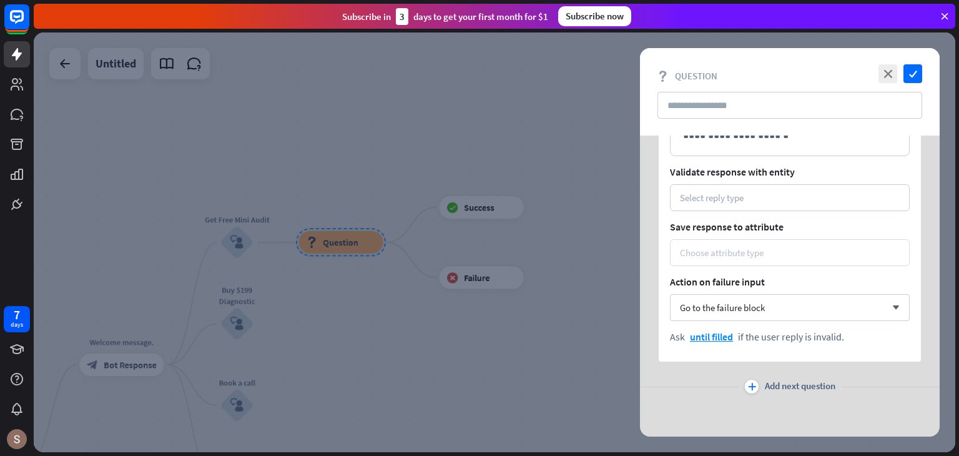
click at [822, 251] on div "Choose attribute type" at bounding box center [790, 253] width 220 height 12
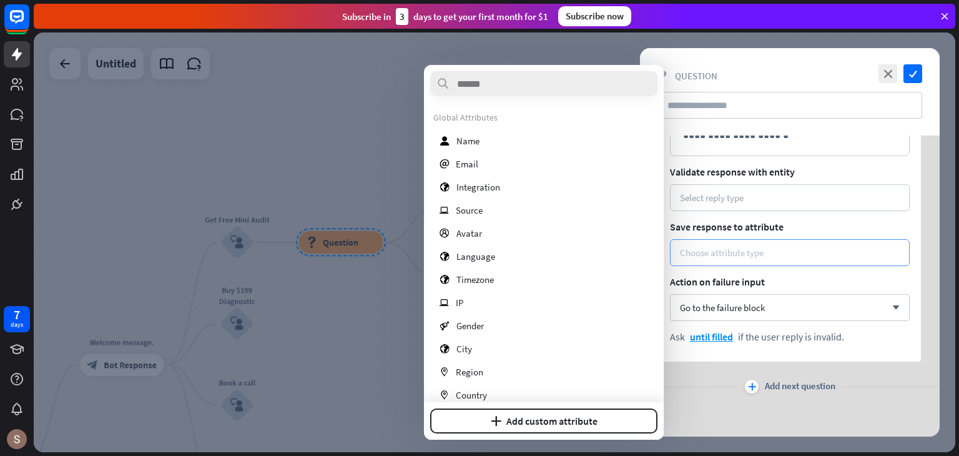
click at [822, 251] on div "Choose attribute type" at bounding box center [790, 253] width 220 height 12
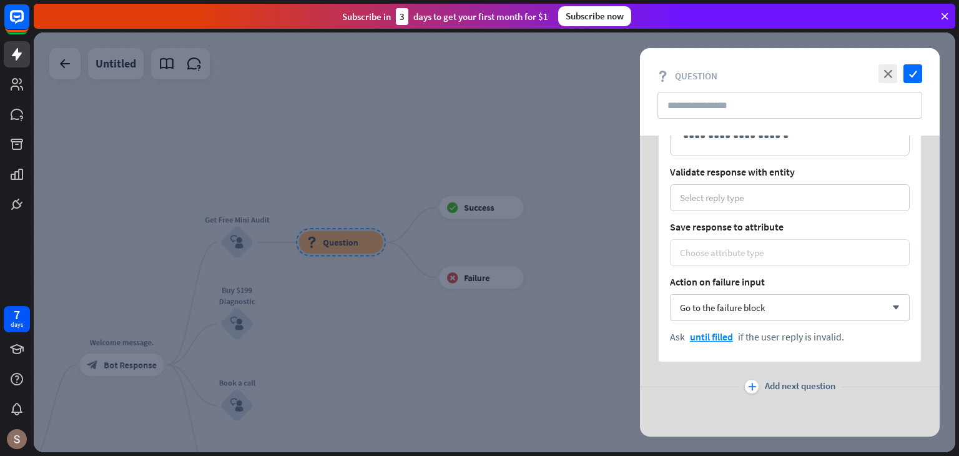
click at [822, 251] on div "Choose attribute type" at bounding box center [790, 253] width 220 height 12
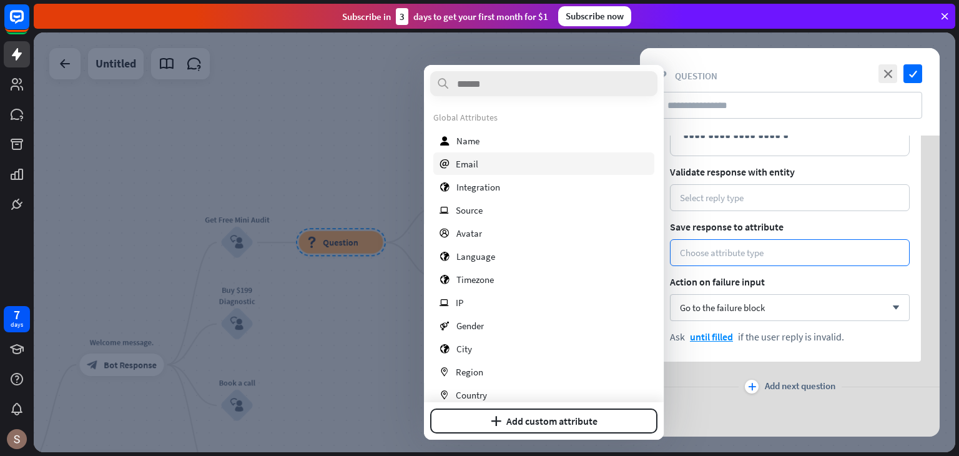
click at [477, 157] on div "email Email" at bounding box center [543, 163] width 221 height 22
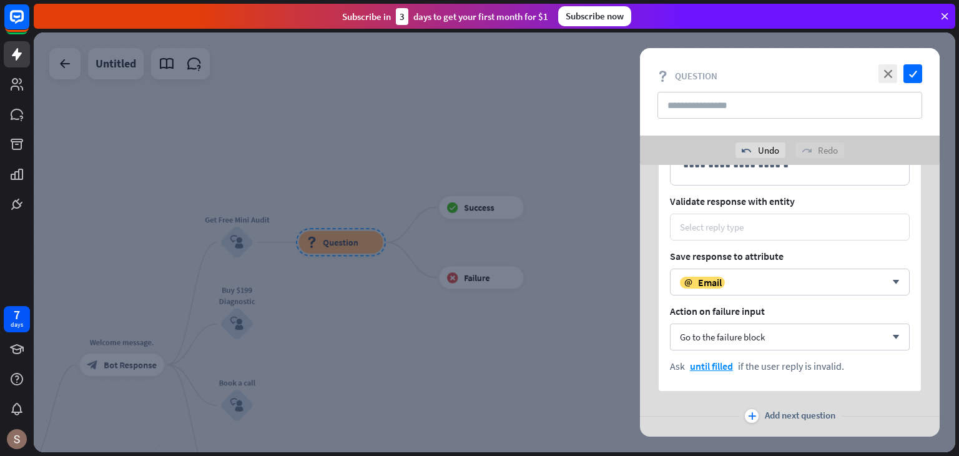
click at [723, 234] on div "Select reply type" at bounding box center [790, 227] width 240 height 27
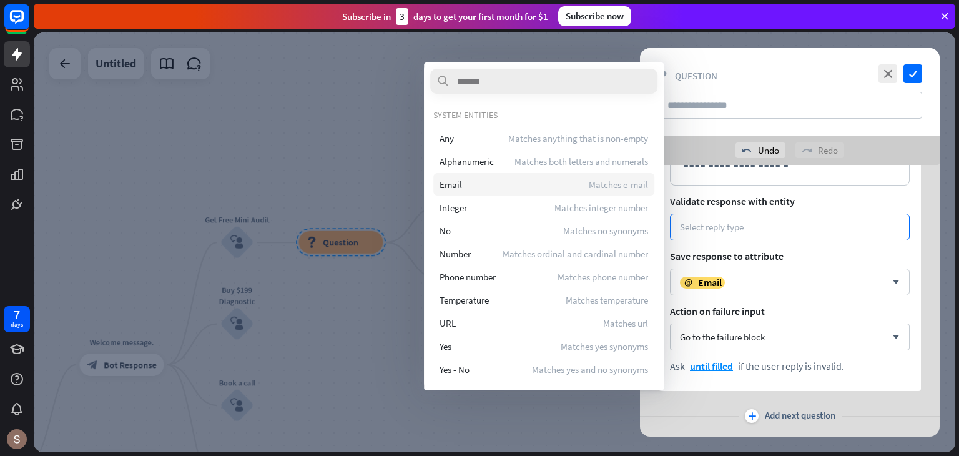
click at [634, 188] on span "Matches e-mail" at bounding box center [618, 185] width 59 height 12
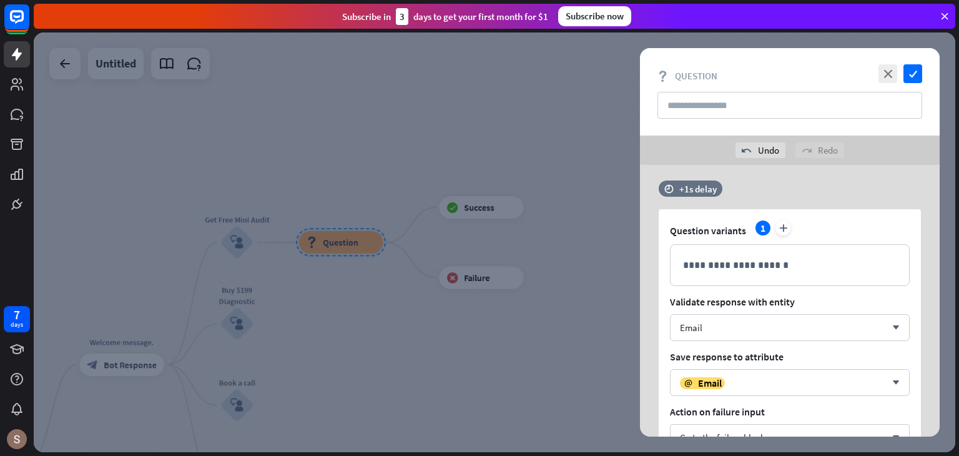
scroll to position [0, 0]
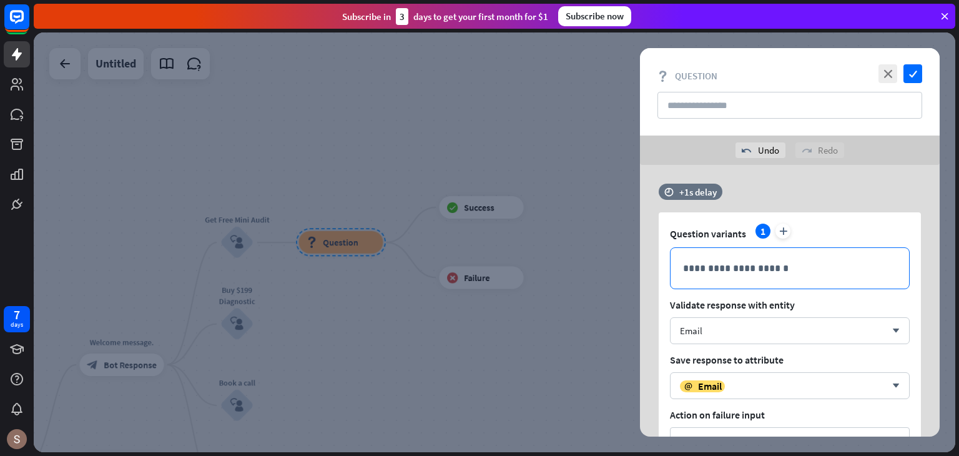
click at [718, 273] on p "**********" at bounding box center [790, 268] width 214 height 16
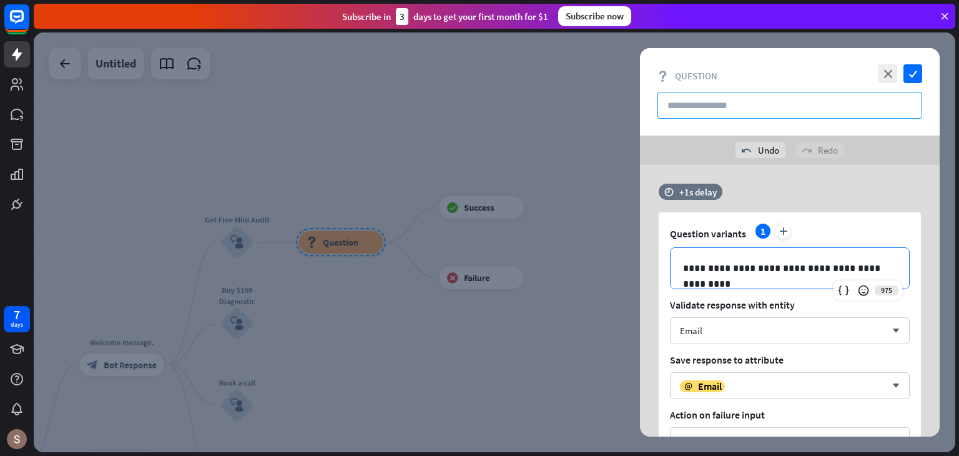
click at [732, 103] on input "text" at bounding box center [790, 105] width 265 height 27
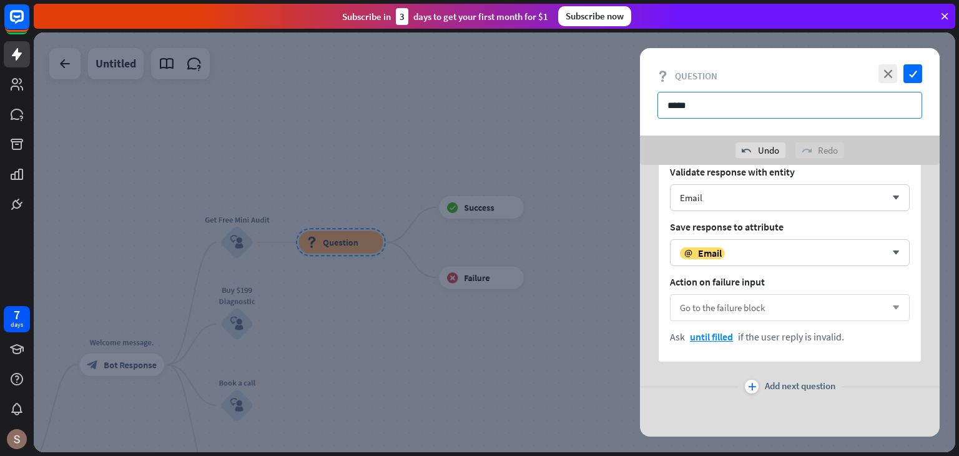
type input "*****"
click at [796, 303] on div "Go to the failure block arrow_down" at bounding box center [790, 307] width 240 height 27
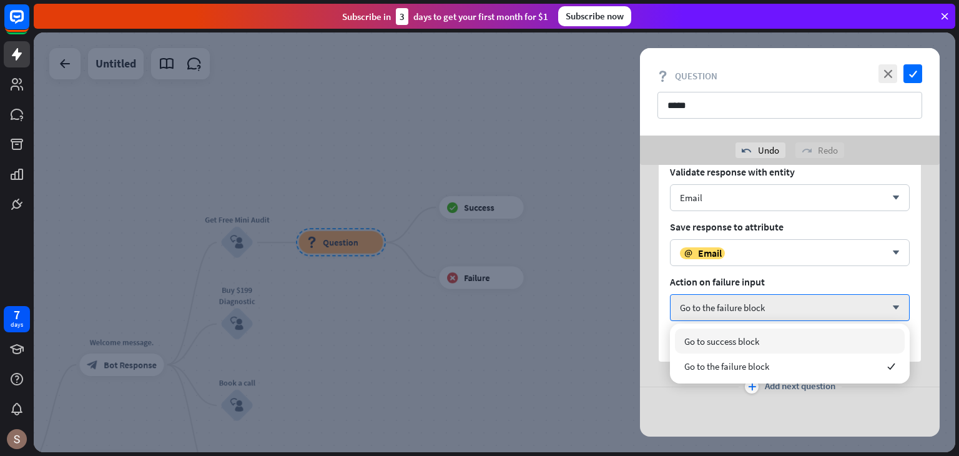
click at [786, 333] on div "Go to success block" at bounding box center [790, 340] width 230 height 25
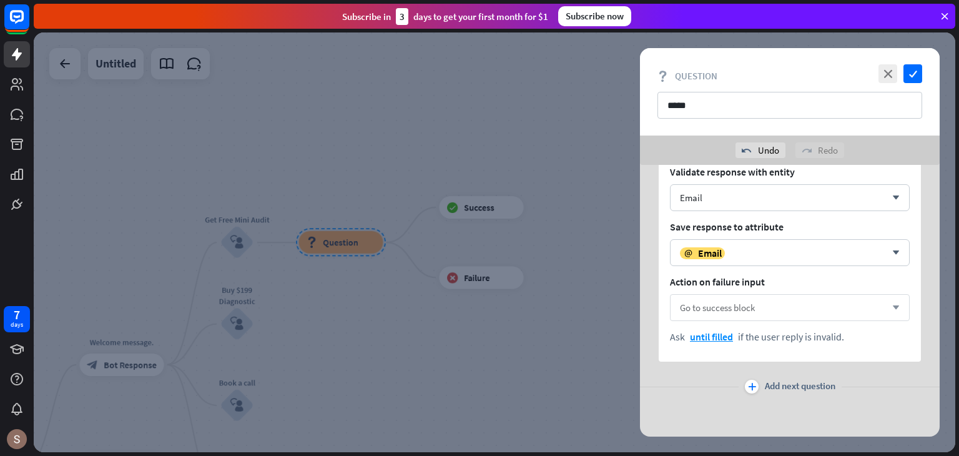
click at [779, 316] on div "Go to success block arrow_down" at bounding box center [790, 307] width 240 height 27
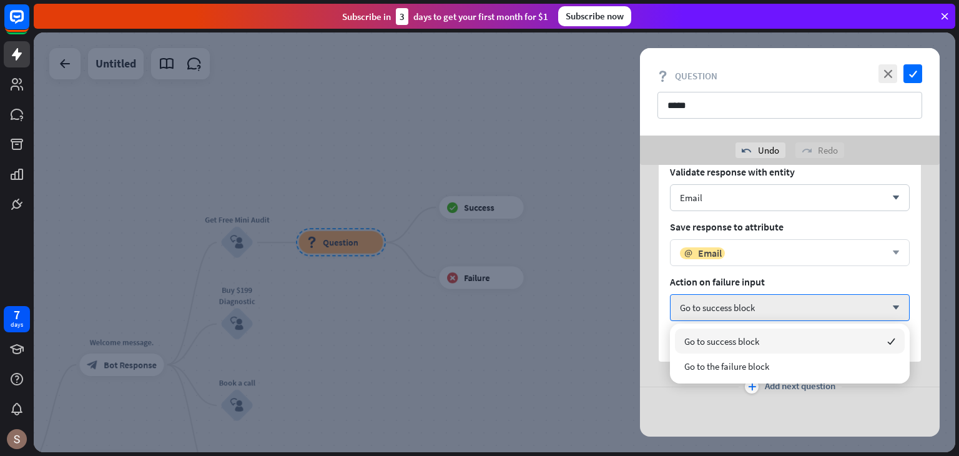
click at [753, 253] on div "email Email" at bounding box center [783, 253] width 206 height 12
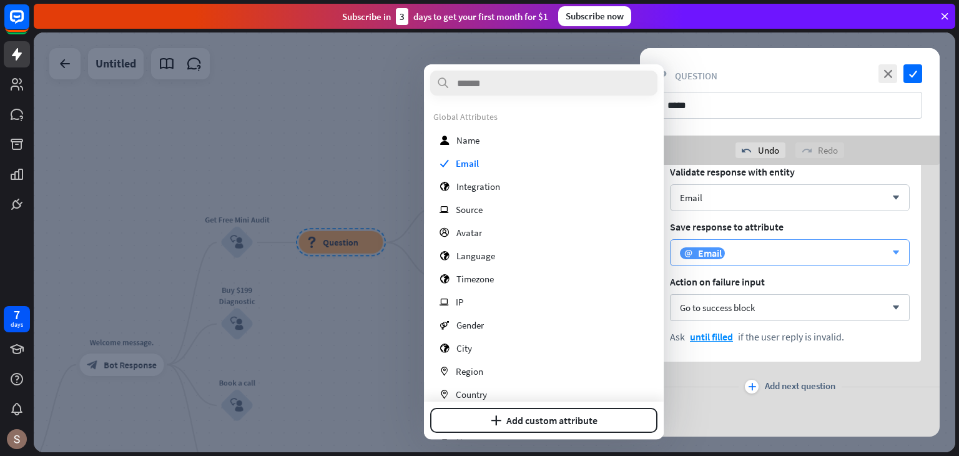
click at [753, 253] on div "email Email" at bounding box center [783, 253] width 206 height 12
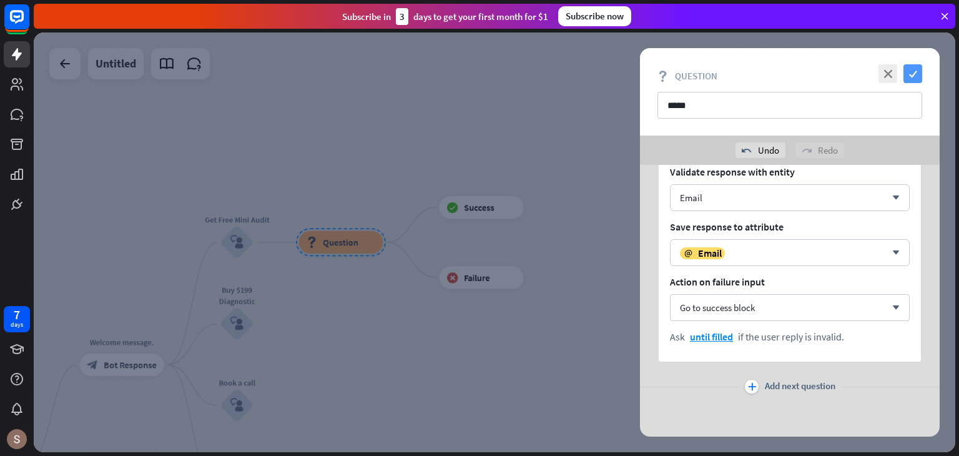
click at [916, 77] on icon "check" at bounding box center [913, 73] width 19 height 19
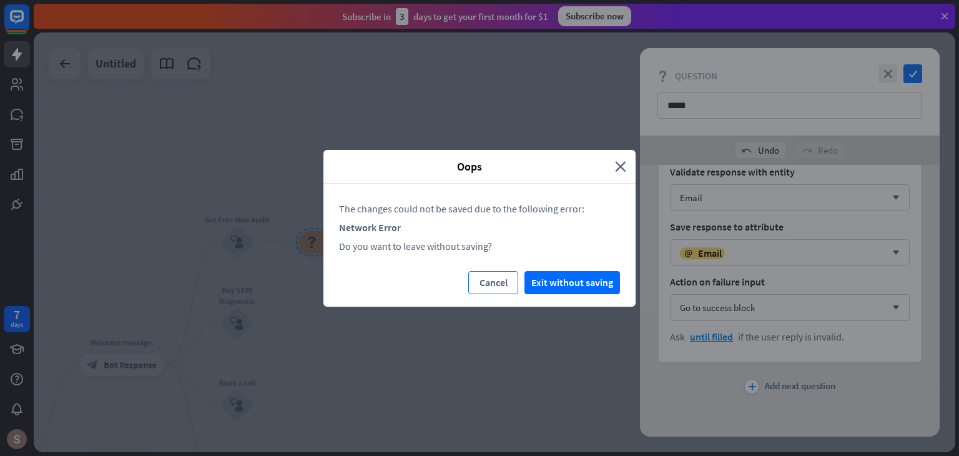
click at [504, 284] on button "Cancel" at bounding box center [493, 282] width 50 height 23
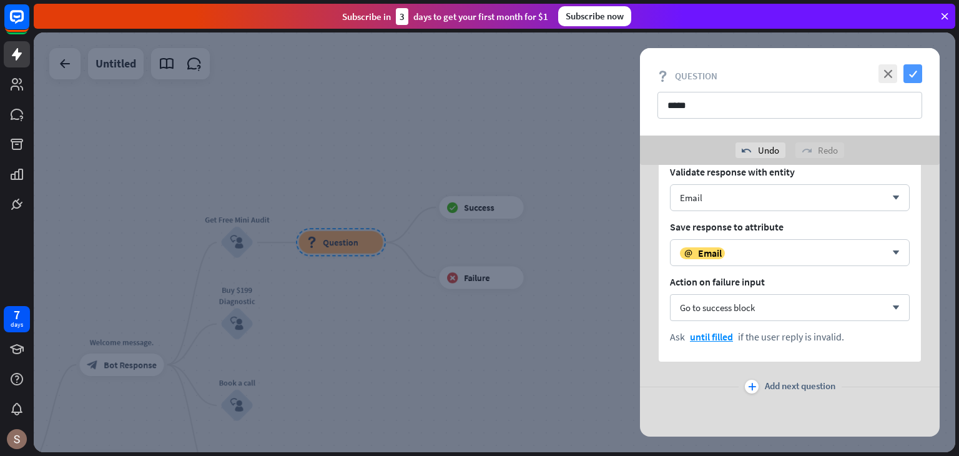
click at [915, 68] on icon "check" at bounding box center [913, 73] width 19 height 19
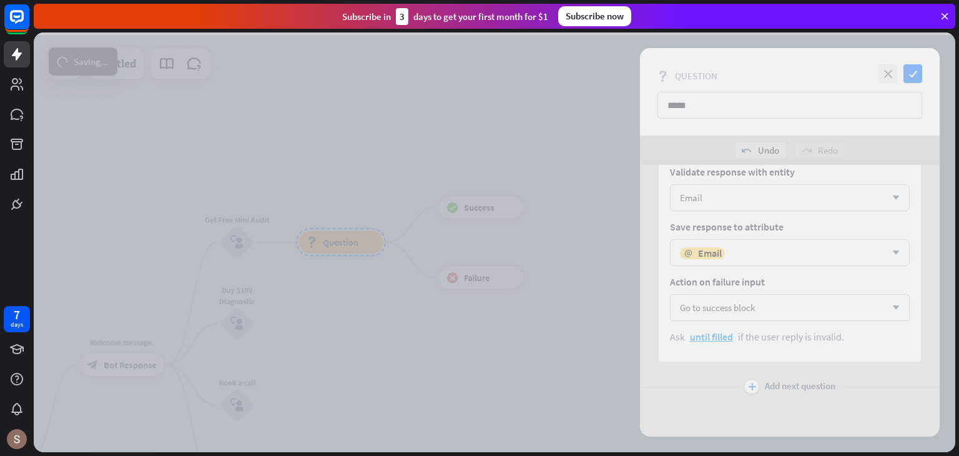
click at [445, 281] on div at bounding box center [495, 242] width 922 height 420
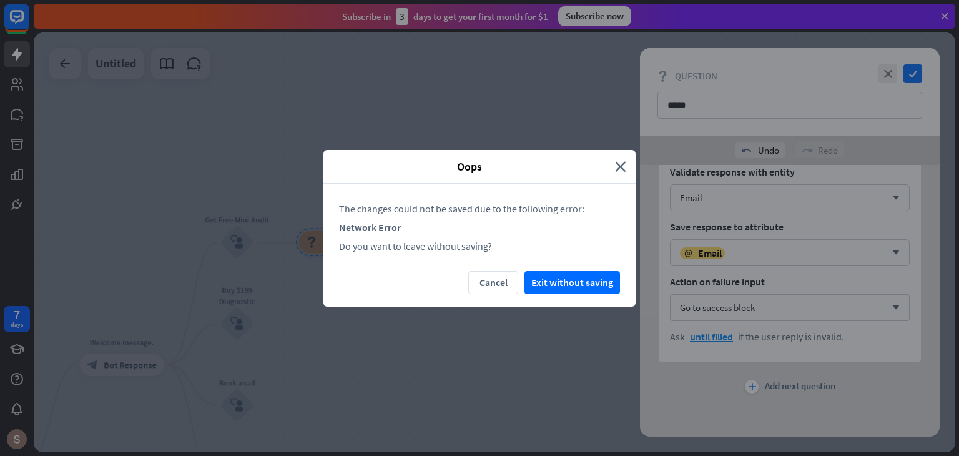
click at [819, 405] on div "Oops close The changes could not be saved due to the following error: Network E…" at bounding box center [479, 228] width 959 height 456
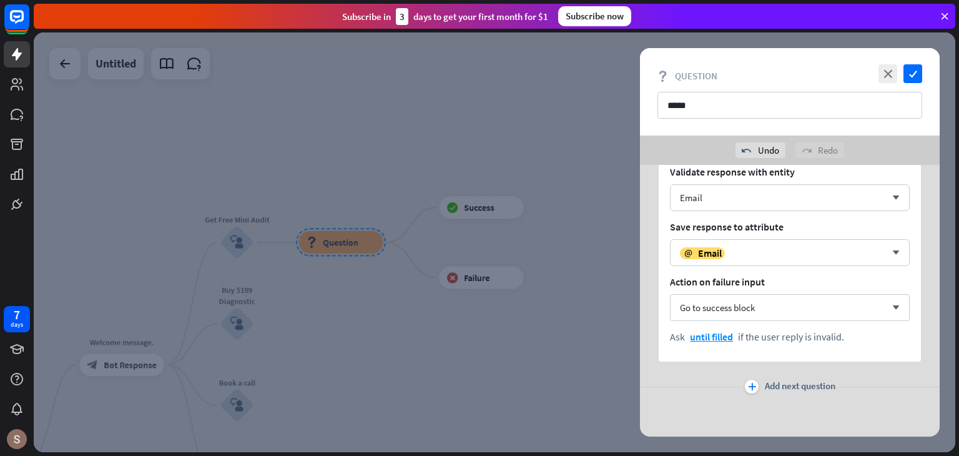
click at [365, 312] on div at bounding box center [495, 242] width 922 height 420
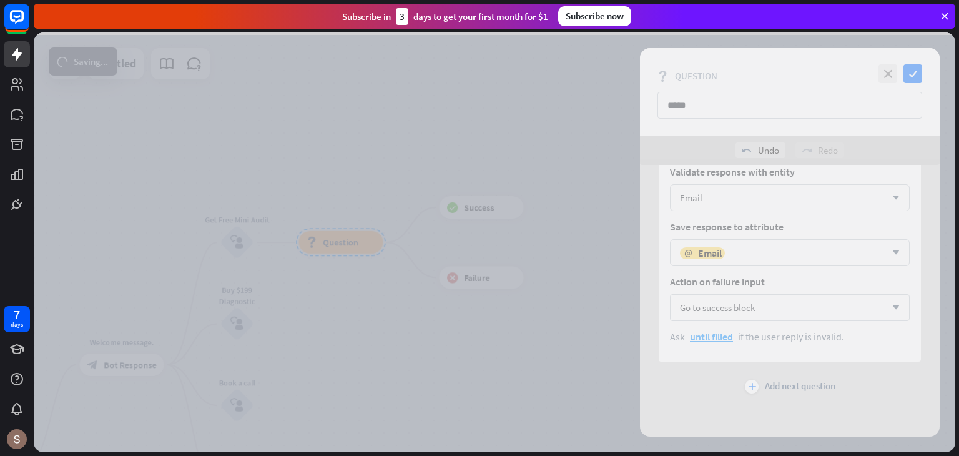
click at [922, 76] on div at bounding box center [495, 242] width 922 height 420
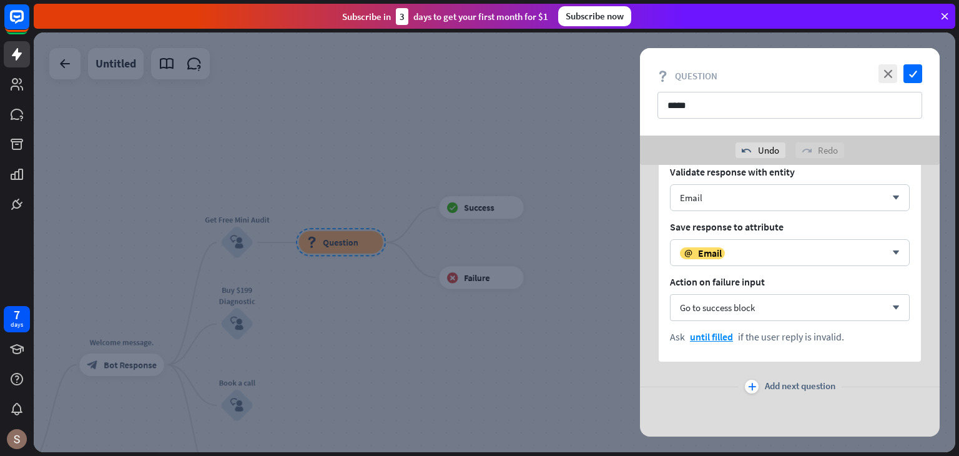
click at [550, 383] on div "Oops close The changes could not be saved due to the following error: Network E…" at bounding box center [479, 228] width 959 height 456
click at [728, 335] on span "until filled" at bounding box center [711, 336] width 43 height 12
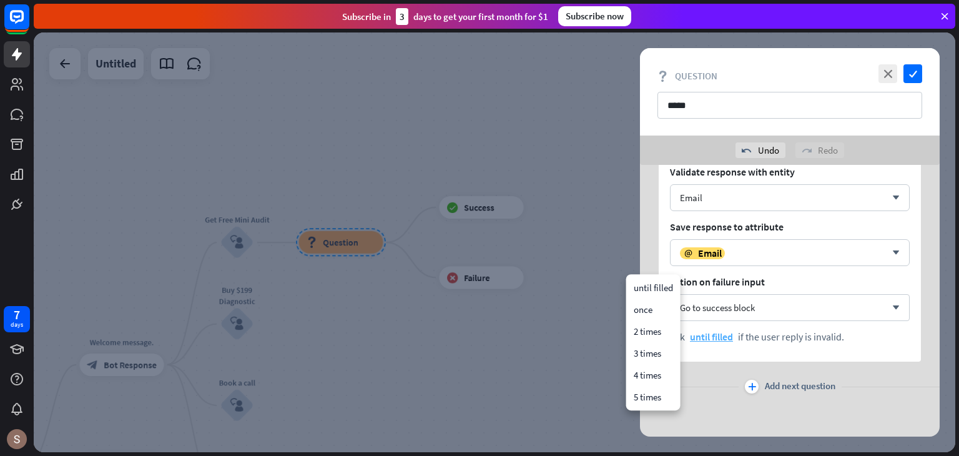
click at [728, 335] on span "until filled" at bounding box center [711, 336] width 43 height 12
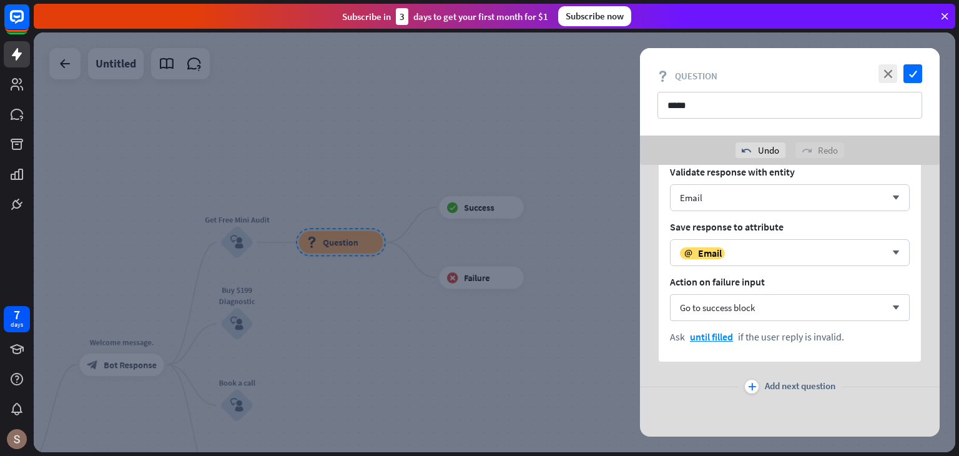
click at [772, 380] on span "Add next question" at bounding box center [800, 387] width 71 height 14
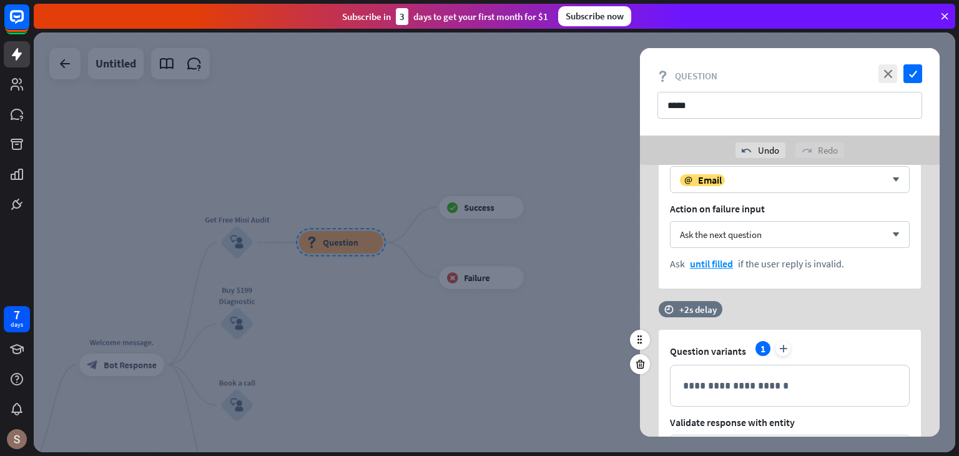
scroll to position [258, 0]
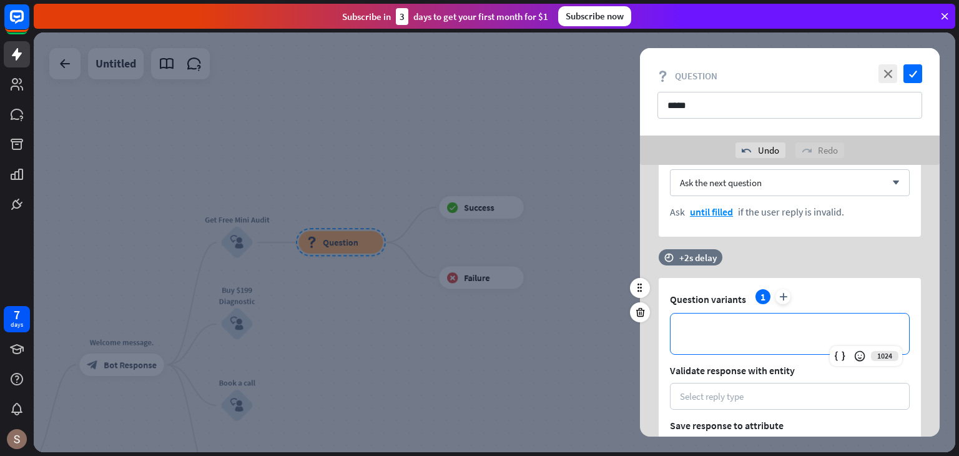
click at [739, 347] on div "**********" at bounding box center [790, 333] width 239 height 41
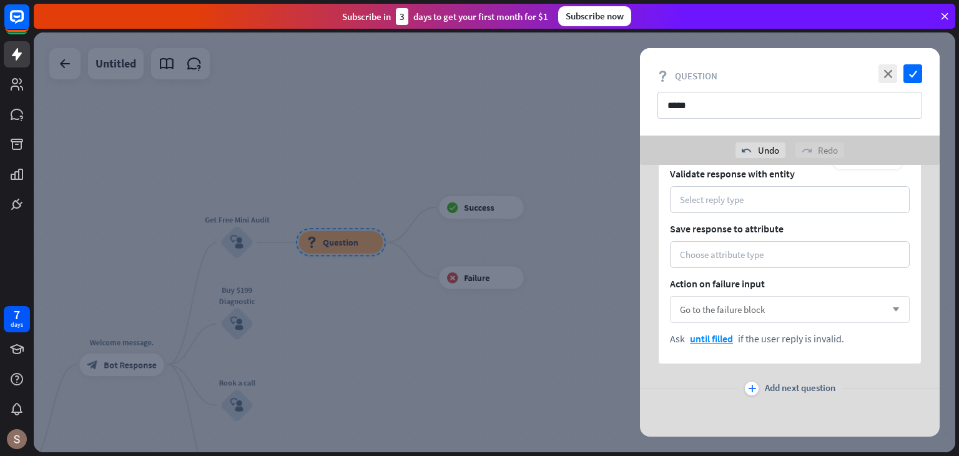
scroll to position [457, 0]
click at [859, 215] on div "**********" at bounding box center [790, 220] width 262 height 282
click at [857, 196] on div "Select reply type" at bounding box center [790, 198] width 220 height 12
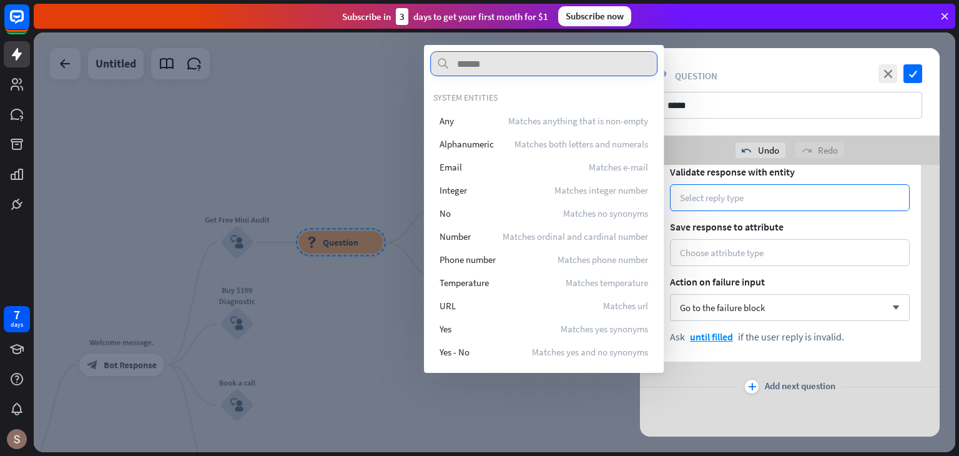
scroll to position [269, 0]
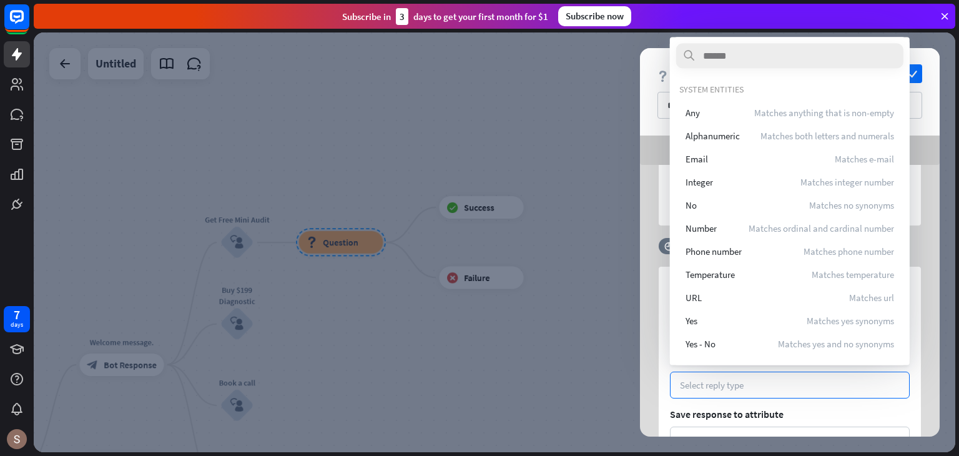
click at [959, 227] on div "home_2 Start point Welcome message. block_bot_response Bot Response Get Free Mi…" at bounding box center [497, 243] width 926 height 423
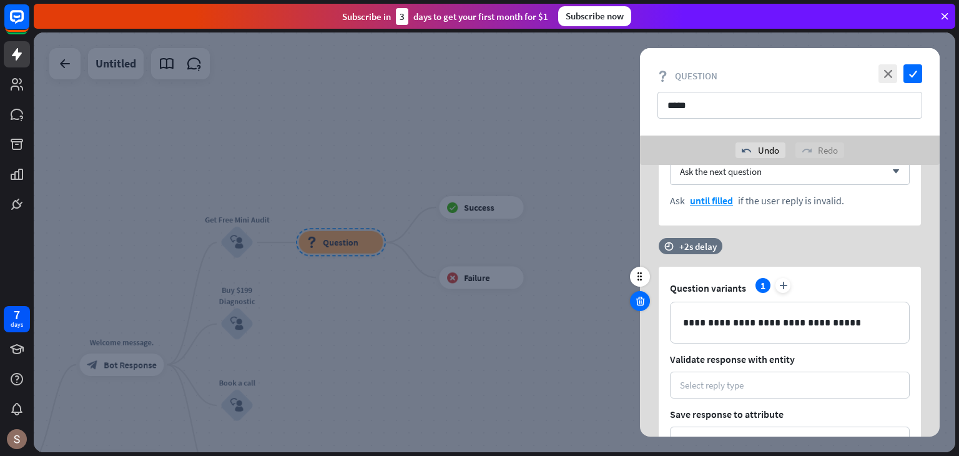
click at [642, 298] on icon at bounding box center [640, 300] width 12 height 11
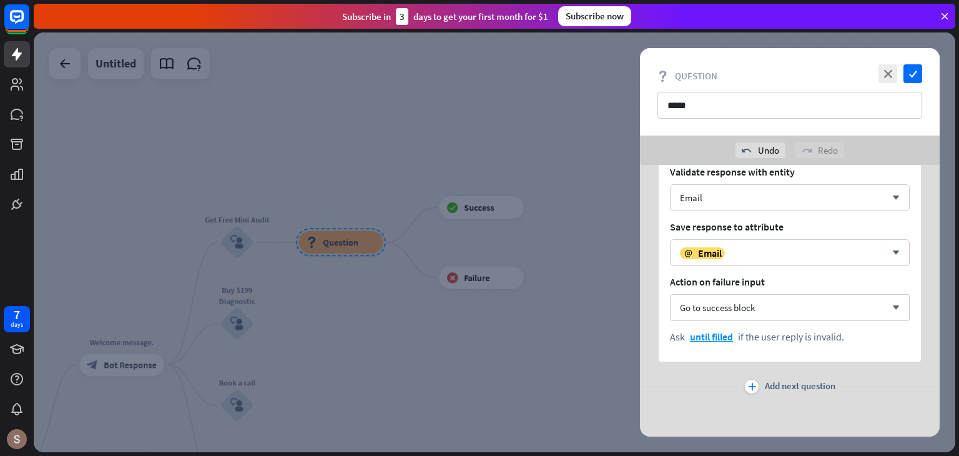
scroll to position [133, 0]
click at [620, 270] on div at bounding box center [495, 242] width 922 height 420
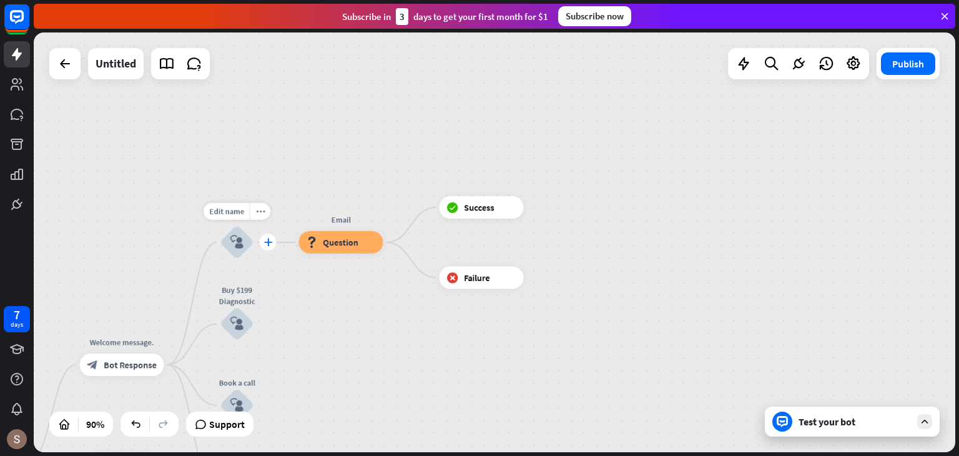
click at [267, 239] on icon "plus" at bounding box center [268, 243] width 9 height 8
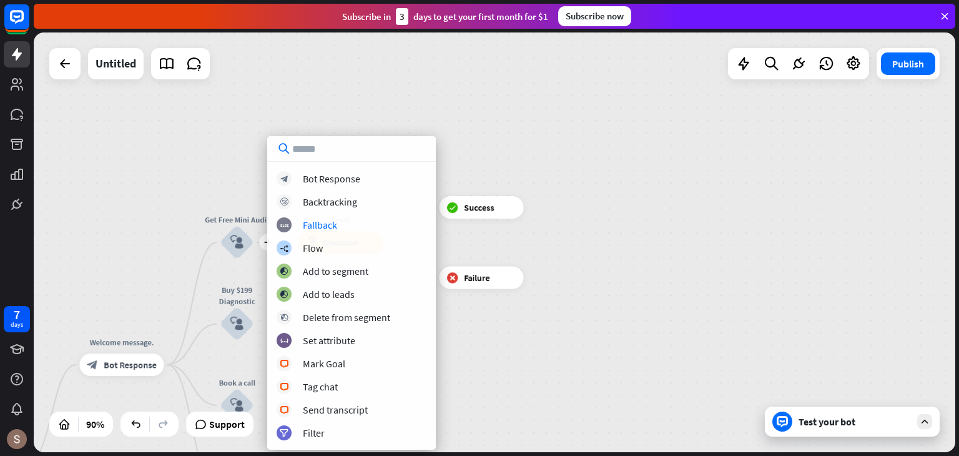
click at [534, 128] on div "home_2 Start point Welcome message. block_bot_response Bot Response plus Get Fr…" at bounding box center [495, 242] width 922 height 420
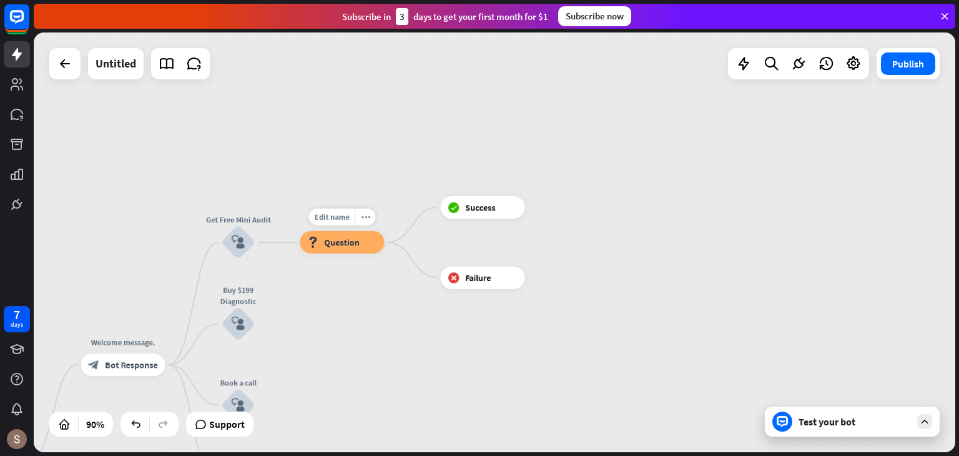
click at [350, 242] on span "Question" at bounding box center [342, 242] width 36 height 11
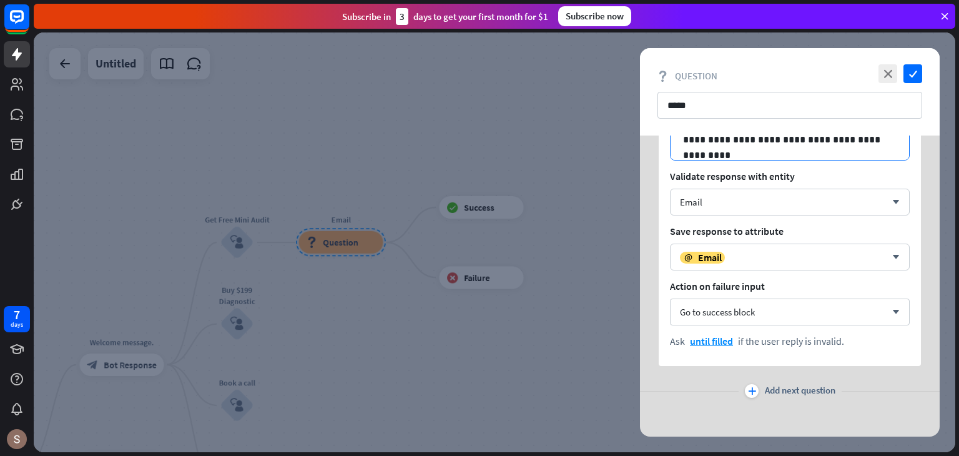
scroll to position [104, 0]
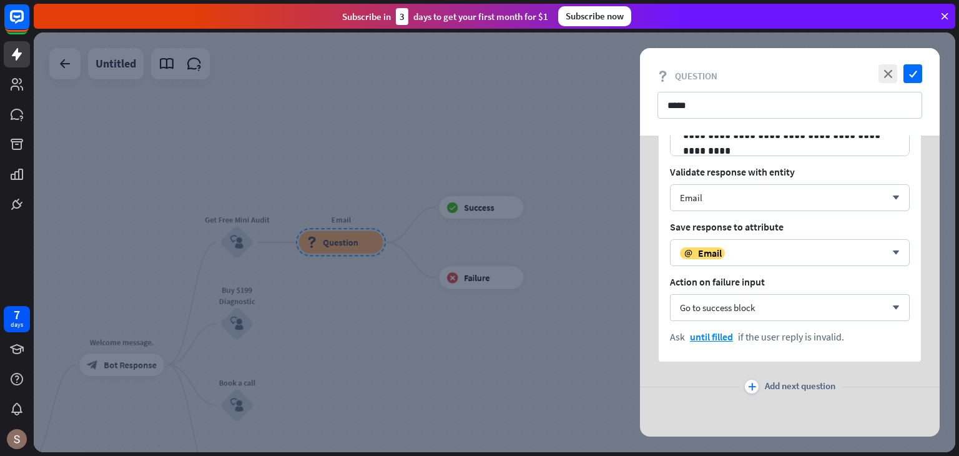
click at [804, 378] on div "plus Add next question" at bounding box center [790, 386] width 300 height 25
click at [802, 383] on span "Add next question" at bounding box center [800, 387] width 71 height 14
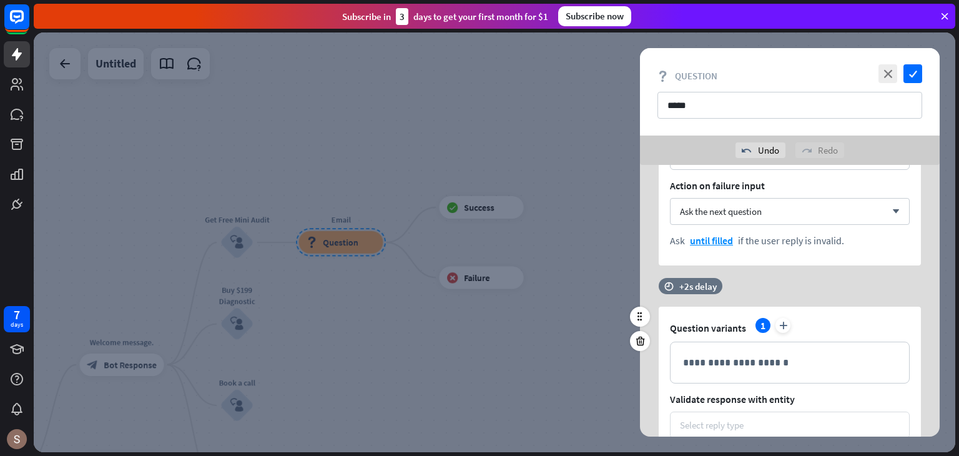
scroll to position [229, 0]
drag, startPoint x: 720, startPoint y: 275, endPoint x: 726, endPoint y: 238, distance: 37.3
click at [726, 238] on div "**********" at bounding box center [790, 300] width 300 height 728
click at [744, 271] on div "**********" at bounding box center [790, 300] width 300 height 728
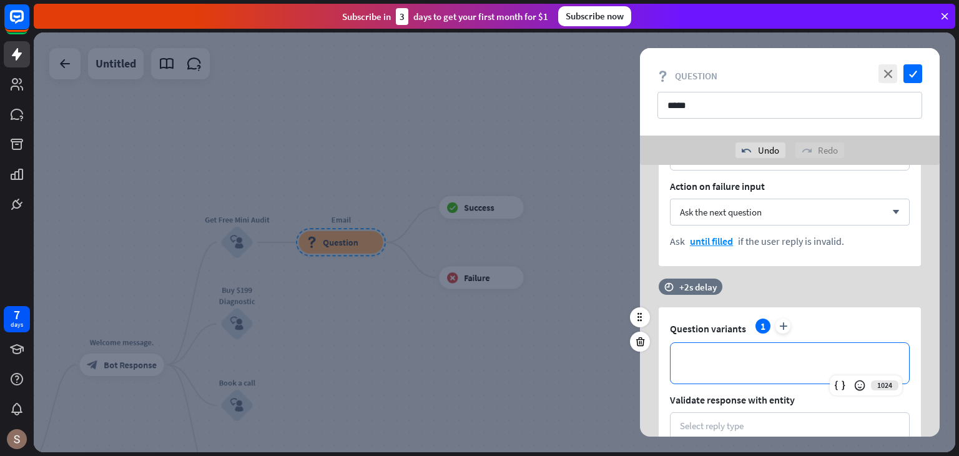
click at [721, 353] on div "**********" at bounding box center [790, 363] width 239 height 41
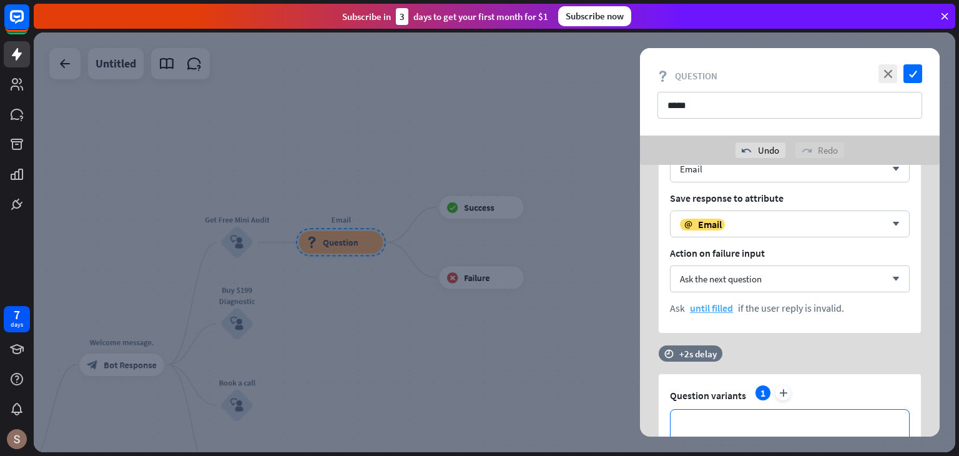
scroll to position [144, 0]
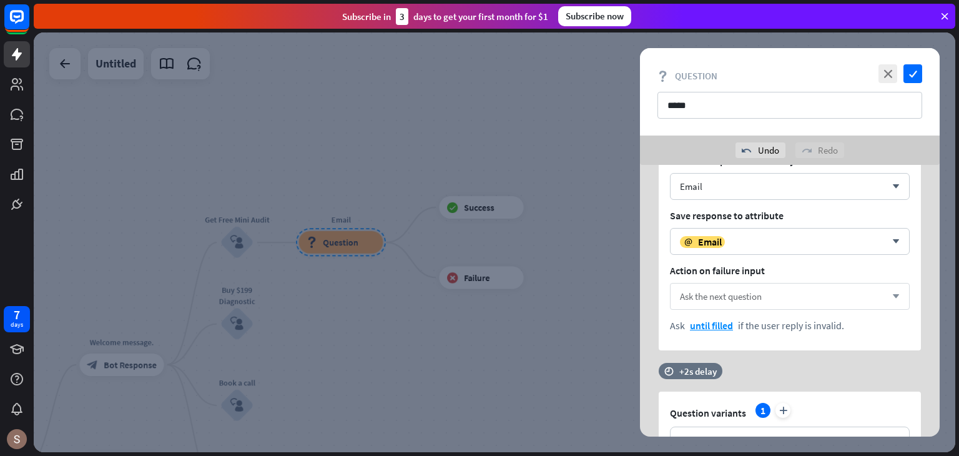
click at [729, 290] on span "Ask the next question" at bounding box center [721, 296] width 82 height 12
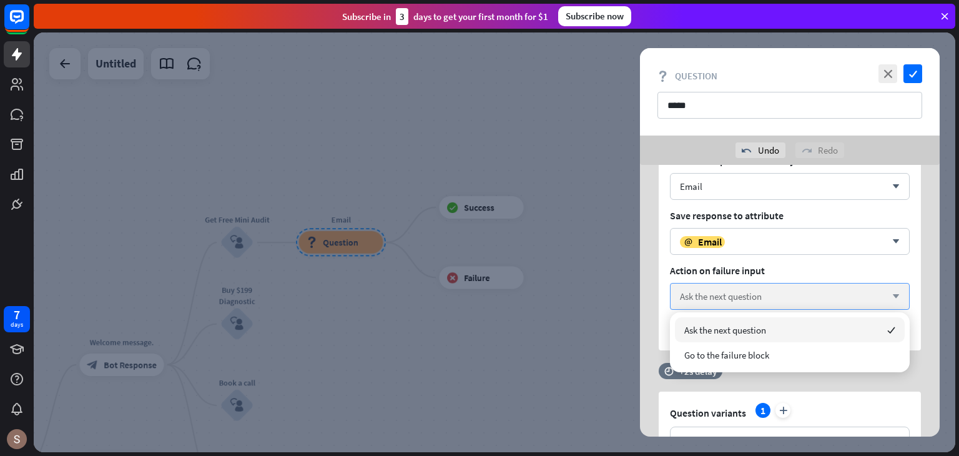
click at [729, 290] on span "Ask the next question" at bounding box center [721, 296] width 82 height 12
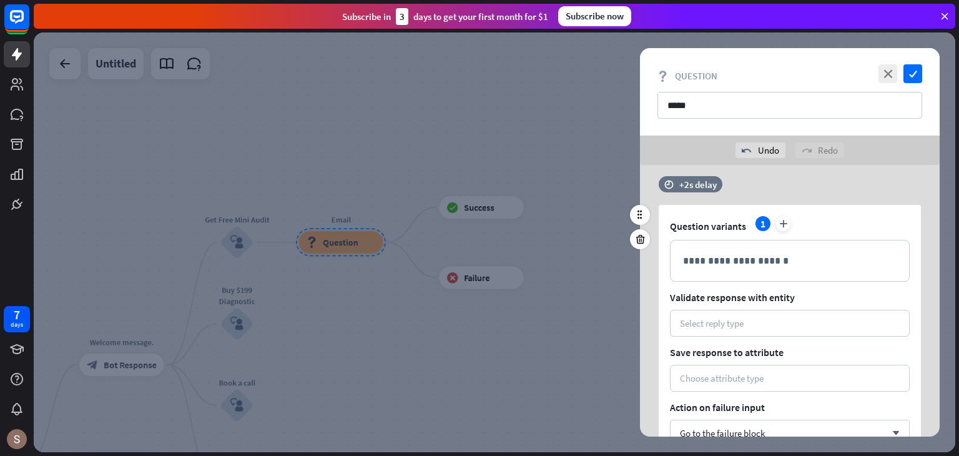
scroll to position [332, 0]
click at [721, 275] on div "**********" at bounding box center [790, 260] width 239 height 41
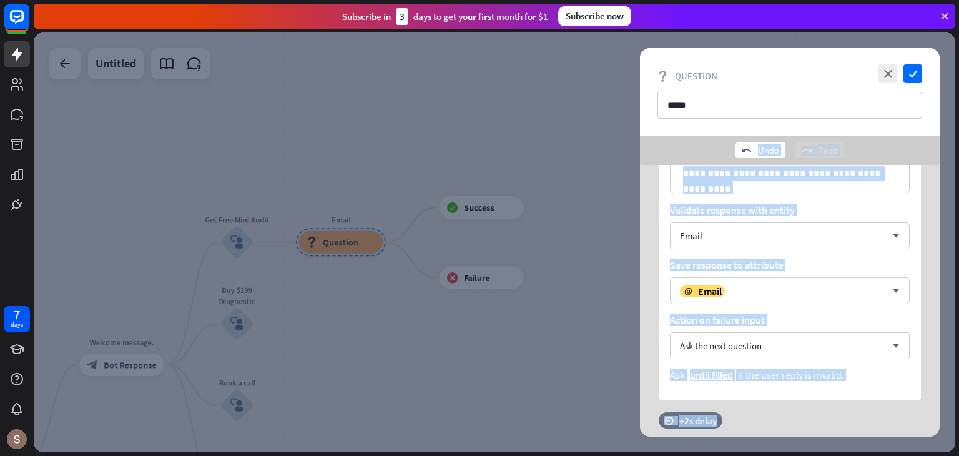
scroll to position [0, 0]
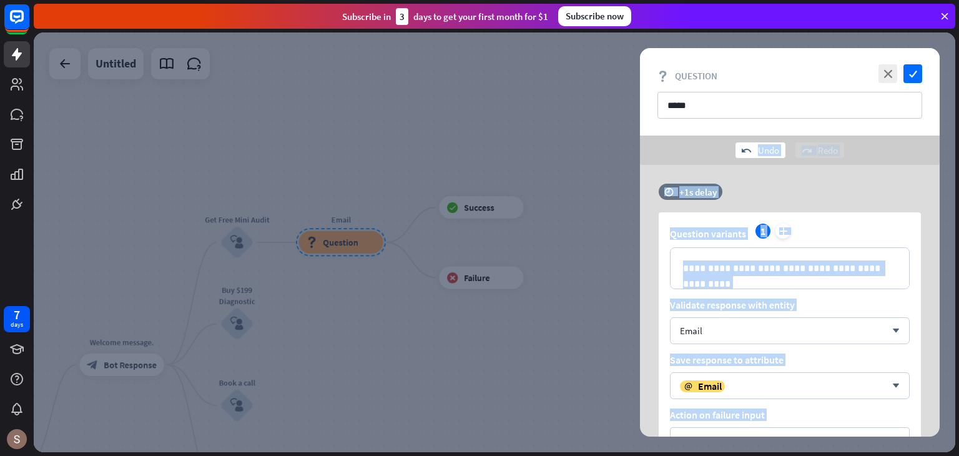
drag, startPoint x: 792, startPoint y: 185, endPoint x: 778, endPoint y: 146, distance: 41.3
click at [778, 143] on div "**********" at bounding box center [790, 242] width 300 height 388
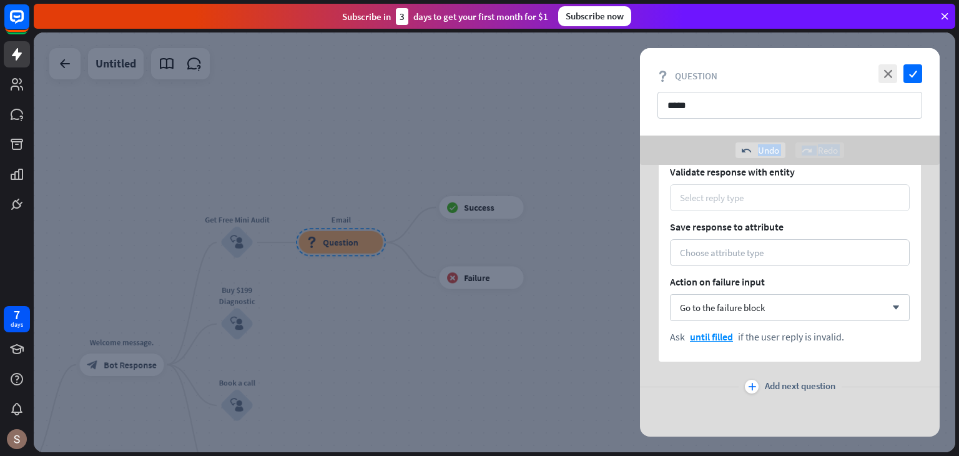
scroll to position [332, 0]
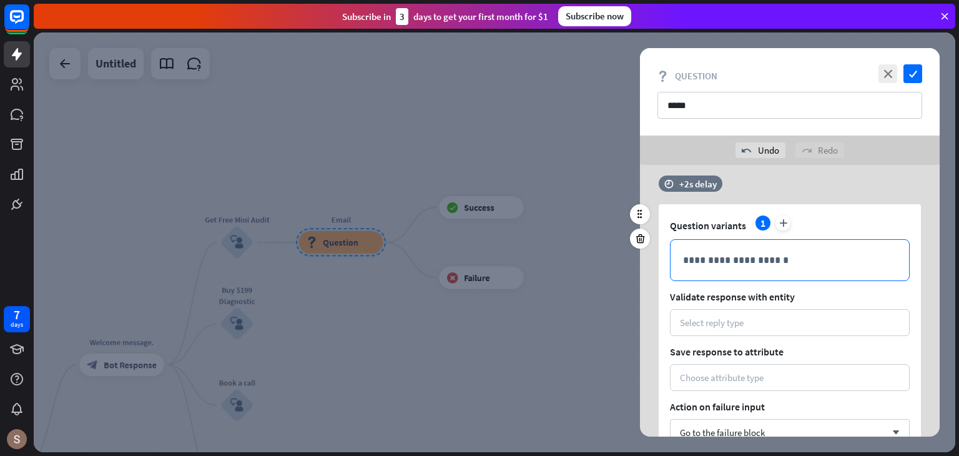
click at [752, 252] on p "**********" at bounding box center [790, 260] width 214 height 16
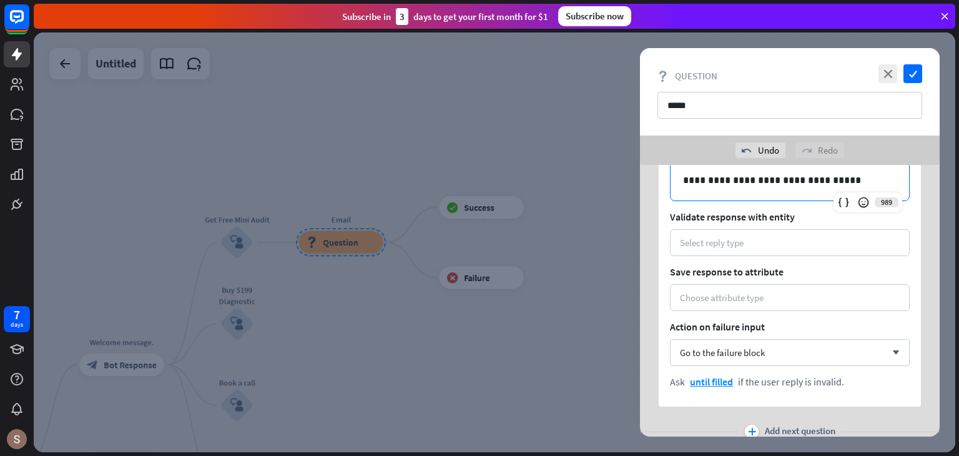
scroll to position [394, 0]
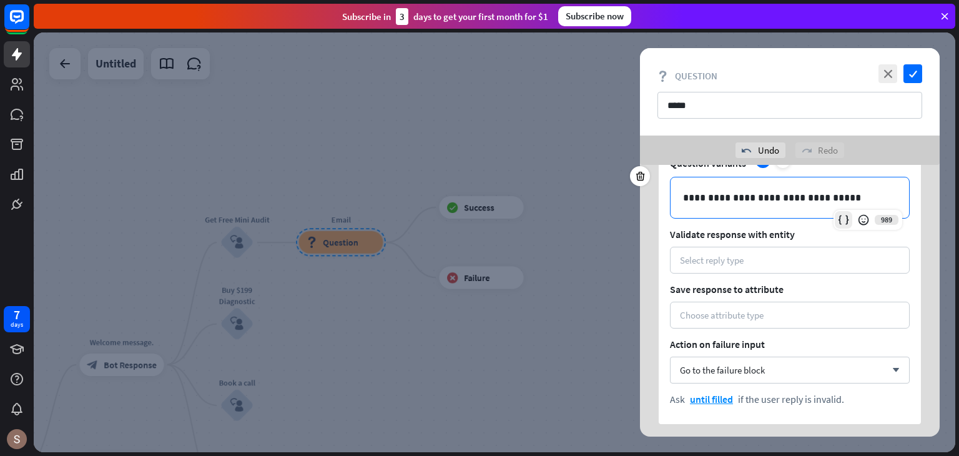
click at [835, 217] on div at bounding box center [843, 219] width 17 height 17
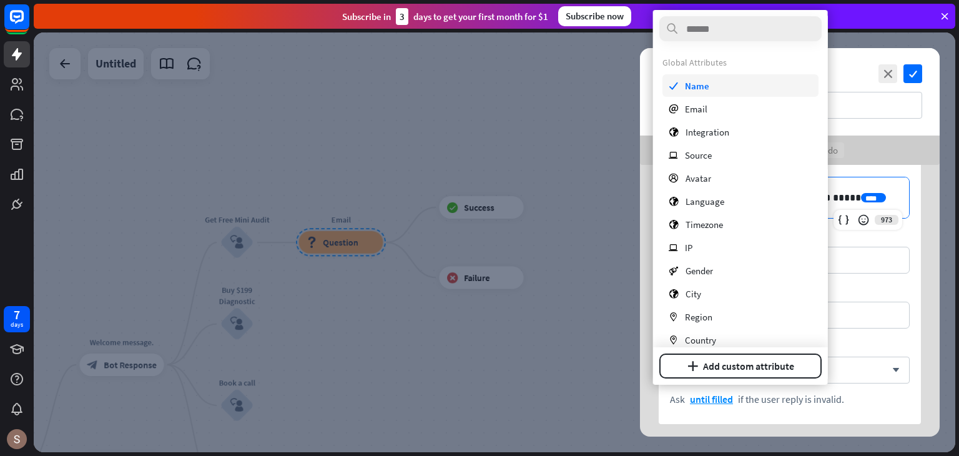
click at [728, 84] on div "check Name" at bounding box center [741, 85] width 156 height 22
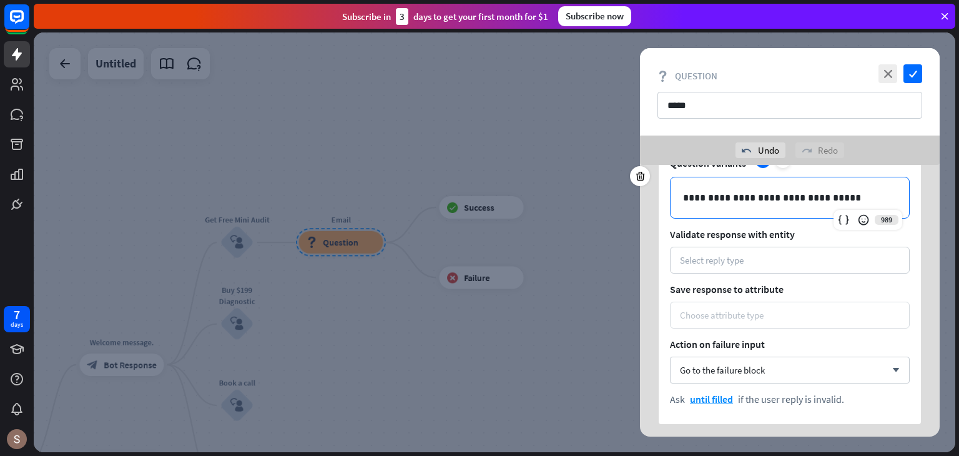
click at [836, 312] on div "Choose attribute type" at bounding box center [790, 315] width 240 height 27
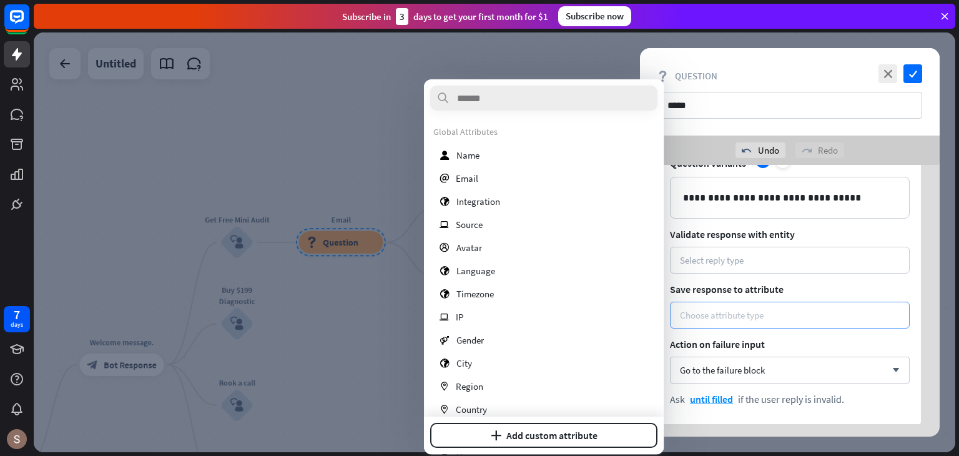
click at [821, 306] on div "Choose attribute type" at bounding box center [790, 315] width 240 height 27
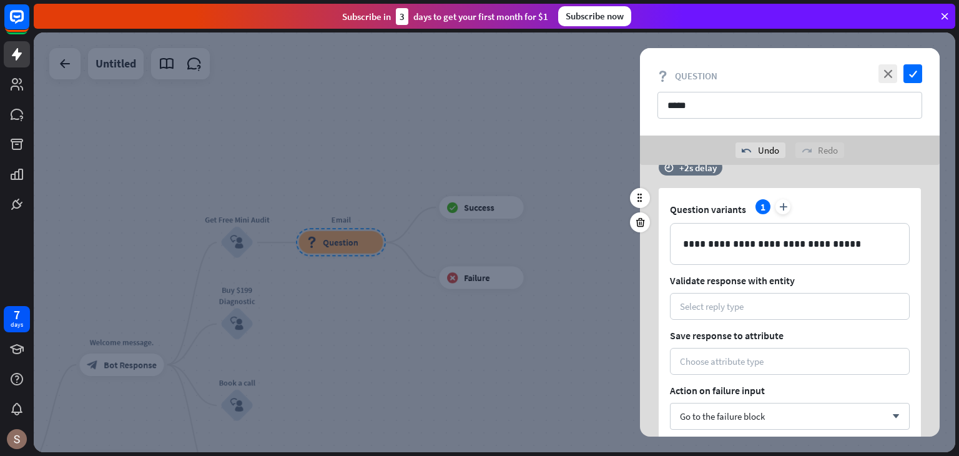
scroll to position [332, 0]
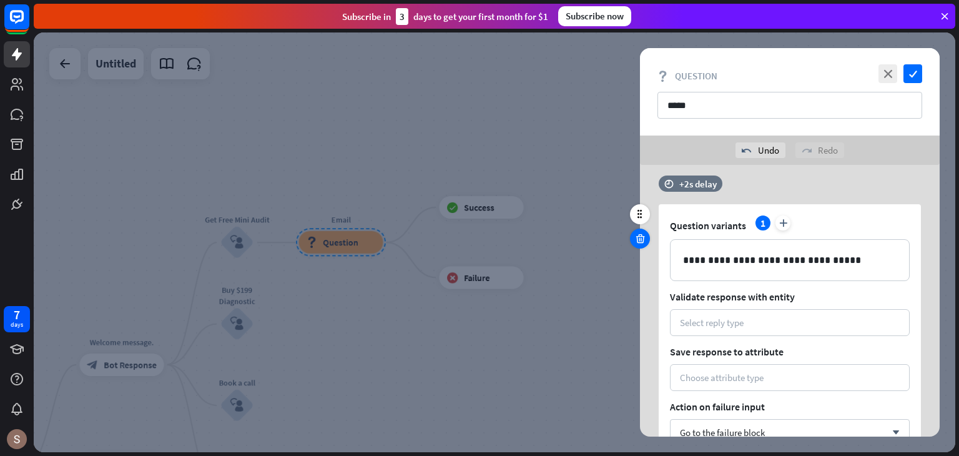
click at [639, 237] on icon at bounding box center [640, 238] width 12 height 11
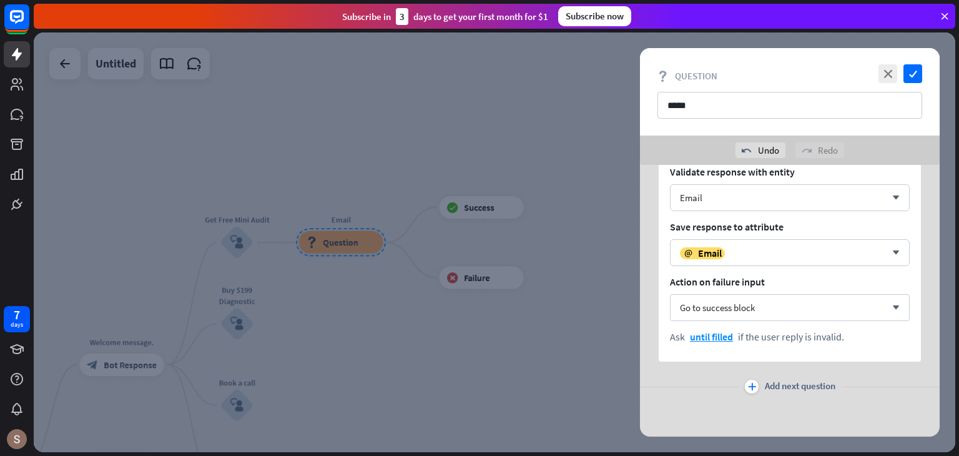
click at [600, 245] on div at bounding box center [495, 242] width 922 height 420
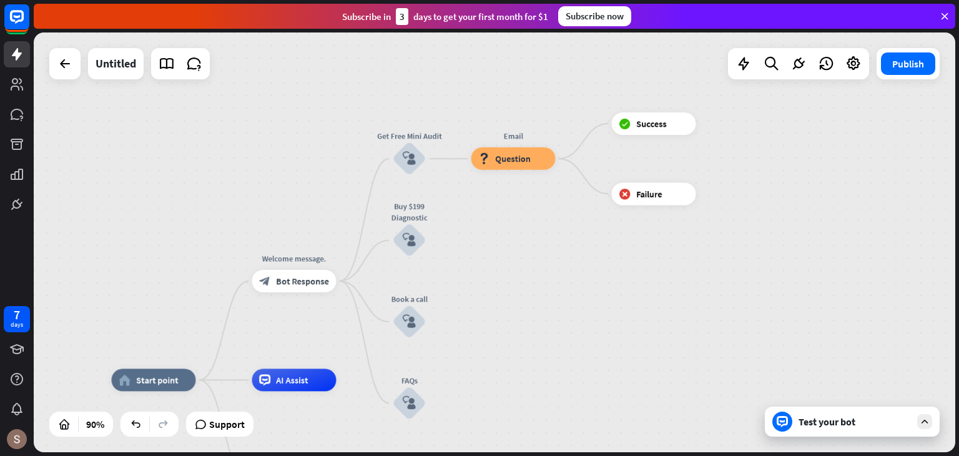
drag, startPoint x: 596, startPoint y: 210, endPoint x: 749, endPoint y: 141, distance: 168.2
click at [749, 141] on div "home_2 Start point Welcome message. block_bot_response Bot Response Get Free Mi…" at bounding box center [495, 242] width 922 height 420
click at [440, 160] on icon "plus" at bounding box center [440, 159] width 9 height 8
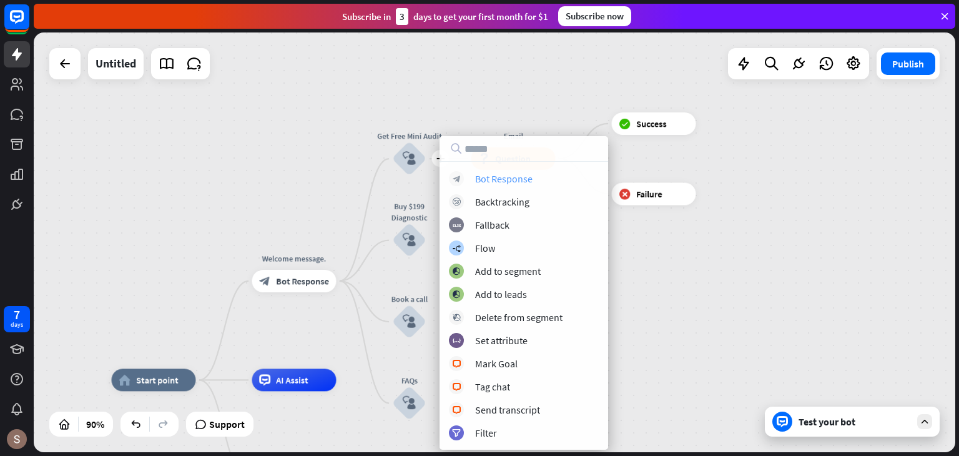
click at [469, 179] on div "block_bot_response Bot Response" at bounding box center [524, 178] width 150 height 15
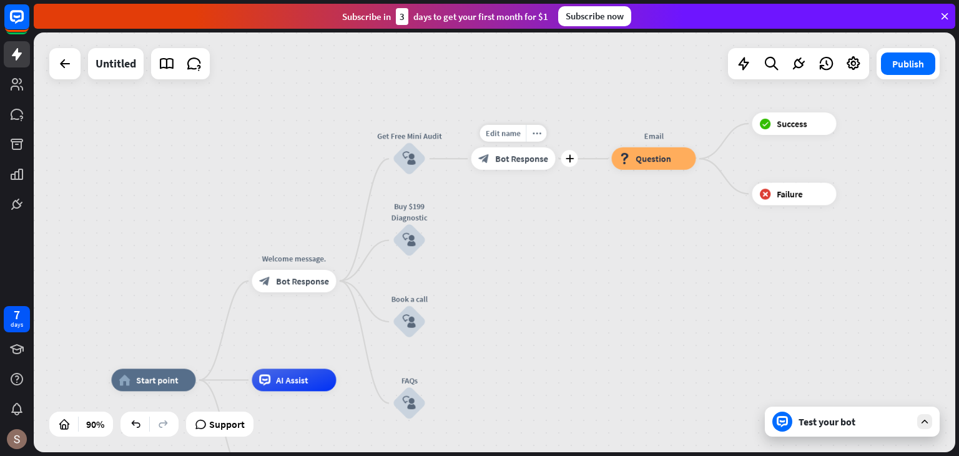
click at [515, 153] on span "Bot Response" at bounding box center [521, 158] width 53 height 11
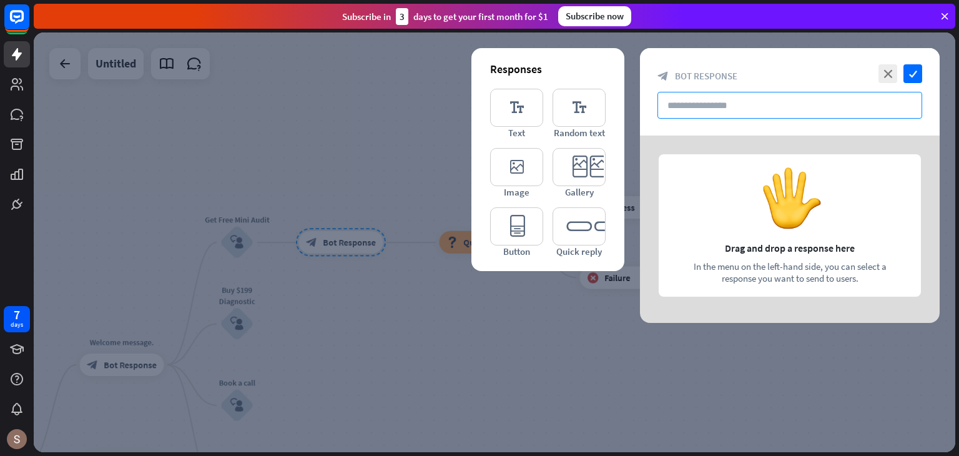
click at [752, 96] on input "text" at bounding box center [790, 105] width 265 height 27
click at [795, 205] on div at bounding box center [790, 229] width 300 height 187
click at [887, 72] on icon "close" at bounding box center [888, 73] width 19 height 19
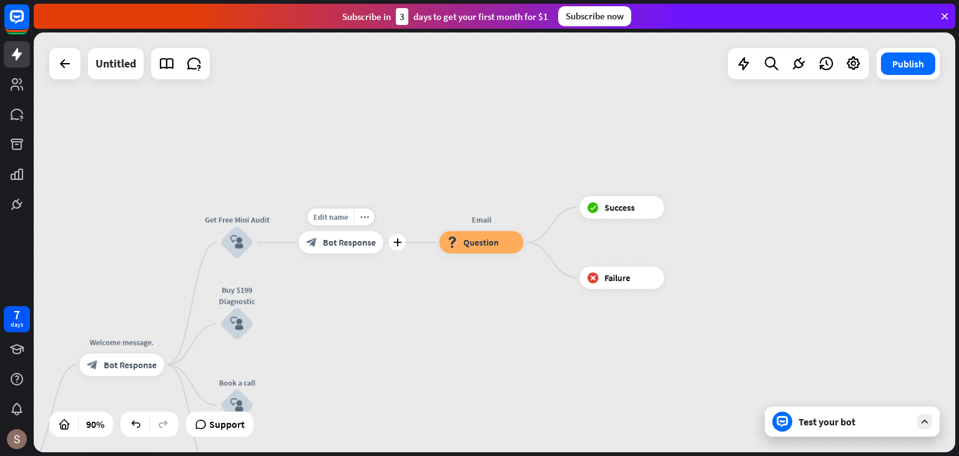
click at [331, 243] on span "Bot Response" at bounding box center [349, 242] width 53 height 11
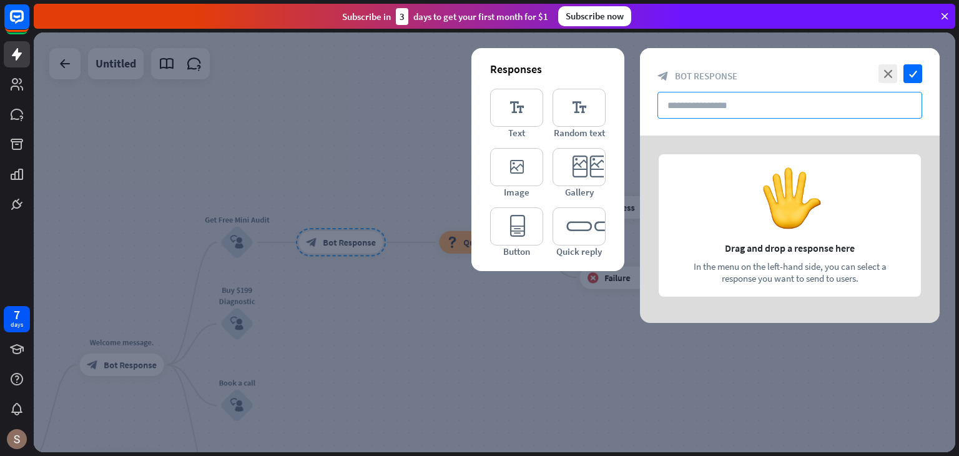
click at [692, 102] on input "text" at bounding box center [790, 105] width 265 height 27
click at [892, 71] on icon "close" at bounding box center [888, 73] width 19 height 19
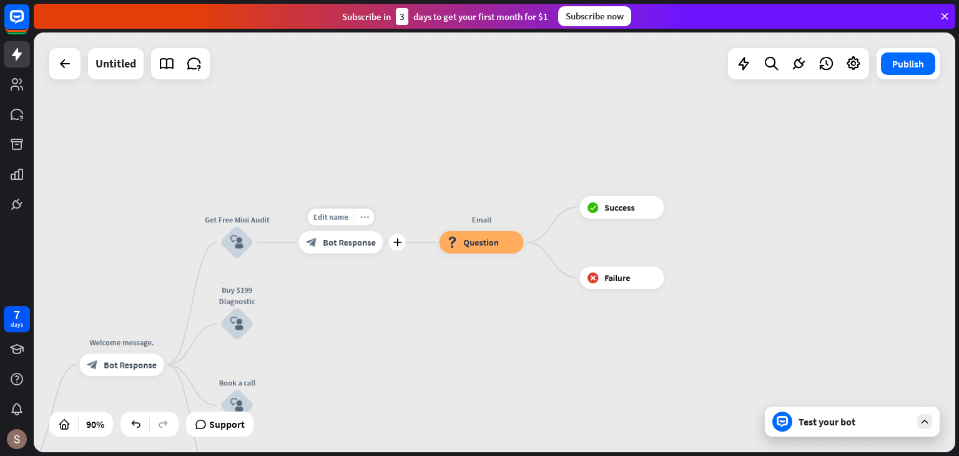
click at [362, 213] on icon "more_horiz" at bounding box center [364, 217] width 9 height 9
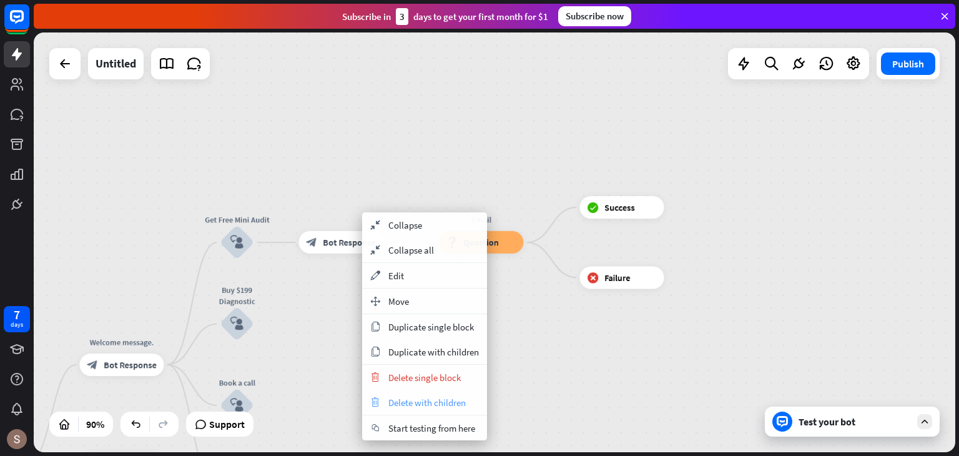
click at [397, 402] on span "Delete with children" at bounding box center [426, 403] width 77 height 12
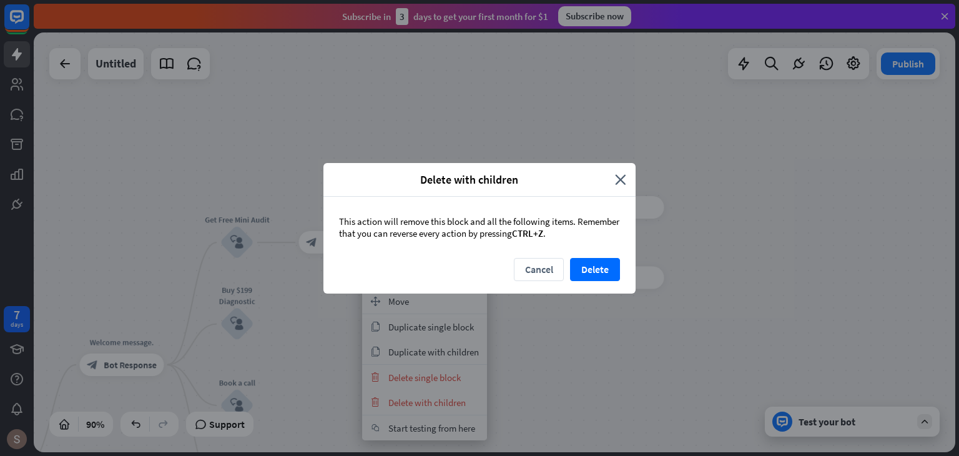
click at [581, 256] on div "This action will remove this block and all the following items. Remember that y…" at bounding box center [479, 227] width 312 height 61
click at [581, 265] on button "Delete" at bounding box center [595, 269] width 50 height 23
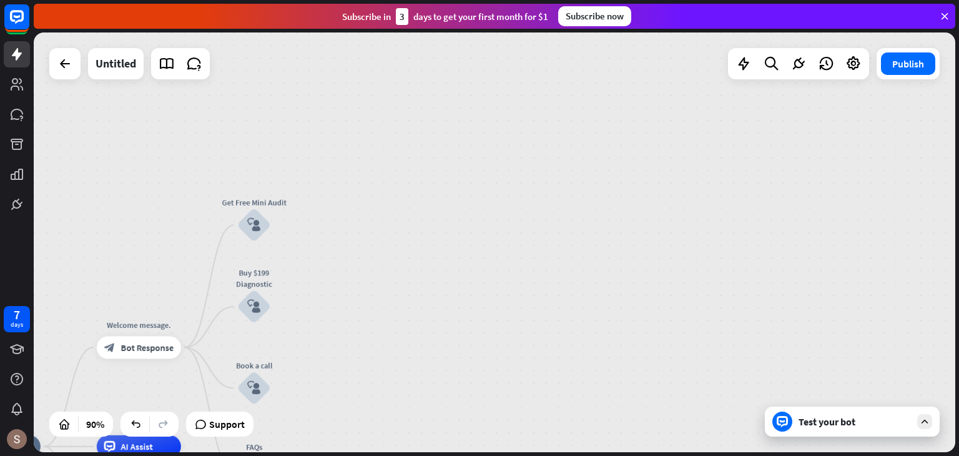
drag, startPoint x: 486, startPoint y: 244, endPoint x: 652, endPoint y: 175, distance: 179.5
click at [652, 175] on div "home_2 Start point Welcome message. block_bot_response Bot Response Get Free Mi…" at bounding box center [495, 242] width 922 height 420
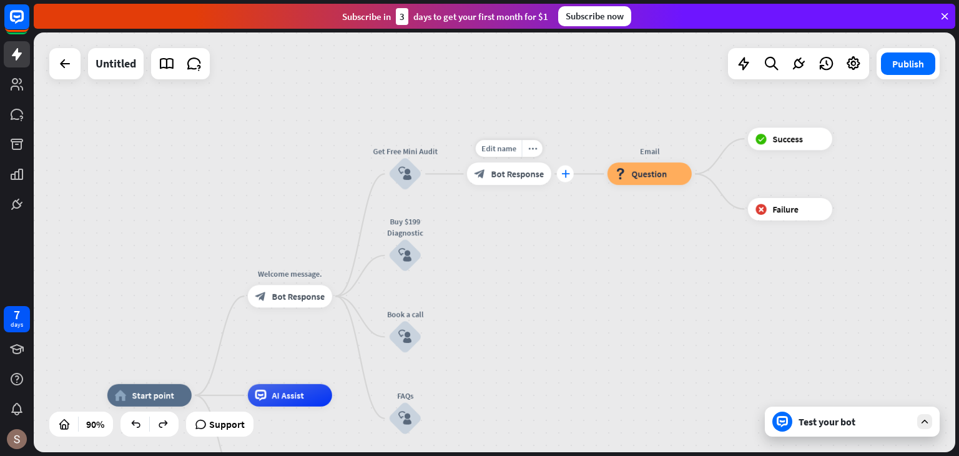
click at [564, 175] on icon "plus" at bounding box center [565, 174] width 9 height 8
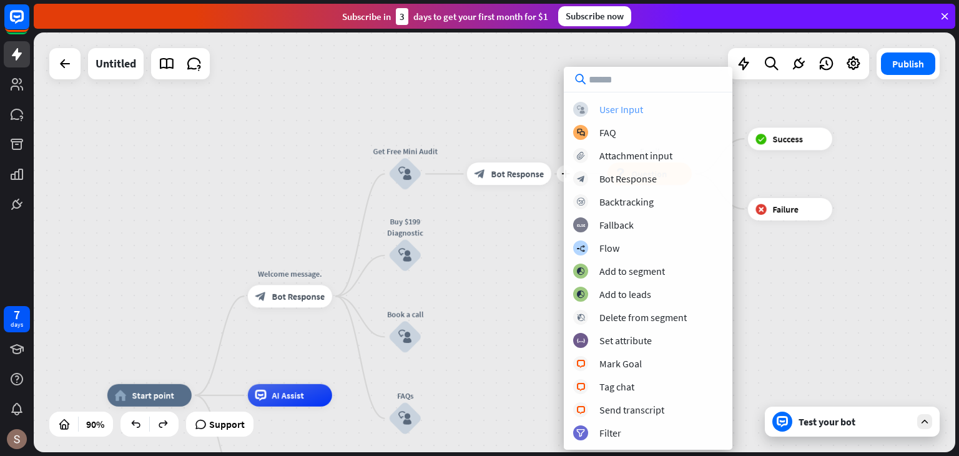
click at [635, 113] on div "User Input" at bounding box center [622, 109] width 44 height 12
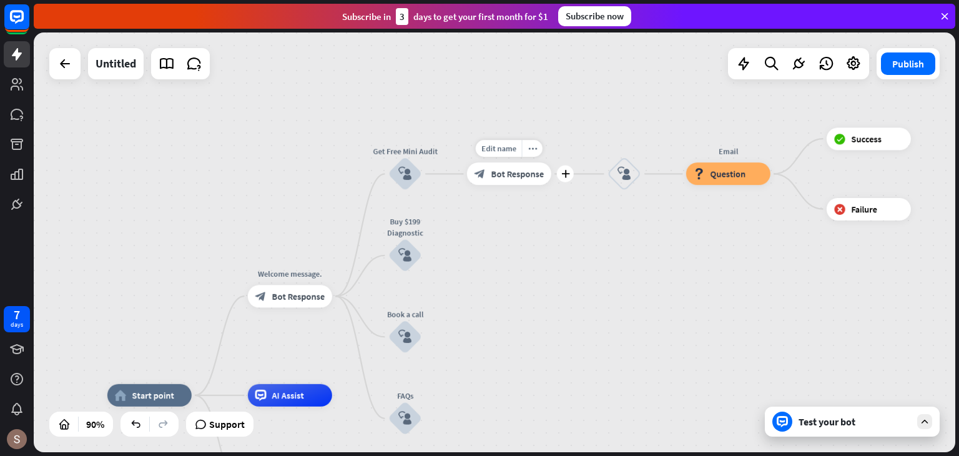
click at [536, 181] on div "block_bot_response Bot Response" at bounding box center [509, 173] width 84 height 22
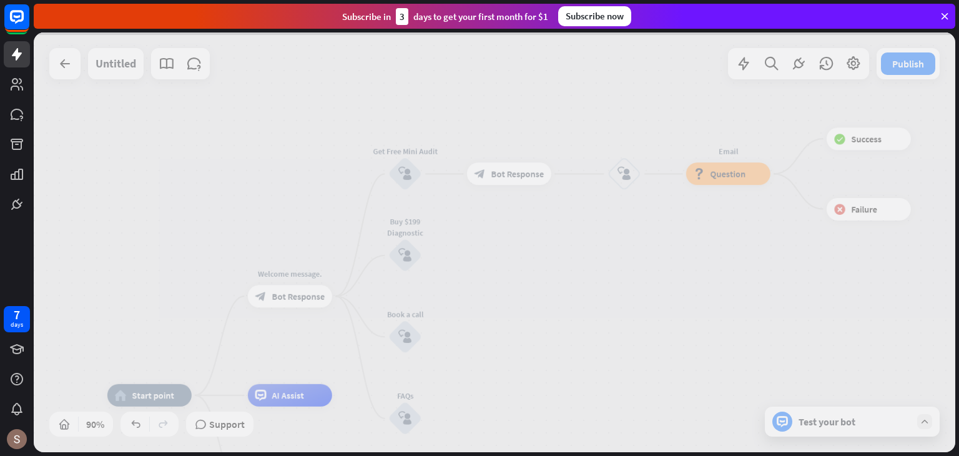
click at [536, 181] on div at bounding box center [495, 242] width 922 height 420
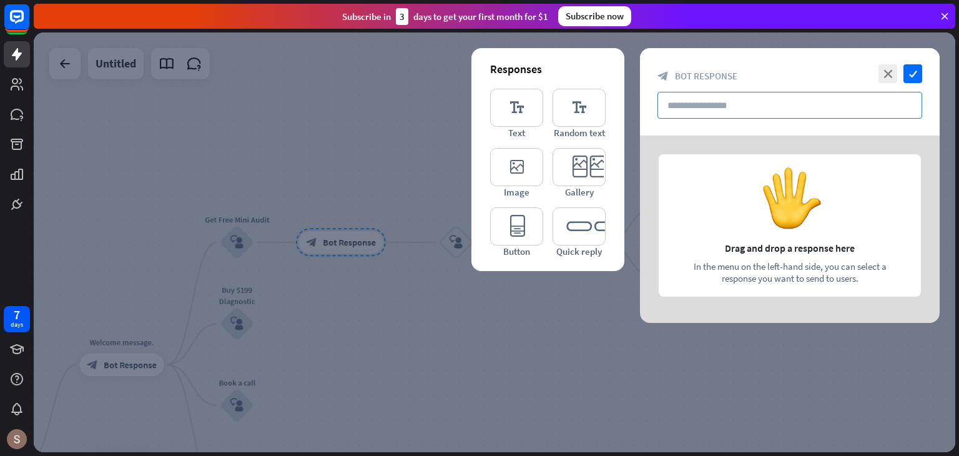
click at [696, 110] on input "text" at bounding box center [790, 105] width 265 height 27
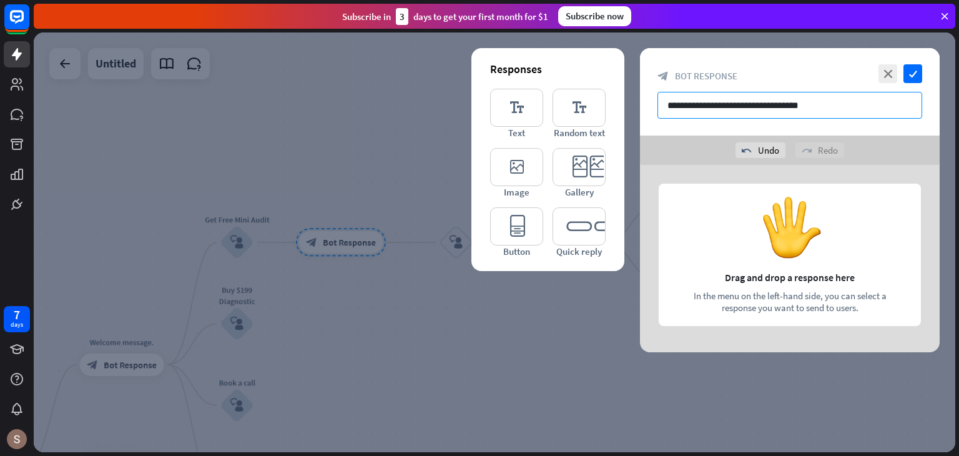
type input "**********"
click at [797, 235] on div at bounding box center [790, 258] width 300 height 187
drag, startPoint x: 817, startPoint y: 101, endPoint x: 659, endPoint y: 142, distance: 162.7
click at [659, 142] on div "**********" at bounding box center [790, 200] width 300 height 304
type input "**********"
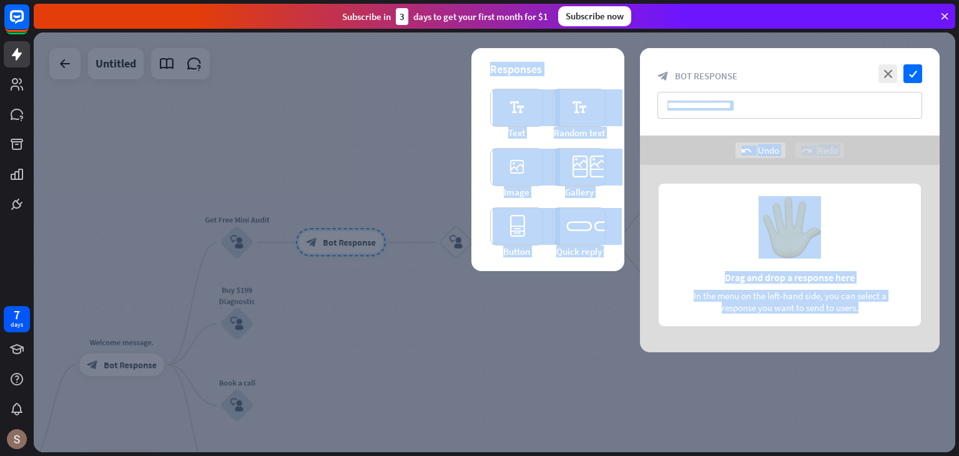
drag, startPoint x: 748, startPoint y: 87, endPoint x: 775, endPoint y: 210, distance: 125.3
click at [775, 210] on div "**********" at bounding box center [790, 200] width 300 height 304
click at [794, 205] on div at bounding box center [790, 258] width 300 height 187
click at [795, 212] on div at bounding box center [790, 258] width 300 height 187
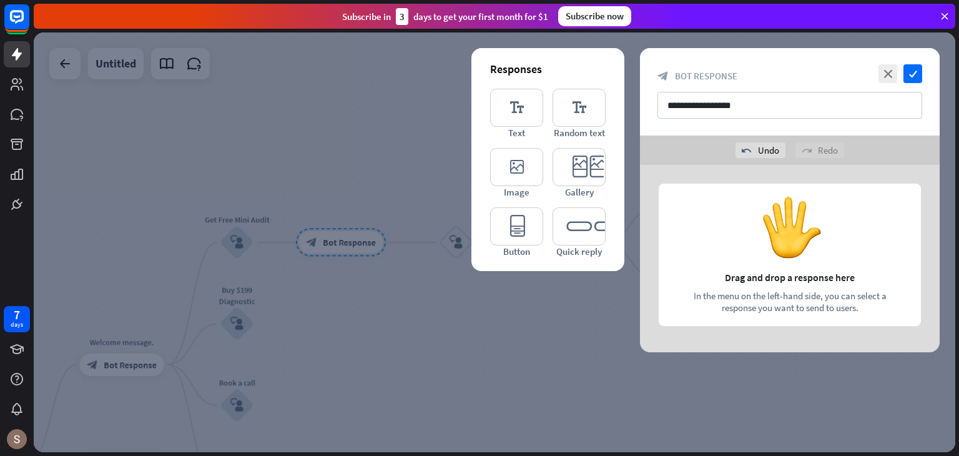
click at [855, 197] on div at bounding box center [790, 258] width 300 height 187
click at [786, 250] on div at bounding box center [790, 258] width 300 height 187
click at [786, 248] on div at bounding box center [790, 258] width 300 height 187
click at [782, 242] on div at bounding box center [790, 258] width 300 height 187
click at [781, 235] on div at bounding box center [790, 258] width 300 height 187
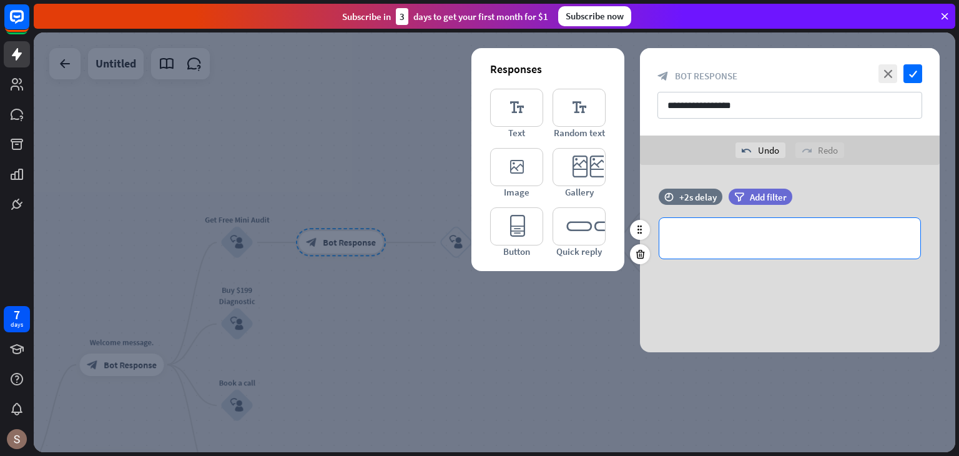
click at [723, 236] on p "**********" at bounding box center [790, 238] width 236 height 16
click at [841, 225] on div "**********" at bounding box center [789, 238] width 261 height 41
click at [859, 260] on icon at bounding box center [855, 260] width 12 height 12
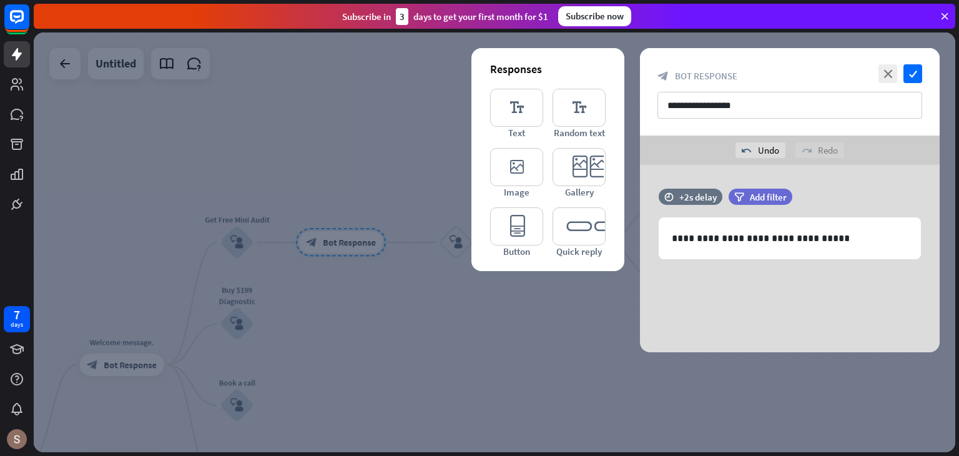
click at [587, 374] on div at bounding box center [495, 242] width 922 height 420
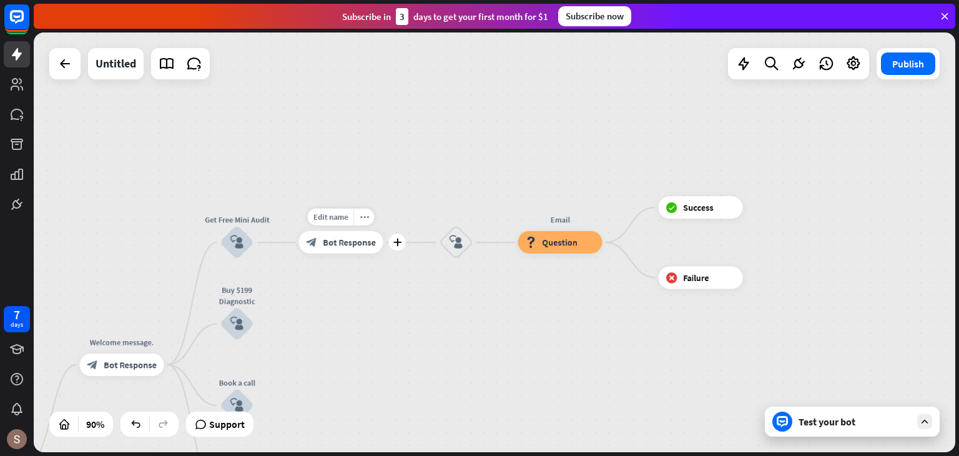
click at [354, 245] on span "Bot Response" at bounding box center [349, 242] width 53 height 11
click at [354, 245] on div at bounding box center [495, 242] width 922 height 420
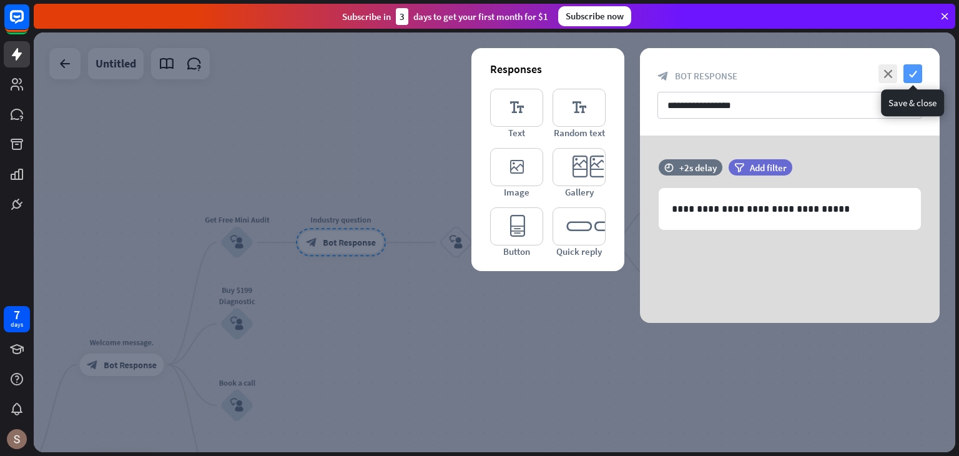
click at [919, 76] on icon "check" at bounding box center [913, 73] width 19 height 19
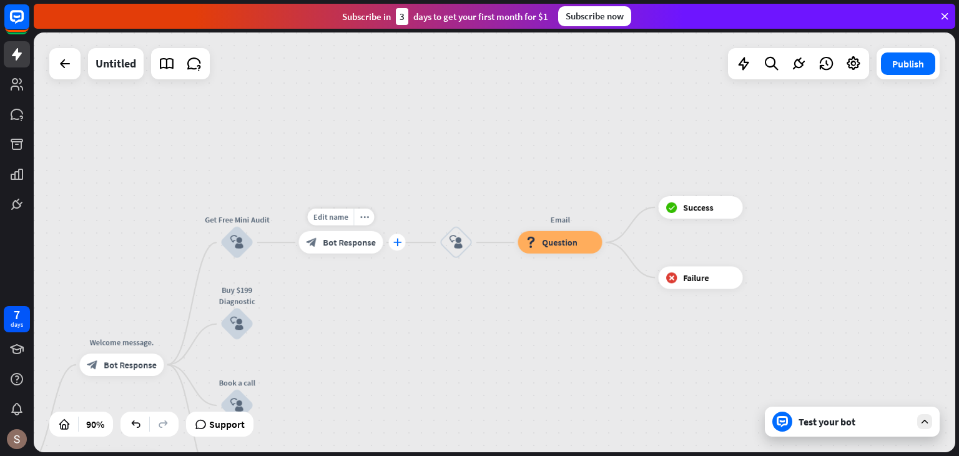
click at [400, 245] on icon "plus" at bounding box center [397, 243] width 9 height 8
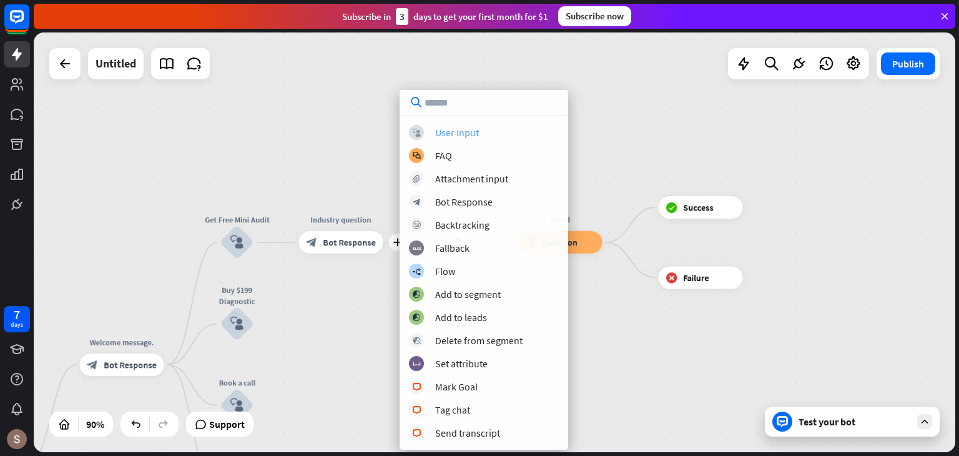
click at [457, 128] on div "User Input" at bounding box center [457, 132] width 44 height 12
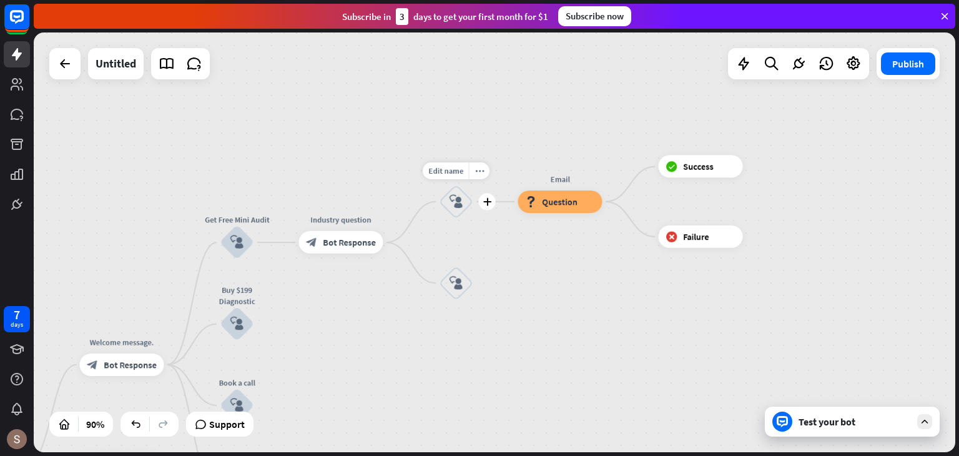
click at [452, 200] on icon "block_user_input" at bounding box center [457, 202] width 14 height 14
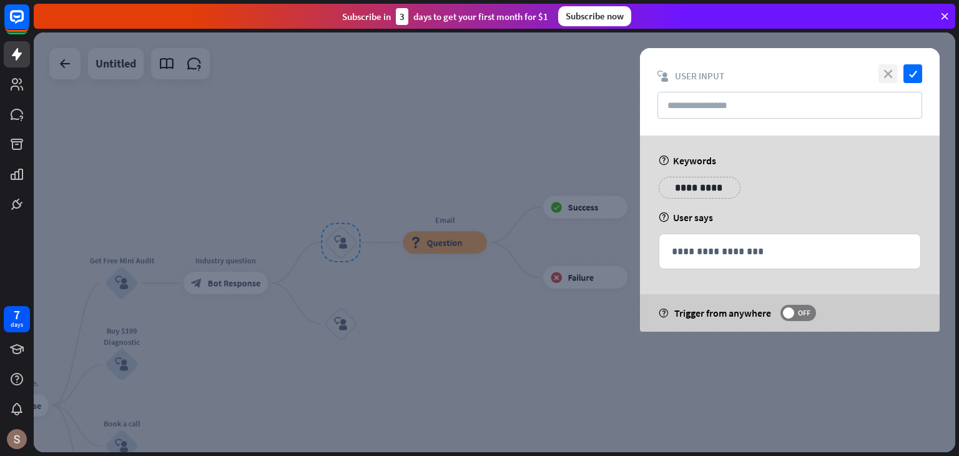
click at [892, 74] on icon "close" at bounding box center [888, 73] width 19 height 19
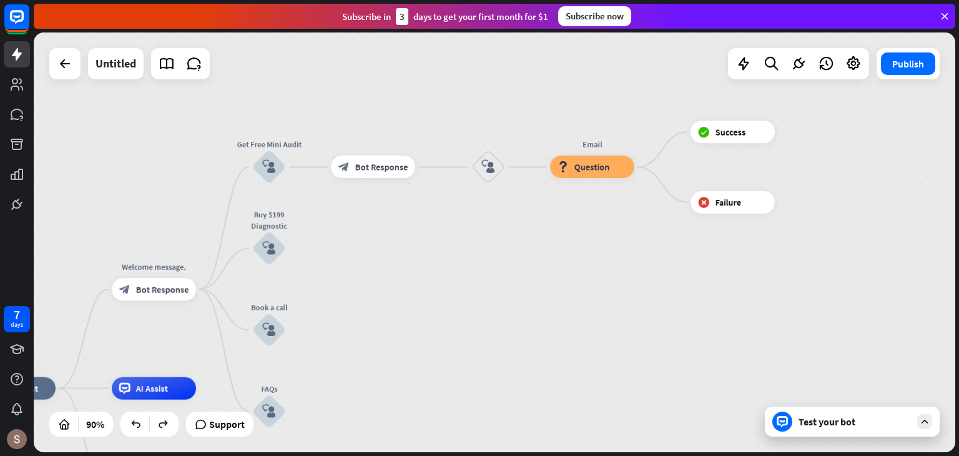
drag, startPoint x: 367, startPoint y: 212, endPoint x: 515, endPoint y: 96, distance: 187.7
click at [515, 96] on div "home_2 Start point Welcome message. block_bot_response Bot Response Get Free Mi…" at bounding box center [495, 242] width 922 height 420
click at [471, 173] on div "Edit name more_horiz plus block_user_input" at bounding box center [488, 167] width 34 height 34
click at [471, 170] on div "Edit name more_horiz plus block_user_input" at bounding box center [488, 167] width 34 height 34
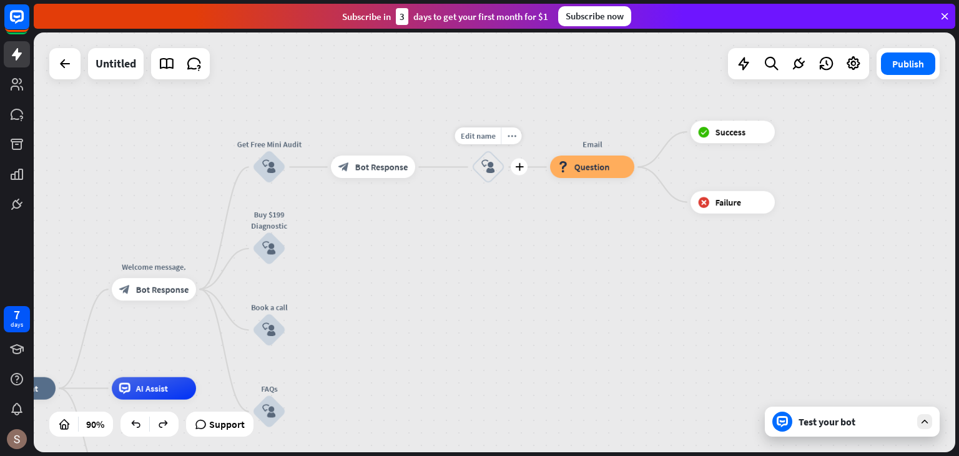
drag, startPoint x: 495, startPoint y: 162, endPoint x: 481, endPoint y: 167, distance: 14.8
click at [481, 167] on div "block_user_input" at bounding box center [488, 167] width 34 height 34
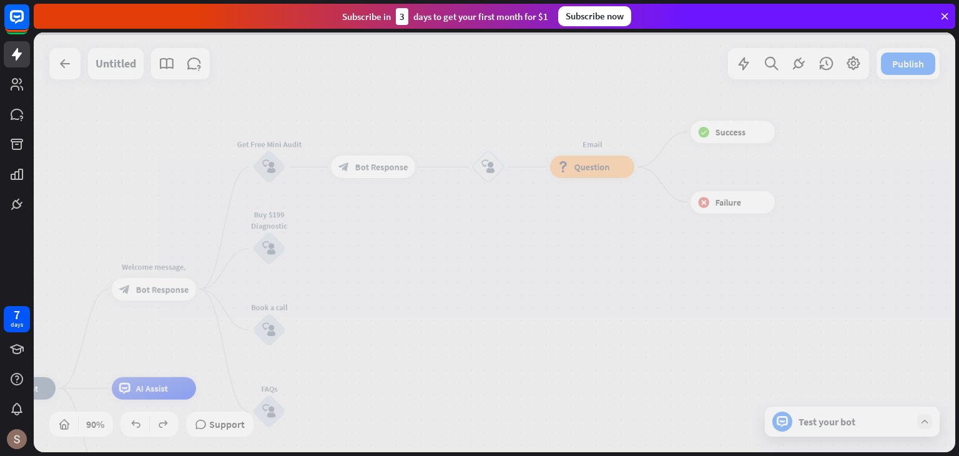
click at [481, 167] on div at bounding box center [495, 242] width 922 height 420
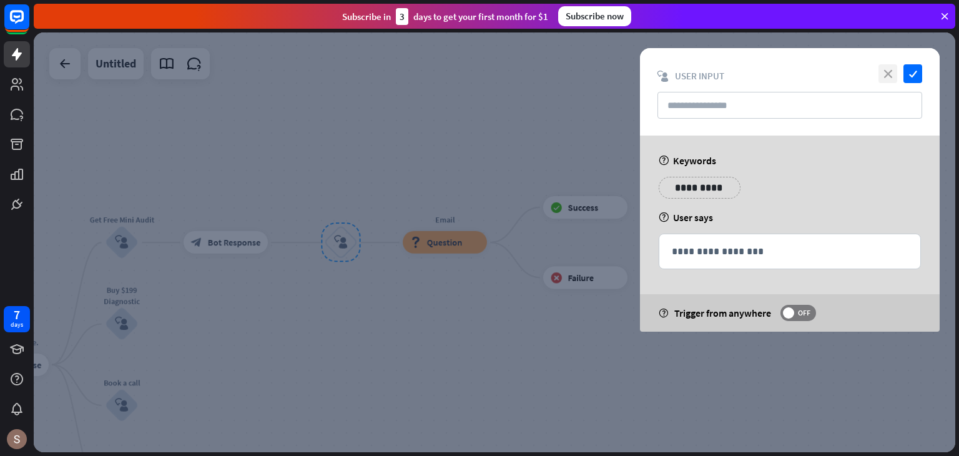
click at [887, 77] on icon "close" at bounding box center [888, 73] width 19 height 19
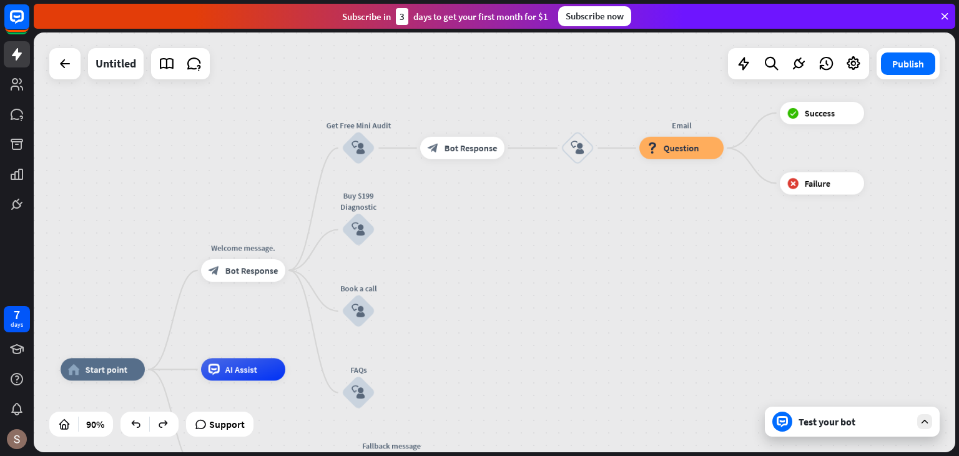
drag, startPoint x: 591, startPoint y: 104, endPoint x: 824, endPoint y: 4, distance: 253.5
click at [824, 4] on div "close Product Help First steps Get started with ChatBot Help Center Follow step…" at bounding box center [497, 228] width 926 height 456
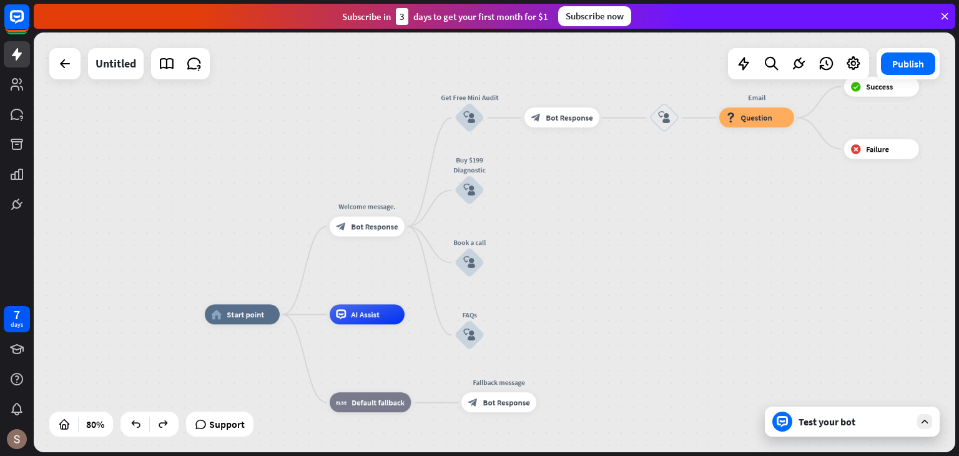
drag, startPoint x: 570, startPoint y: 181, endPoint x: 625, endPoint y: 167, distance: 56.8
click at [625, 167] on div "home_2 Start point Welcome message. block_bot_response Bot Response Get Free Mi…" at bounding box center [495, 242] width 922 height 420
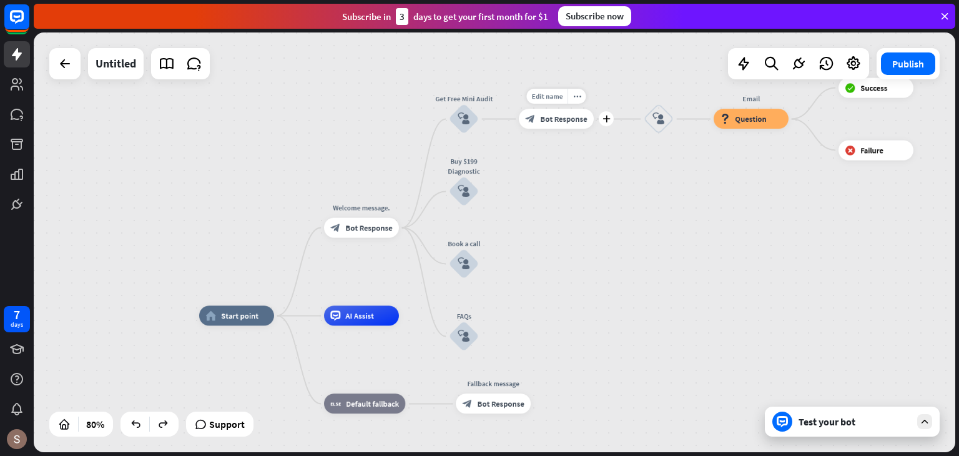
click at [568, 119] on span "Bot Response" at bounding box center [563, 119] width 47 height 10
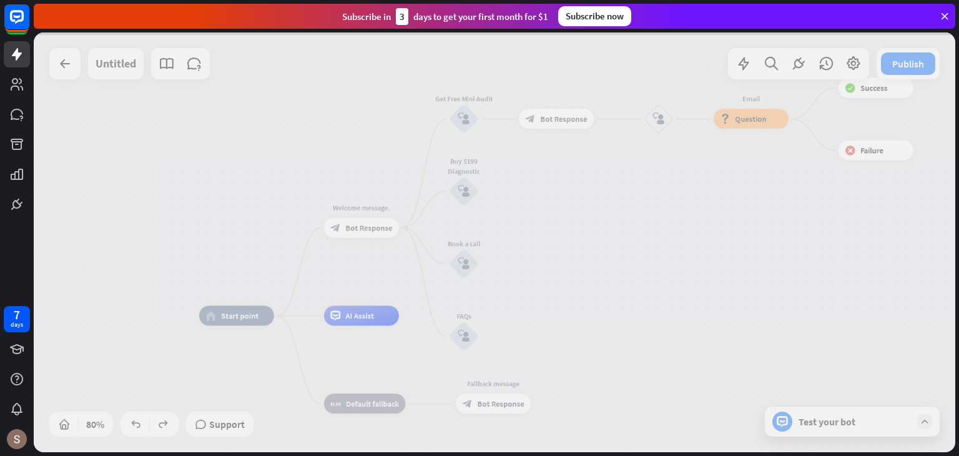
click at [568, 119] on div at bounding box center [495, 242] width 922 height 420
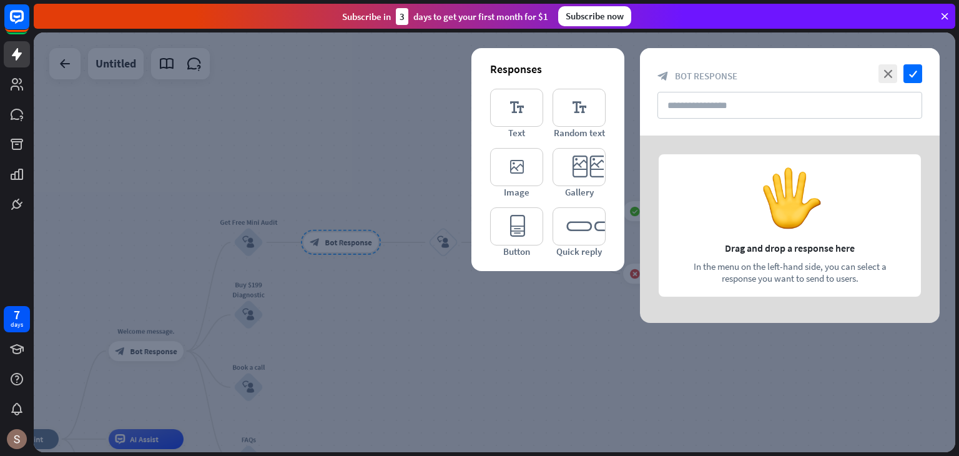
click at [457, 114] on div at bounding box center [495, 242] width 922 height 420
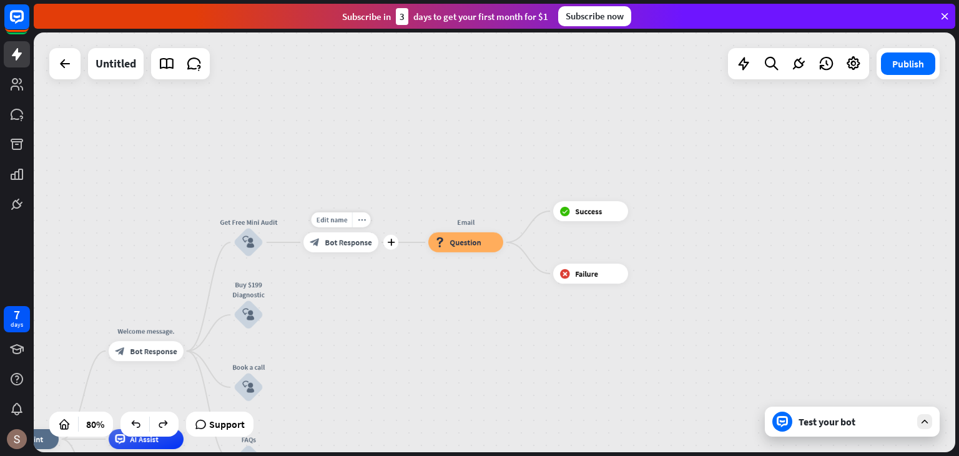
click at [368, 241] on span "Bot Response" at bounding box center [348, 242] width 47 height 10
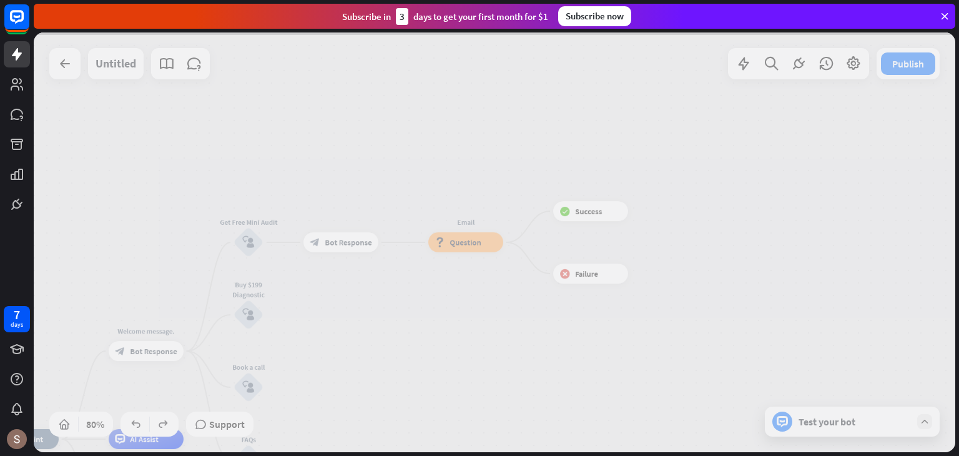
click at [368, 240] on div at bounding box center [495, 242] width 922 height 420
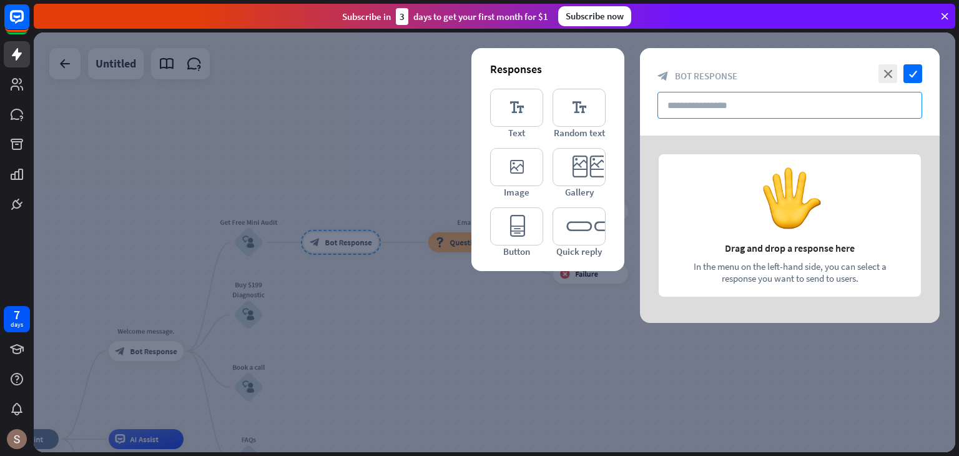
click at [671, 111] on input "text" at bounding box center [790, 105] width 265 height 27
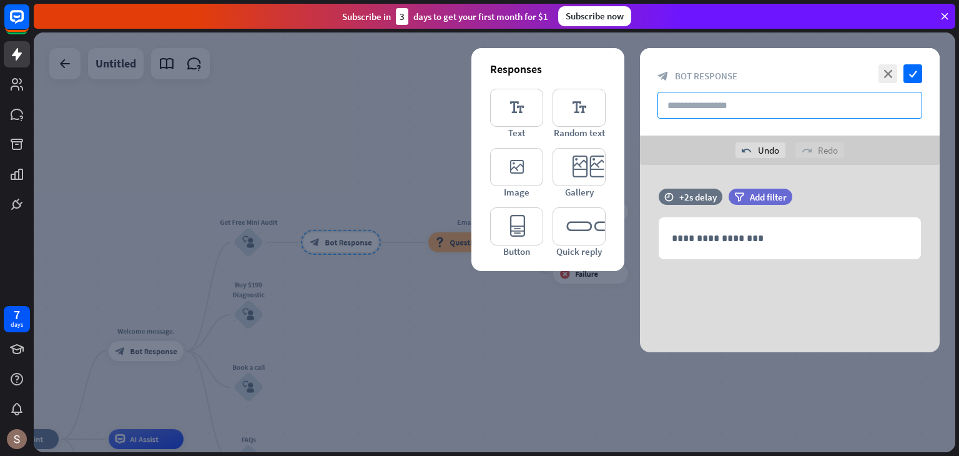
click at [745, 111] on input "text" at bounding box center [790, 105] width 265 height 27
type input "*"
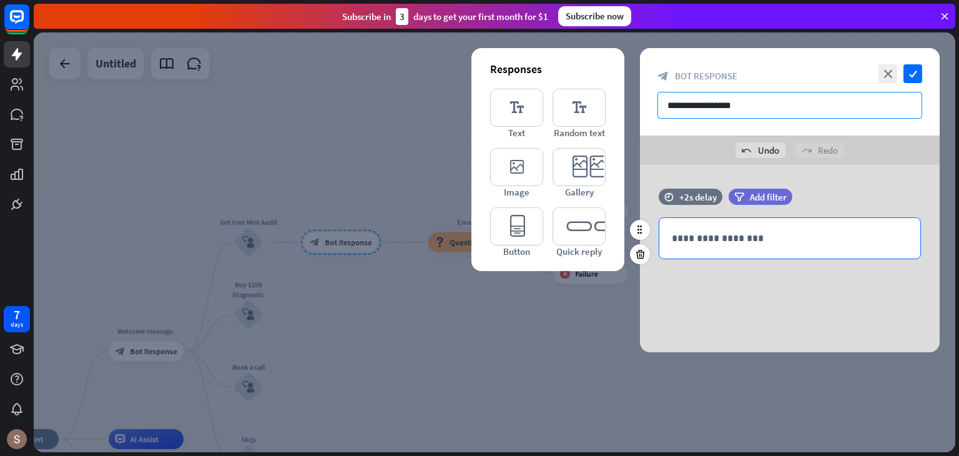
type input "**********"
click at [801, 245] on div "**********" at bounding box center [789, 238] width 261 height 41
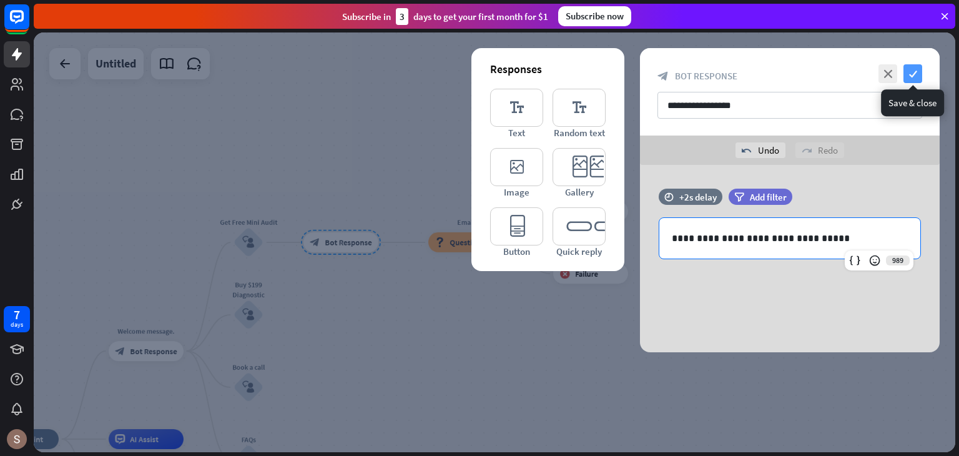
click at [911, 64] on icon "check" at bounding box center [913, 73] width 19 height 19
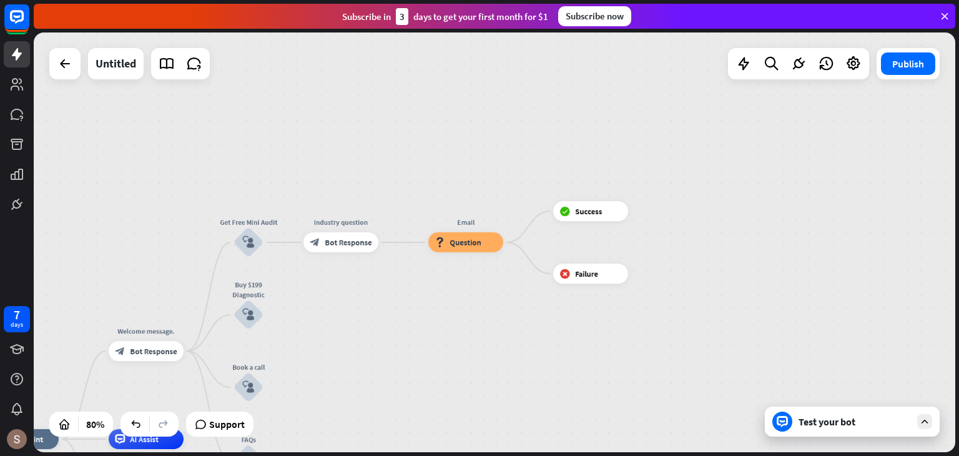
drag, startPoint x: 393, startPoint y: 248, endPoint x: 214, endPoint y: 65, distance: 256.6
click at [390, 239] on icon "plus" at bounding box center [390, 242] width 7 height 7
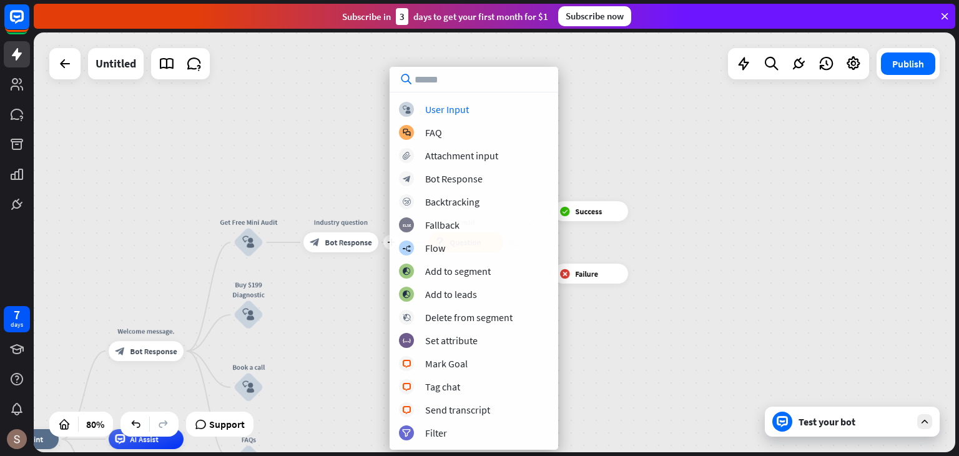
click at [691, 254] on div "home_2 Start point Welcome message. block_bot_response Bot Response Get Free Mi…" at bounding box center [495, 242] width 922 height 420
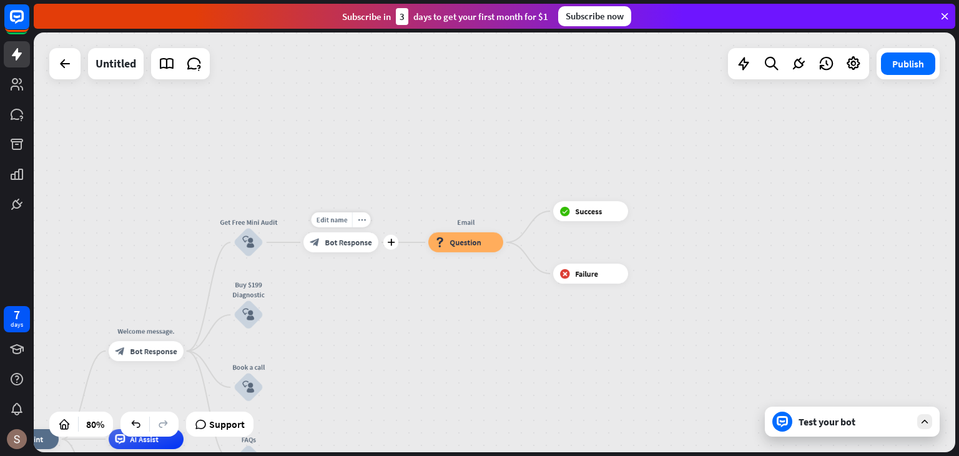
click at [367, 252] on div "Edit name more_horiz plus Industry question block_bot_response Bot Response" at bounding box center [341, 242] width 75 height 20
click at [361, 250] on div "block_bot_response Bot Response" at bounding box center [341, 242] width 75 height 20
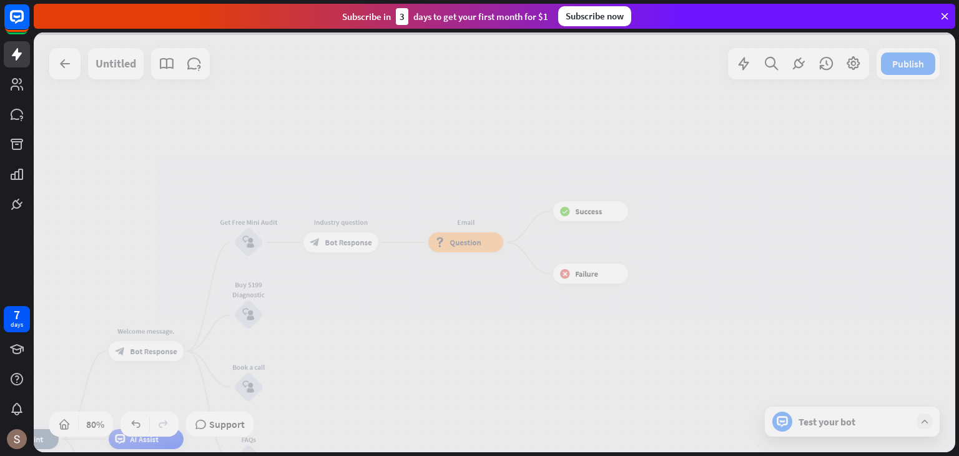
click at [361, 250] on div at bounding box center [495, 242] width 922 height 420
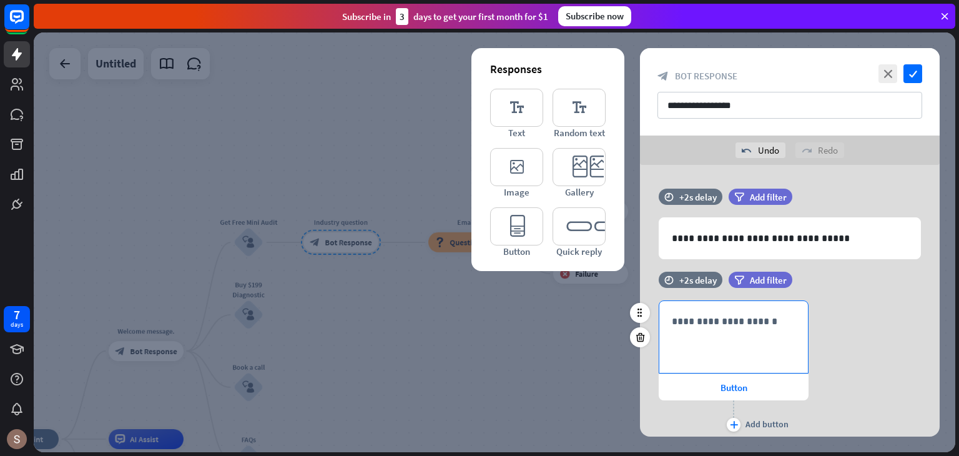
click at [722, 313] on p "**********" at bounding box center [734, 321] width 124 height 16
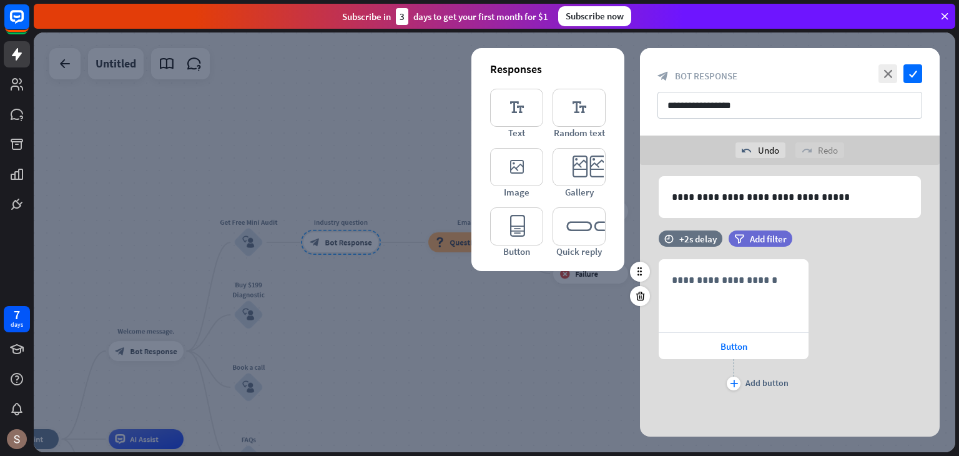
click at [694, 255] on div "time +2s delay" at bounding box center [691, 244] width 64 height 29
click at [694, 255] on div "time +0.1s +2s +10s" at bounding box center [790, 244] width 262 height 29
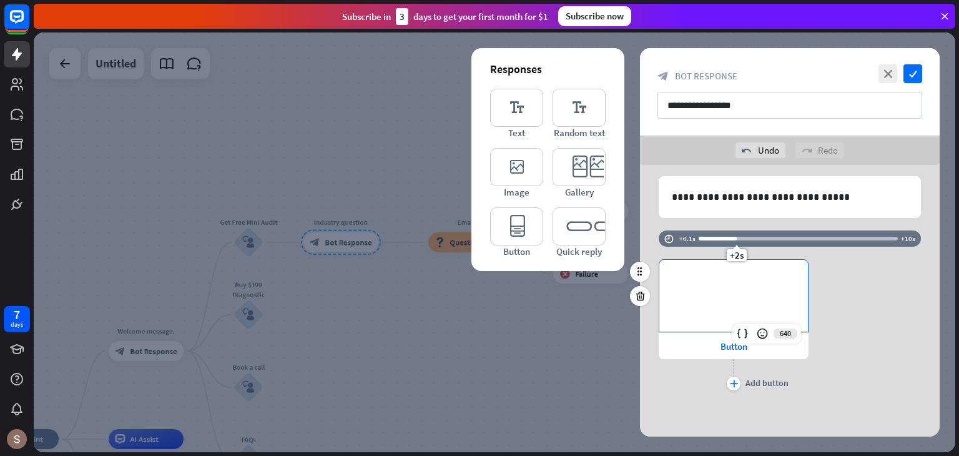
click at [708, 281] on p "**********" at bounding box center [734, 280] width 124 height 16
click at [752, 305] on div "******" at bounding box center [733, 296] width 149 height 72
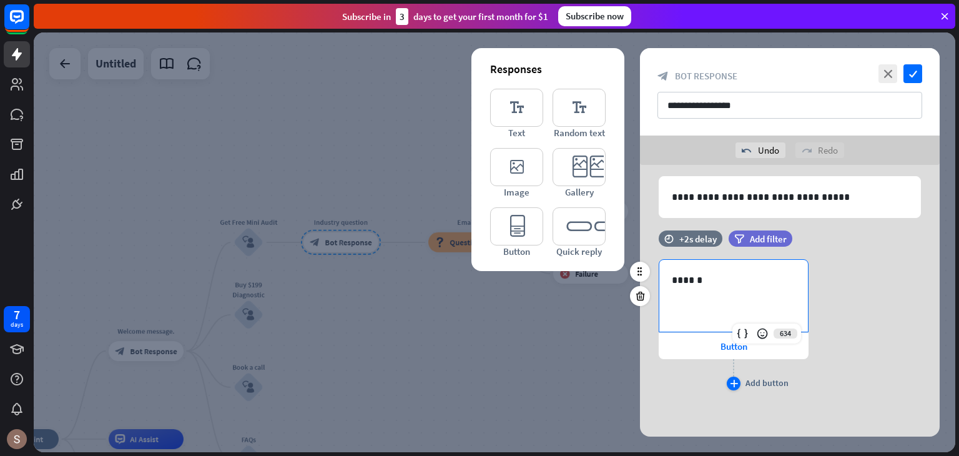
click at [746, 378] on div "Add button" at bounding box center [767, 382] width 43 height 11
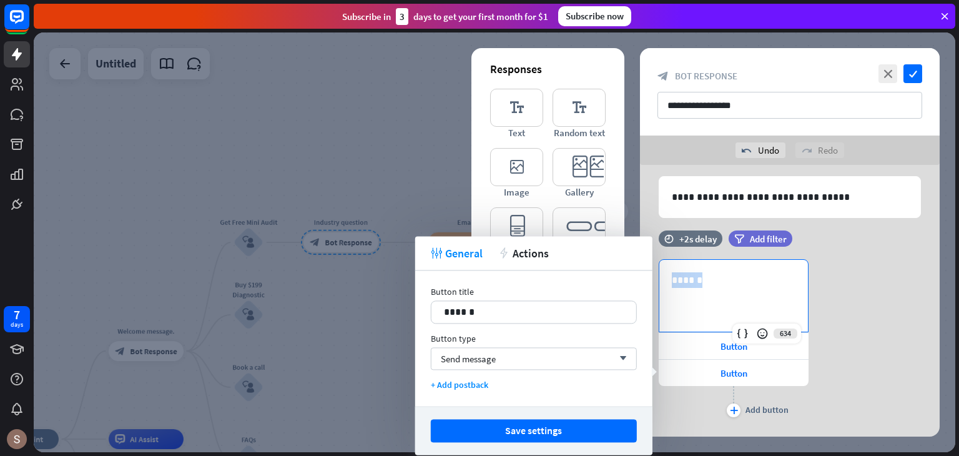
drag, startPoint x: 696, startPoint y: 277, endPoint x: 662, endPoint y: 285, distance: 35.3
click at [662, 285] on div "******" at bounding box center [733, 296] width 149 height 72
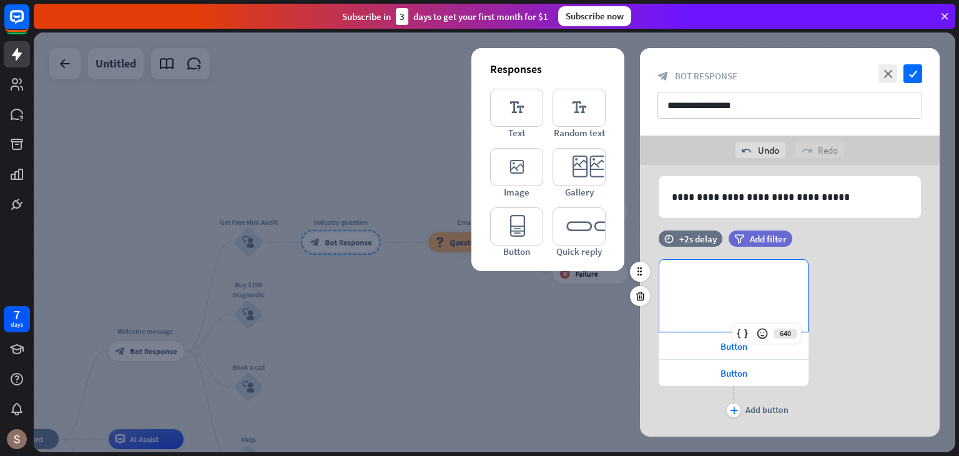
scroll to position [0, 0]
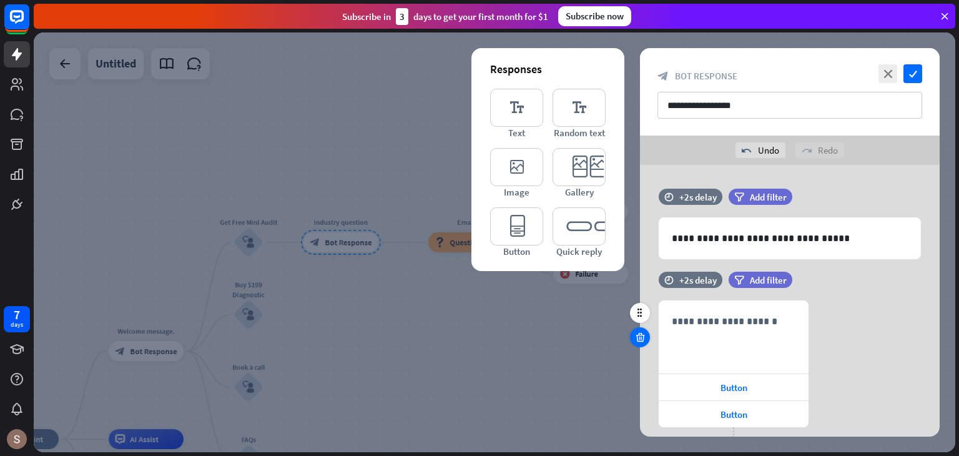
click at [636, 338] on icon at bounding box center [640, 337] width 12 height 11
click at [743, 389] on span "Button" at bounding box center [734, 388] width 27 height 12
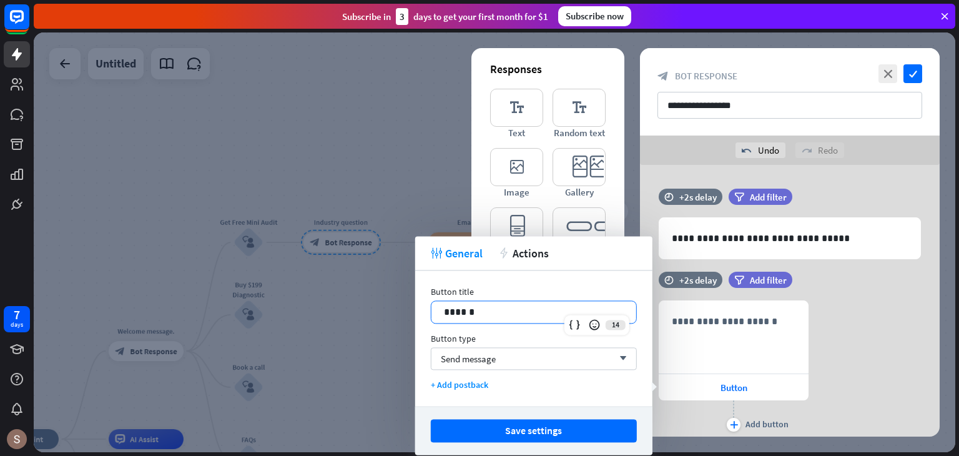
drag, startPoint x: 541, startPoint y: 315, endPoint x: 410, endPoint y: 320, distance: 131.9
click at [410, 320] on body "7 days close Product Help First steps Get started with ChatBot Help Center Foll…" at bounding box center [479, 228] width 959 height 456
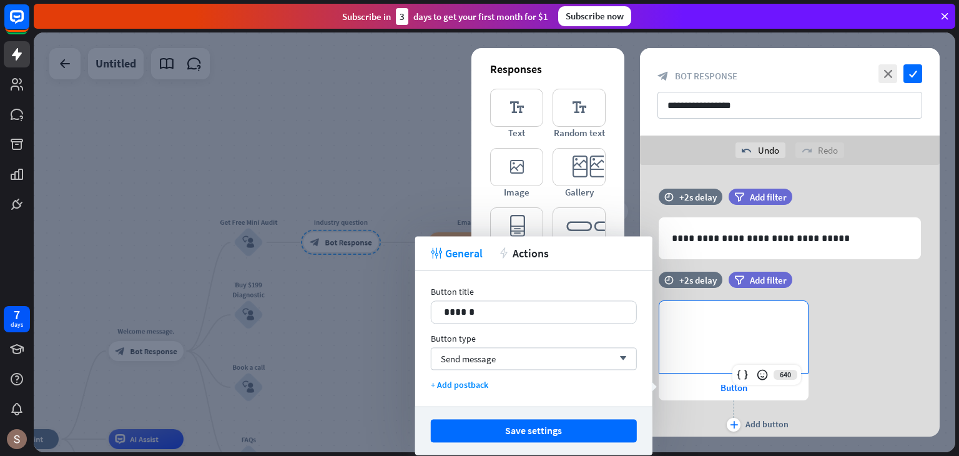
click at [717, 320] on p "**********" at bounding box center [734, 321] width 124 height 16
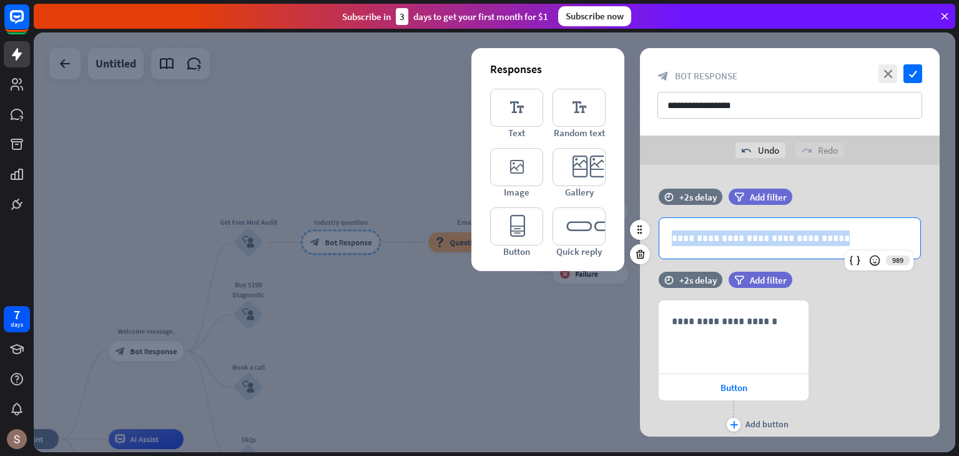
drag, startPoint x: 669, startPoint y: 234, endPoint x: 927, endPoint y: 253, distance: 258.6
click at [927, 253] on div "**********" at bounding box center [790, 238] width 300 height 42
copy p "**********"
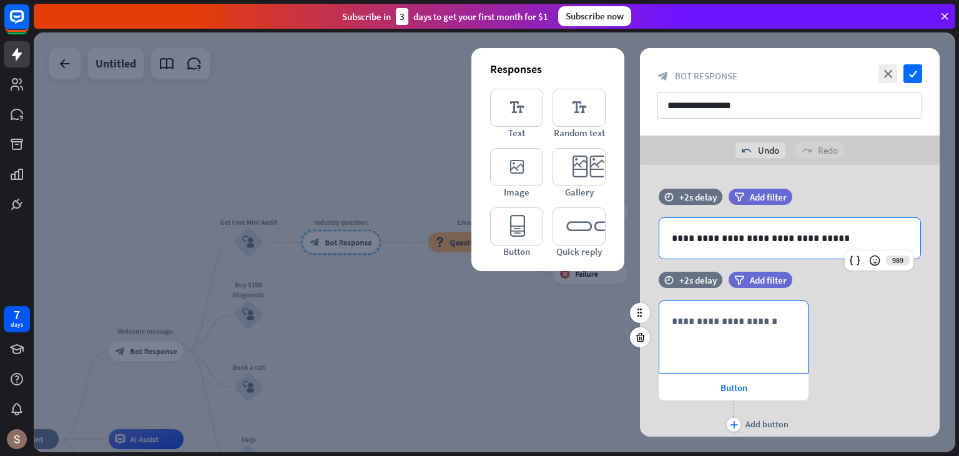
click at [753, 323] on p "**********" at bounding box center [734, 321] width 124 height 16
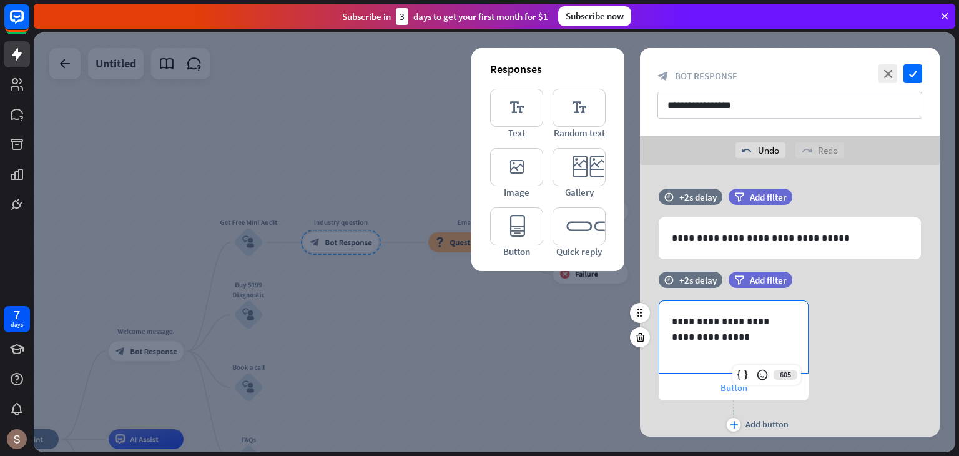
click at [737, 395] on div "Button" at bounding box center [734, 387] width 150 height 26
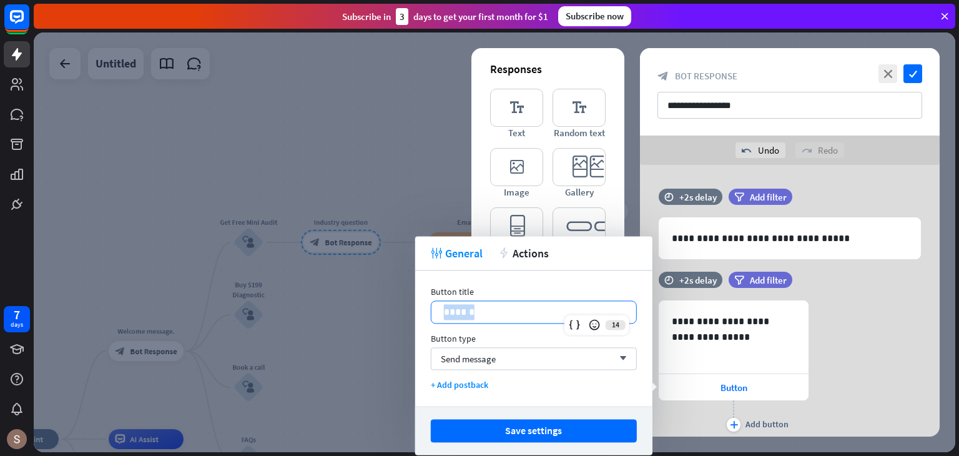
drag, startPoint x: 550, startPoint y: 301, endPoint x: 374, endPoint y: 234, distance: 188.0
click at [430, 310] on div "Button title 14 ****** Button type Send message arrow_down + Add postback" at bounding box center [533, 338] width 237 height 136
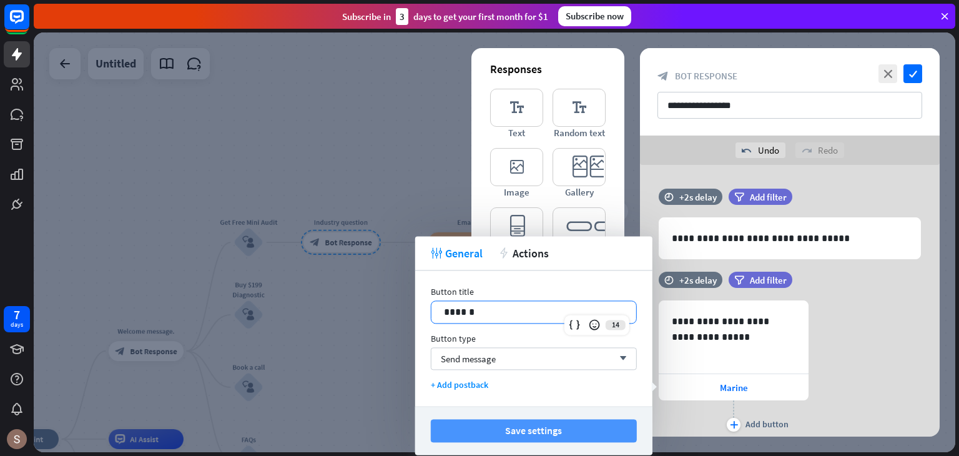
click at [525, 422] on button "Save settings" at bounding box center [534, 430] width 206 height 23
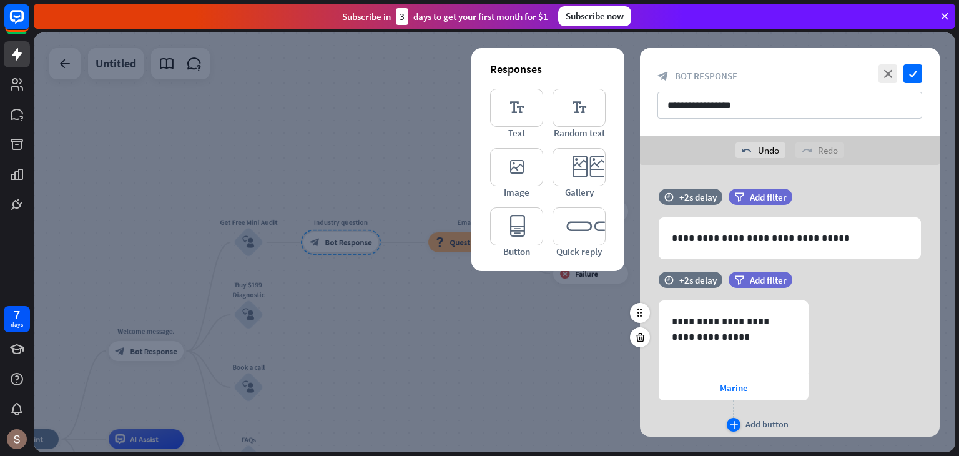
click at [773, 427] on div "Add button" at bounding box center [767, 423] width 43 height 11
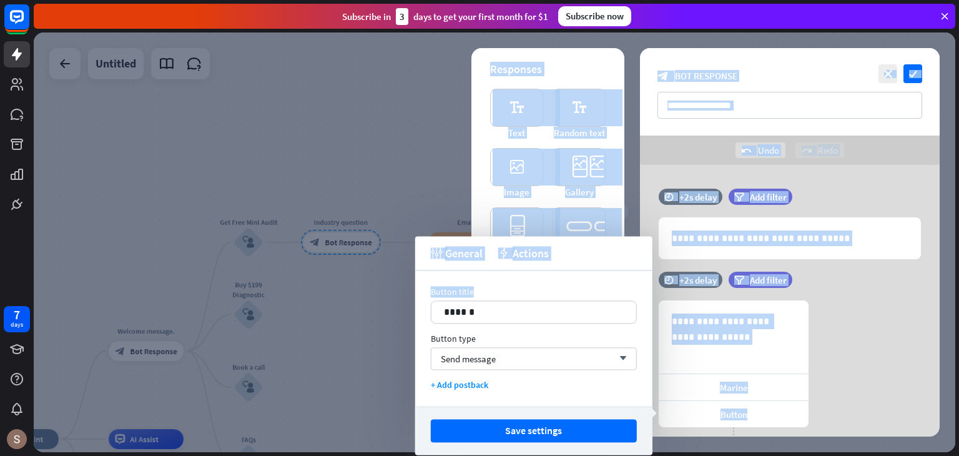
drag, startPoint x: 518, startPoint y: 298, endPoint x: 425, endPoint y: 303, distance: 93.2
click at [411, 304] on body "7 days close Product Help First steps Get started with ChatBot Help Center Foll…" at bounding box center [479, 228] width 959 height 456
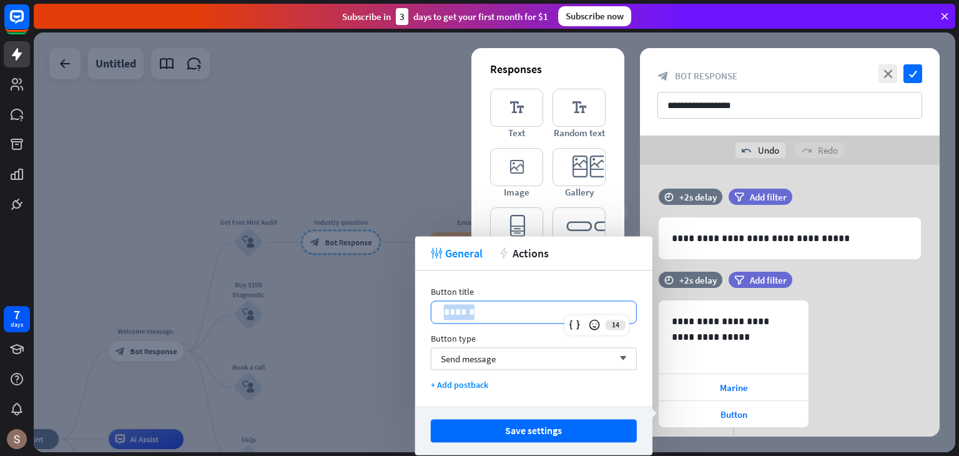
drag, startPoint x: 495, startPoint y: 318, endPoint x: 426, endPoint y: 304, distance: 70.7
click at [426, 304] on div "Button title 14 ****** Button type Send message arrow_down + Add postback" at bounding box center [533, 338] width 237 height 136
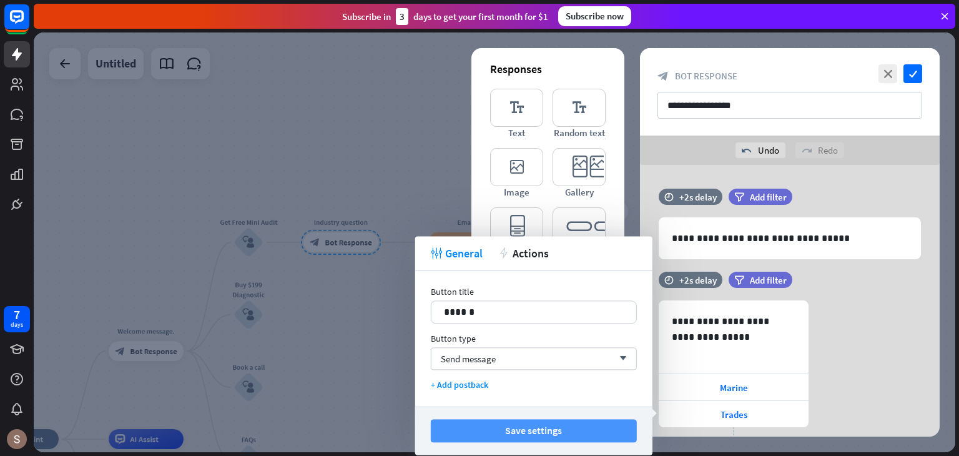
click at [472, 428] on button "Save settings" at bounding box center [534, 430] width 206 height 23
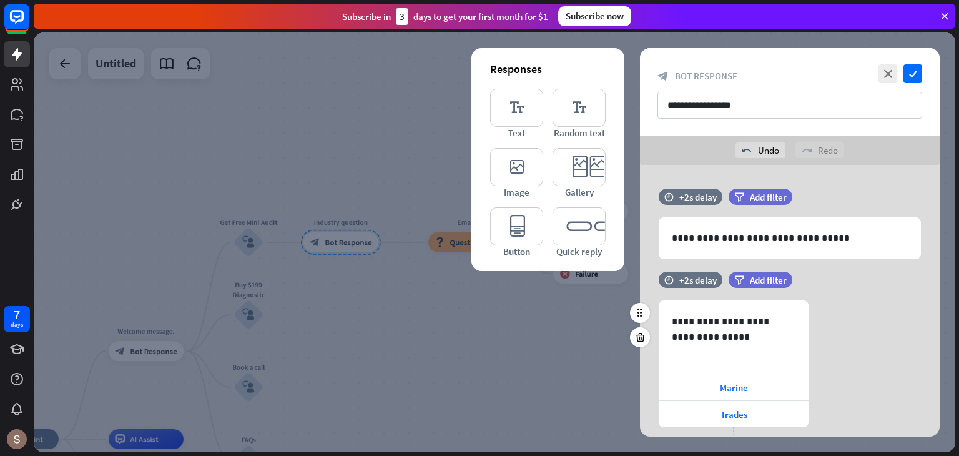
scroll to position [68, 0]
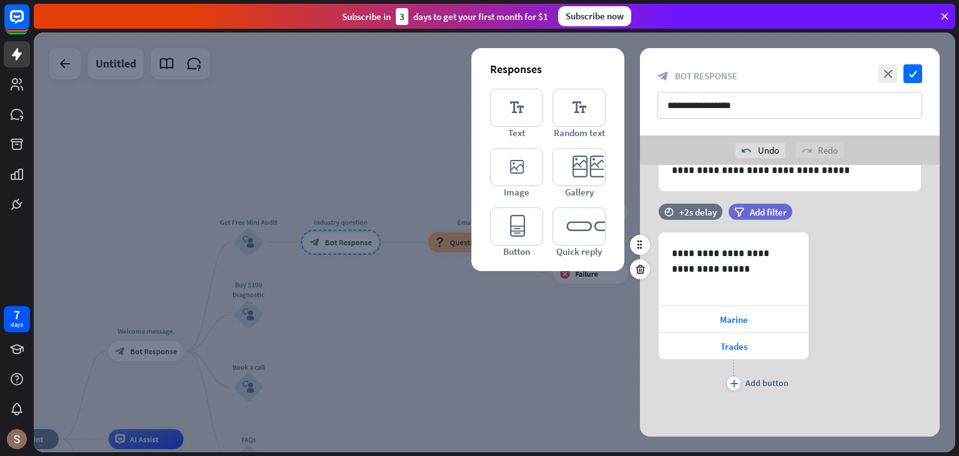
click at [741, 375] on div "plus Add button" at bounding box center [734, 374] width 150 height 31
click at [739, 381] on div "plus" at bounding box center [734, 384] width 14 height 14
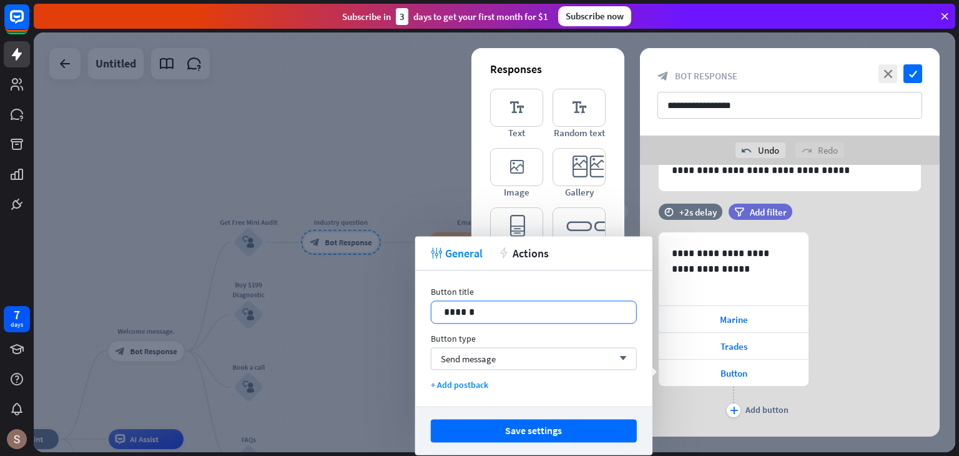
drag, startPoint x: 548, startPoint y: 295, endPoint x: 449, endPoint y: 318, distance: 101.3
click at [449, 318] on div "Button title 14 ******" at bounding box center [534, 304] width 206 height 37
drag, startPoint x: 441, startPoint y: 310, endPoint x: 471, endPoint y: 323, distance: 33.3
click at [471, 323] on div "******" at bounding box center [534, 312] width 205 height 22
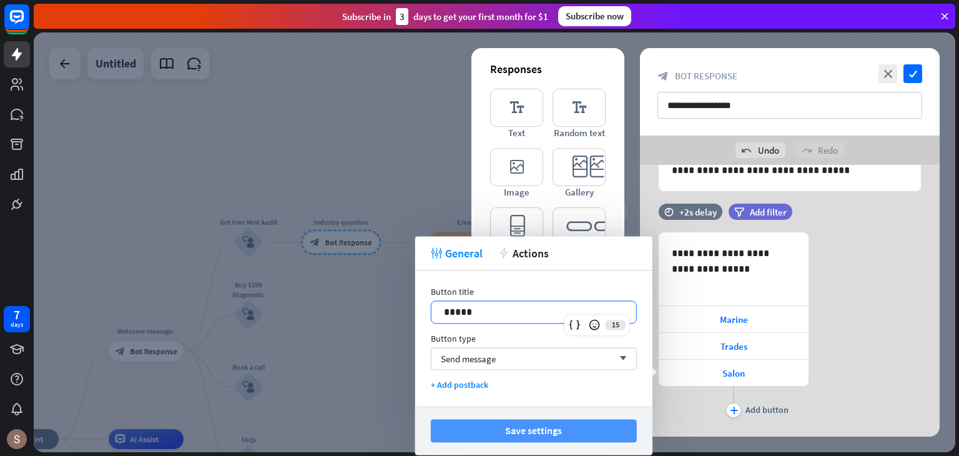
click at [515, 423] on button "Save settings" at bounding box center [534, 430] width 206 height 23
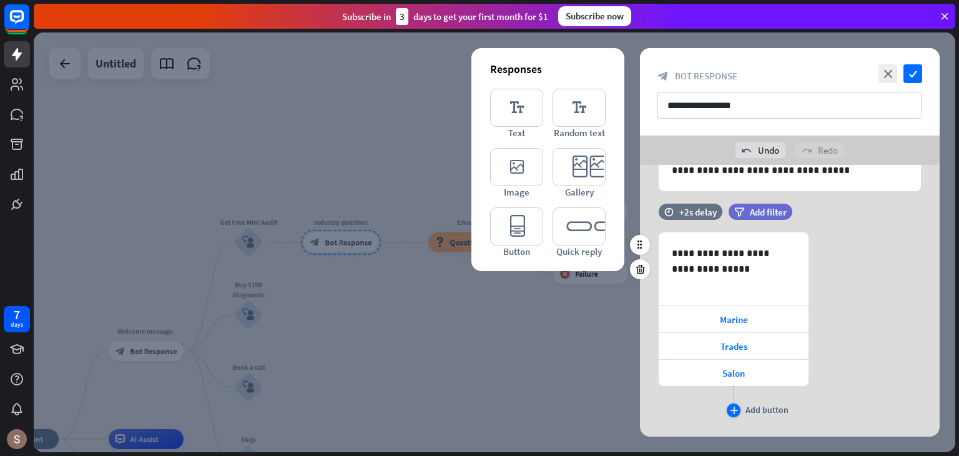
click at [731, 405] on div "plus" at bounding box center [734, 410] width 14 height 14
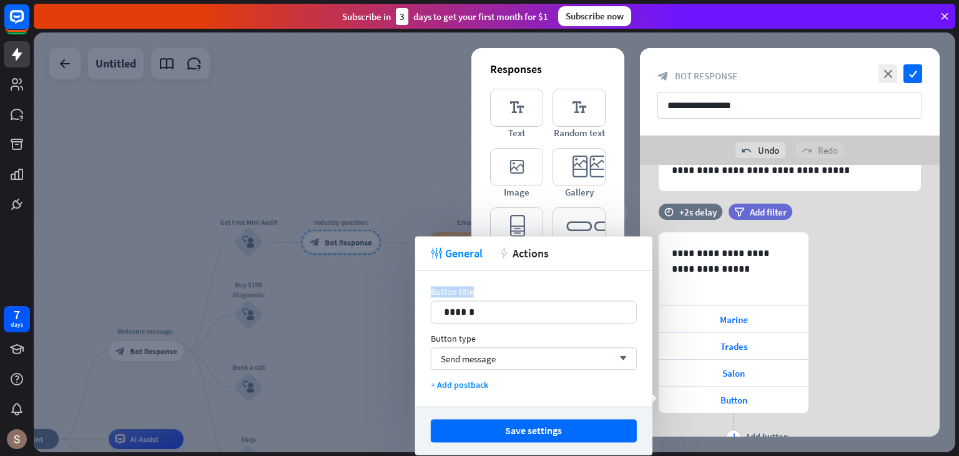
drag, startPoint x: 516, startPoint y: 295, endPoint x: 427, endPoint y: 296, distance: 89.9
click at [426, 296] on div "Button title 14 ****** Button type Send message arrow_down + Add postback" at bounding box center [533, 338] width 237 height 136
drag, startPoint x: 452, startPoint y: 313, endPoint x: 484, endPoint y: 331, distance: 36.3
click at [484, 331] on div "Button title 14 ****** Button type Send message arrow_down + Add postback" at bounding box center [533, 338] width 237 height 136
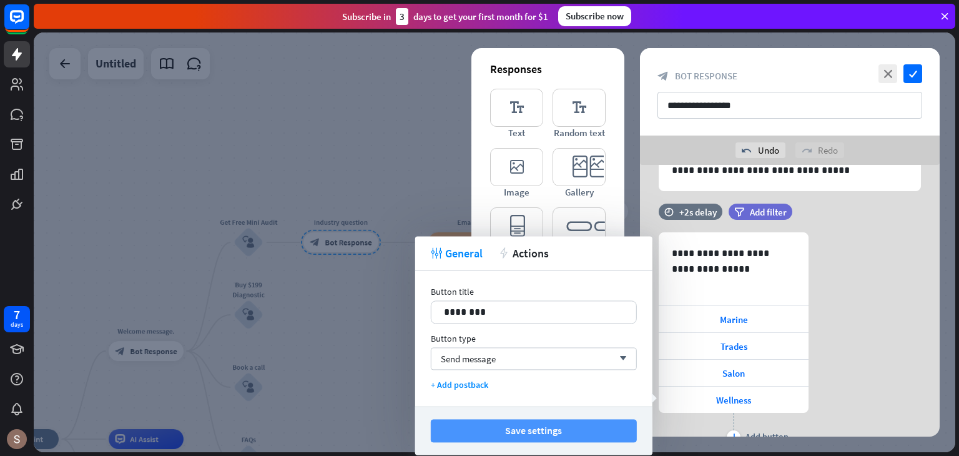
click at [531, 424] on button "Save settings" at bounding box center [534, 430] width 206 height 23
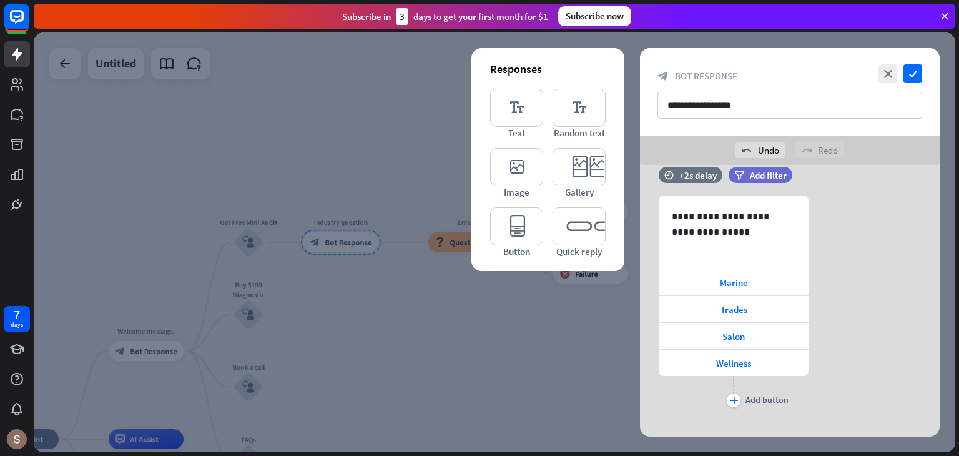
scroll to position [122, 0]
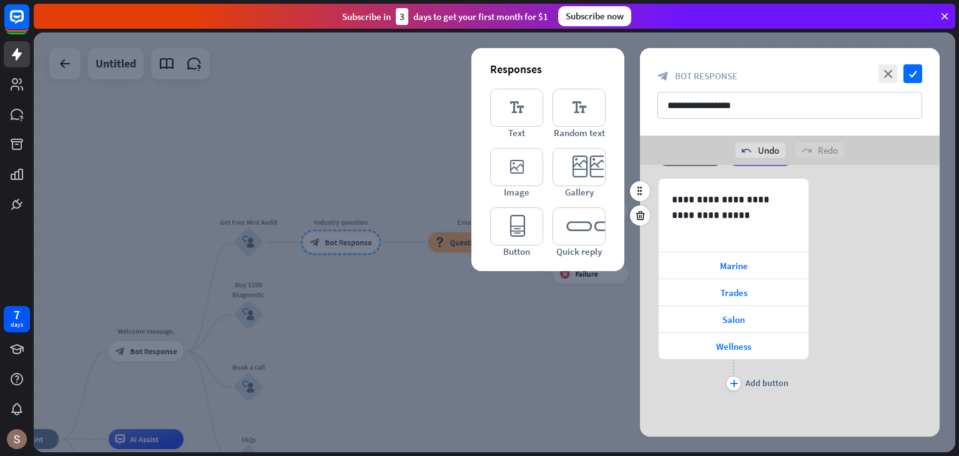
click at [743, 378] on div "plus Add button" at bounding box center [734, 374] width 150 height 31
click at [738, 377] on div "plus" at bounding box center [734, 384] width 14 height 14
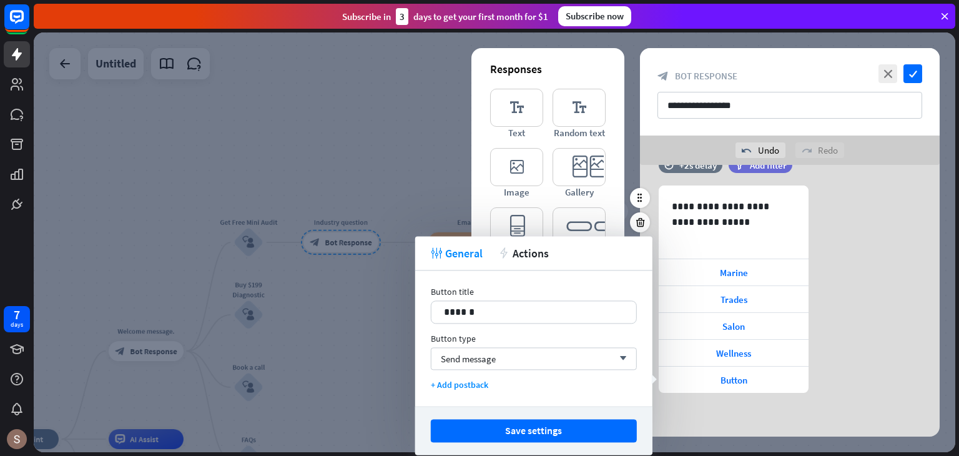
scroll to position [114, 0]
drag, startPoint x: 540, startPoint y: 307, endPoint x: 410, endPoint y: 312, distance: 129.4
click at [410, 312] on body "7 days close Product Help First steps Get started with ChatBot Help Center Foll…" at bounding box center [479, 228] width 959 height 456
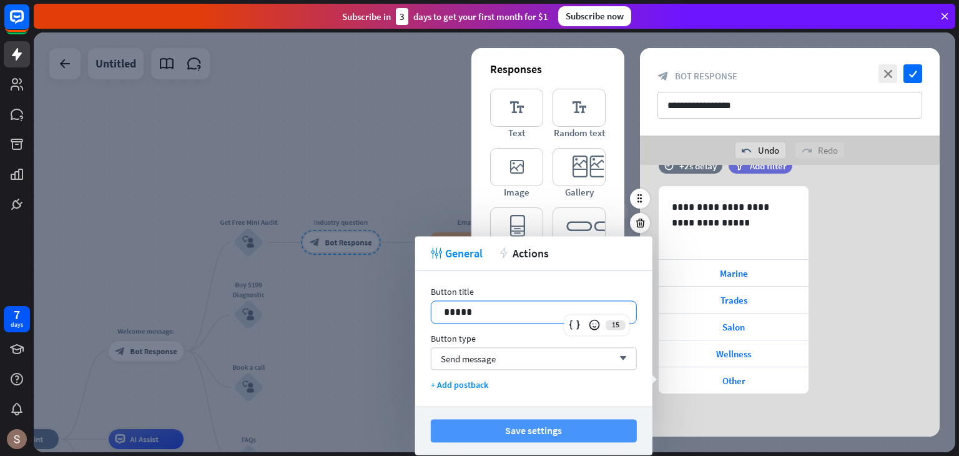
click at [496, 433] on button "Save settings" at bounding box center [534, 430] width 206 height 23
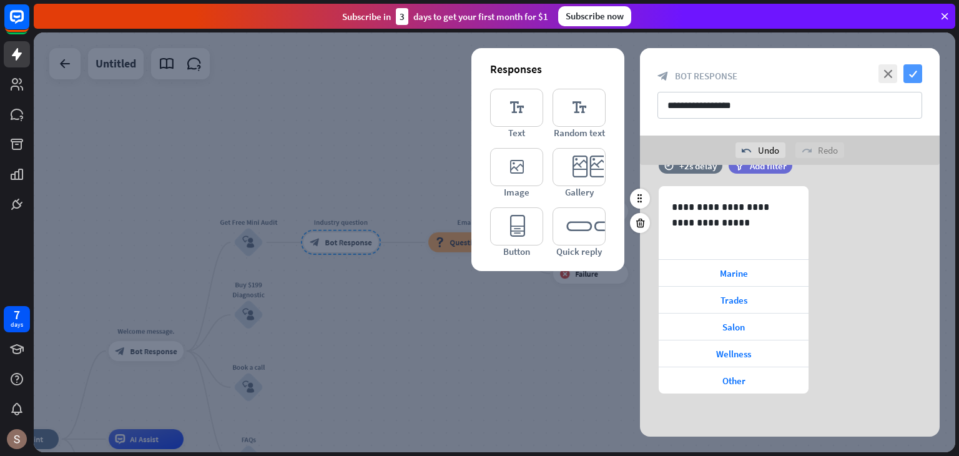
click at [914, 81] on icon "check" at bounding box center [913, 73] width 19 height 19
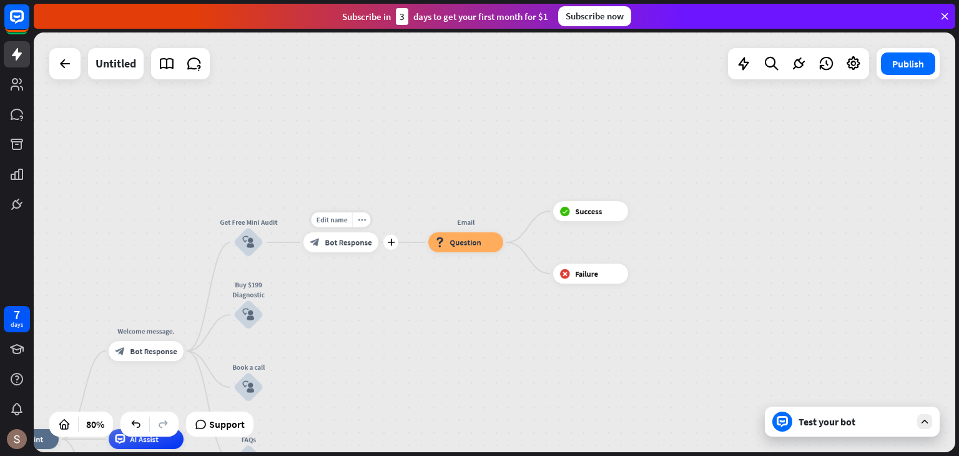
click at [355, 250] on div "block_bot_response Bot Response" at bounding box center [341, 242] width 75 height 20
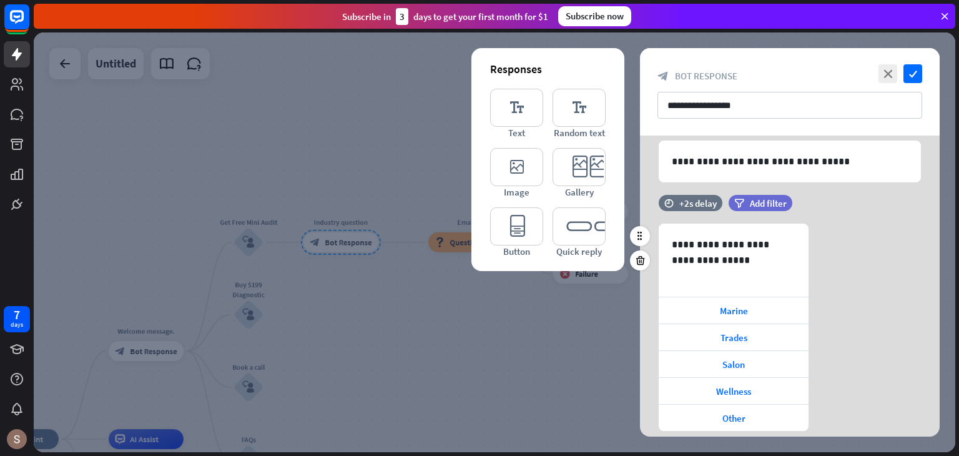
scroll to position [85, 0]
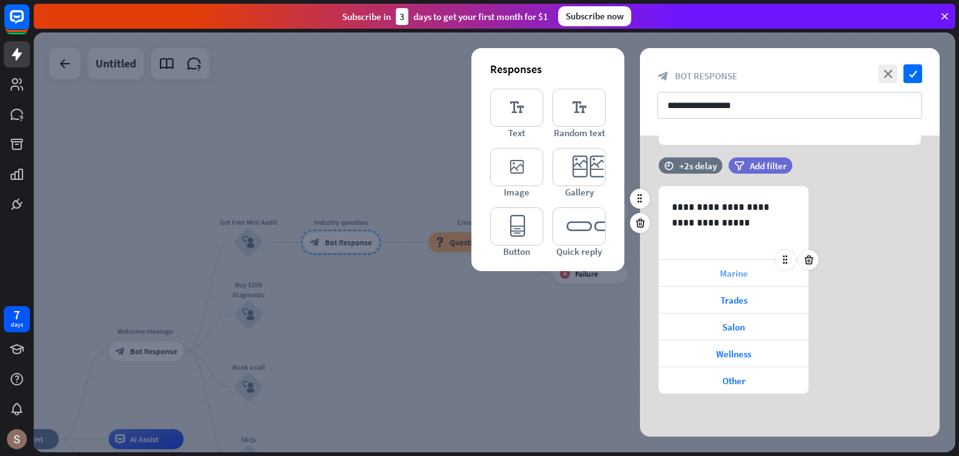
click at [695, 271] on div "Marine" at bounding box center [734, 273] width 150 height 26
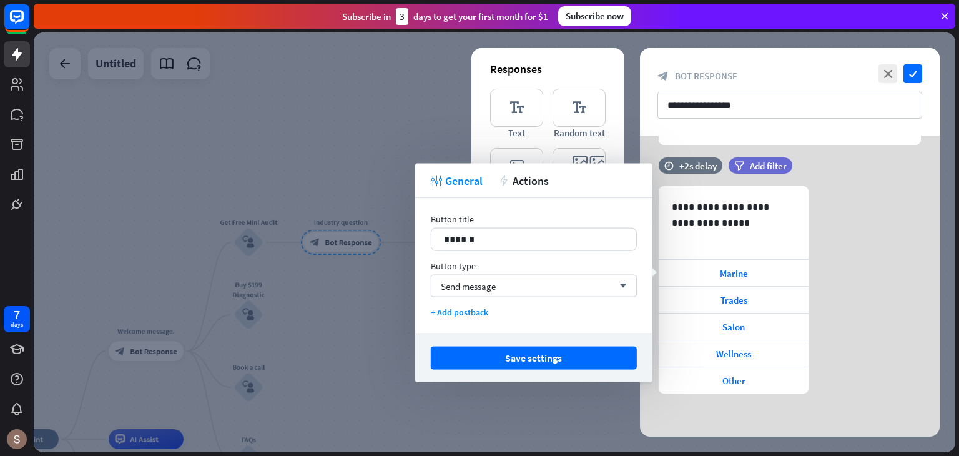
click at [864, 183] on div "time +2s delay filter Add filter" at bounding box center [790, 171] width 300 height 29
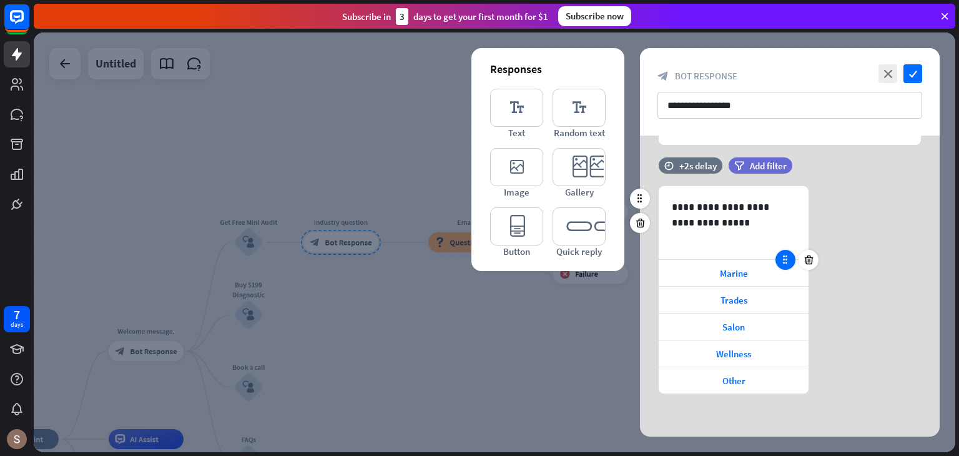
click at [781, 265] on div at bounding box center [786, 260] width 20 height 20
click at [784, 262] on icon at bounding box center [785, 259] width 11 height 11
click at [789, 258] on icon at bounding box center [785, 259] width 11 height 11
click at [789, 259] on icon at bounding box center [785, 259] width 11 height 11
click at [761, 273] on div "Marine" at bounding box center [734, 273] width 150 height 26
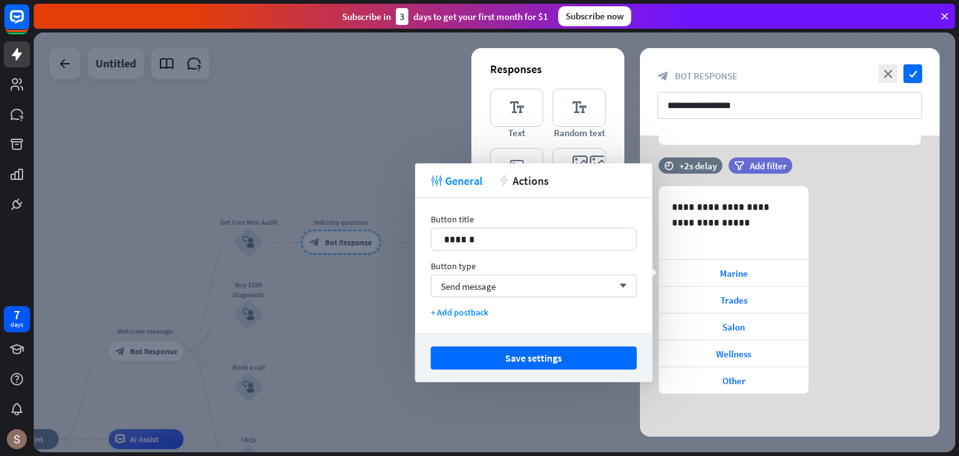
click at [848, 269] on div "**********" at bounding box center [790, 289] width 300 height 207
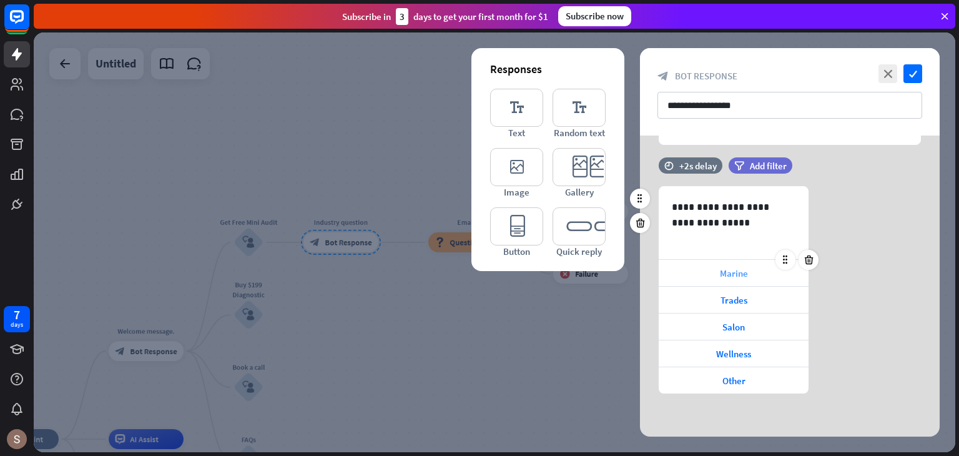
click at [678, 272] on div "Marine" at bounding box center [734, 273] width 150 height 26
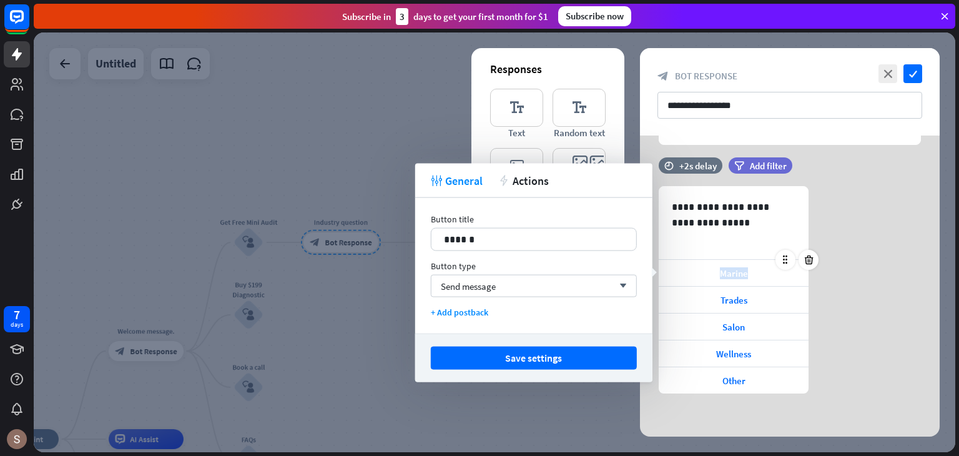
click at [678, 272] on div "Marine" at bounding box center [734, 273] width 150 height 26
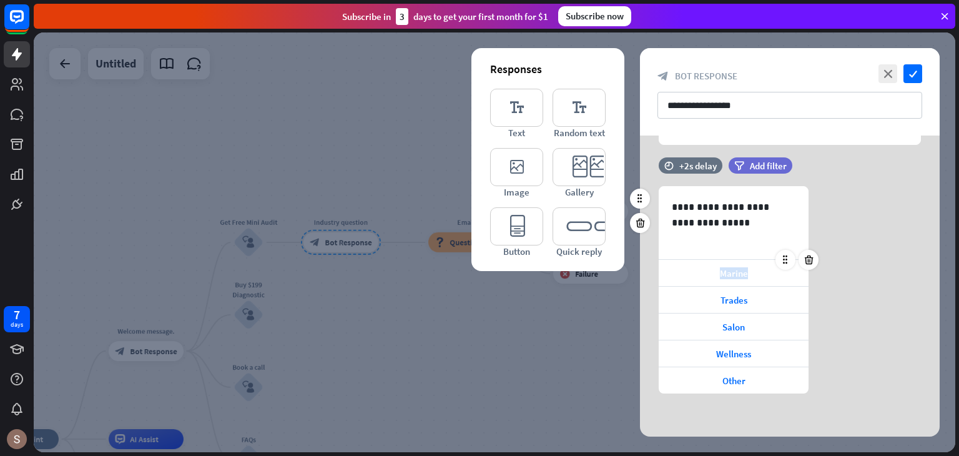
click at [678, 272] on div "Marine" at bounding box center [734, 273] width 150 height 26
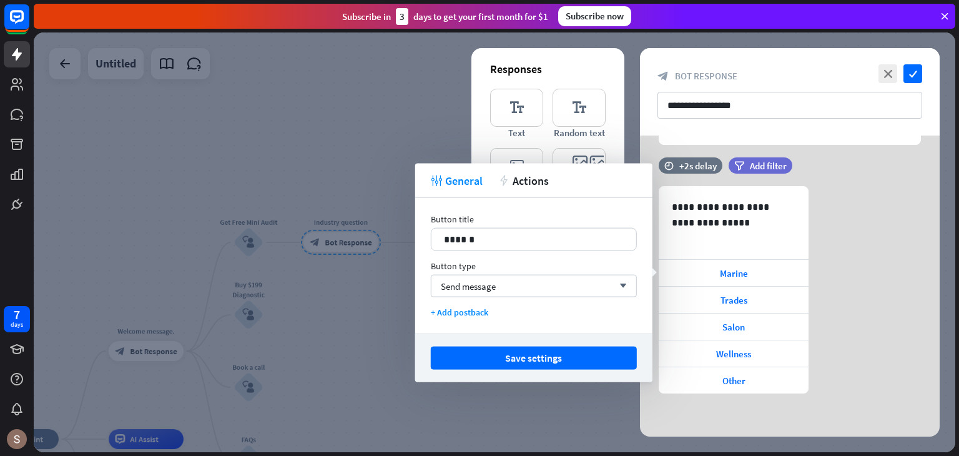
click at [612, 408] on div at bounding box center [495, 242] width 922 height 420
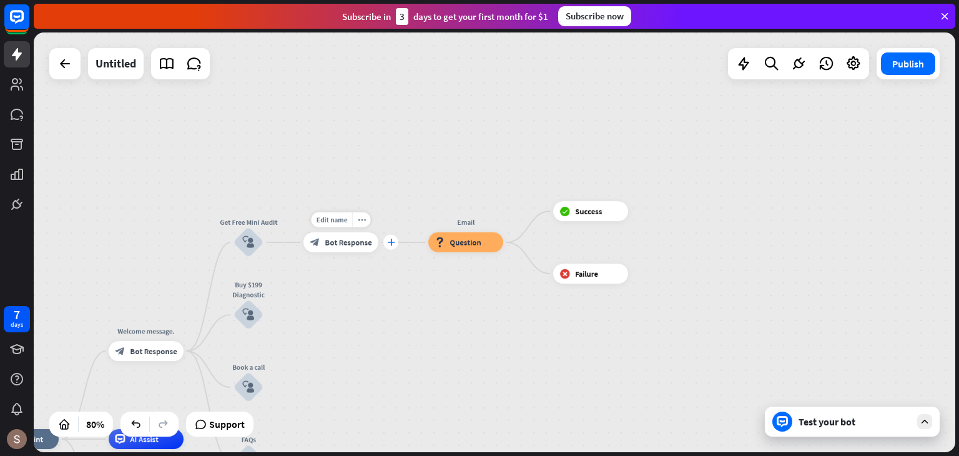
click at [389, 241] on icon "plus" at bounding box center [390, 242] width 7 height 7
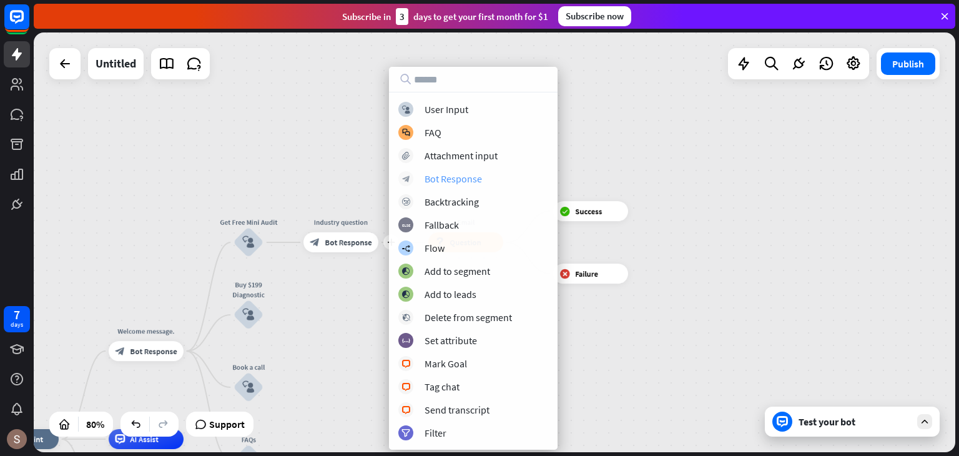
click at [467, 179] on div "Bot Response" at bounding box center [453, 178] width 57 height 12
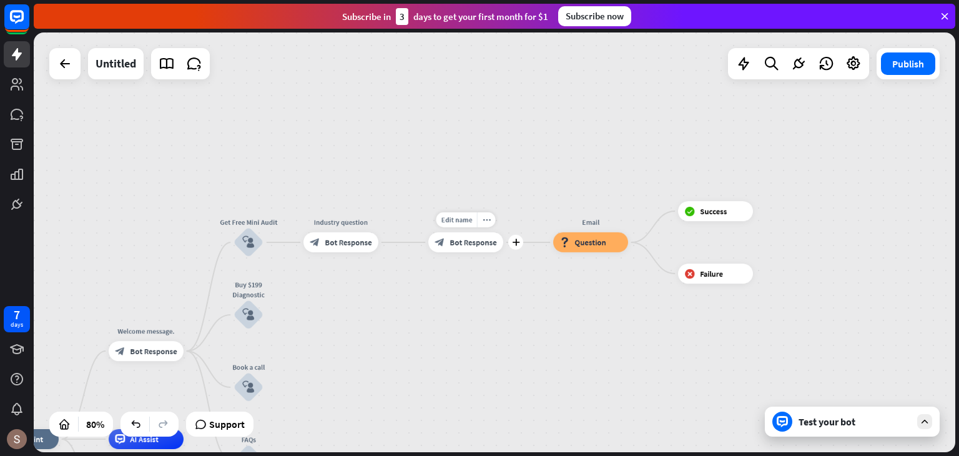
click at [490, 244] on span "Bot Response" at bounding box center [473, 242] width 47 height 10
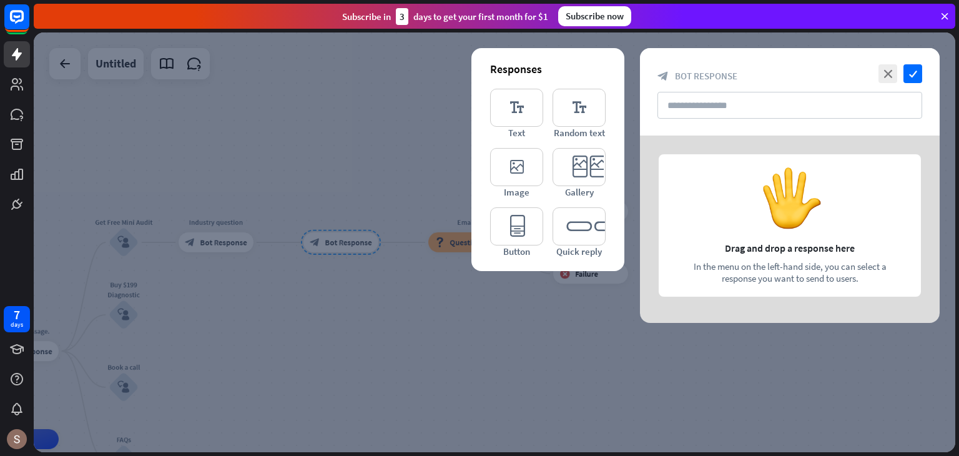
click at [657, 117] on div "close check block_bot_response Bot Response" at bounding box center [790, 91] width 300 height 87
click at [672, 107] on input "text" at bounding box center [790, 105] width 265 height 27
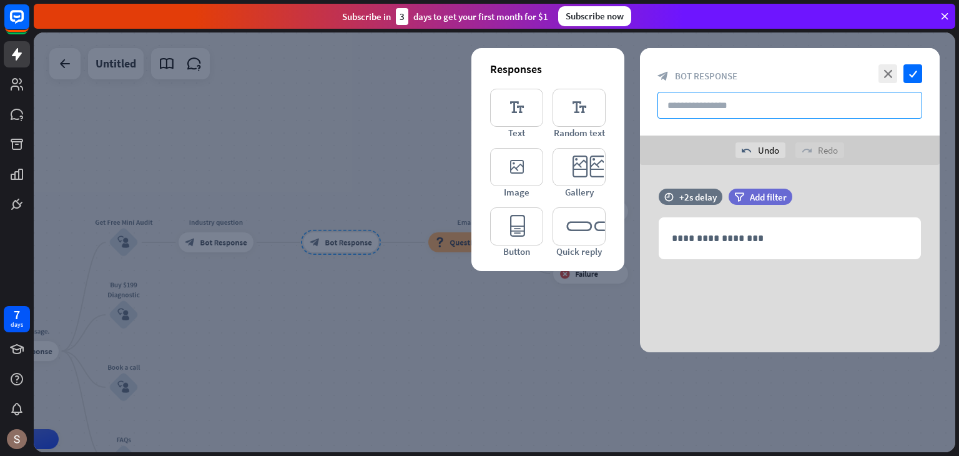
click at [736, 99] on input "text" at bounding box center [790, 105] width 265 height 27
type input "**********"
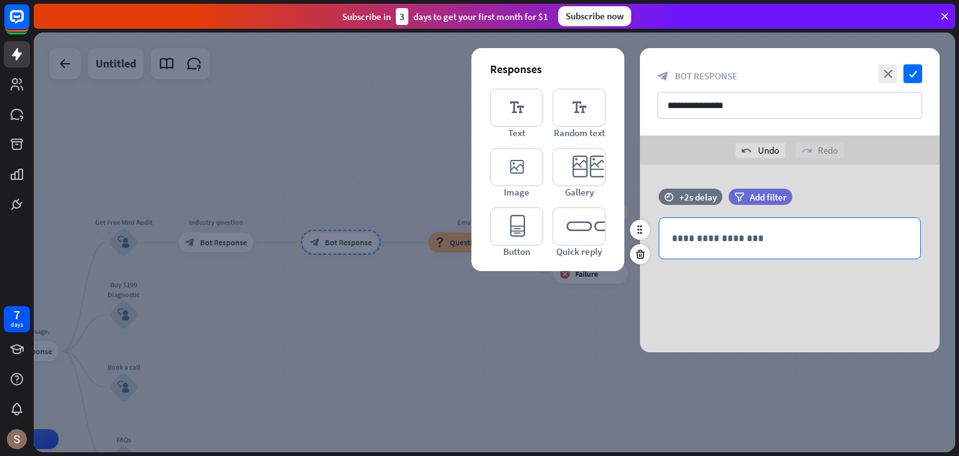
click at [679, 225] on div "**********" at bounding box center [789, 238] width 261 height 41
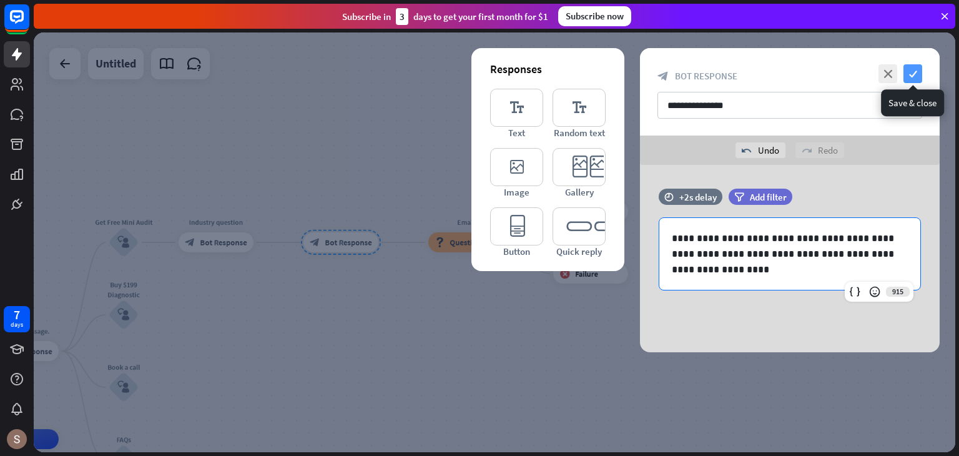
click at [907, 75] on icon "check" at bounding box center [913, 73] width 19 height 19
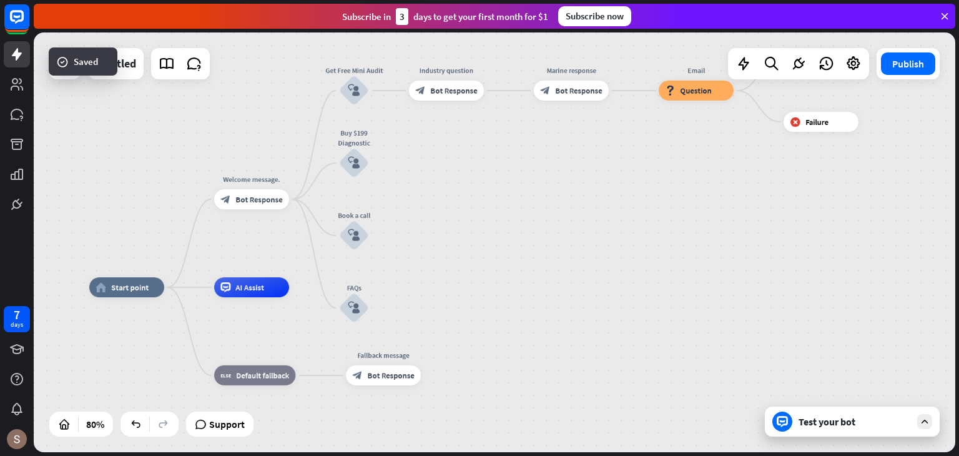
drag, startPoint x: 435, startPoint y: 397, endPoint x: 665, endPoint y: 245, distance: 275.9
click at [665, 245] on div "home_2 Start point Welcome message. block_bot_response Bot Response Get Free Mi…" at bounding box center [495, 242] width 922 height 420
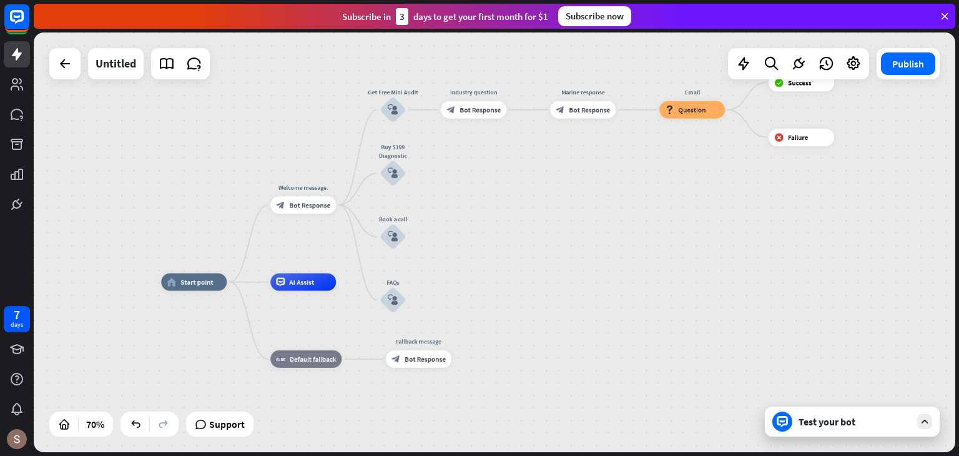
click at [839, 410] on div "Test your bot" at bounding box center [852, 422] width 175 height 30
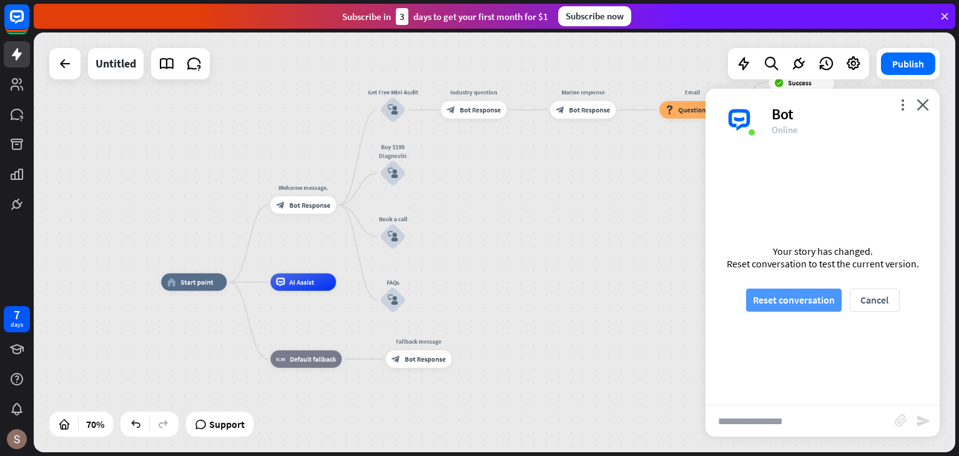
click at [782, 305] on button "Reset conversation" at bounding box center [794, 300] width 96 height 23
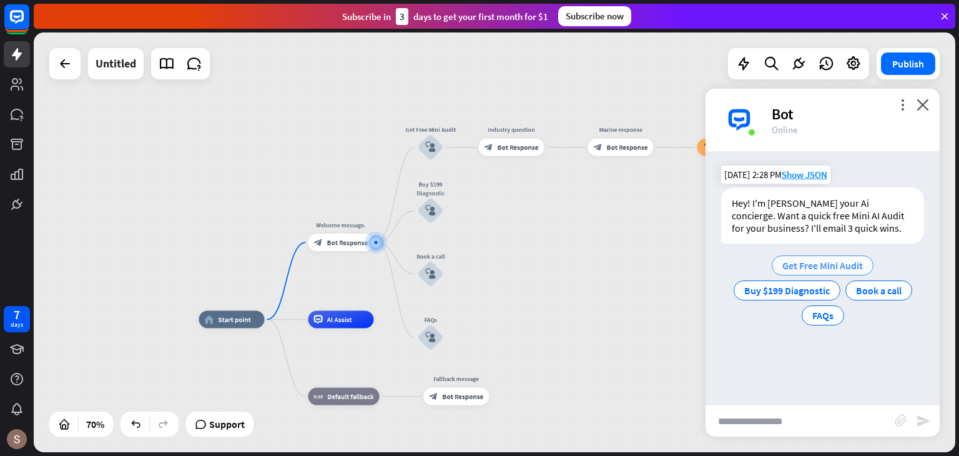
click at [807, 261] on span "Get Free Mini Audit" at bounding box center [822, 265] width 81 height 12
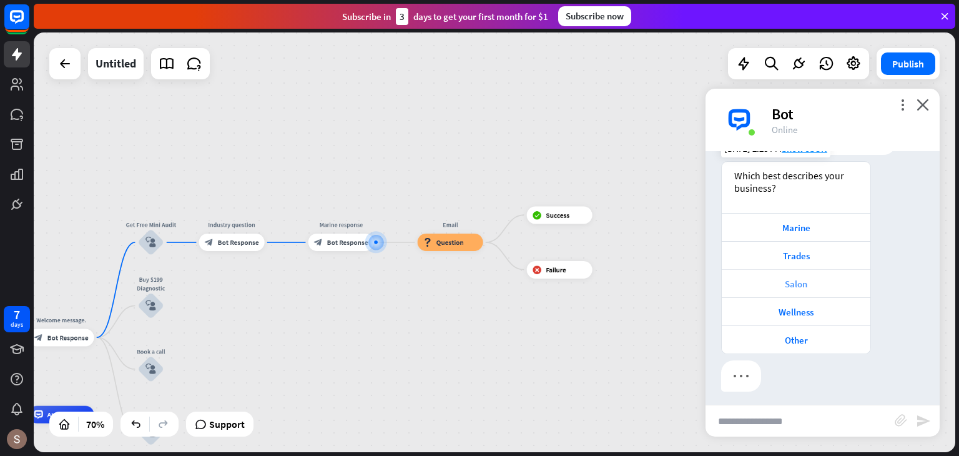
scroll to position [217, 0]
click at [813, 224] on div "Marine" at bounding box center [796, 222] width 136 height 12
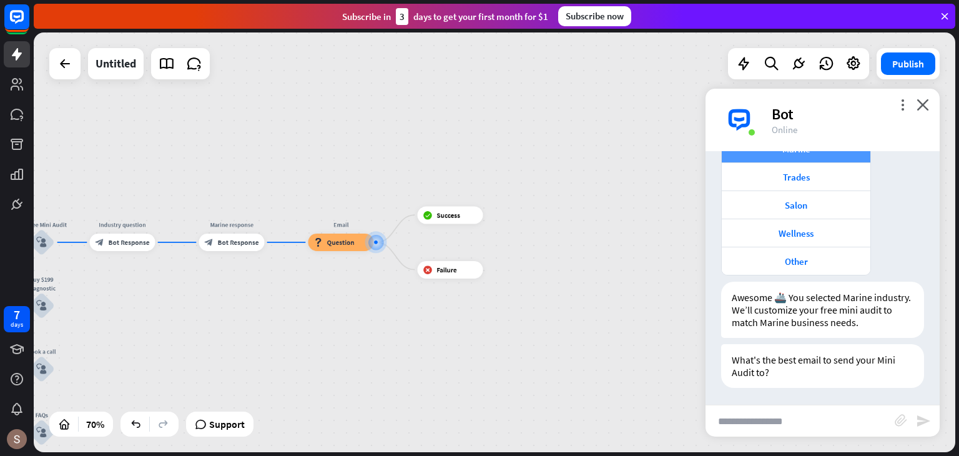
scroll to position [292, 0]
click at [814, 179] on div "Trades" at bounding box center [796, 175] width 136 height 12
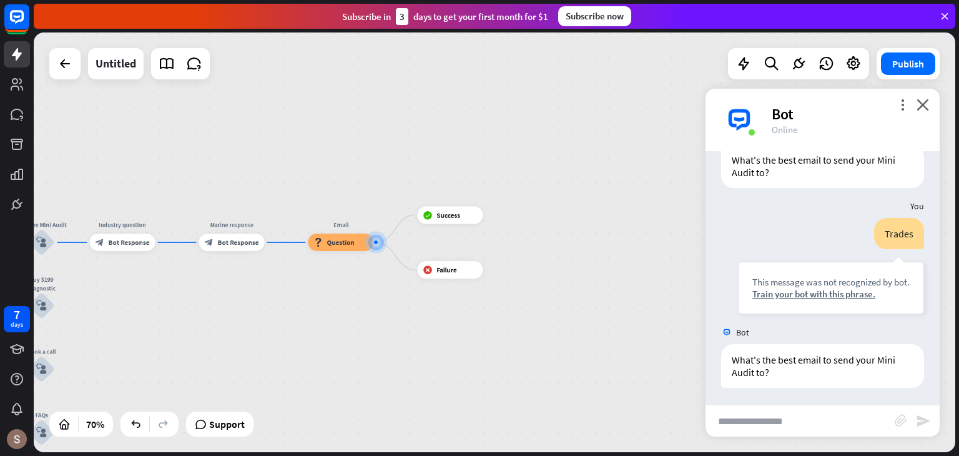
scroll to position [491, 0]
click at [661, 347] on div "home_2 Start point Welcome message. block_bot_response Bot Response Get Free Mi…" at bounding box center [495, 242] width 922 height 420
click at [921, 104] on icon "close" at bounding box center [923, 105] width 12 height 12
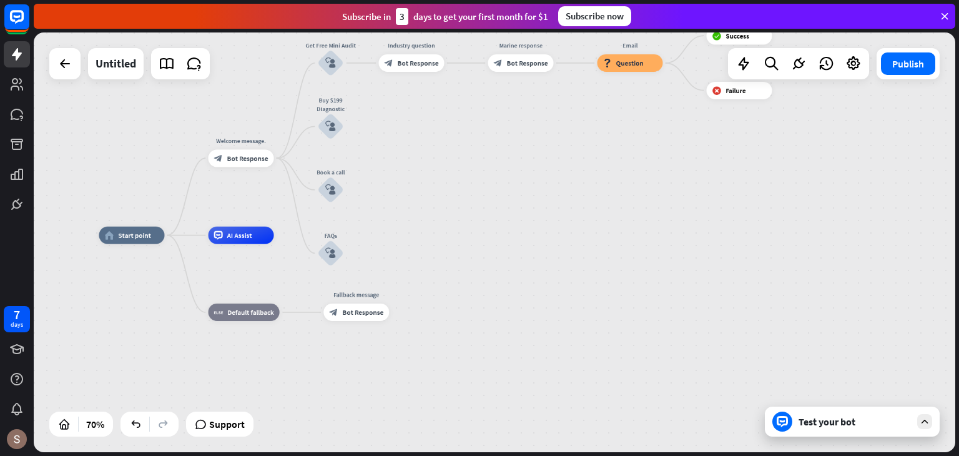
drag, startPoint x: 570, startPoint y: 353, endPoint x: 860, endPoint y: 174, distance: 340.7
click at [860, 174] on div "home_2 Start point Welcome message. block_bot_response Bot Response Get Free Mi…" at bounding box center [495, 242] width 922 height 420
click at [455, 61] on icon "plus" at bounding box center [456, 63] width 7 height 6
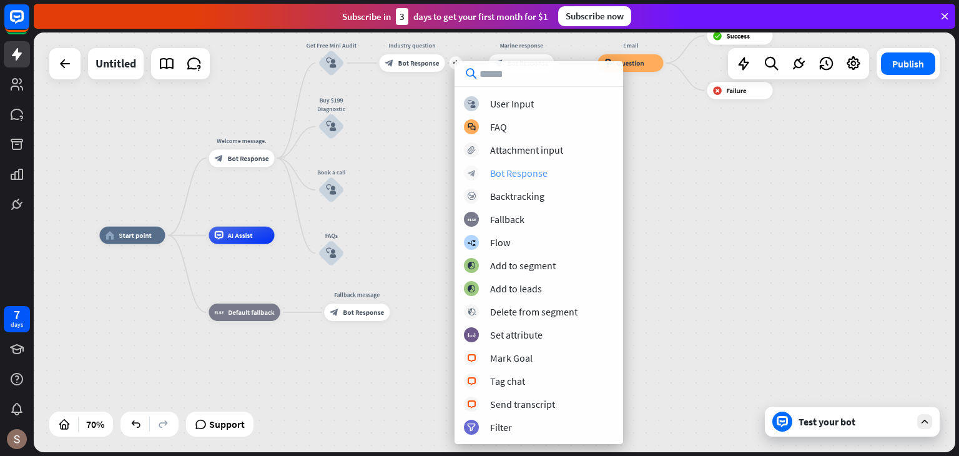
click at [518, 173] on div "Bot Response" at bounding box center [518, 173] width 57 height 12
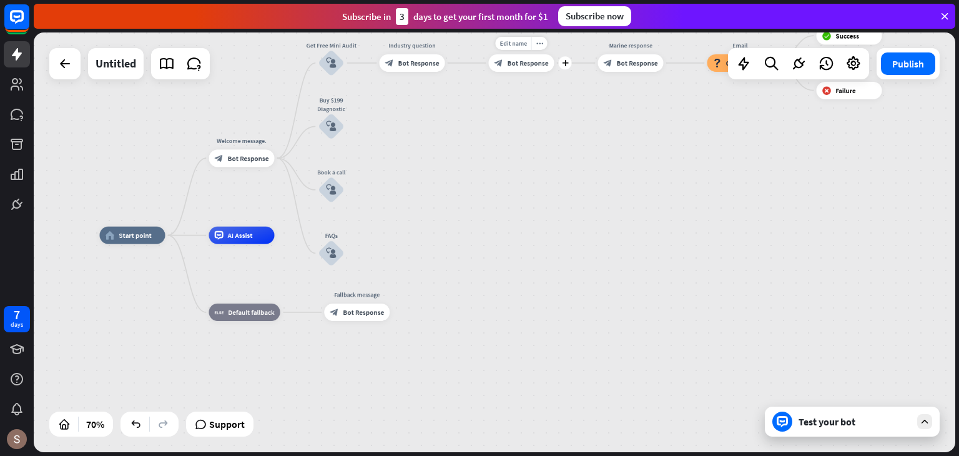
click at [527, 66] on span "Bot Response" at bounding box center [528, 63] width 41 height 9
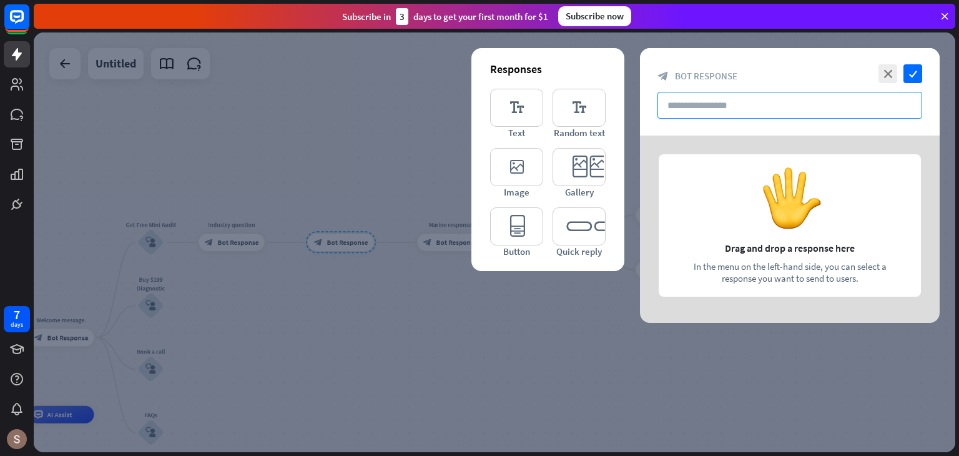
click at [680, 111] on input "text" at bounding box center [790, 105] width 265 height 27
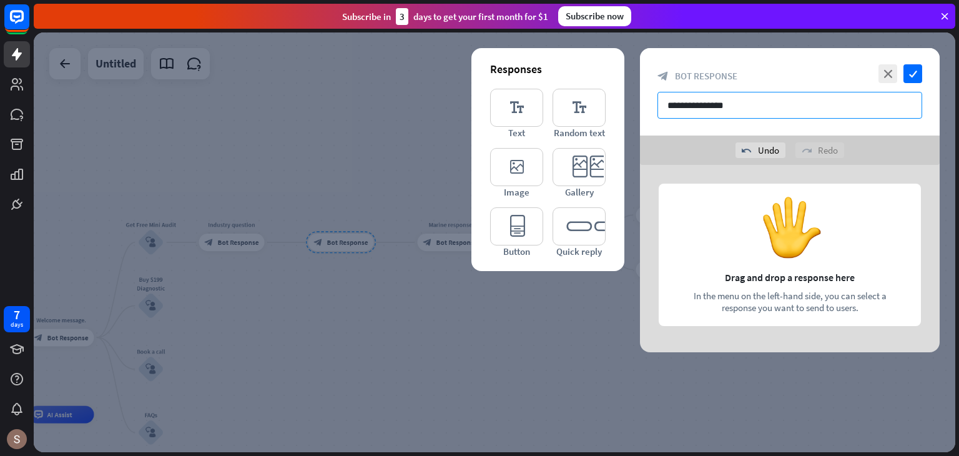
type input "**********"
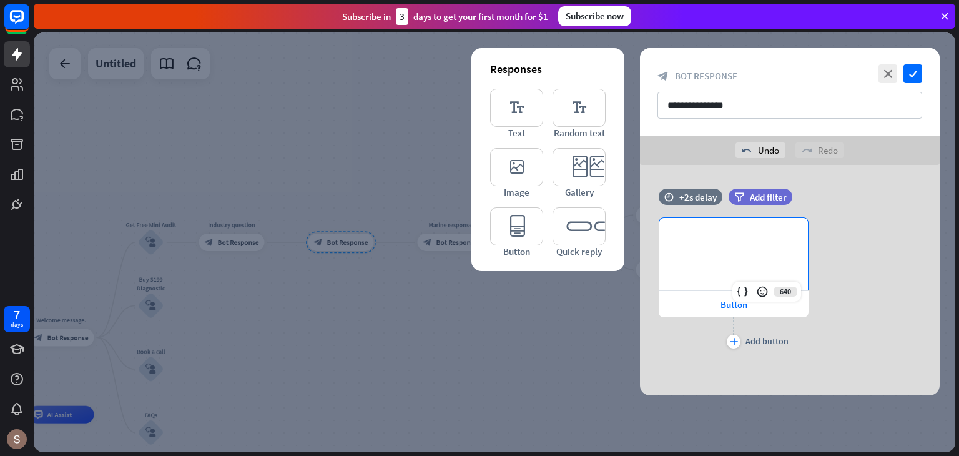
click at [721, 262] on div "**********" at bounding box center [733, 254] width 149 height 72
click at [634, 255] on icon at bounding box center [640, 254] width 12 height 11
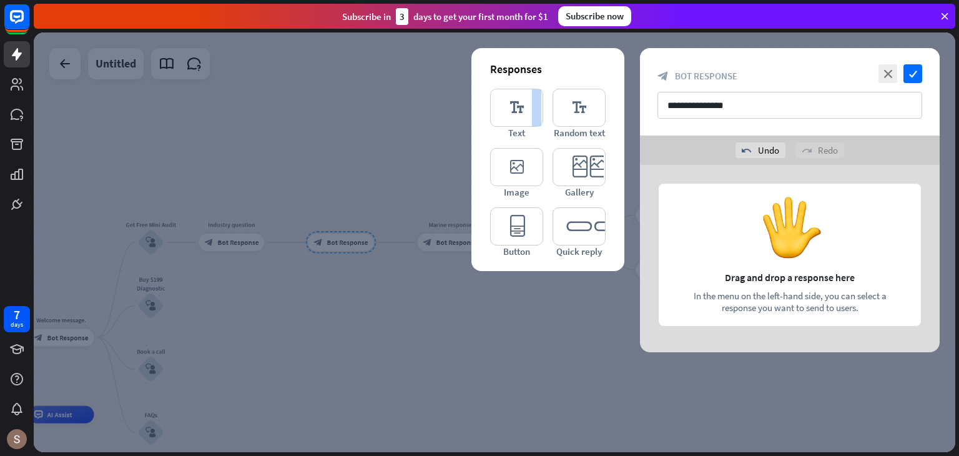
drag, startPoint x: 540, startPoint y: 91, endPoint x: 545, endPoint y: 95, distance: 6.6
click at [545, 95] on div "Responses editor_text Text editor_text Random text editor_image Image editor_ca…" at bounding box center [547, 159] width 153 height 223
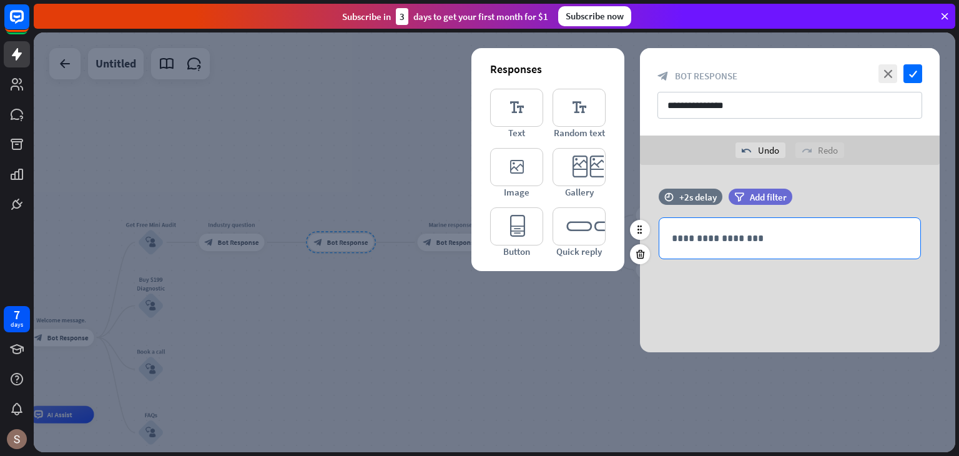
click at [711, 247] on div "**********" at bounding box center [789, 238] width 261 height 41
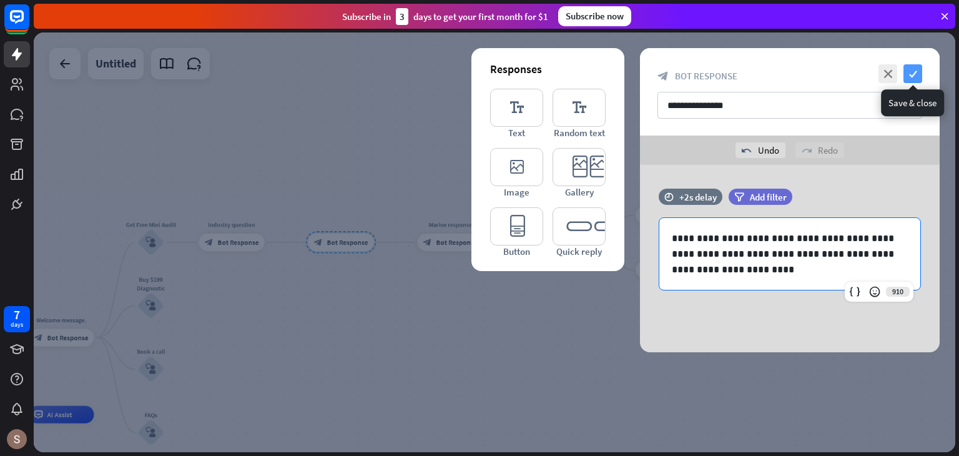
click at [914, 76] on icon "check" at bounding box center [913, 73] width 19 height 19
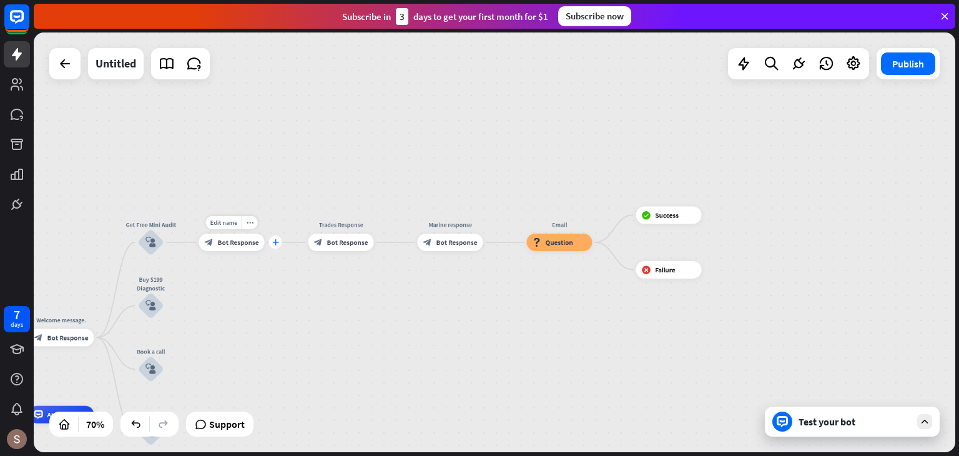
click at [272, 246] on div "plus" at bounding box center [275, 241] width 13 height 13
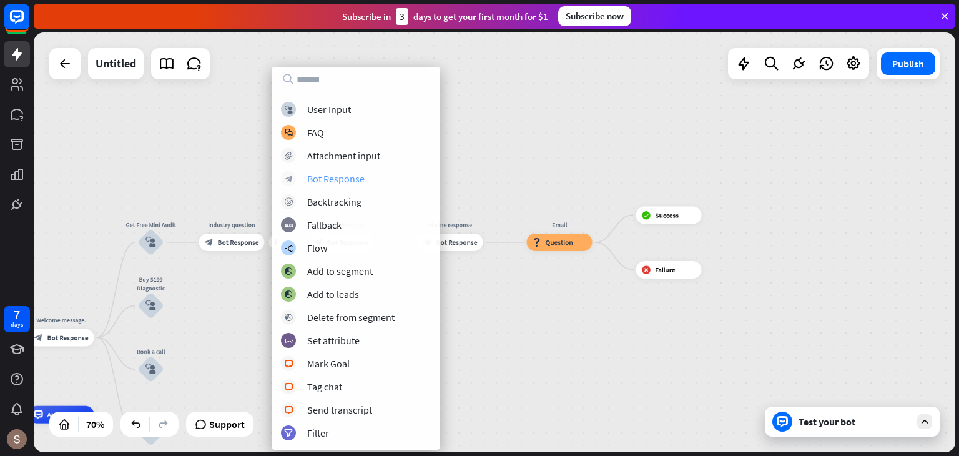
click at [344, 172] on div "Bot Response" at bounding box center [335, 178] width 57 height 12
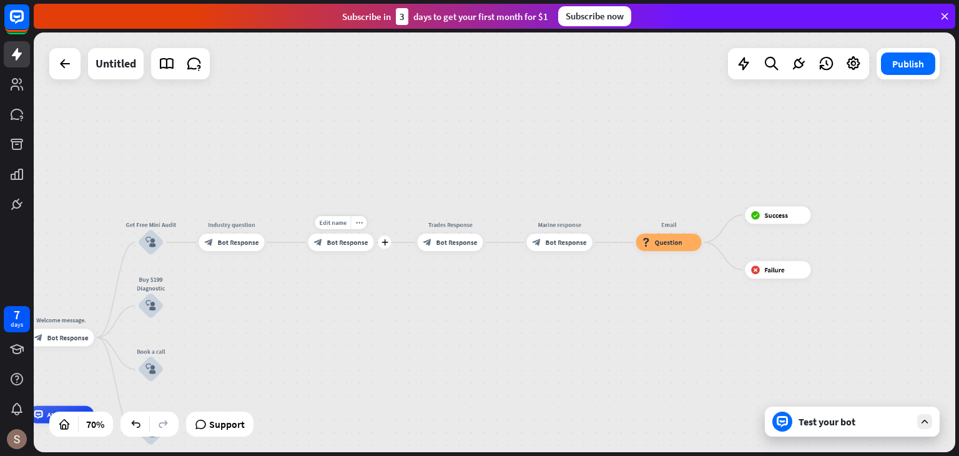
click at [332, 244] on span "Bot Response" at bounding box center [347, 242] width 41 height 9
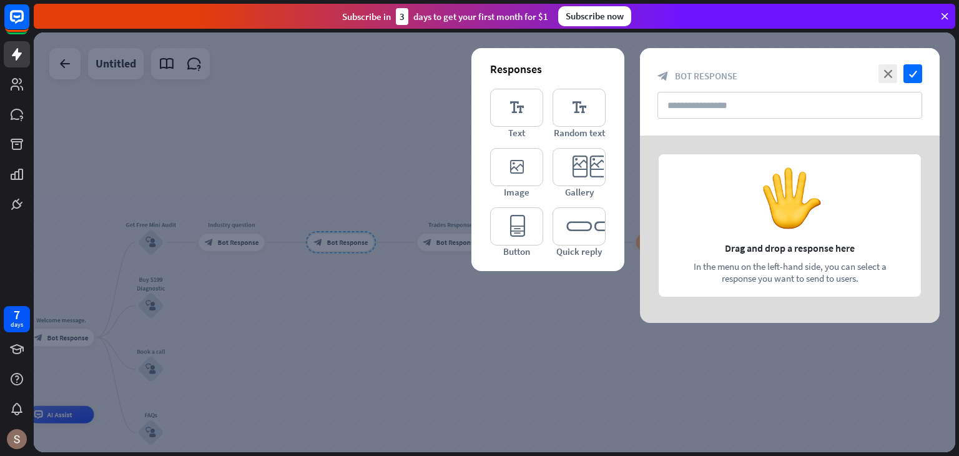
click at [679, 87] on div "close check block_bot_response Bot Response" at bounding box center [790, 91] width 300 height 87
click at [684, 95] on input "text" at bounding box center [790, 105] width 265 height 27
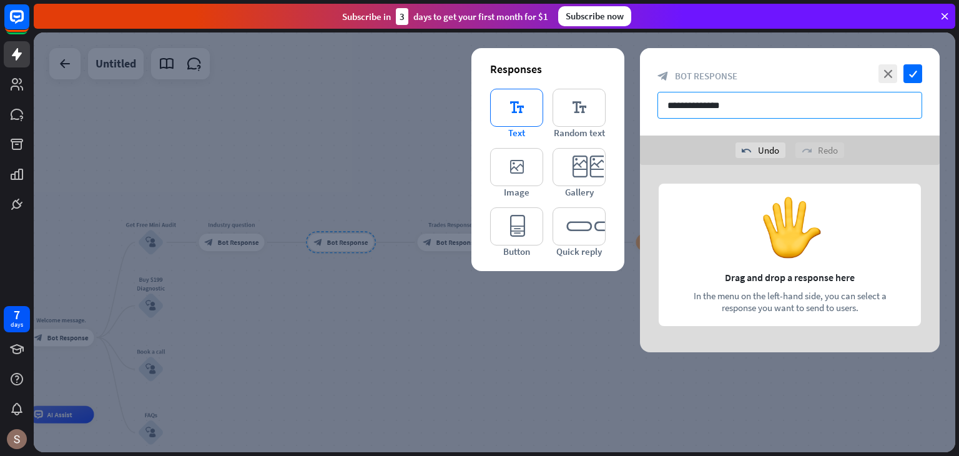
type input "**********"
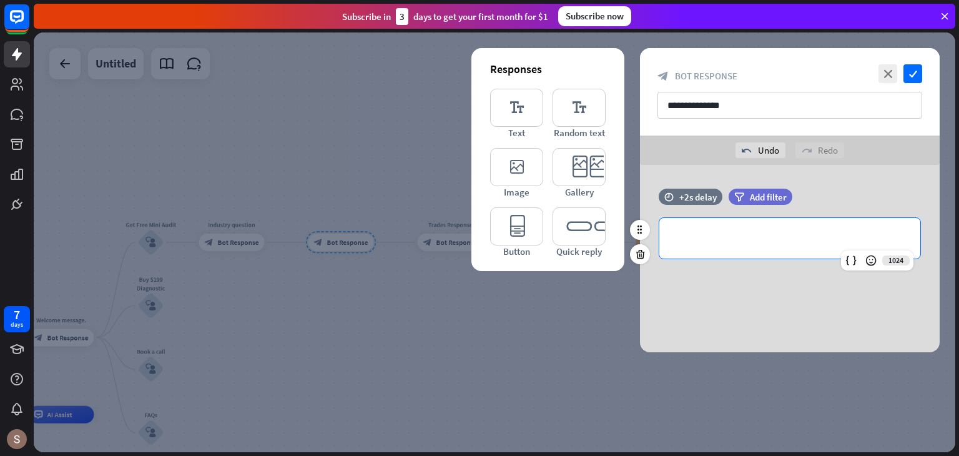
click at [704, 252] on div "**********" at bounding box center [789, 238] width 261 height 41
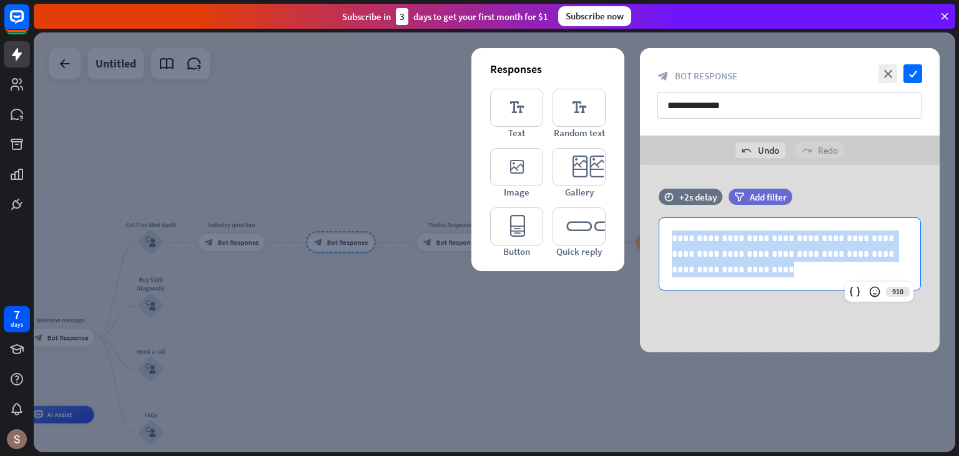
drag, startPoint x: 693, startPoint y: 245, endPoint x: 809, endPoint y: 313, distance: 134.9
click at [809, 313] on div "**********" at bounding box center [790, 258] width 300 height 187
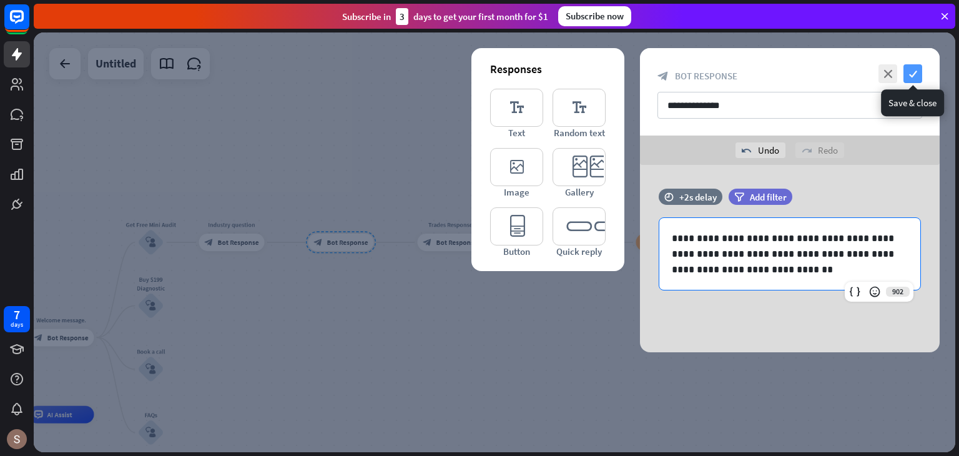
click at [913, 73] on icon "check" at bounding box center [913, 73] width 19 height 19
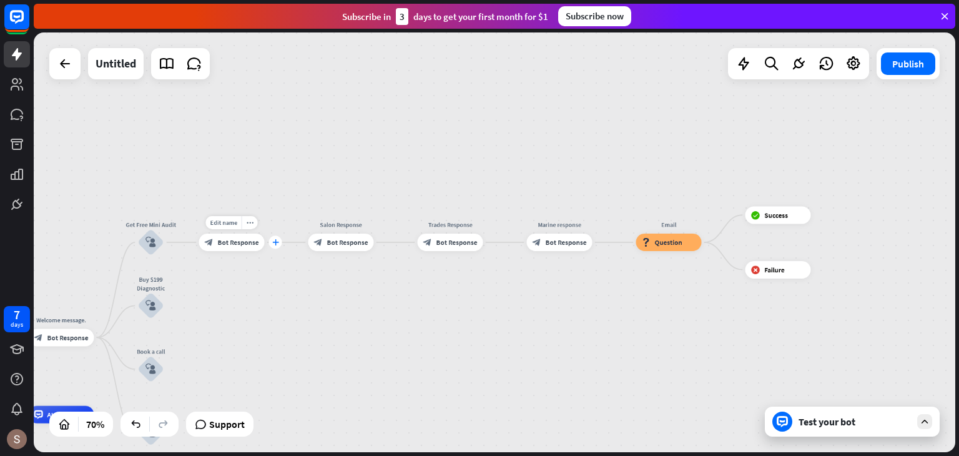
click at [278, 242] on icon "plus" at bounding box center [275, 242] width 7 height 6
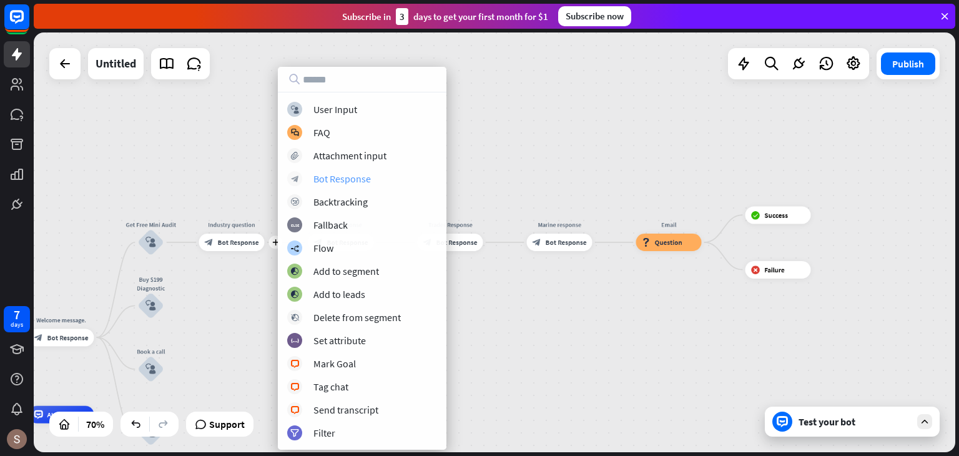
click at [367, 174] on div "Bot Response" at bounding box center [341, 178] width 57 height 12
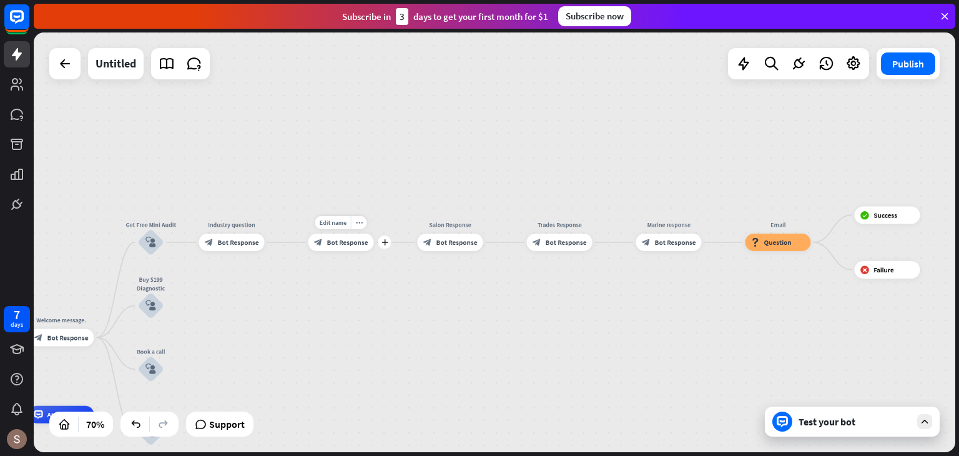
click at [346, 240] on span "Bot Response" at bounding box center [347, 242] width 41 height 9
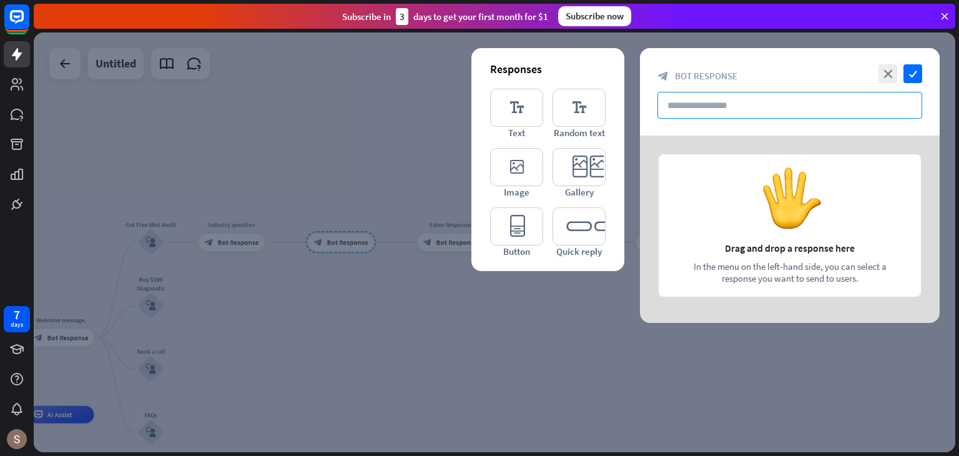
click at [820, 101] on input "text" at bounding box center [790, 105] width 265 height 27
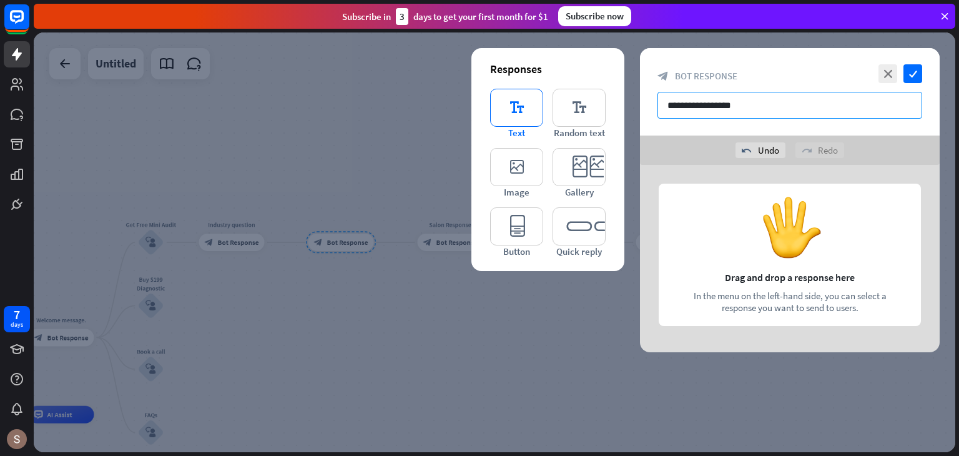
type input "**********"
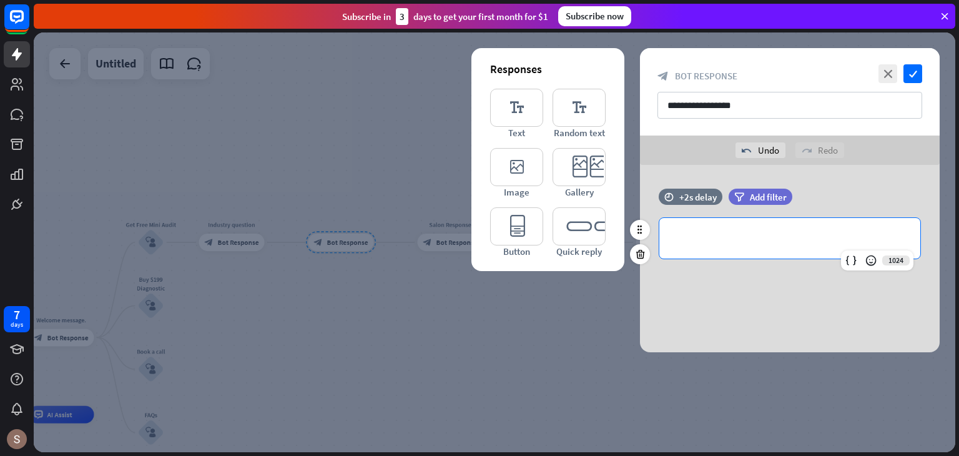
click at [732, 246] on div "**********" at bounding box center [789, 238] width 261 height 41
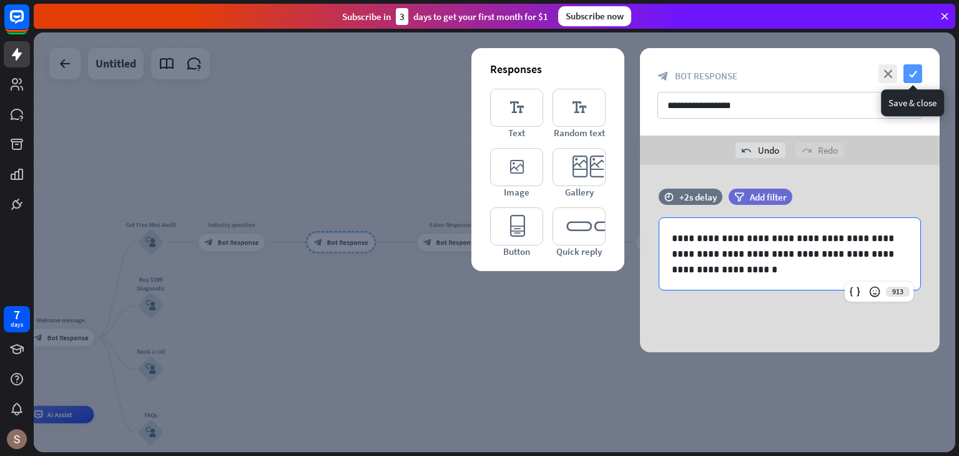
click at [910, 71] on icon "check" at bounding box center [913, 73] width 19 height 19
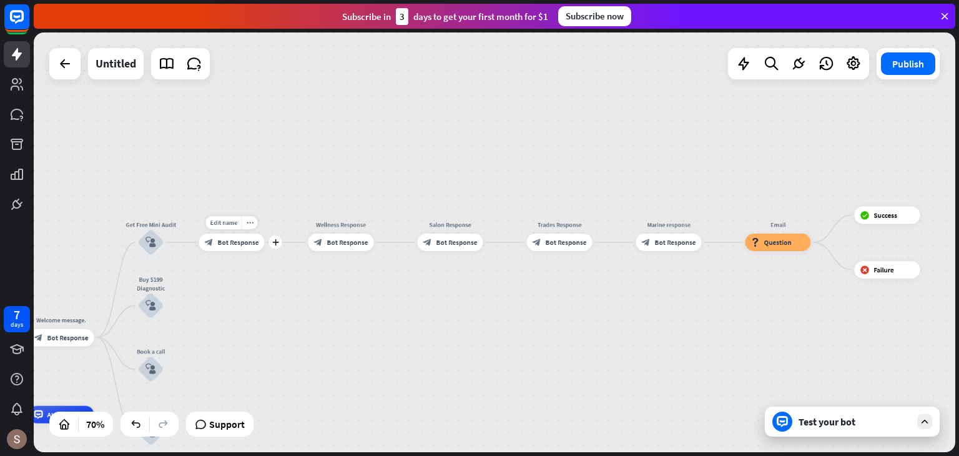
click at [265, 249] on div "Edit name more_horiz plus block_bot_response Bot Response" at bounding box center [232, 242] width 66 height 17
click at [280, 245] on div "plus" at bounding box center [275, 241] width 13 height 13
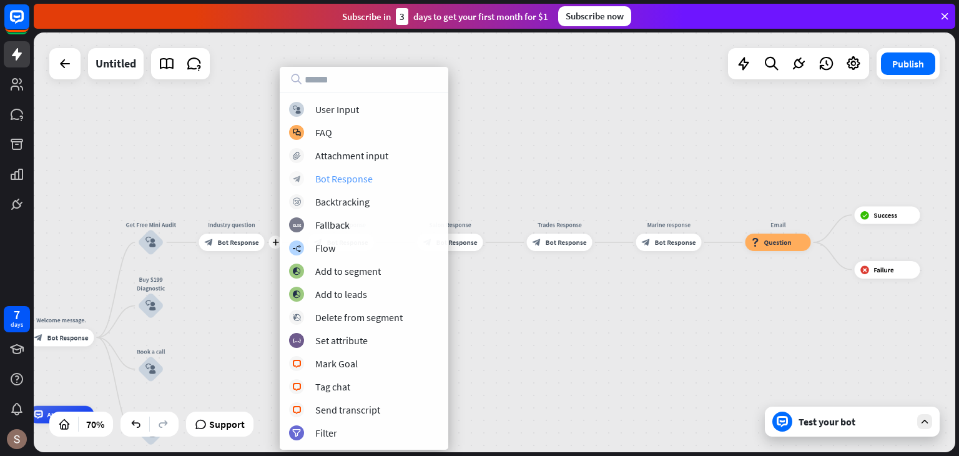
click at [369, 180] on div "Bot Response" at bounding box center [343, 178] width 57 height 12
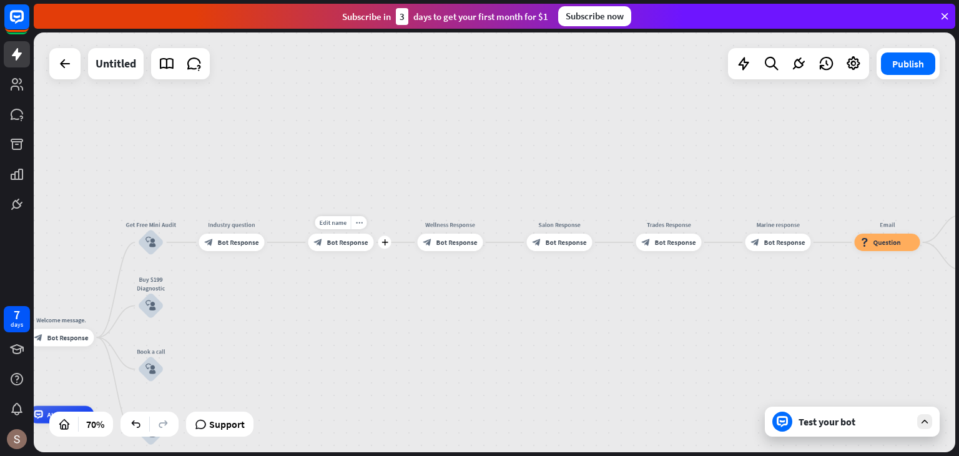
click at [347, 237] on div "block_bot_response Bot Response" at bounding box center [342, 242] width 66 height 17
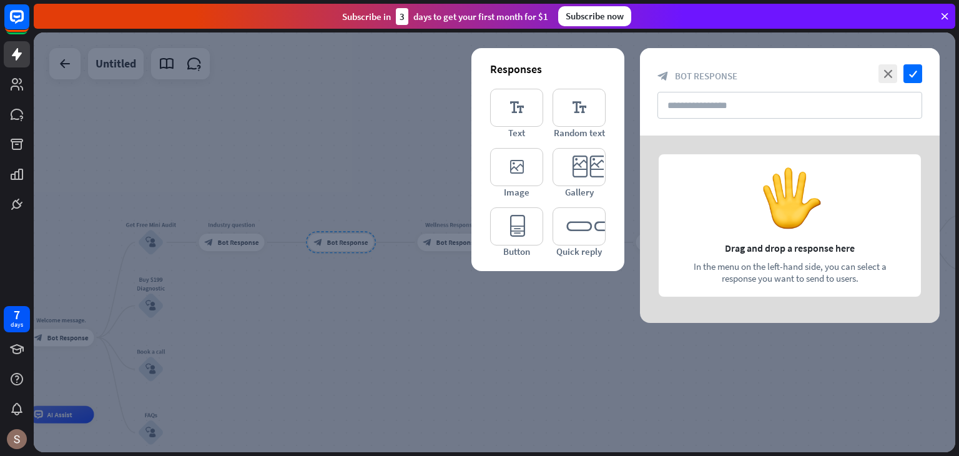
click at [684, 91] on div "close check block_bot_response Bot Response" at bounding box center [790, 91] width 300 height 87
drag, startPoint x: 681, startPoint y: 94, endPoint x: 687, endPoint y: 101, distance: 8.9
click at [684, 98] on input "text" at bounding box center [790, 105] width 265 height 27
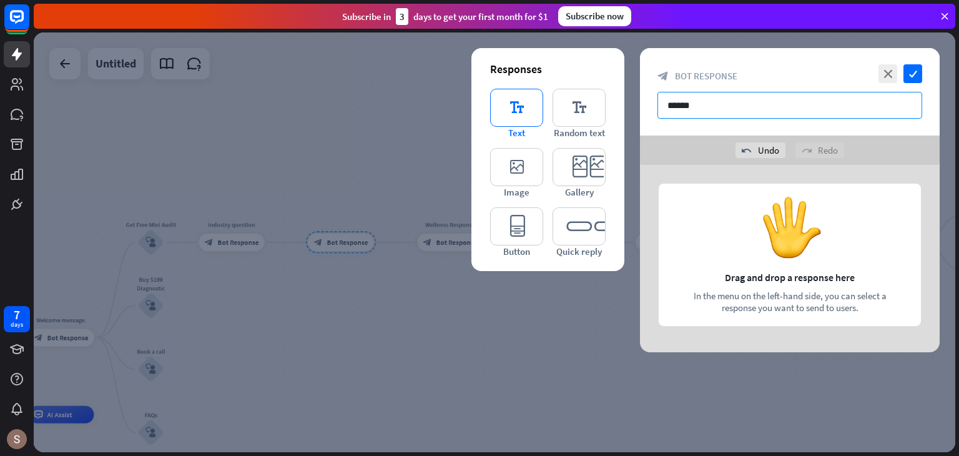
type input "******"
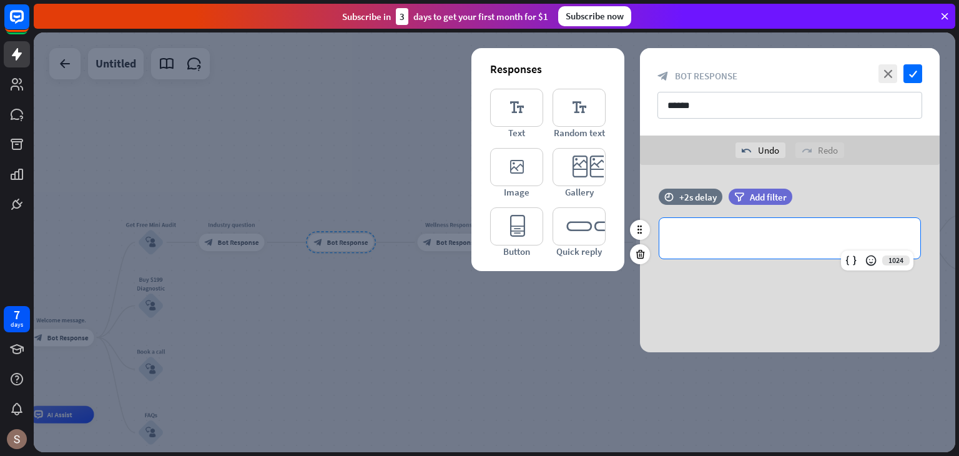
click at [853, 230] on p "**********" at bounding box center [790, 238] width 236 height 16
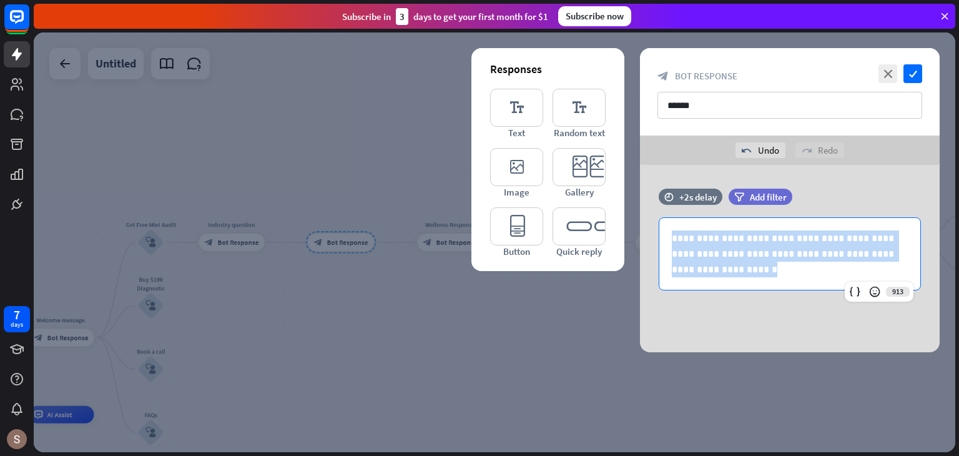
drag, startPoint x: 755, startPoint y: 292, endPoint x: 832, endPoint y: 335, distance: 88.4
click at [832, 335] on div "**********" at bounding box center [790, 258] width 300 height 187
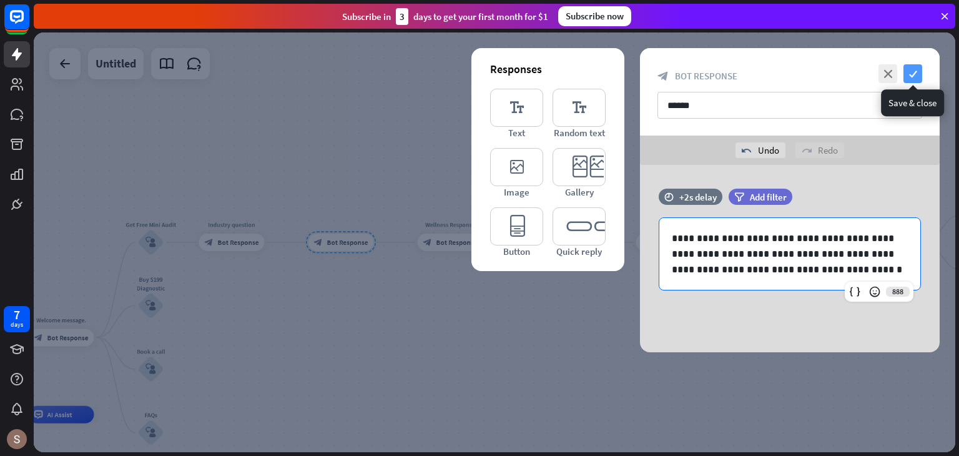
click at [907, 76] on icon "check" at bounding box center [913, 73] width 19 height 19
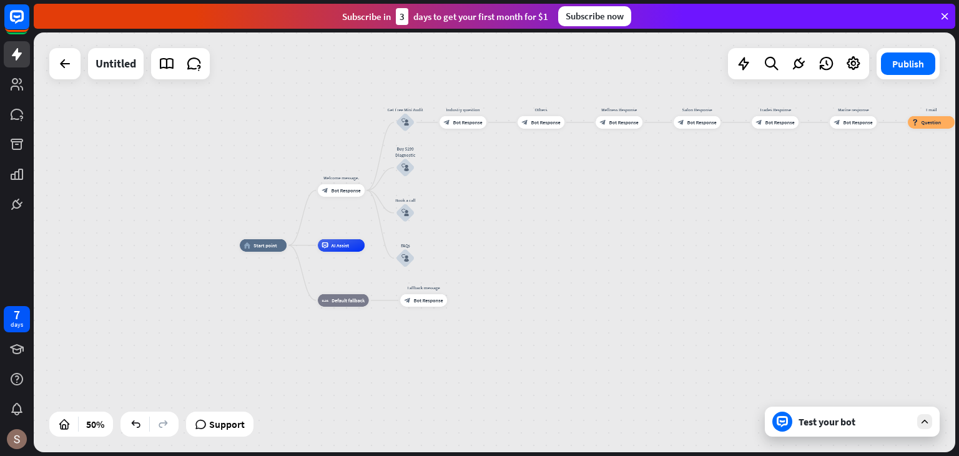
drag, startPoint x: 360, startPoint y: 112, endPoint x: 555, endPoint y: 29, distance: 211.8
click at [555, 29] on div "close Product Help First steps Get started with ChatBot Help Center Follow step…" at bounding box center [497, 228] width 926 height 456
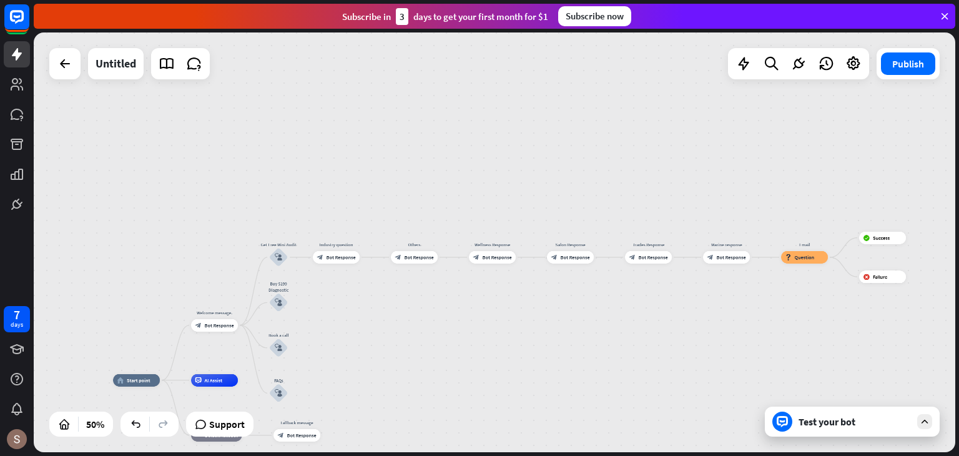
drag, startPoint x: 590, startPoint y: 54, endPoint x: 469, endPoint y: 162, distance: 162.7
click at [463, 189] on div "home_2 Start point Welcome message. block_bot_response Bot Response Get Free Mi…" at bounding box center [495, 242] width 922 height 420
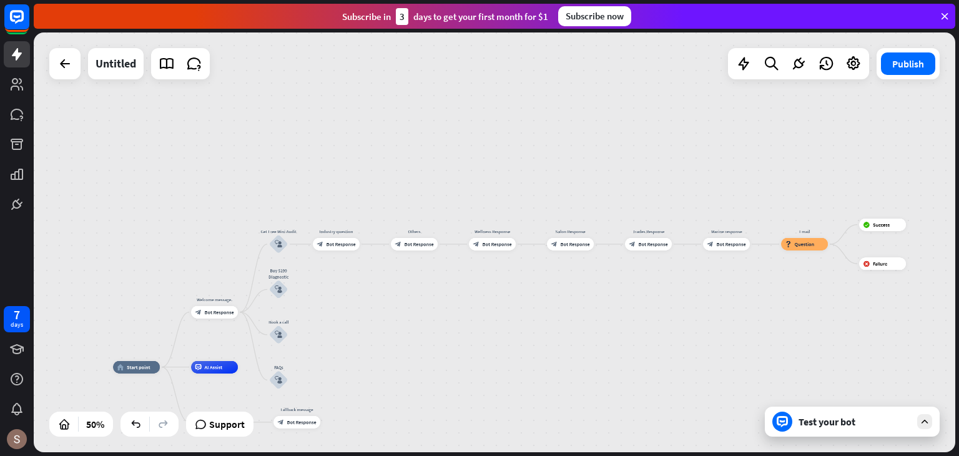
drag, startPoint x: 487, startPoint y: 83, endPoint x: 488, endPoint y: 70, distance: 13.1
click at [488, 70] on div "home_2 Start point Welcome message. block_bot_response Bot Response Get Free Mi…" at bounding box center [495, 242] width 922 height 420
click at [894, 432] on div "Test your bot" at bounding box center [852, 422] width 175 height 30
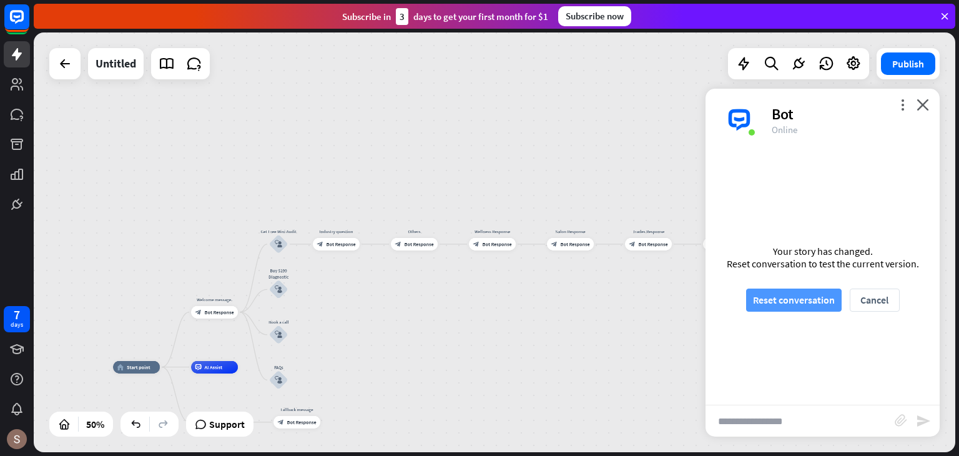
click at [780, 300] on button "Reset conversation" at bounding box center [794, 300] width 96 height 23
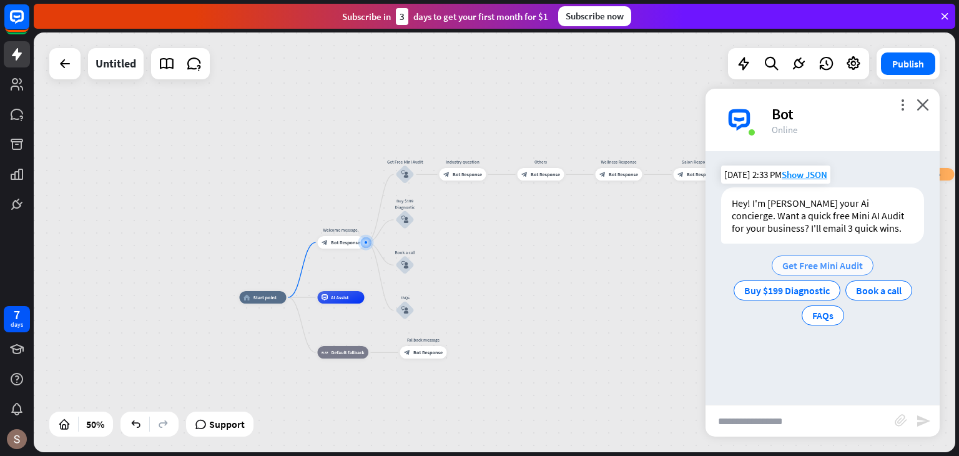
click at [792, 272] on div "Get Free Mini Audit" at bounding box center [823, 265] width 102 height 20
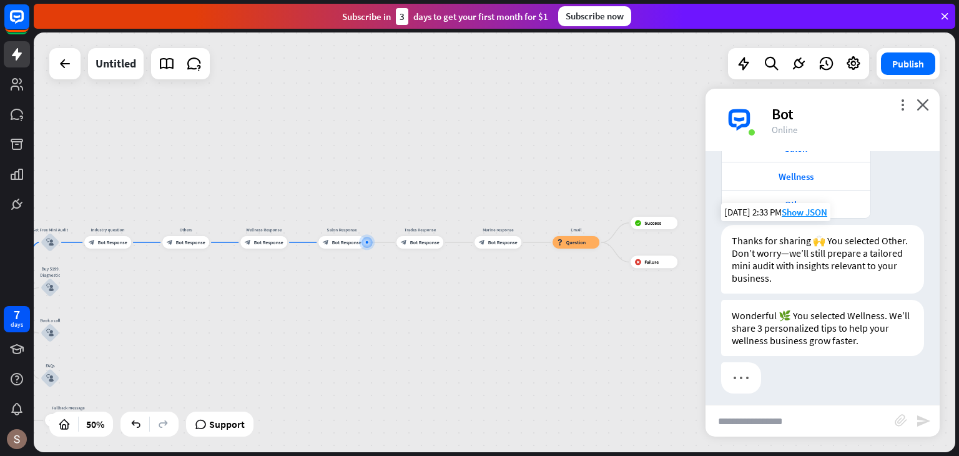
scroll to position [354, 0]
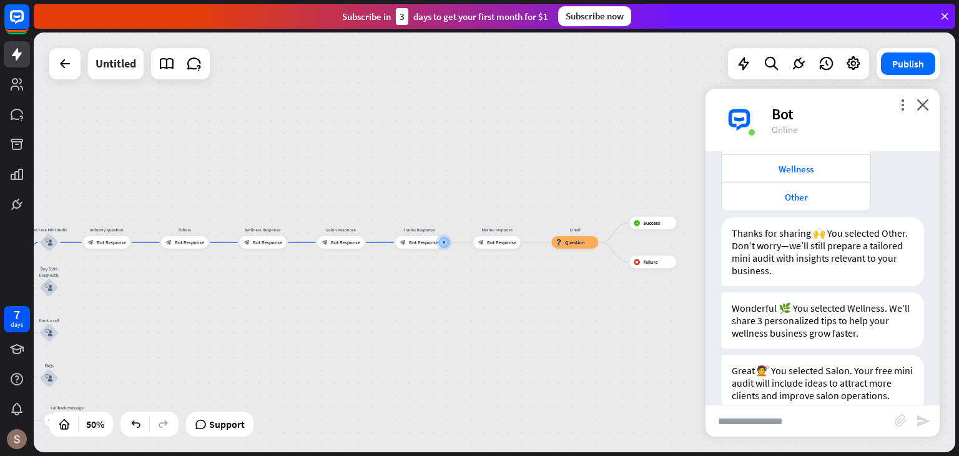
click at [675, 348] on div "home_2 Start point Welcome message. block_bot_response Bot Response Get Free Mi…" at bounding box center [495, 242] width 922 height 420
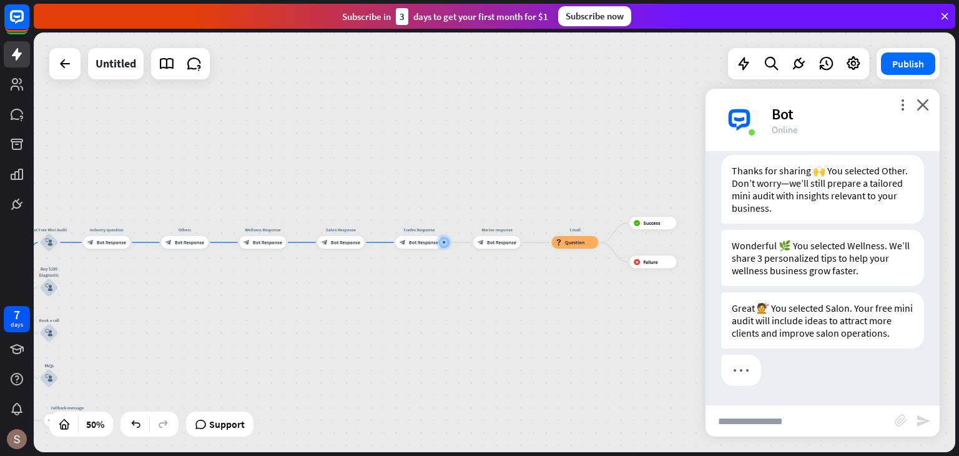
scroll to position [429, 0]
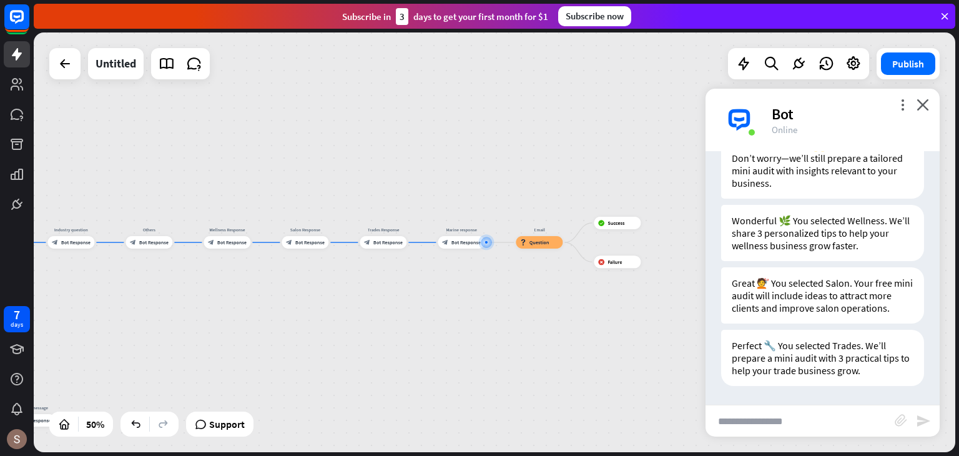
click at [926, 116] on div "more_vert close Bot Online" at bounding box center [823, 120] width 234 height 62
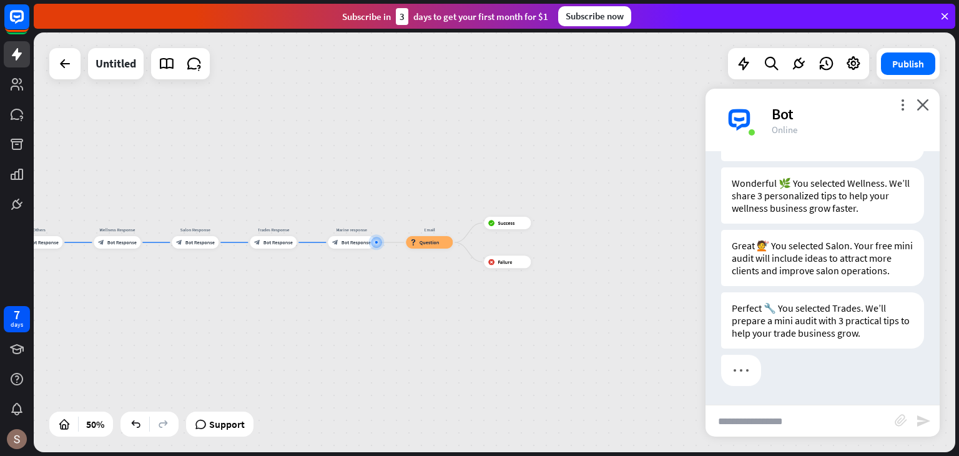
scroll to position [491, 0]
click at [926, 116] on div "more_vert close Bot Online" at bounding box center [823, 120] width 234 height 62
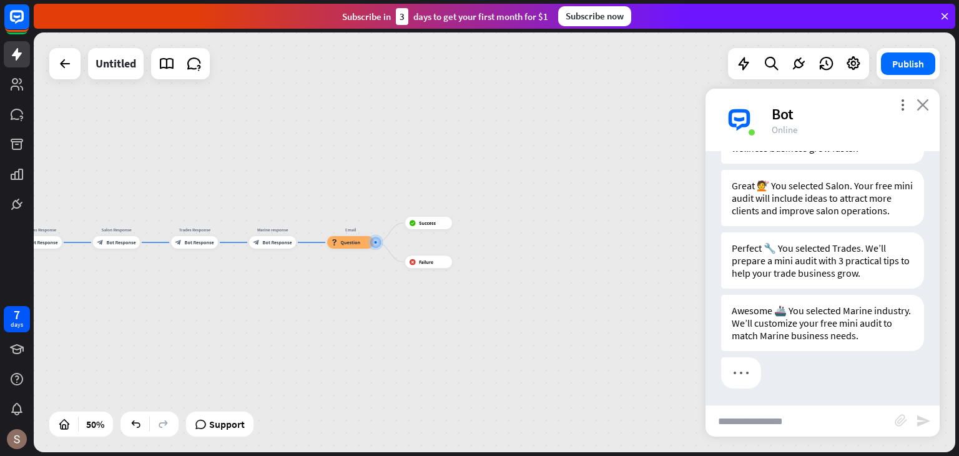
scroll to position [554, 0]
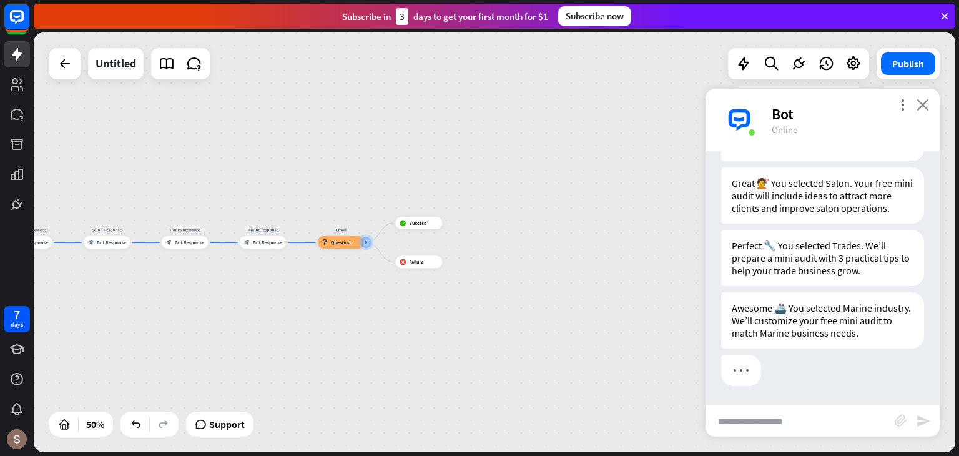
click at [919, 100] on icon "close" at bounding box center [923, 105] width 12 height 12
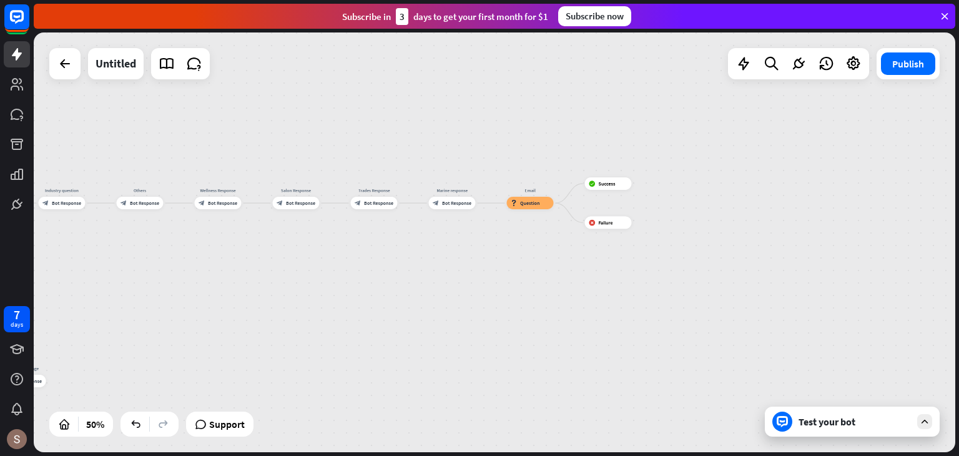
drag, startPoint x: 769, startPoint y: 200, endPoint x: 959, endPoint y: 161, distance: 193.3
click at [959, 161] on div "home_2 Start point Welcome message. block_bot_response Bot Response Get Free Mi…" at bounding box center [497, 243] width 926 height 423
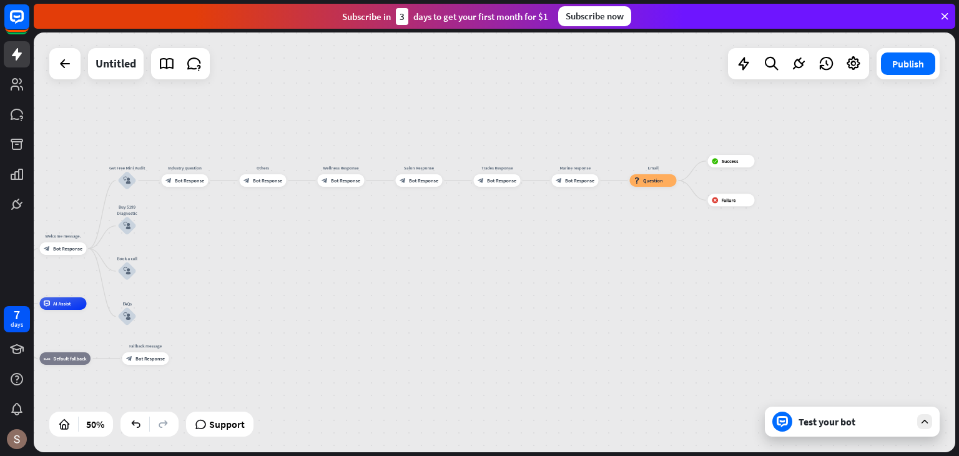
drag, startPoint x: 728, startPoint y: 213, endPoint x: 851, endPoint y: 190, distance: 125.1
click at [851, 190] on div "home_2 Start point Welcome message. block_bot_response Bot Response Get Free Mi…" at bounding box center [495, 242] width 922 height 420
click at [180, 187] on div "Edit name more_horiz plus Industry question block_bot_response Bot Response" at bounding box center [185, 180] width 47 height 12
click at [183, 183] on span "Bot Response" at bounding box center [189, 180] width 29 height 6
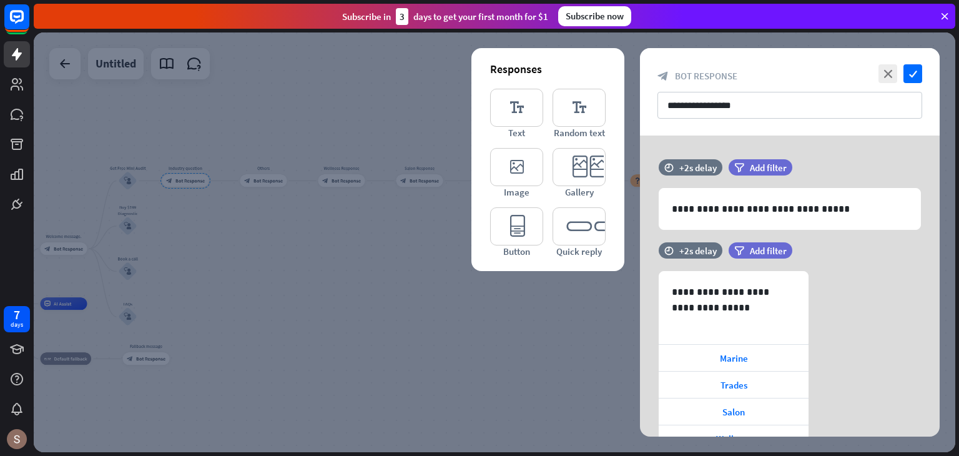
click at [185, 184] on div at bounding box center [495, 242] width 922 height 420
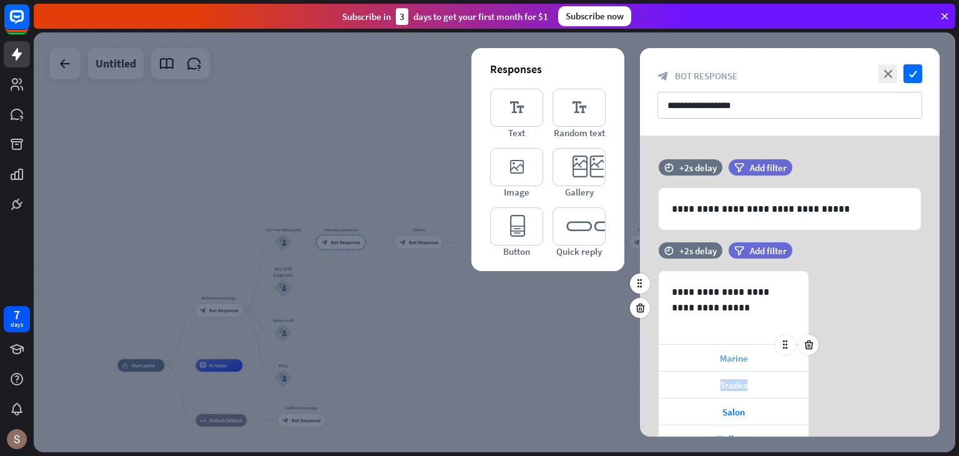
drag, startPoint x: 767, startPoint y: 353, endPoint x: 763, endPoint y: 365, distance: 12.6
click at [763, 366] on div "Marine" at bounding box center [734, 358] width 150 height 26
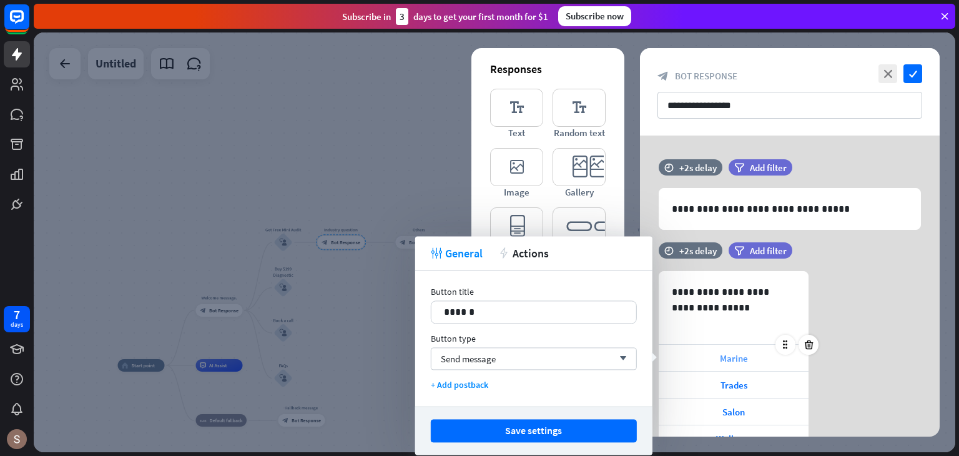
click at [761, 353] on div "Marine" at bounding box center [734, 358] width 150 height 26
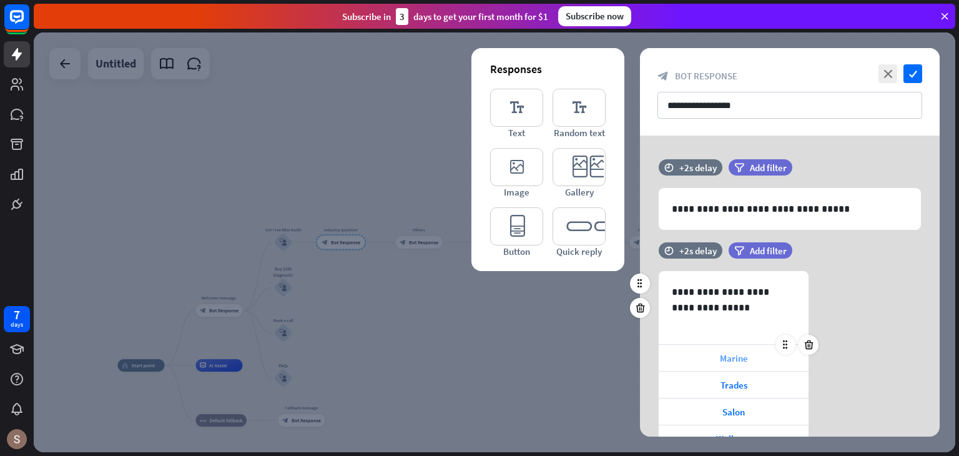
click at [761, 353] on div "Marine" at bounding box center [734, 358] width 150 height 26
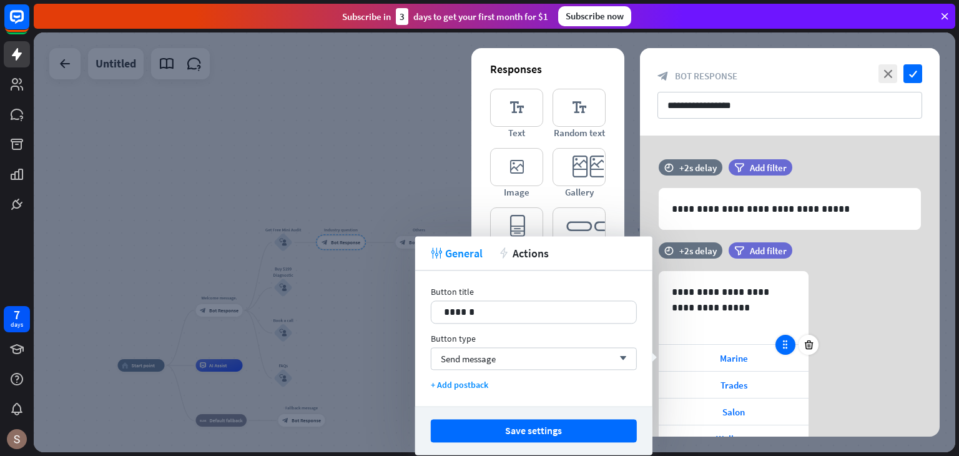
click at [784, 347] on icon at bounding box center [785, 344] width 11 height 11
click at [907, 265] on div "time +2s delay filter Add filter" at bounding box center [790, 256] width 300 height 29
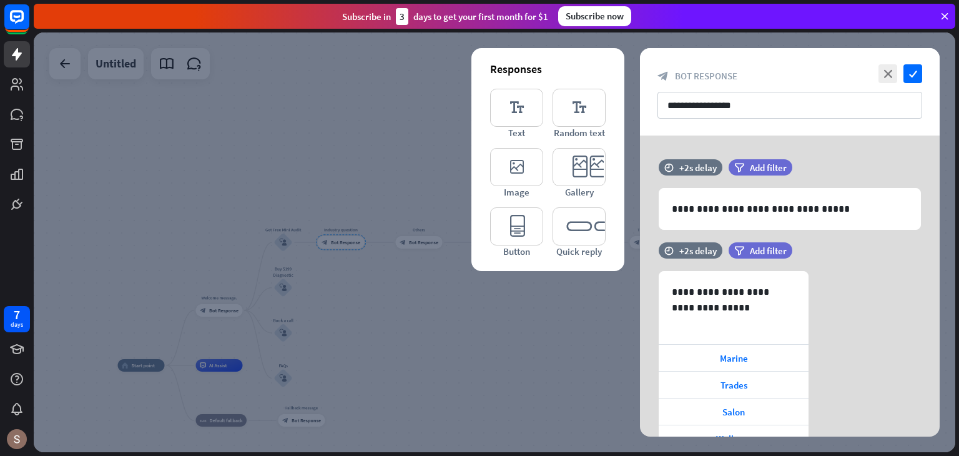
drag, startPoint x: 787, startPoint y: 343, endPoint x: 426, endPoint y: 205, distance: 386.8
click at [787, 344] on icon at bounding box center [785, 344] width 11 height 11
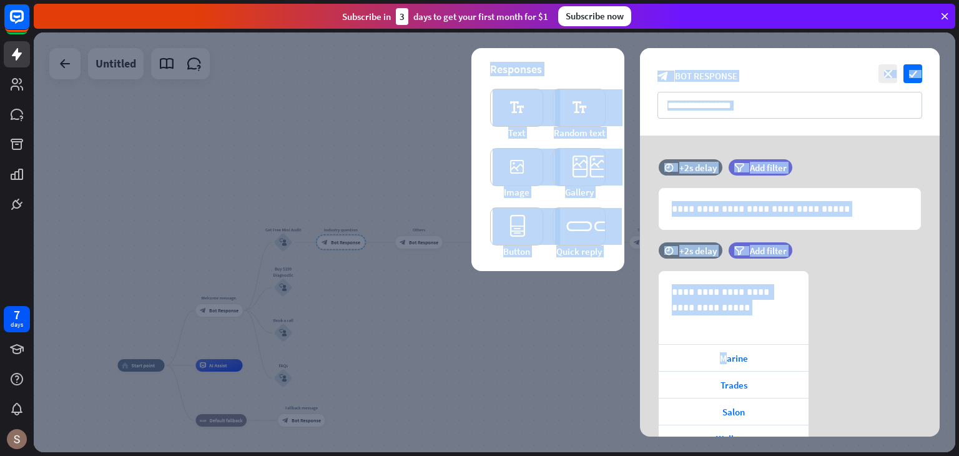
drag, startPoint x: 728, startPoint y: 355, endPoint x: 452, endPoint y: 300, distance: 281.6
click at [443, 271] on div "**********" at bounding box center [495, 242] width 922 height 420
click at [467, 320] on div at bounding box center [495, 242] width 922 height 420
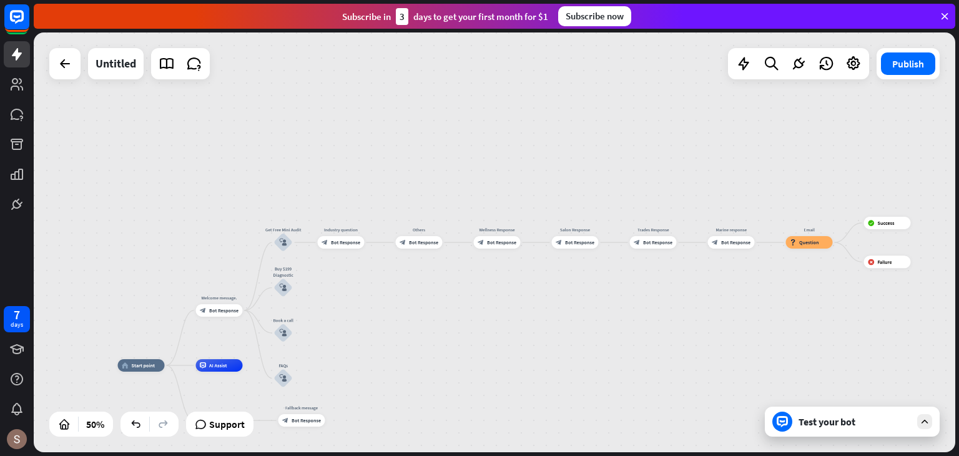
click at [467, 320] on div "home_2 Start point Welcome message. block_bot_response Bot Response Get Free Mi…" at bounding box center [495, 242] width 922 height 420
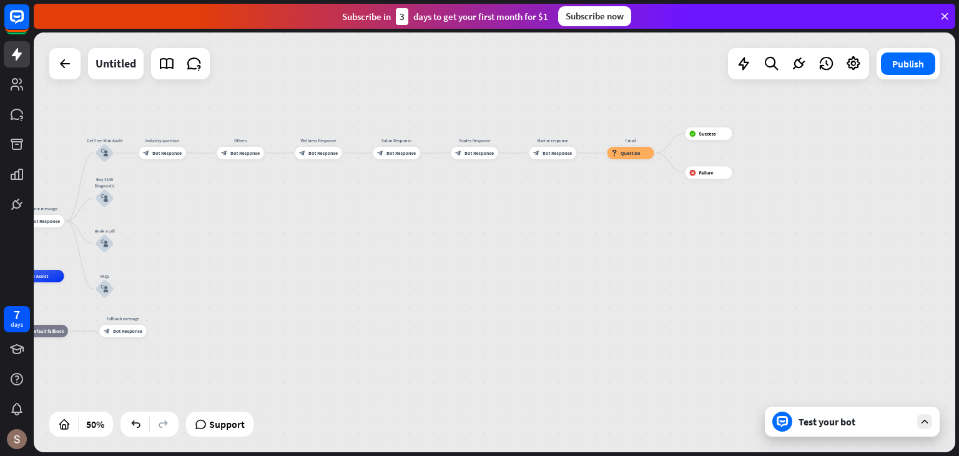
drag, startPoint x: 537, startPoint y: 288, endPoint x: 362, endPoint y: 202, distance: 194.9
click at [362, 202] on div "home_2 Start point Welcome message. block_bot_response Bot Response Get Free Mi…" at bounding box center [495, 242] width 922 height 420
click at [157, 157] on div "block_bot_response Bot Response" at bounding box center [161, 153] width 47 height 12
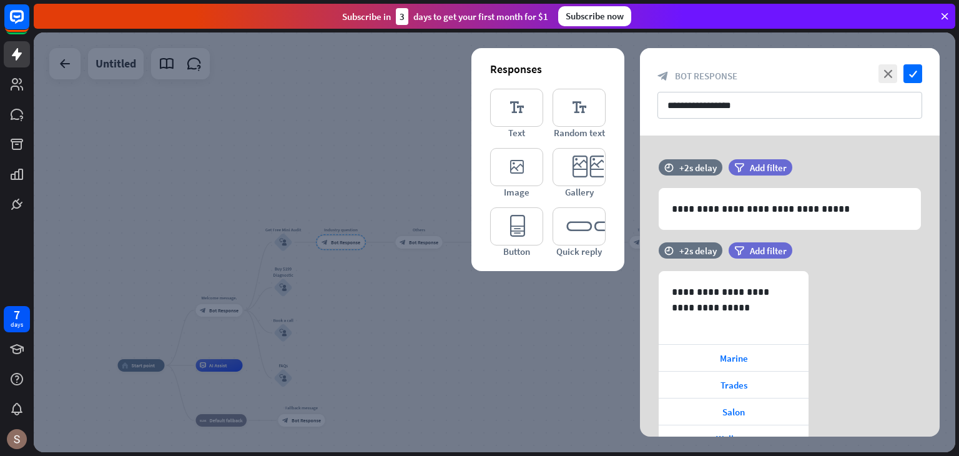
click at [441, 338] on div at bounding box center [495, 242] width 922 height 420
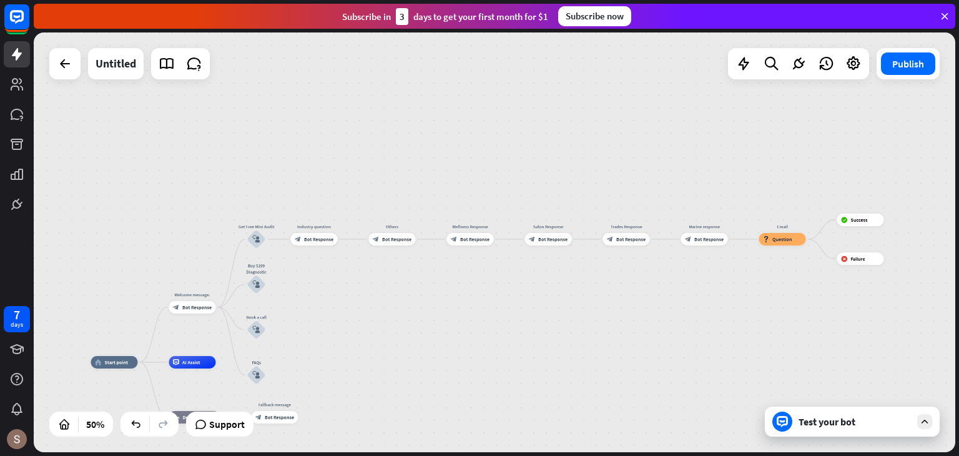
click at [622, 307] on div "home_2 Start point Welcome message. block_bot_response Bot Response Get Free Mi…" at bounding box center [495, 242] width 922 height 420
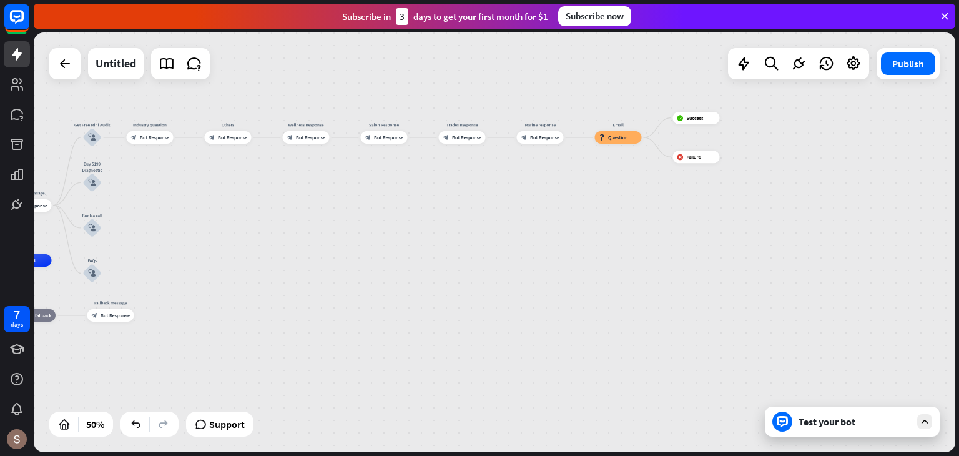
drag, startPoint x: 481, startPoint y: 309, endPoint x: 325, endPoint y: 209, distance: 184.8
click at [325, 209] on div "home_2 Start point Welcome message. block_bot_response Bot Response Get Free Mi…" at bounding box center [495, 242] width 922 height 420
click at [98, 136] on div "block_user_input" at bounding box center [92, 137] width 19 height 19
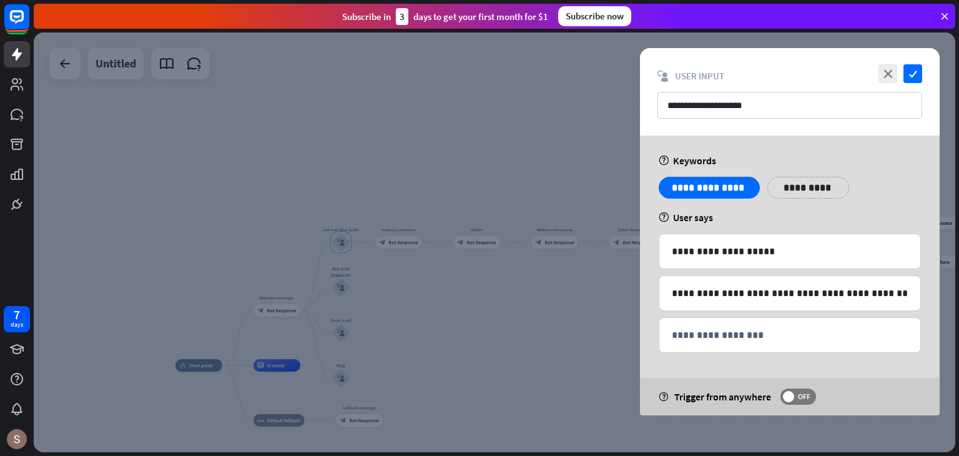
click at [551, 200] on div at bounding box center [495, 242] width 922 height 420
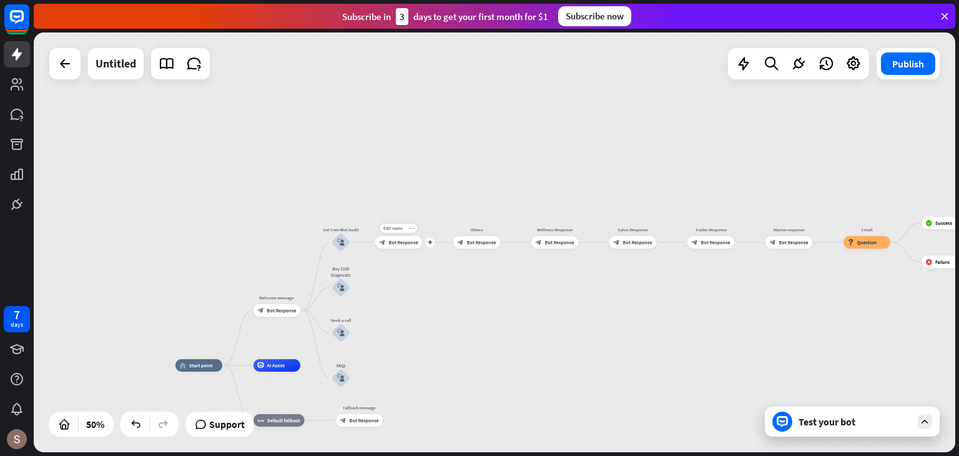
click at [398, 240] on span "Bot Response" at bounding box center [403, 242] width 29 height 6
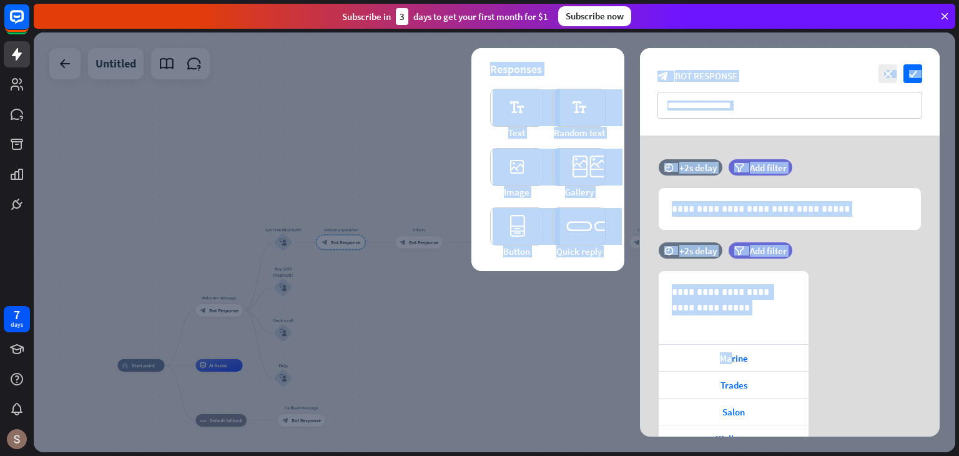
drag, startPoint x: 732, startPoint y: 367, endPoint x: 558, endPoint y: 397, distance: 176.9
click at [558, 397] on div "**********" at bounding box center [495, 242] width 922 height 420
click at [560, 390] on div at bounding box center [495, 242] width 922 height 420
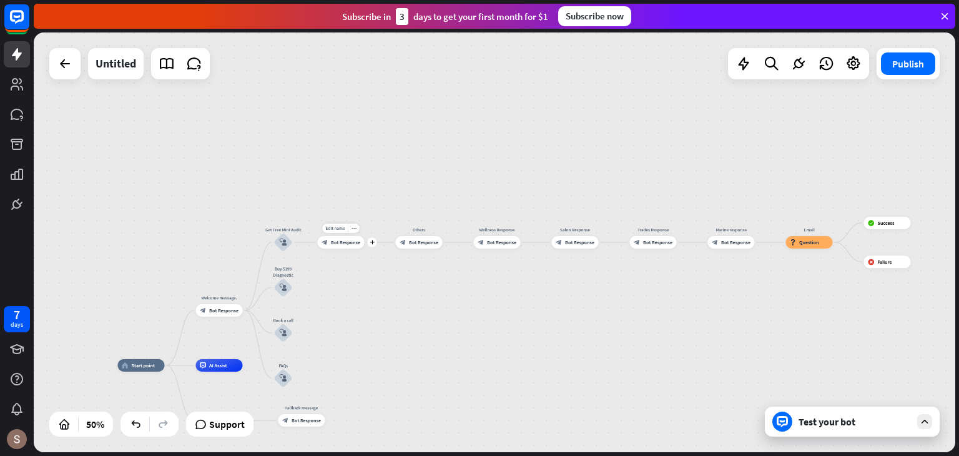
click at [353, 247] on div "block_bot_response Bot Response" at bounding box center [341, 242] width 47 height 12
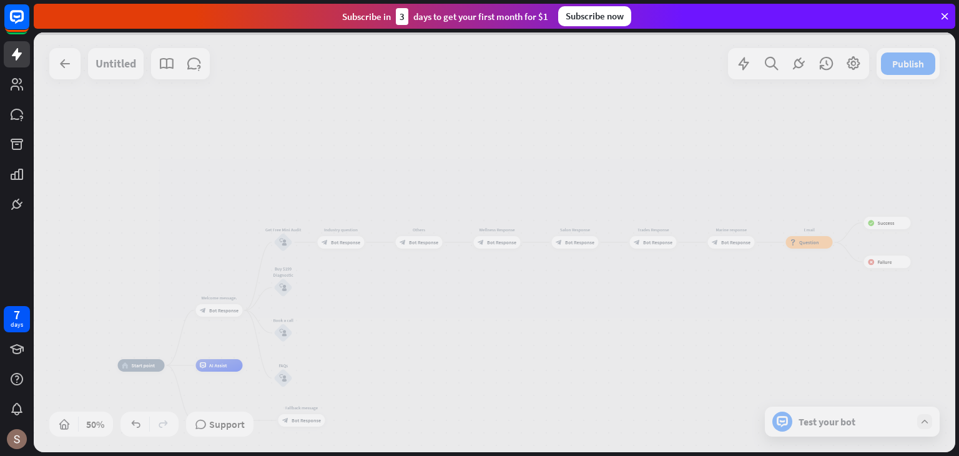
click at [353, 247] on div at bounding box center [495, 242] width 922 height 420
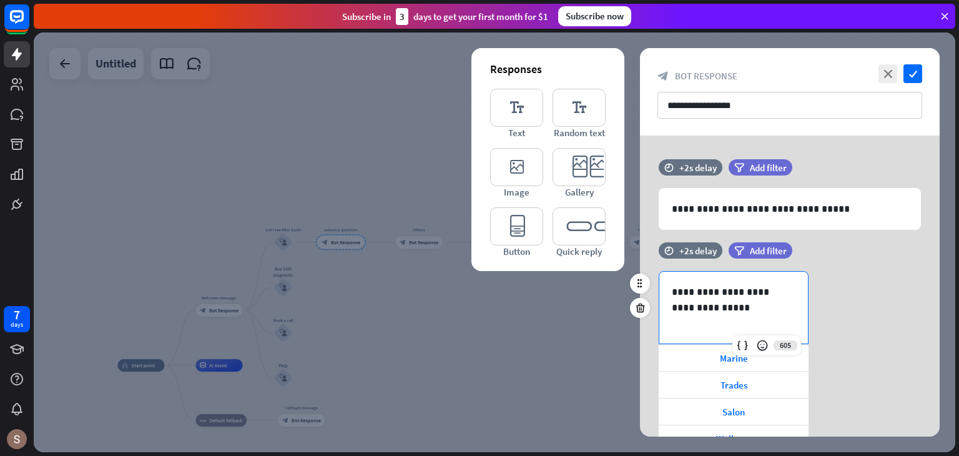
drag, startPoint x: 776, startPoint y: 339, endPoint x: 739, endPoint y: 303, distance: 51.2
click at [739, 303] on div "**********" at bounding box center [734, 374] width 150 height 207
click at [787, 362] on div at bounding box center [786, 372] width 20 height 20
click at [465, 310] on div at bounding box center [495, 242] width 922 height 420
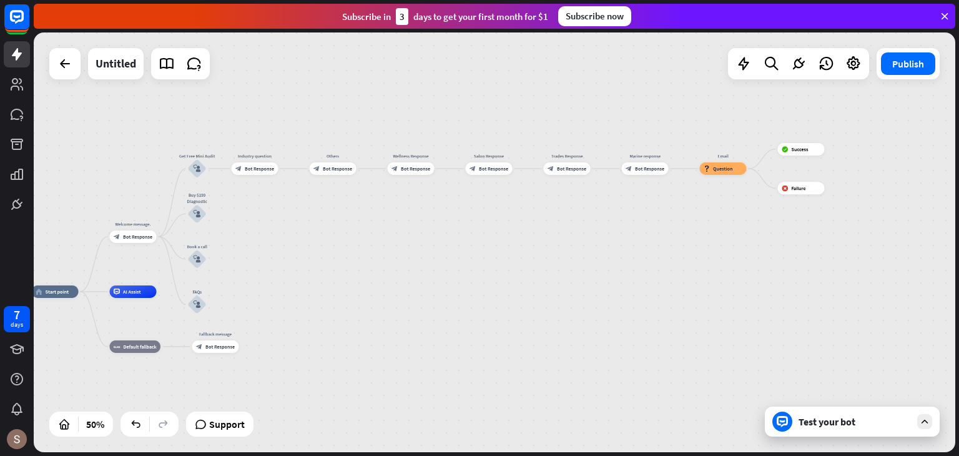
drag, startPoint x: 460, startPoint y: 300, endPoint x: 374, endPoint y: 227, distance: 113.4
click at [374, 227] on div "home_2 Start point Welcome message. block_bot_response Bot Response Get Free Mi…" at bounding box center [495, 242] width 922 height 420
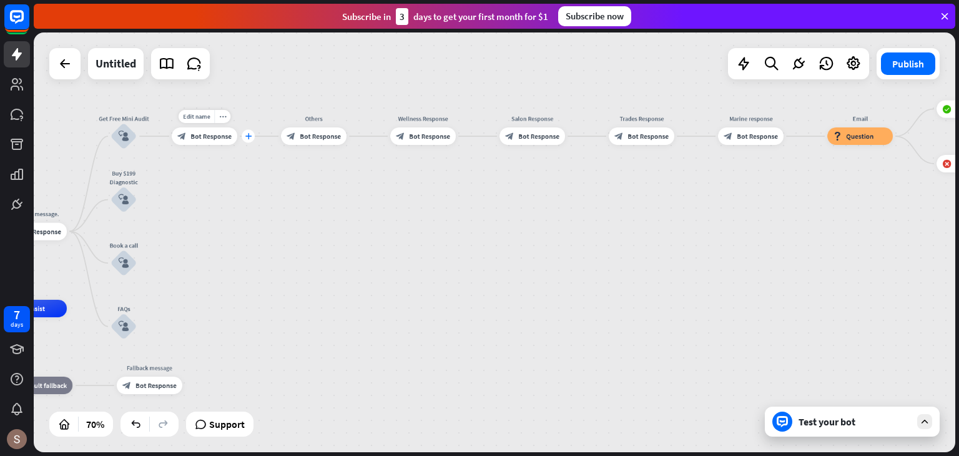
click at [245, 134] on icon "plus" at bounding box center [248, 136] width 7 height 6
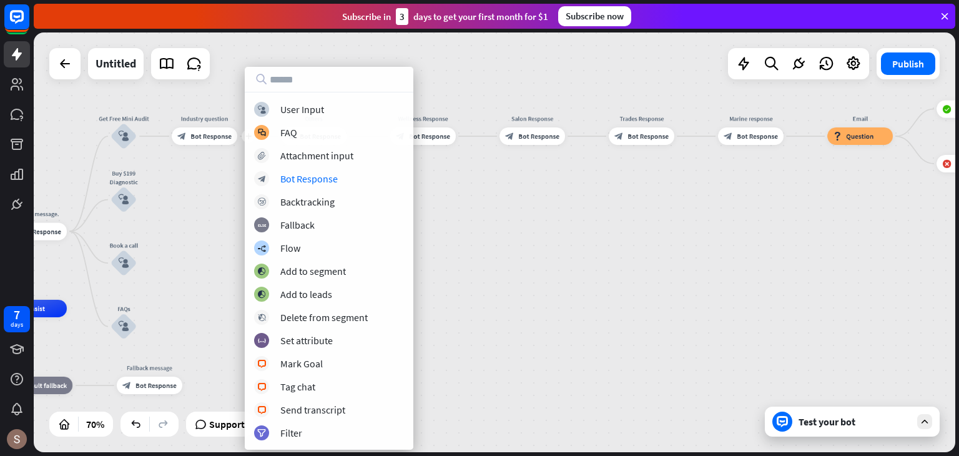
click at [571, 205] on div "home_2 Start point Welcome message. block_bot_response Bot Response Get Free Mi…" at bounding box center [495, 242] width 922 height 420
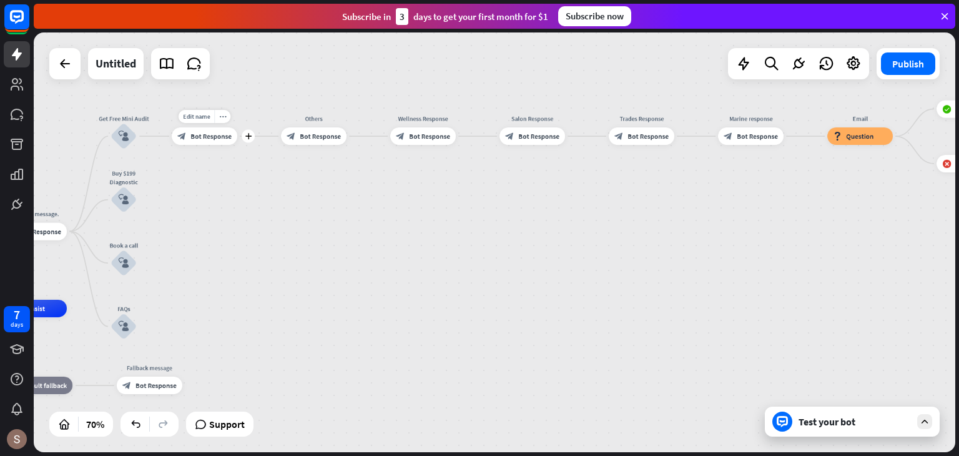
click at [203, 135] on span "Bot Response" at bounding box center [210, 136] width 41 height 9
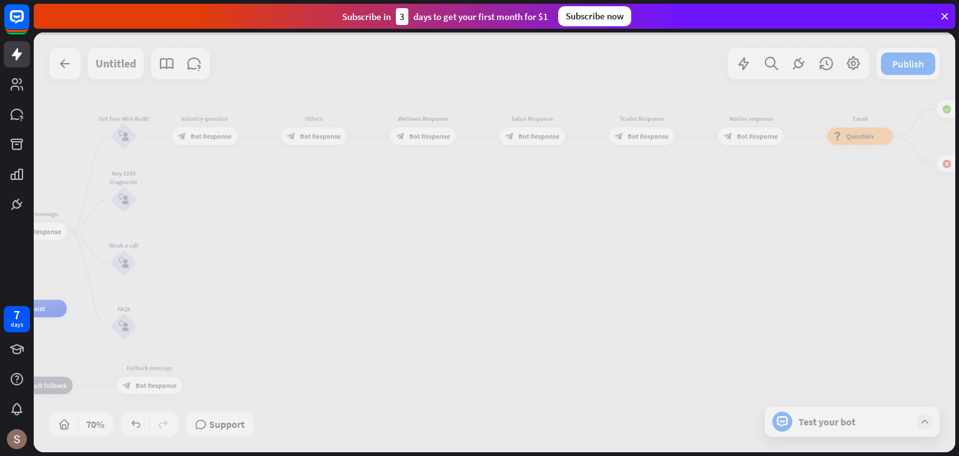
click at [203, 135] on div at bounding box center [495, 242] width 922 height 420
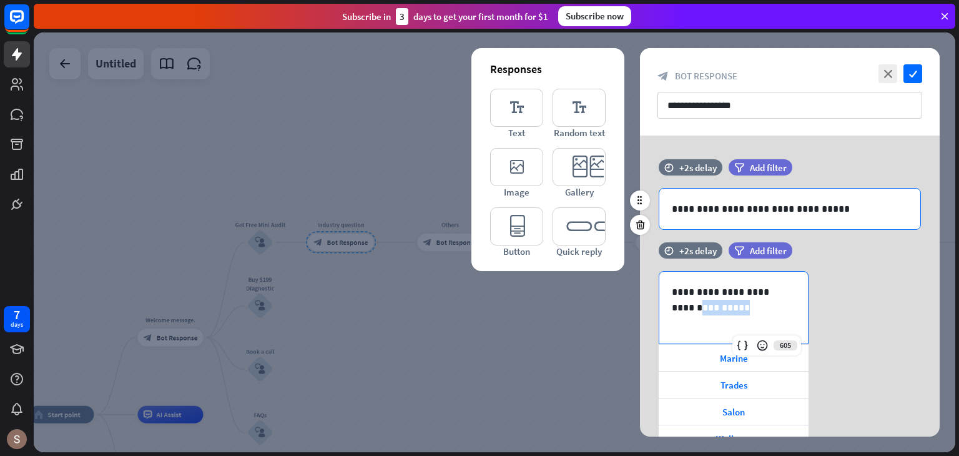
drag, startPoint x: 720, startPoint y: 356, endPoint x: 886, endPoint y: 217, distance: 216.3
click at [886, 217] on div "**********" at bounding box center [790, 329] width 300 height 387
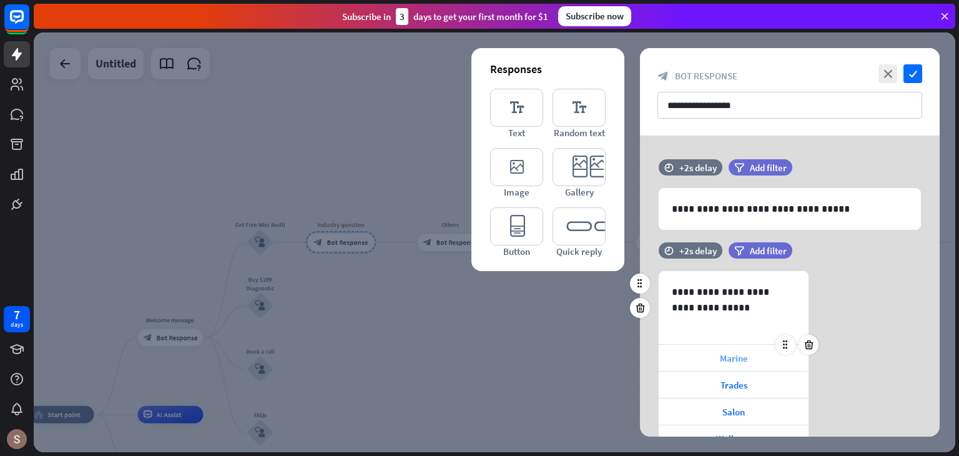
click at [743, 360] on span "Marine" at bounding box center [734, 358] width 28 height 12
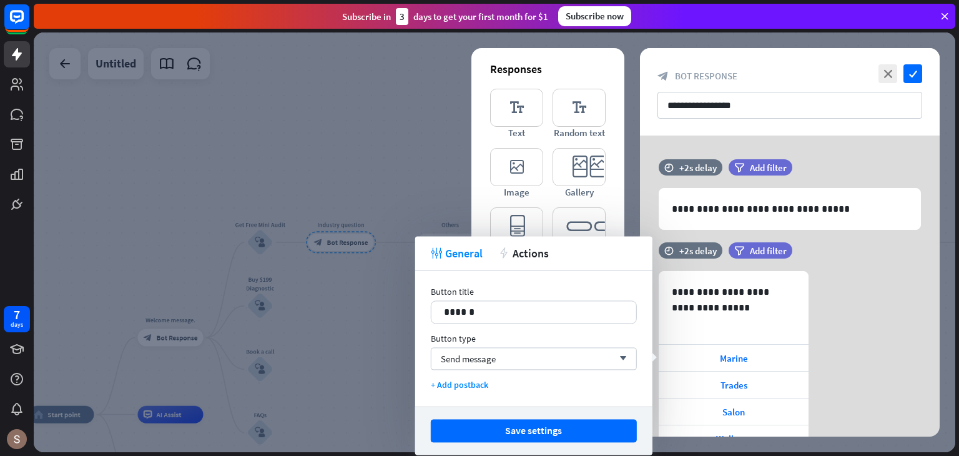
click at [869, 31] on div "Subscribe [DATE] to get your first month for $1 Subscribe now" at bounding box center [497, 16] width 926 height 32
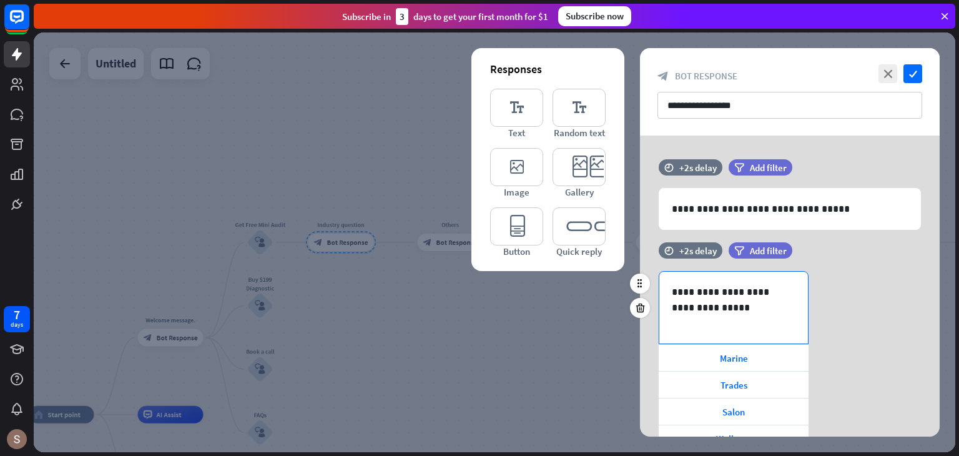
scroll to position [85, 0]
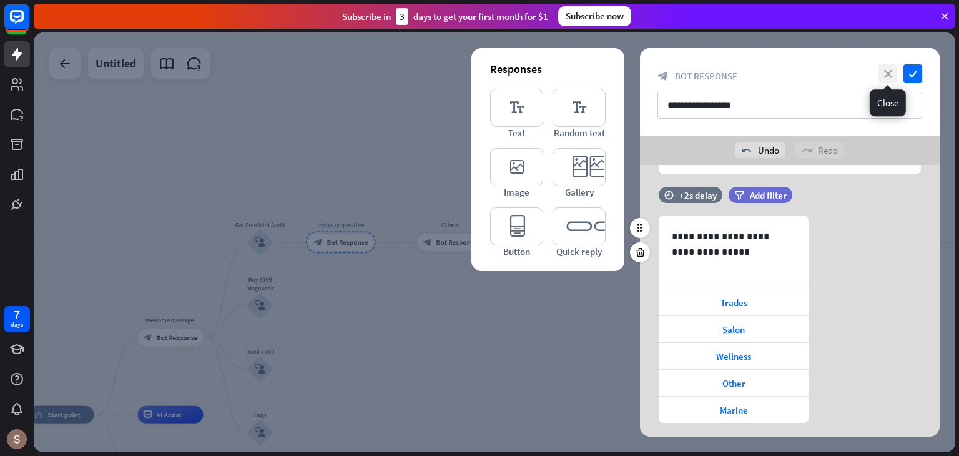
click at [891, 64] on icon "close" at bounding box center [888, 73] width 19 height 19
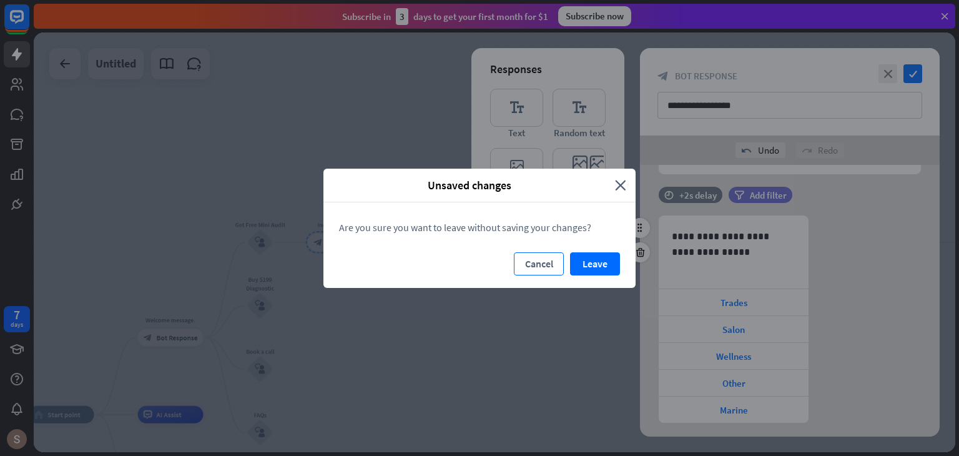
click at [533, 269] on button "Cancel" at bounding box center [539, 263] width 50 height 23
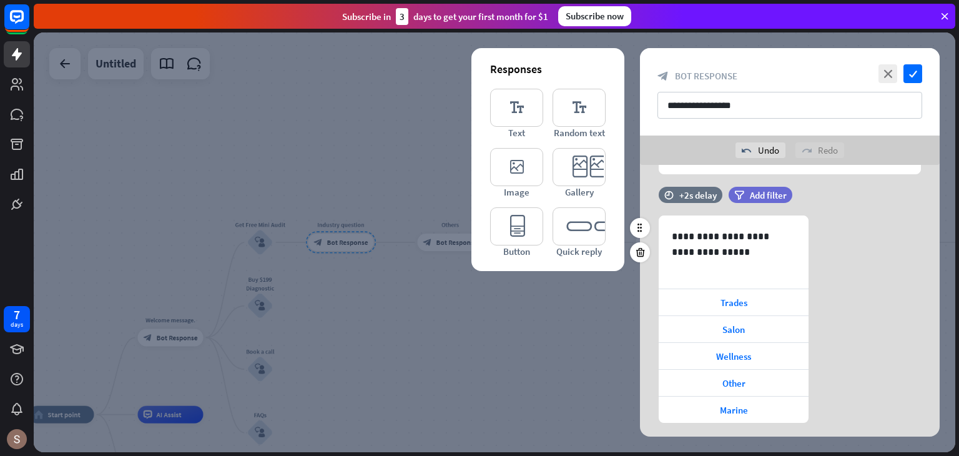
click at [522, 302] on div at bounding box center [495, 242] width 922 height 420
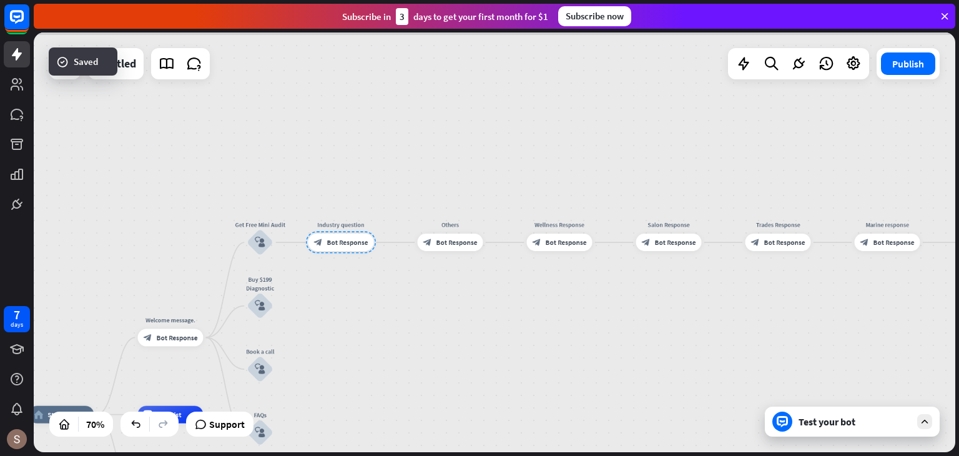
click at [522, 302] on div at bounding box center [495, 242] width 922 height 420
click at [360, 249] on div "block_bot_response Bot Response" at bounding box center [342, 242] width 66 height 17
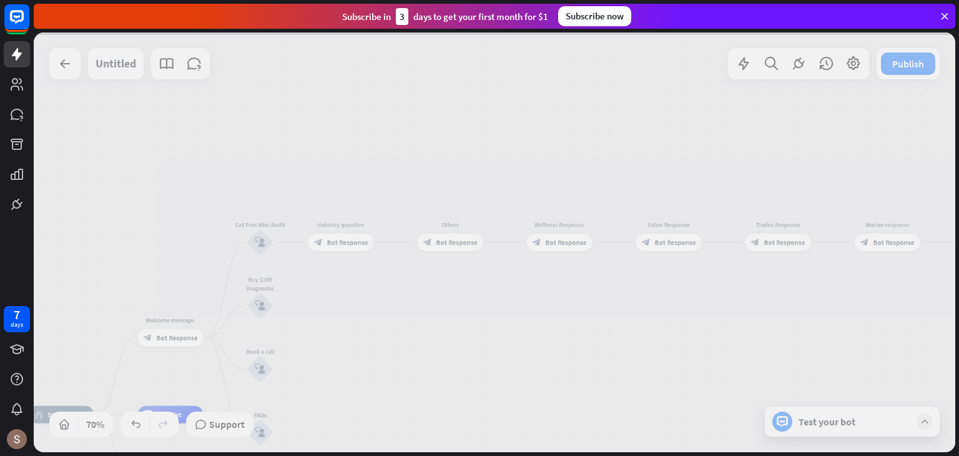
click at [360, 249] on div at bounding box center [495, 242] width 922 height 420
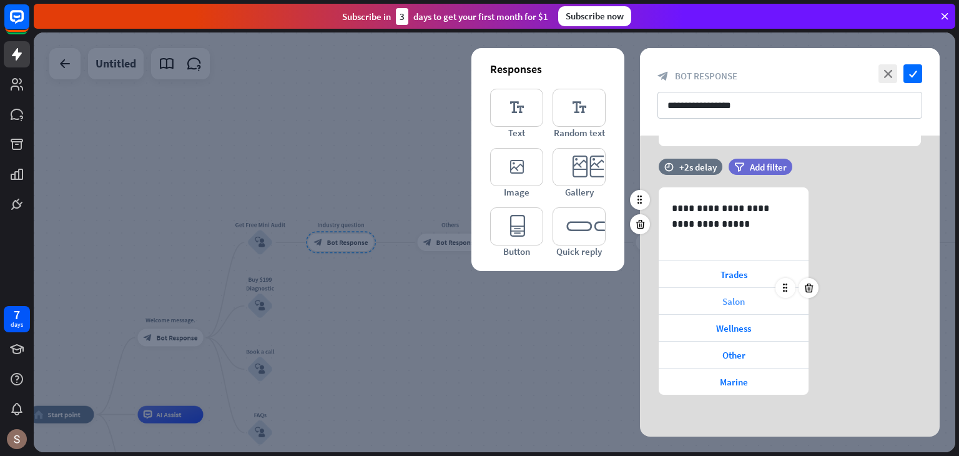
scroll to position [85, 0]
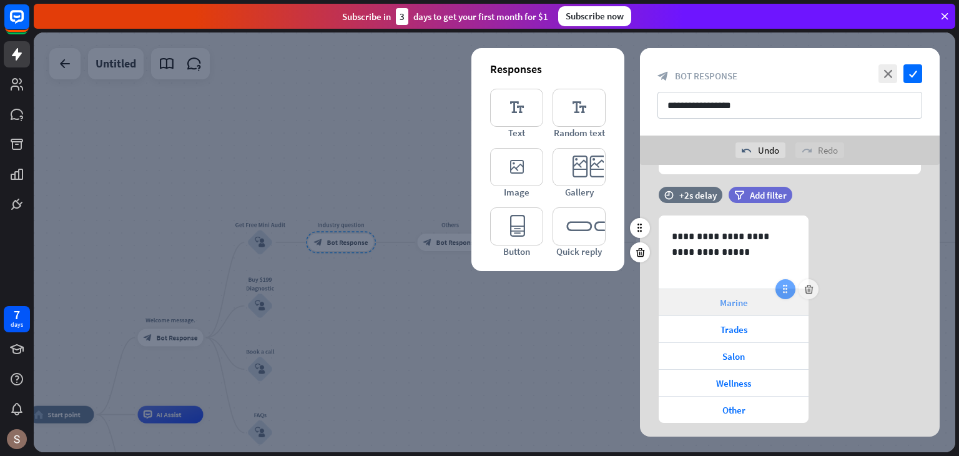
click at [787, 298] on div at bounding box center [786, 289] width 20 height 20
click at [784, 289] on icon at bounding box center [785, 289] width 11 height 11
click at [526, 304] on div at bounding box center [495, 242] width 922 height 420
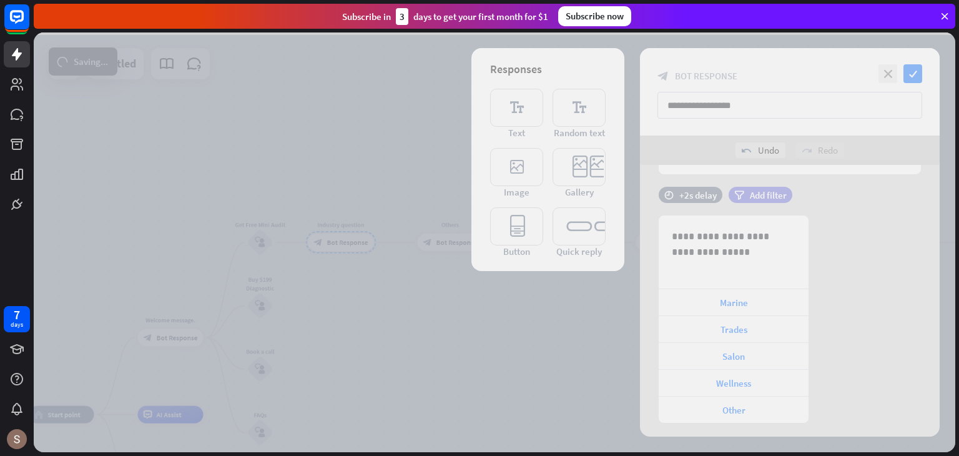
click at [526, 304] on div at bounding box center [495, 242] width 922 height 420
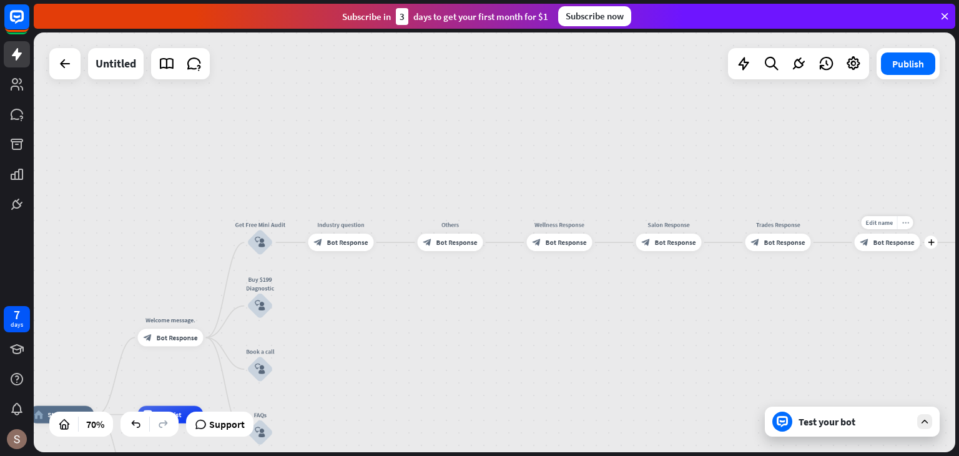
click at [905, 226] on div "more_horiz" at bounding box center [905, 222] width 16 height 13
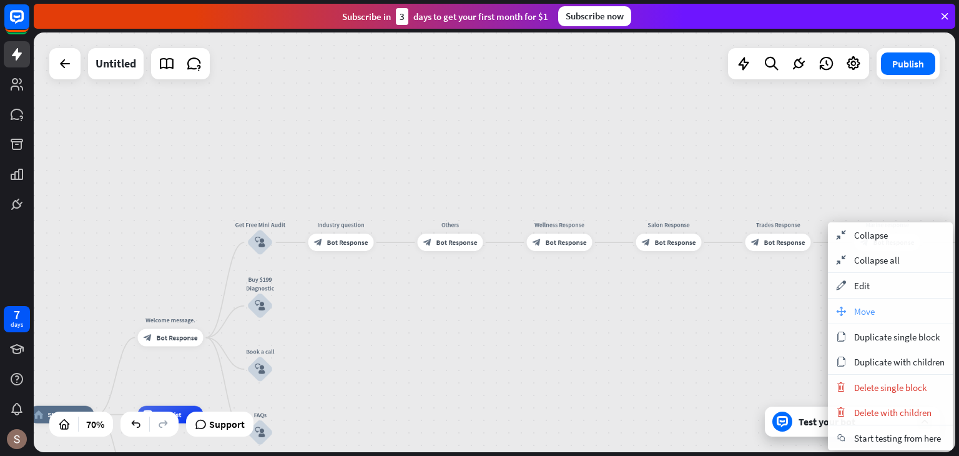
click at [905, 308] on div "move_block Move" at bounding box center [890, 311] width 125 height 25
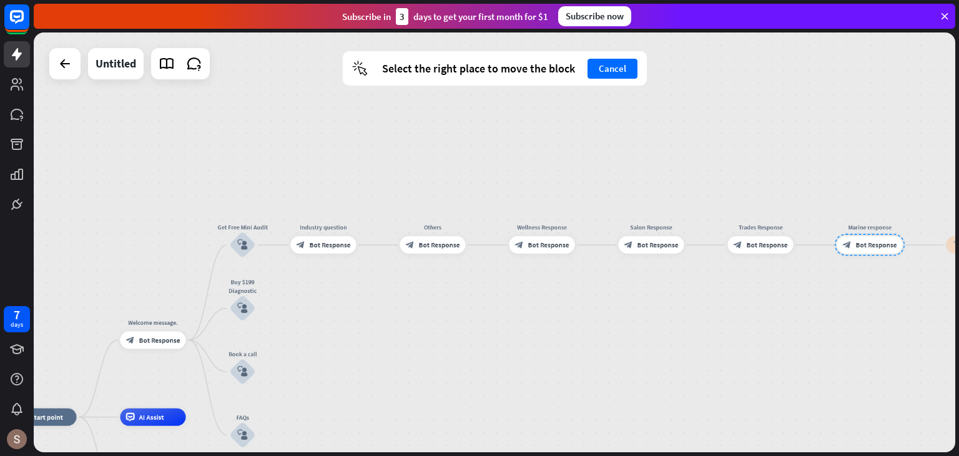
drag, startPoint x: 887, startPoint y: 244, endPoint x: 869, endPoint y: 247, distance: 17.7
click at [869, 247] on div at bounding box center [870, 245] width 70 height 22
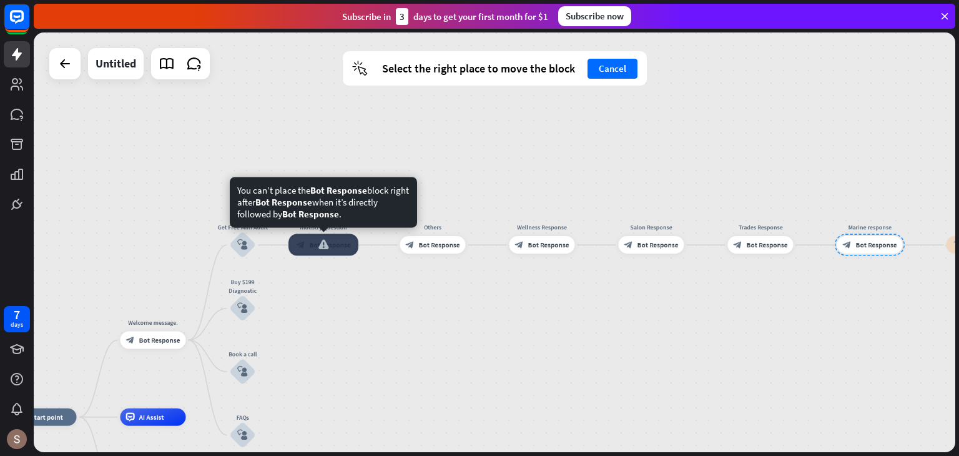
click at [343, 247] on div at bounding box center [324, 245] width 70 height 22
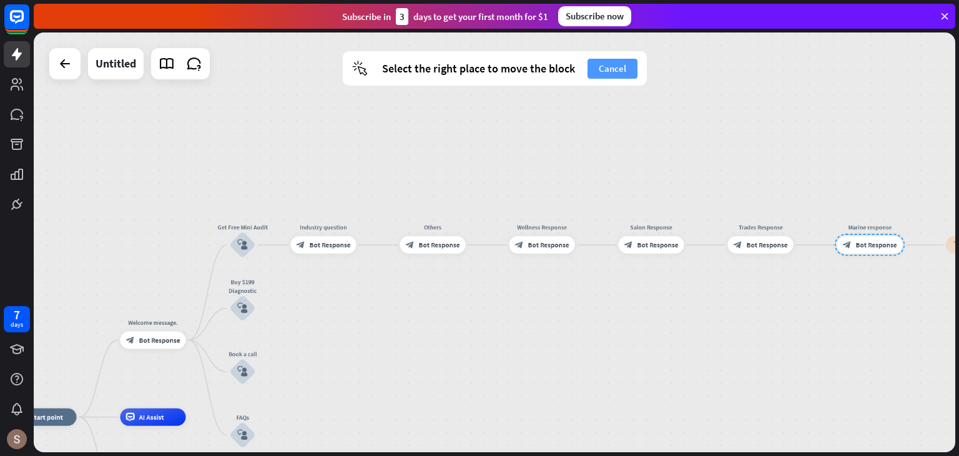
click at [615, 67] on button "Cancel" at bounding box center [613, 69] width 50 height 20
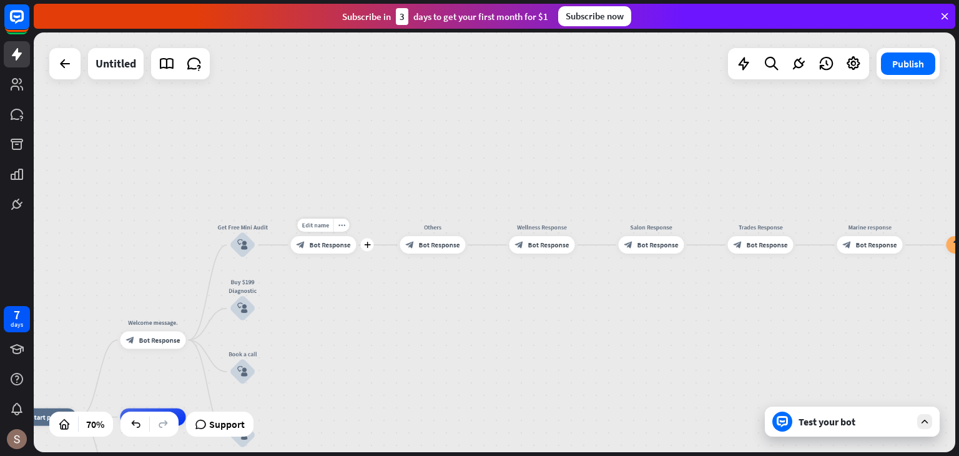
click at [327, 254] on div "Edit name more_horiz plus block_bot_response Bot Response" at bounding box center [324, 244] width 66 height 17
click at [332, 250] on div "block_bot_response Bot Response" at bounding box center [324, 244] width 66 height 17
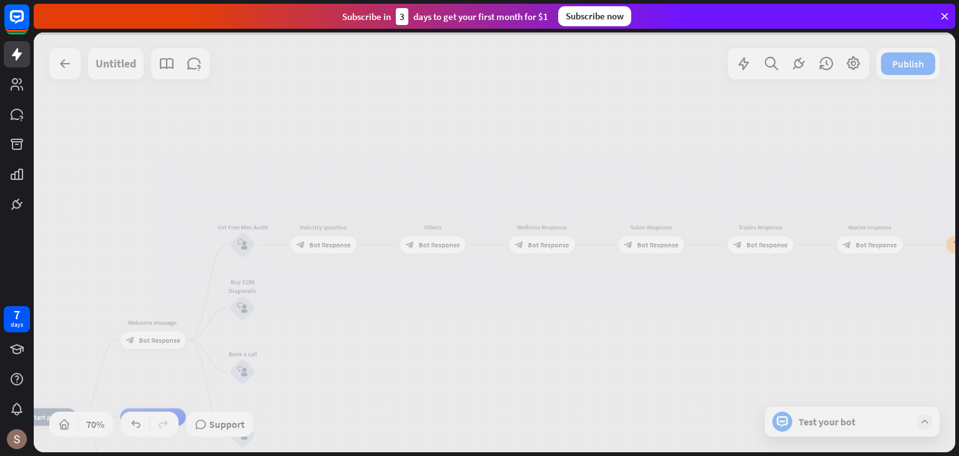
click at [332, 250] on div at bounding box center [495, 242] width 922 height 420
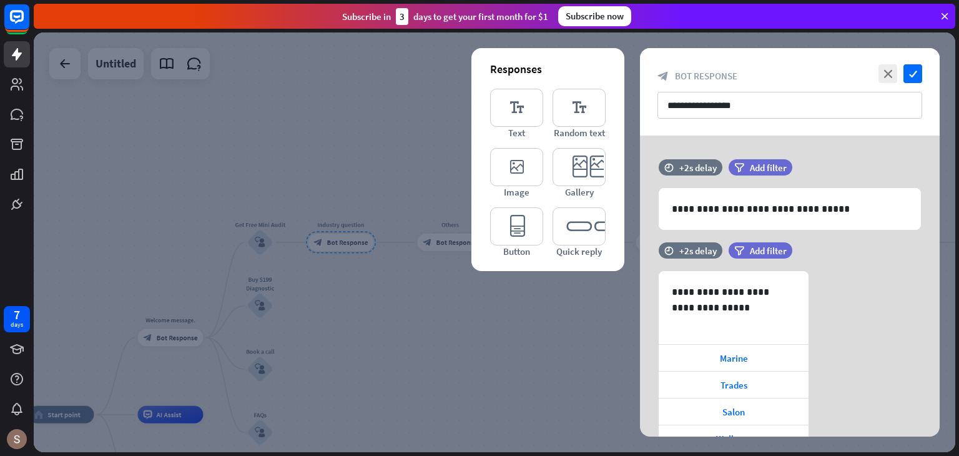
click at [486, 283] on div at bounding box center [495, 242] width 922 height 420
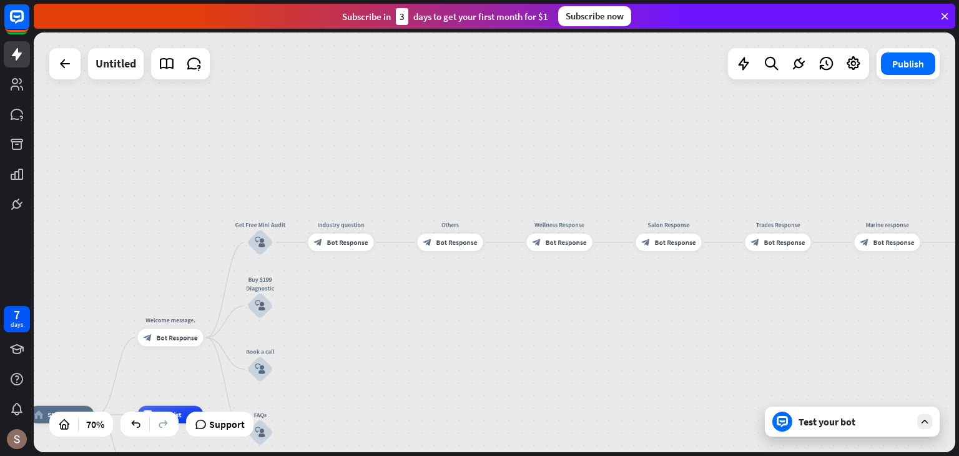
click at [871, 423] on div "Test your bot" at bounding box center [855, 421] width 112 height 12
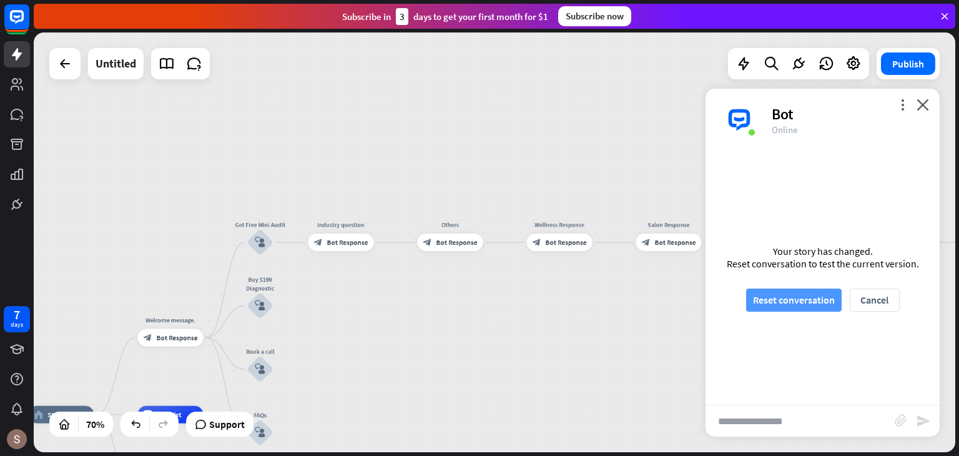
click at [801, 306] on button "Reset conversation" at bounding box center [794, 300] width 96 height 23
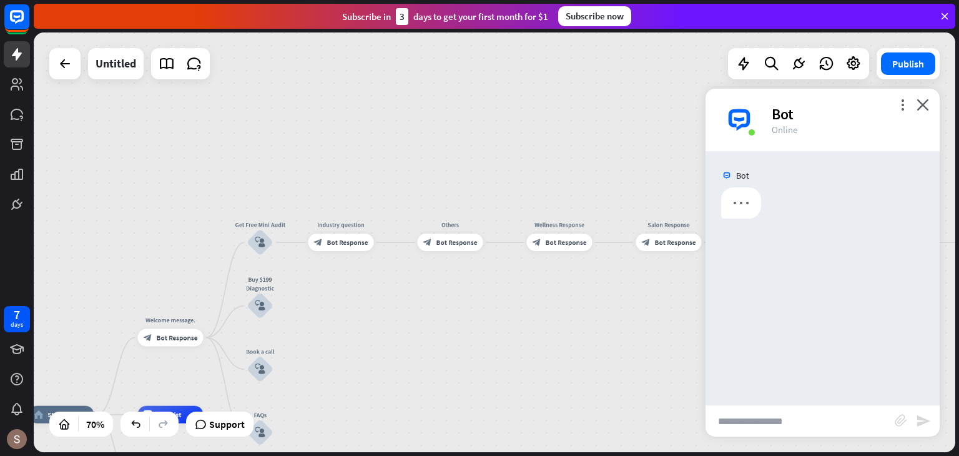
drag, startPoint x: 751, startPoint y: 224, endPoint x: 752, endPoint y: 237, distance: 13.8
click at [752, 237] on div "Bot" at bounding box center [823, 278] width 234 height 254
click at [721, 282] on div "Bot" at bounding box center [823, 278] width 234 height 254
click at [728, 197] on div at bounding box center [741, 202] width 40 height 31
click at [600, 300] on div "home_2 Start point Welcome message. block_bot_response Bot Response Get Free Mi…" at bounding box center [495, 242] width 922 height 420
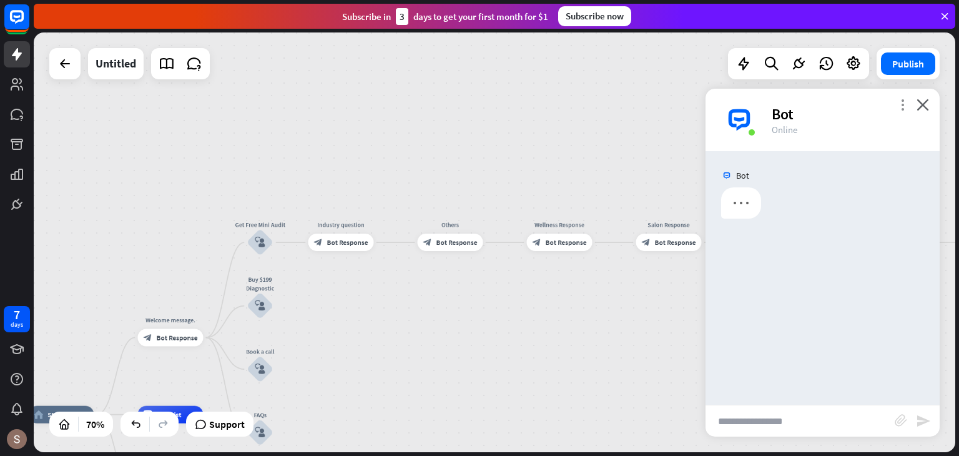
click at [899, 103] on icon "more_vert" at bounding box center [903, 105] width 12 height 12
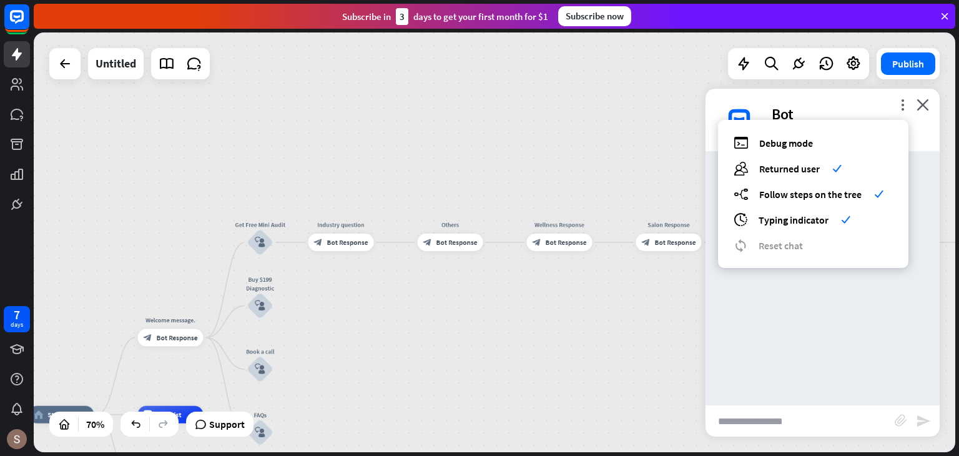
click at [934, 111] on div "more_vert debug Debug mode users Returned user check builder_tree Follow steps …" at bounding box center [823, 120] width 234 height 62
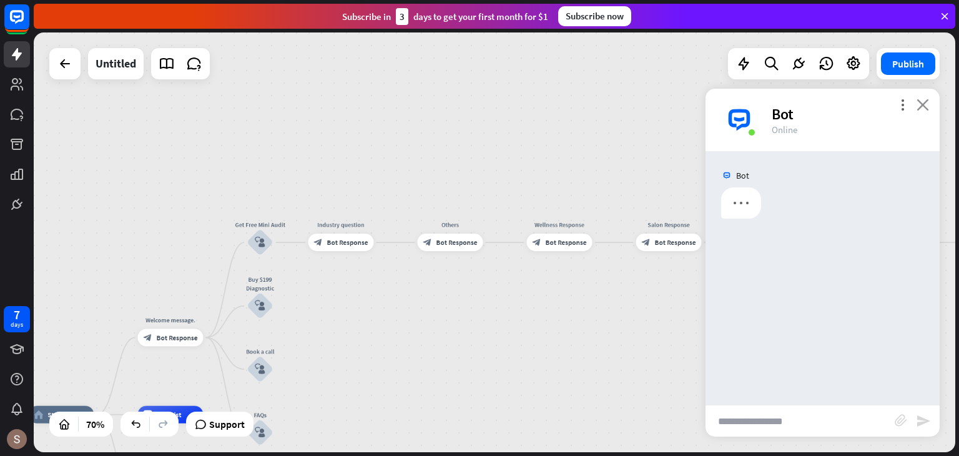
click at [921, 100] on icon "close" at bounding box center [923, 105] width 12 height 12
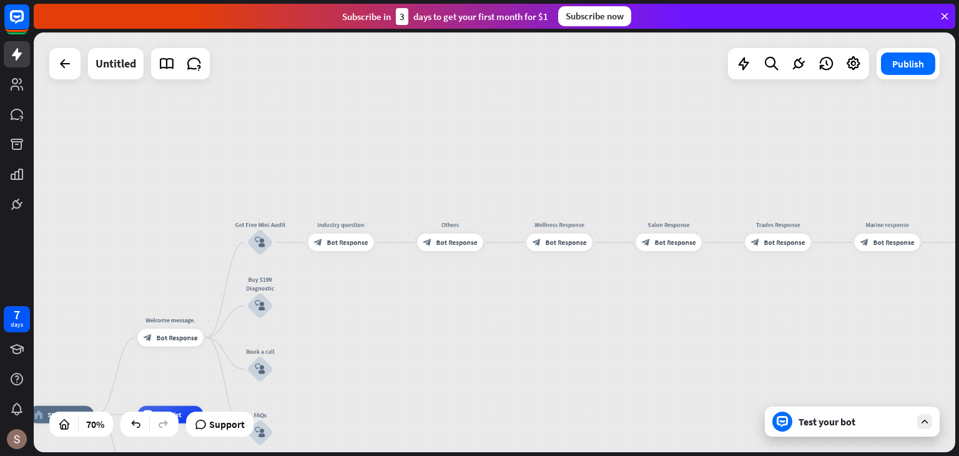
click at [869, 432] on div "Test your bot" at bounding box center [852, 422] width 175 height 30
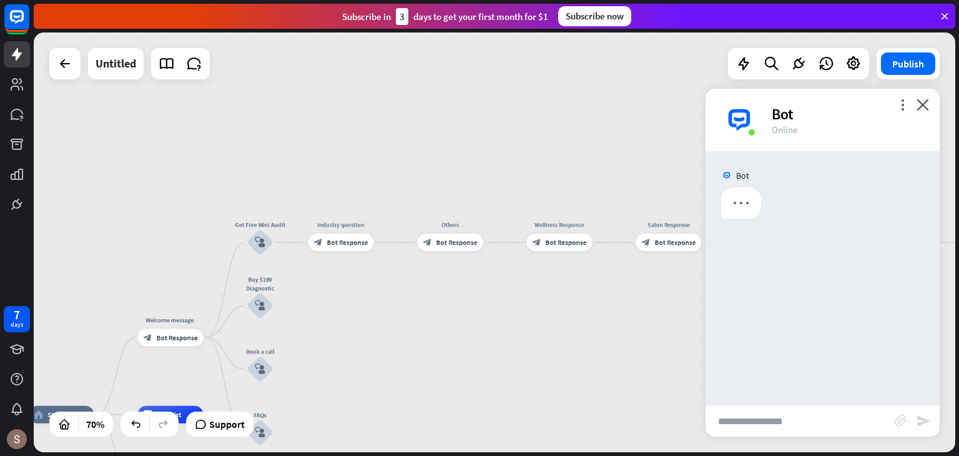
drag, startPoint x: 782, startPoint y: 368, endPoint x: 806, endPoint y: 435, distance: 71.1
click at [802, 417] on div "more_vert close Bot Online Bot block_attachment send" at bounding box center [823, 263] width 234 height 348
click at [827, 297] on div "Bot" at bounding box center [823, 278] width 234 height 254
click at [686, 76] on div "home_2 Start point Welcome message. block_bot_response Bot Response Get Free Mi…" at bounding box center [495, 242] width 922 height 420
click at [658, 205] on div "home_2 Start point Welcome message. block_bot_response Bot Response Get Free Mi…" at bounding box center [495, 242] width 922 height 420
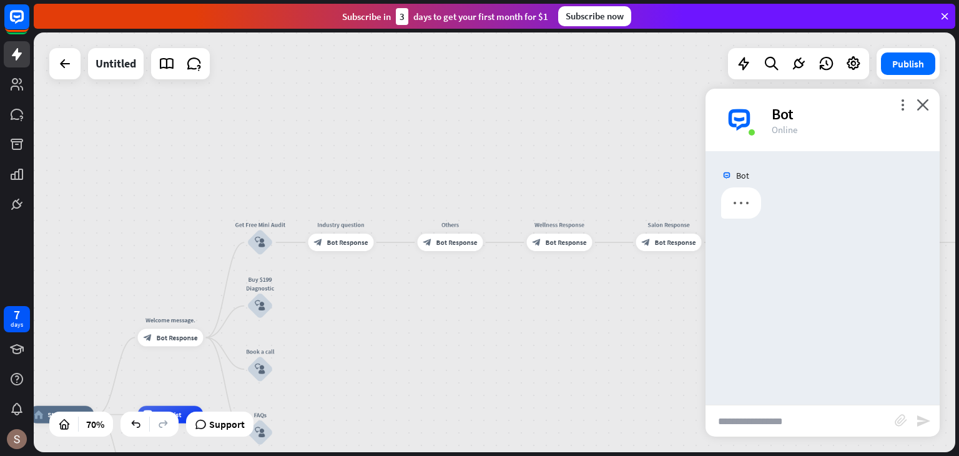
click at [658, 205] on div "home_2 Start point Welcome message. block_bot_response Bot Response Get Free Mi…" at bounding box center [495, 242] width 922 height 420
click at [933, 93] on div "more_vert close Bot Online" at bounding box center [823, 120] width 234 height 62
click at [919, 109] on icon "close" at bounding box center [923, 105] width 12 height 12
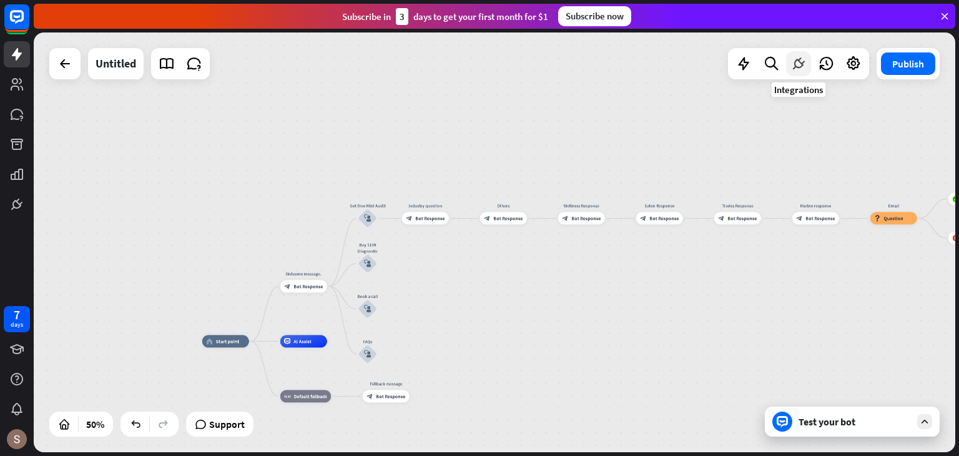
click at [802, 65] on icon at bounding box center [799, 64] width 16 height 16
click at [441, 224] on div "Edit name more_horiz plus block_bot_response Bot Response" at bounding box center [425, 218] width 47 height 12
click at [440, 217] on span "Bot Response" at bounding box center [429, 218] width 29 height 6
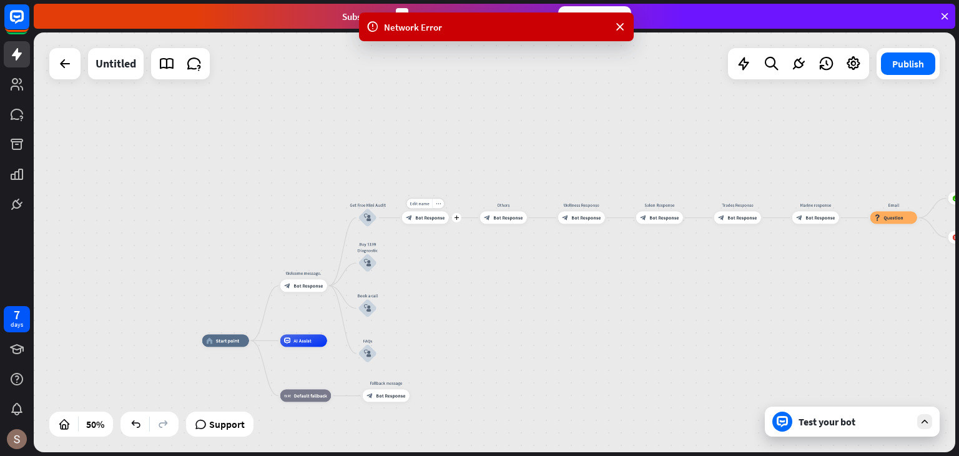
click at [440, 217] on span "Bot Response" at bounding box center [429, 218] width 29 height 6
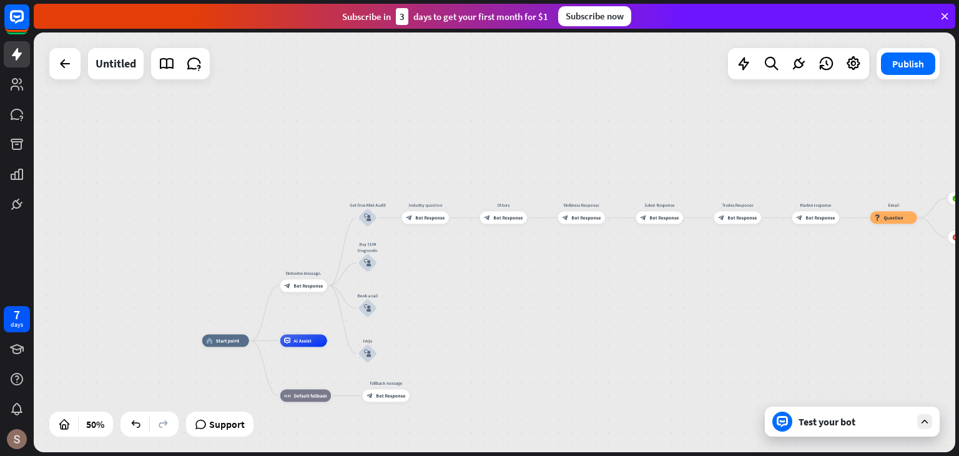
click at [854, 417] on div "Test your bot" at bounding box center [855, 421] width 112 height 12
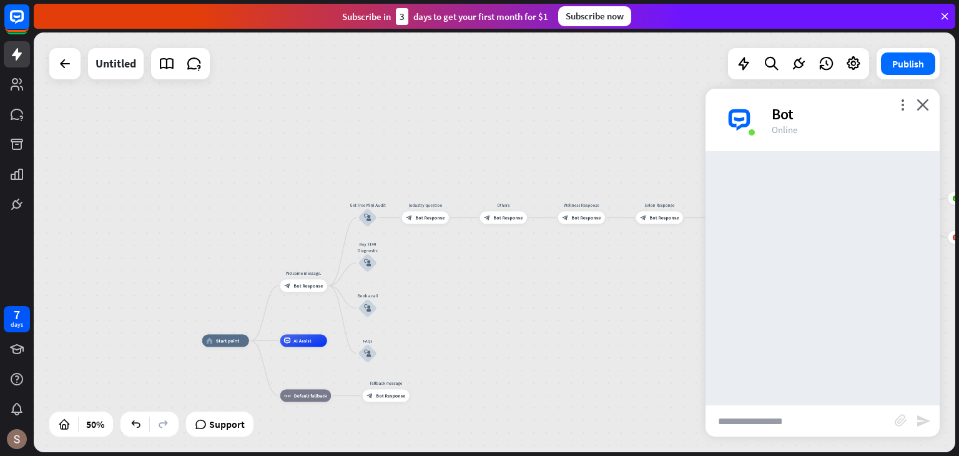
click at [829, 382] on div at bounding box center [823, 278] width 234 height 254
drag, startPoint x: 825, startPoint y: 376, endPoint x: 397, endPoint y: 132, distance: 492.3
click at [397, 132] on div "home_2 Start point Welcome message. block_bot_response Bot Response Get Free Mi…" at bounding box center [495, 242] width 922 height 420
click at [748, 118] on img at bounding box center [739, 119] width 37 height 37
click at [736, 113] on img at bounding box center [739, 119] width 37 height 37
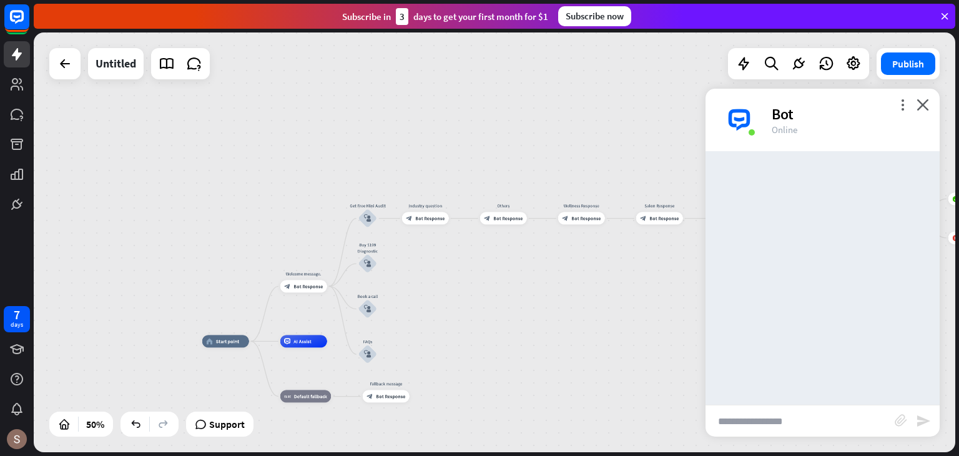
click at [799, 410] on input "text" at bounding box center [800, 420] width 189 height 31
click at [931, 105] on div "more_vert close Bot Online" at bounding box center [823, 120] width 234 height 62
click at [912, 104] on div "Bot" at bounding box center [848, 113] width 153 height 19
click at [907, 104] on icon "more_vert" at bounding box center [903, 105] width 12 height 12
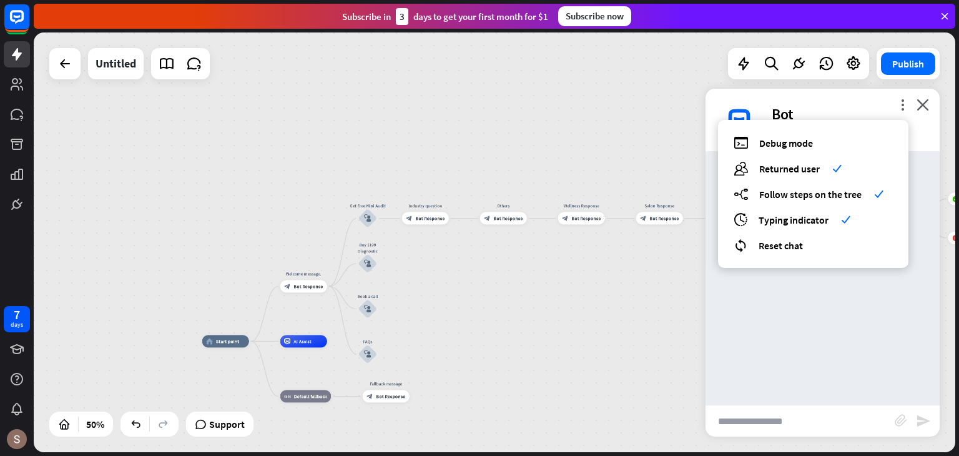
click at [938, 99] on div "more_vert debug Debug mode users Returned user check builder_tree Follow steps …" at bounding box center [823, 120] width 234 height 62
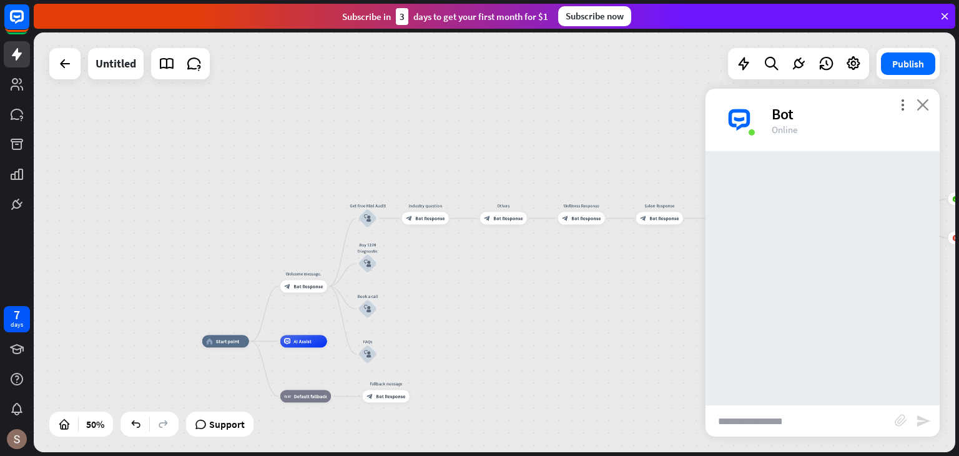
click at [928, 104] on icon "close" at bounding box center [923, 105] width 12 height 12
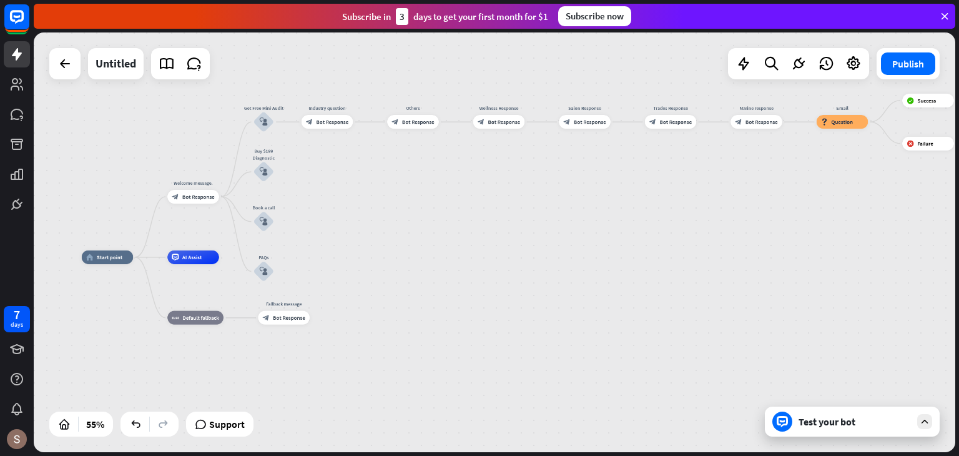
drag, startPoint x: 505, startPoint y: 243, endPoint x: 433, endPoint y: 183, distance: 94.0
click at [433, 183] on div "home_2 Start point Welcome message. block_bot_response Bot Response Get Free Mi…" at bounding box center [495, 242] width 922 height 420
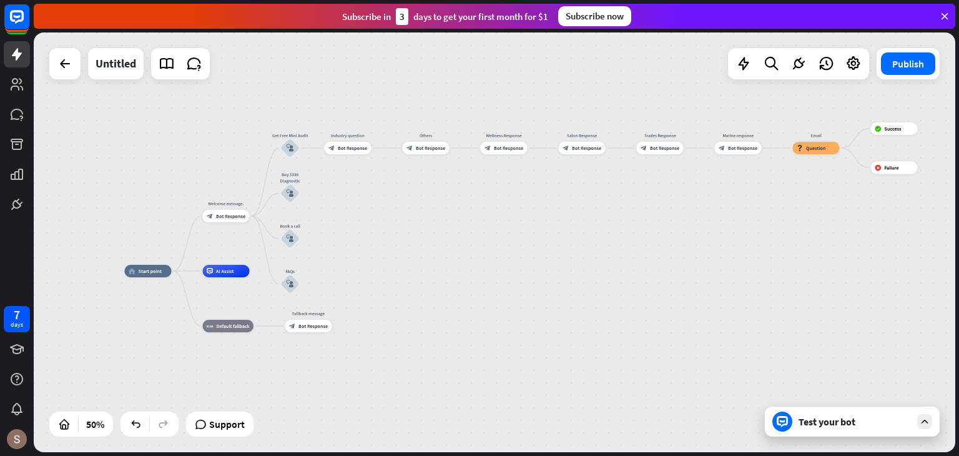
drag, startPoint x: 448, startPoint y: 179, endPoint x: 471, endPoint y: 218, distance: 45.4
click at [471, 218] on div "home_2 Start point Welcome message. block_bot_response Bot Response Get Free Mi…" at bounding box center [495, 242] width 922 height 420
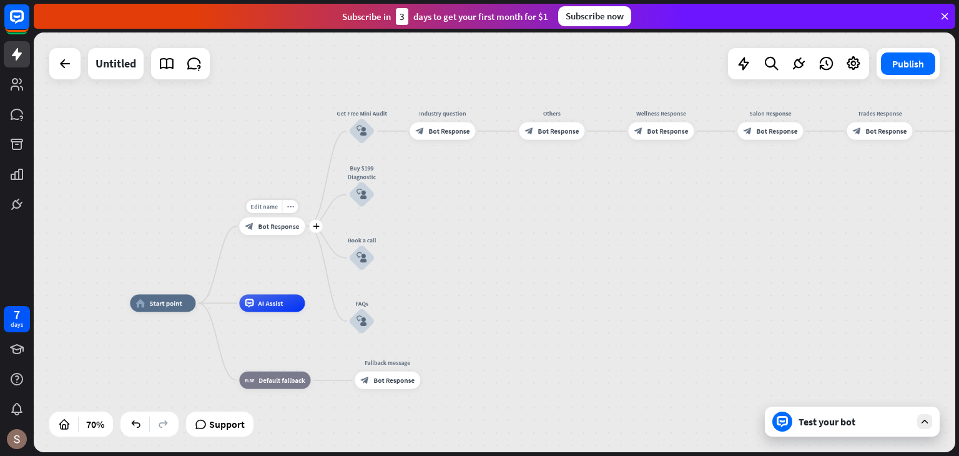
drag, startPoint x: 202, startPoint y: 239, endPoint x: 277, endPoint y: 238, distance: 75.0
click at [277, 235] on div "Edit name more_horiz plus Welcome message. block_bot_response Bot Response" at bounding box center [272, 225] width 66 height 17
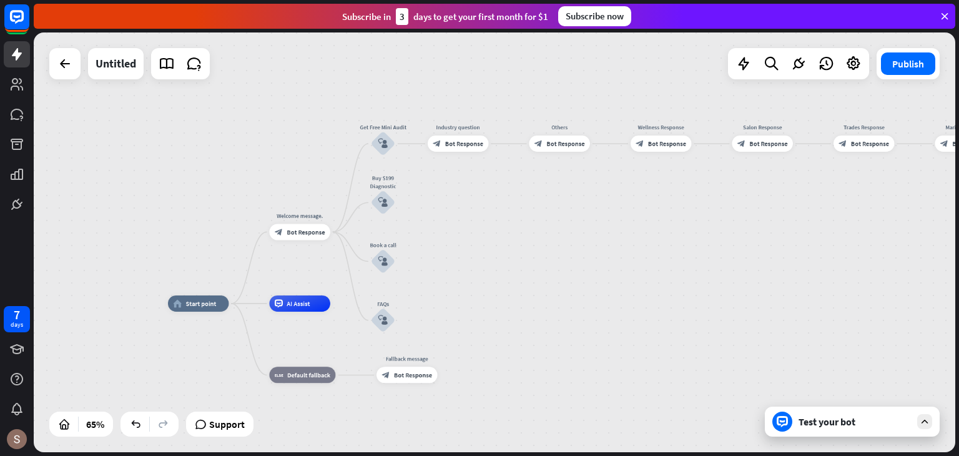
click at [822, 420] on div "Test your bot" at bounding box center [855, 421] width 112 height 12
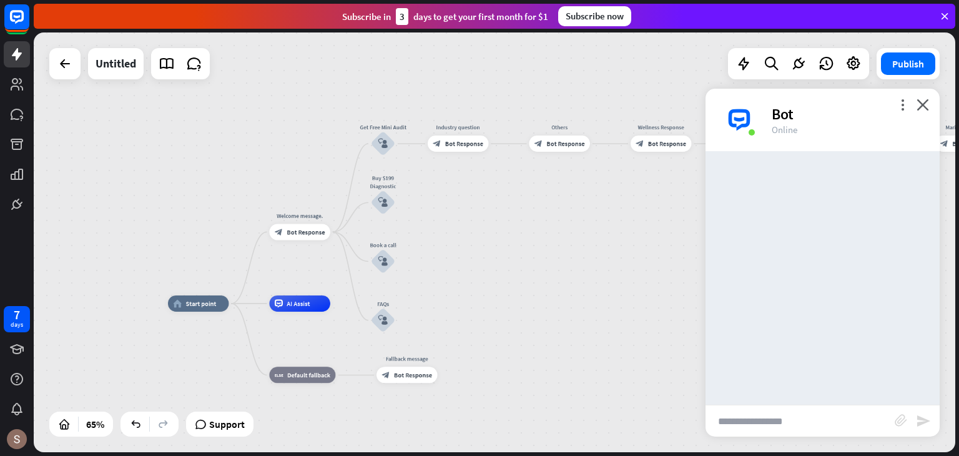
click at [593, 291] on div "home_2 Start point Welcome message. block_bot_response Bot Response Get Free Mi…" at bounding box center [495, 242] width 922 height 420
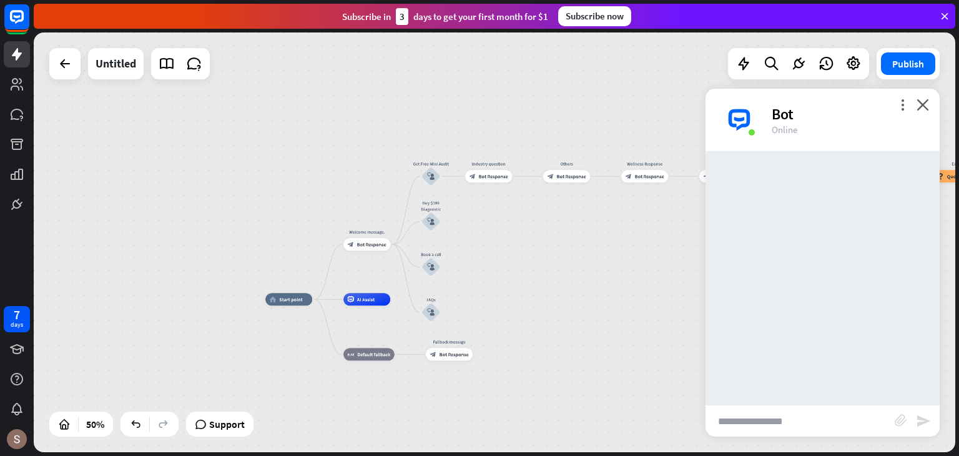
click at [590, 276] on div "home_2 Start point Welcome message. block_bot_response Bot Response Get Free Mi…" at bounding box center [495, 242] width 922 height 420
drag, startPoint x: 576, startPoint y: 279, endPoint x: 561, endPoint y: 288, distance: 17.9
click at [561, 288] on div "home_2 Start point Welcome message. block_bot_response Bot Response Get Free Mi…" at bounding box center [495, 242] width 922 height 420
click at [932, 109] on div "more_vert close Bot Online" at bounding box center [823, 120] width 234 height 62
click at [929, 109] on div "more_vert close Bot Online" at bounding box center [823, 120] width 234 height 62
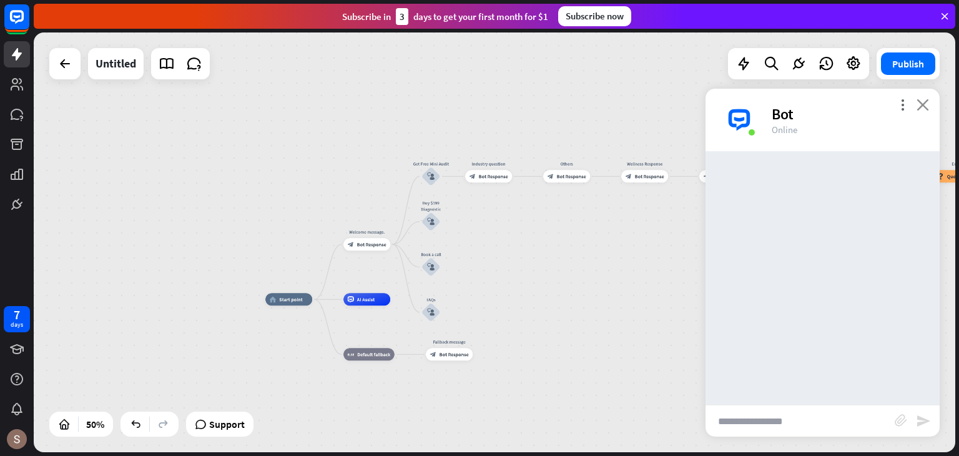
click at [927, 110] on icon "close" at bounding box center [923, 105] width 12 height 12
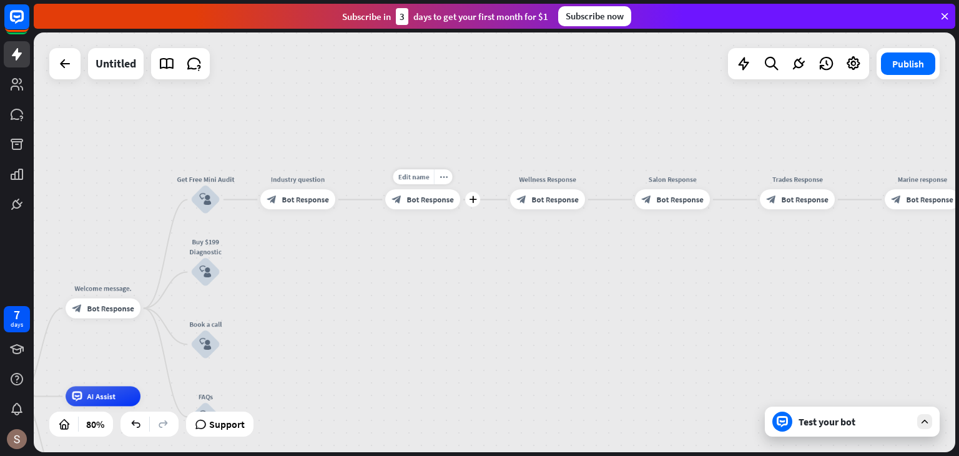
click at [426, 200] on span "Bot Response" at bounding box center [430, 199] width 47 height 10
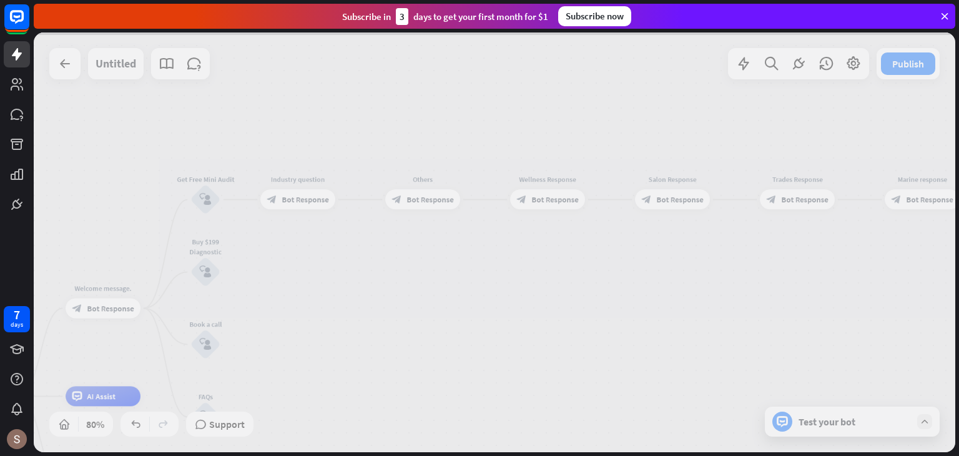
click at [426, 200] on div at bounding box center [495, 242] width 922 height 420
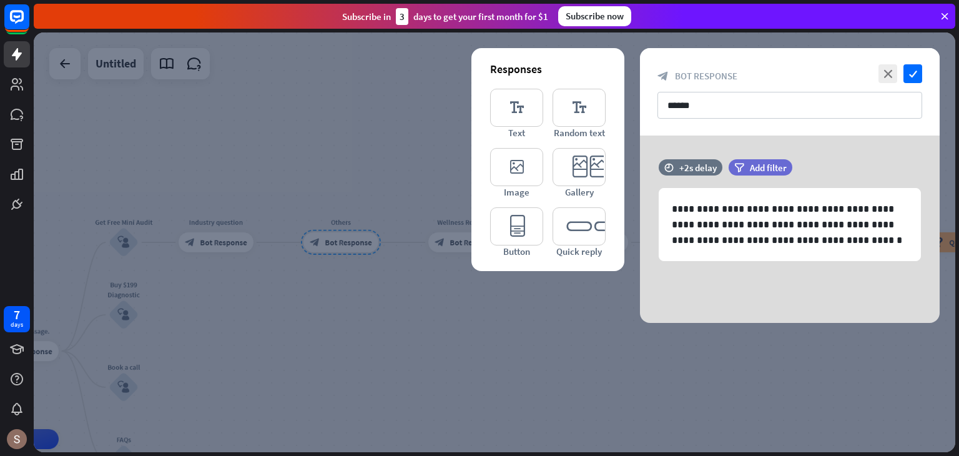
click at [410, 162] on div at bounding box center [495, 242] width 922 height 420
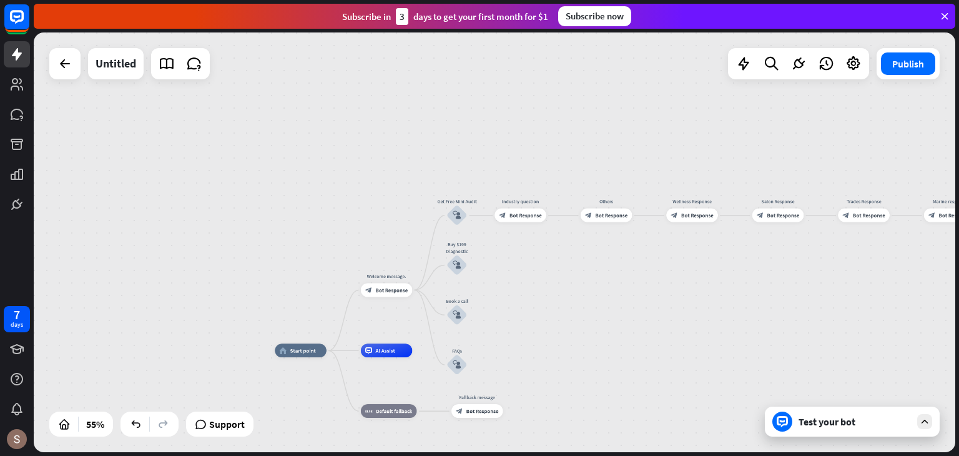
drag, startPoint x: 409, startPoint y: 162, endPoint x: 653, endPoint y: 160, distance: 244.2
click at [653, 160] on div "home_2 Start point Welcome message. block_bot_response Bot Response Get Free Mi…" at bounding box center [495, 242] width 922 height 420
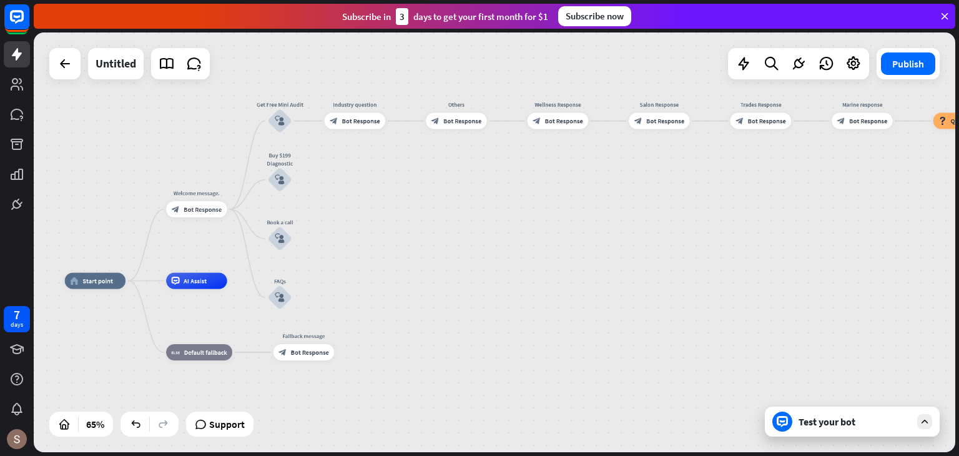
drag, startPoint x: 803, startPoint y: 297, endPoint x: 613, endPoint y: 175, distance: 225.2
click at [613, 175] on div "home_2 Start point Welcome message. block_bot_response Bot Response Get Free Mi…" at bounding box center [495, 242] width 922 height 420
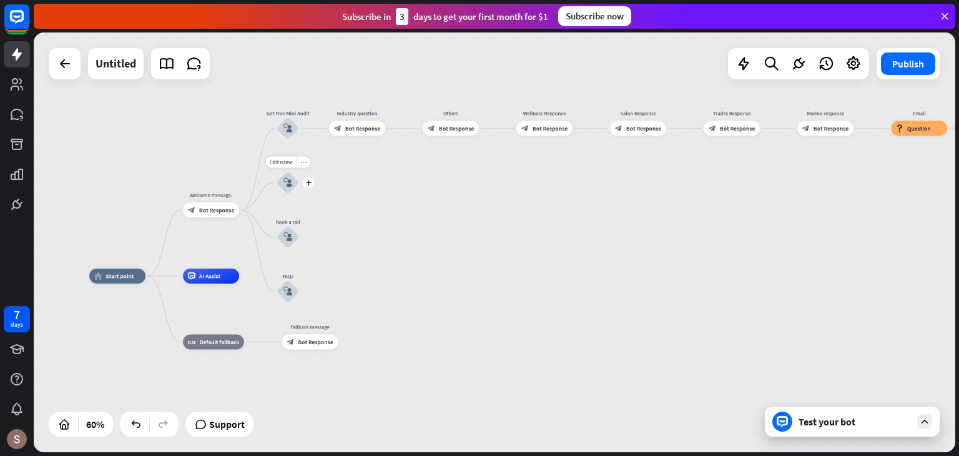
drag, startPoint x: 294, startPoint y: 183, endPoint x: 302, endPoint y: 189, distance: 9.9
click at [299, 189] on div "Edit name more_horiz plus block_user_input" at bounding box center [288, 183] width 22 height 22
click at [279, 183] on div "block_user_input" at bounding box center [288, 183] width 22 height 22
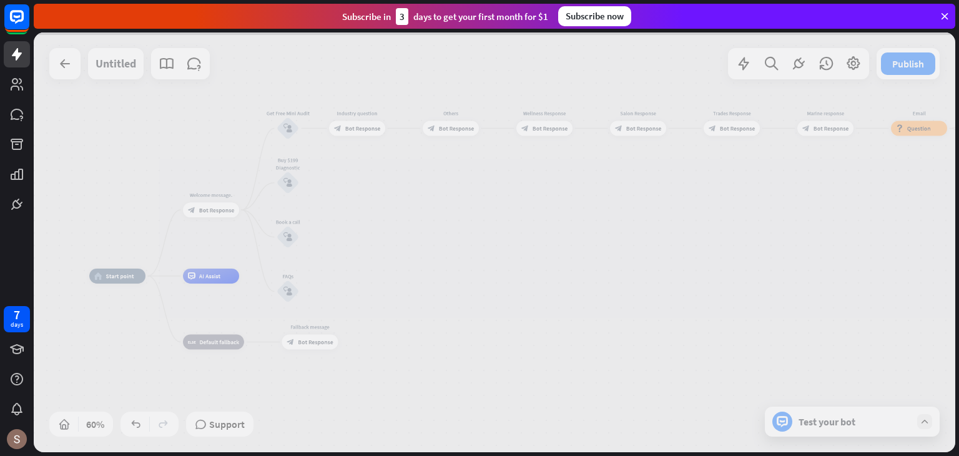
click at [287, 180] on div at bounding box center [495, 242] width 922 height 420
click at [295, 233] on div at bounding box center [495, 242] width 922 height 420
